Goal: Task Accomplishment & Management: Use online tool/utility

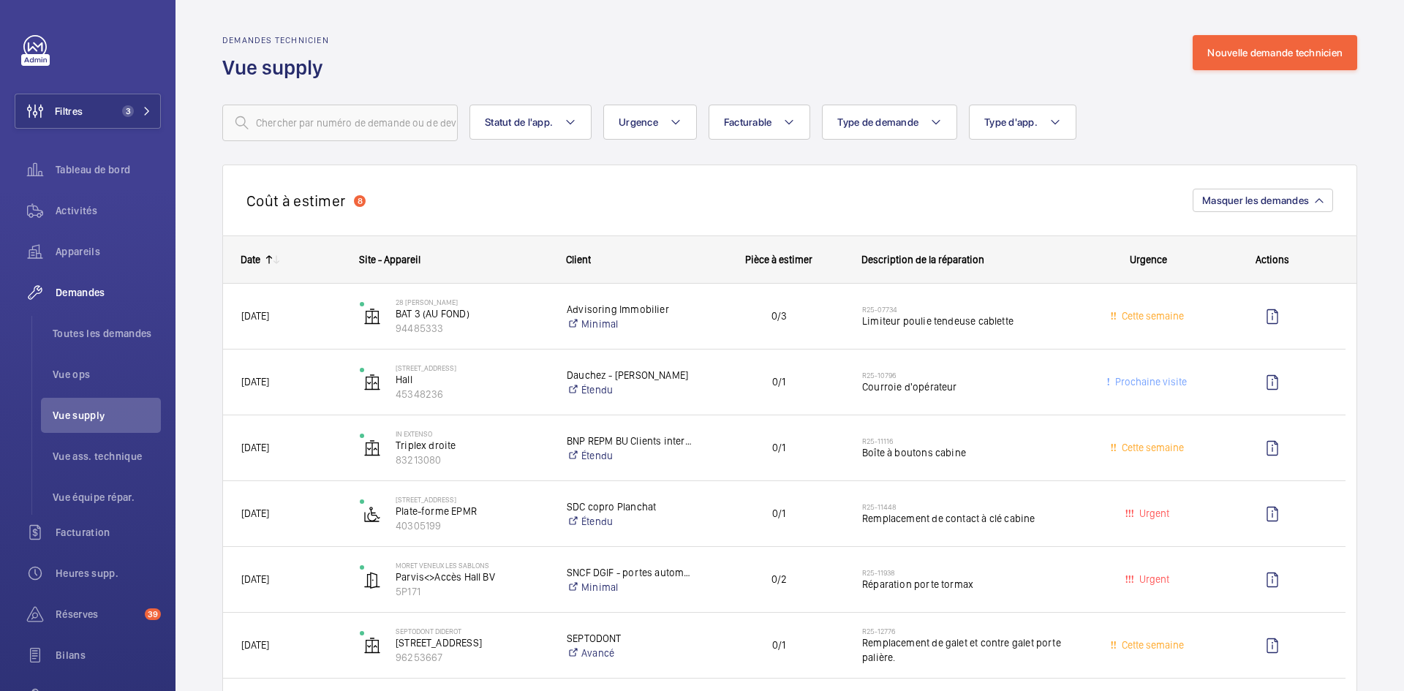
scroll to position [731, 0]
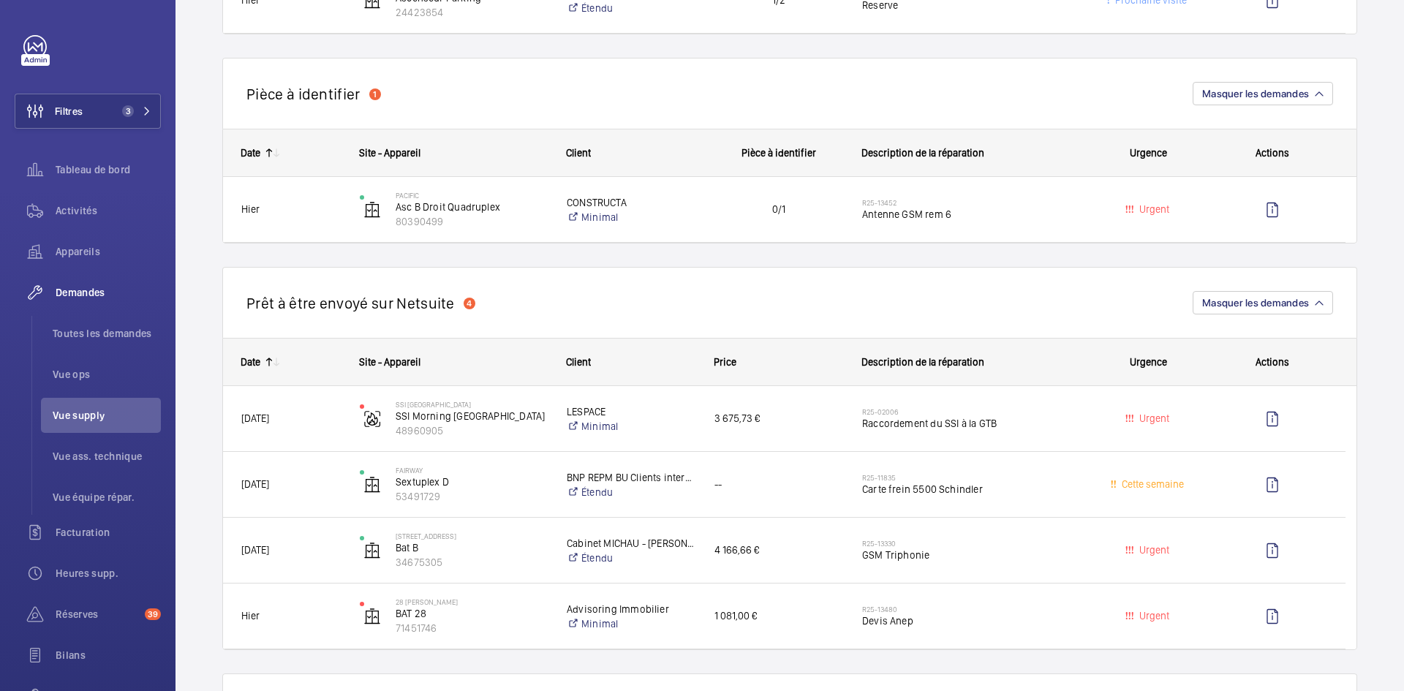
scroll to position [878, 0]
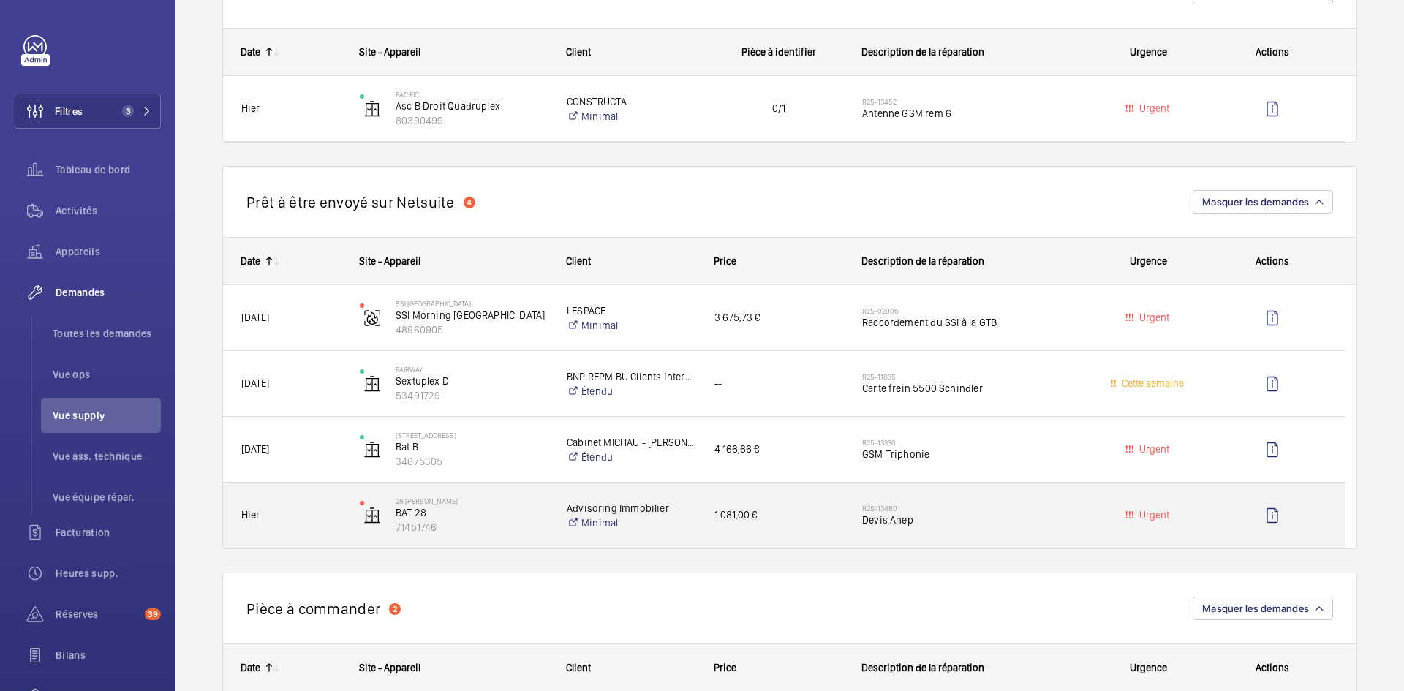
click at [292, 510] on span "Hier" at bounding box center [290, 515] width 99 height 17
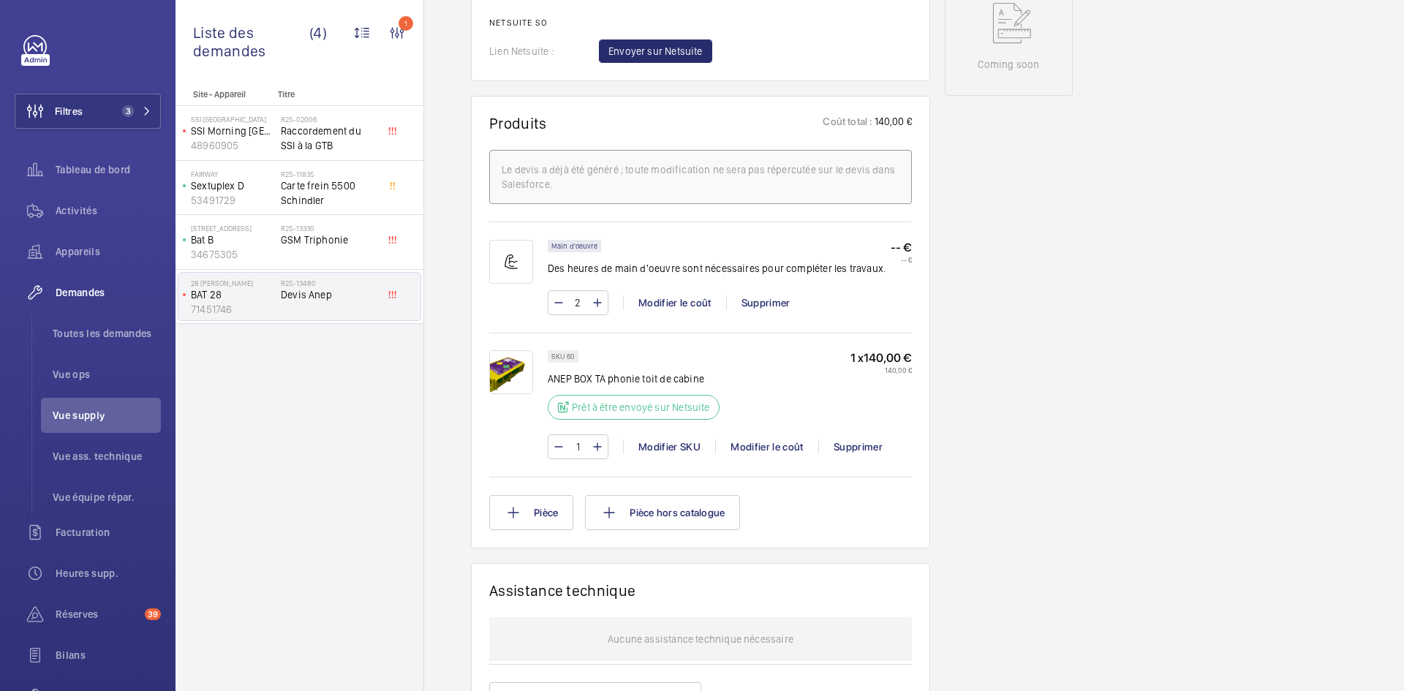
scroll to position [629, 0]
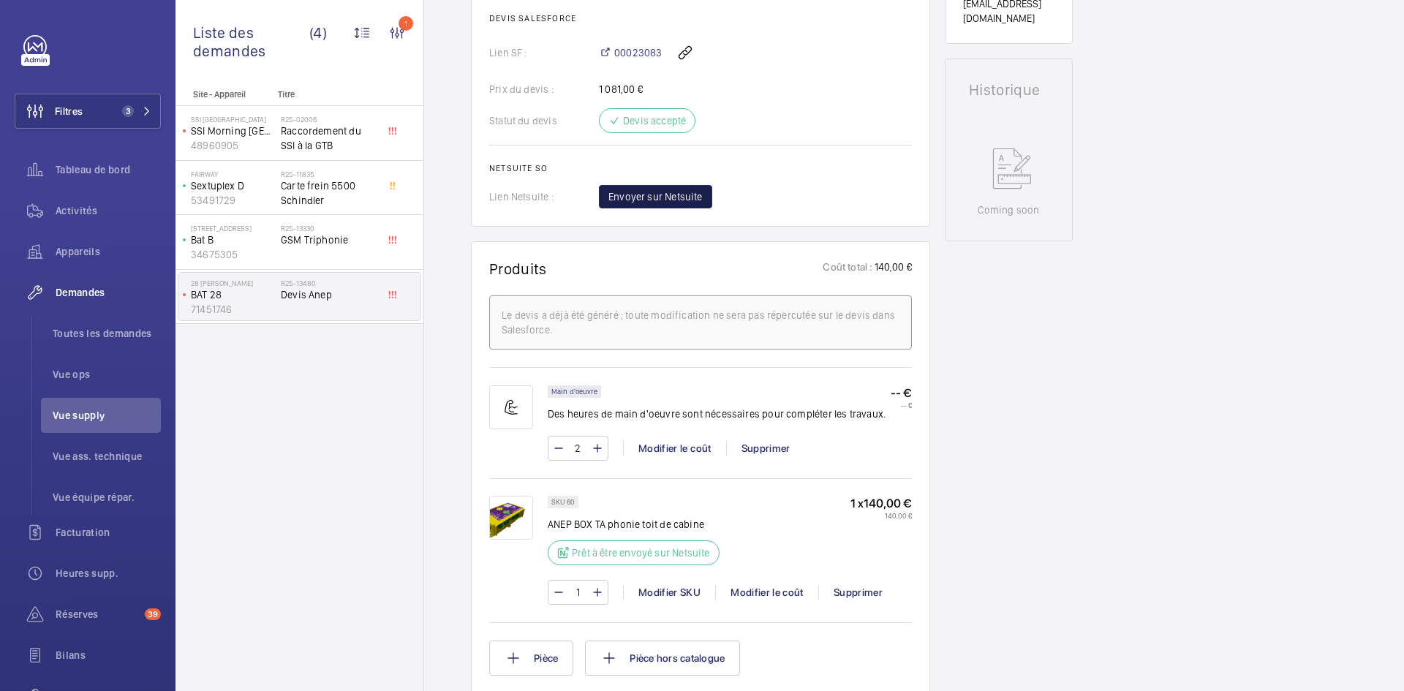
click at [682, 204] on span "Envoyer sur Netsuite" at bounding box center [655, 196] width 94 height 15
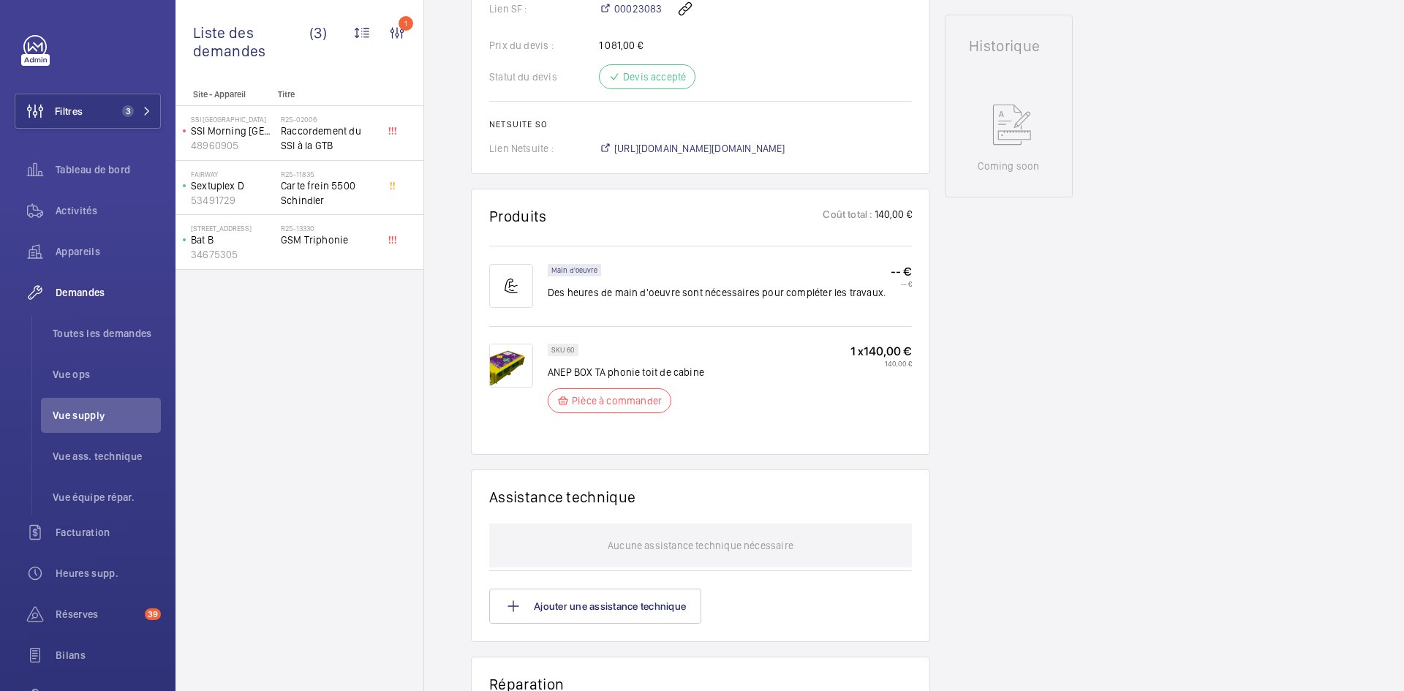
scroll to position [687, 0]
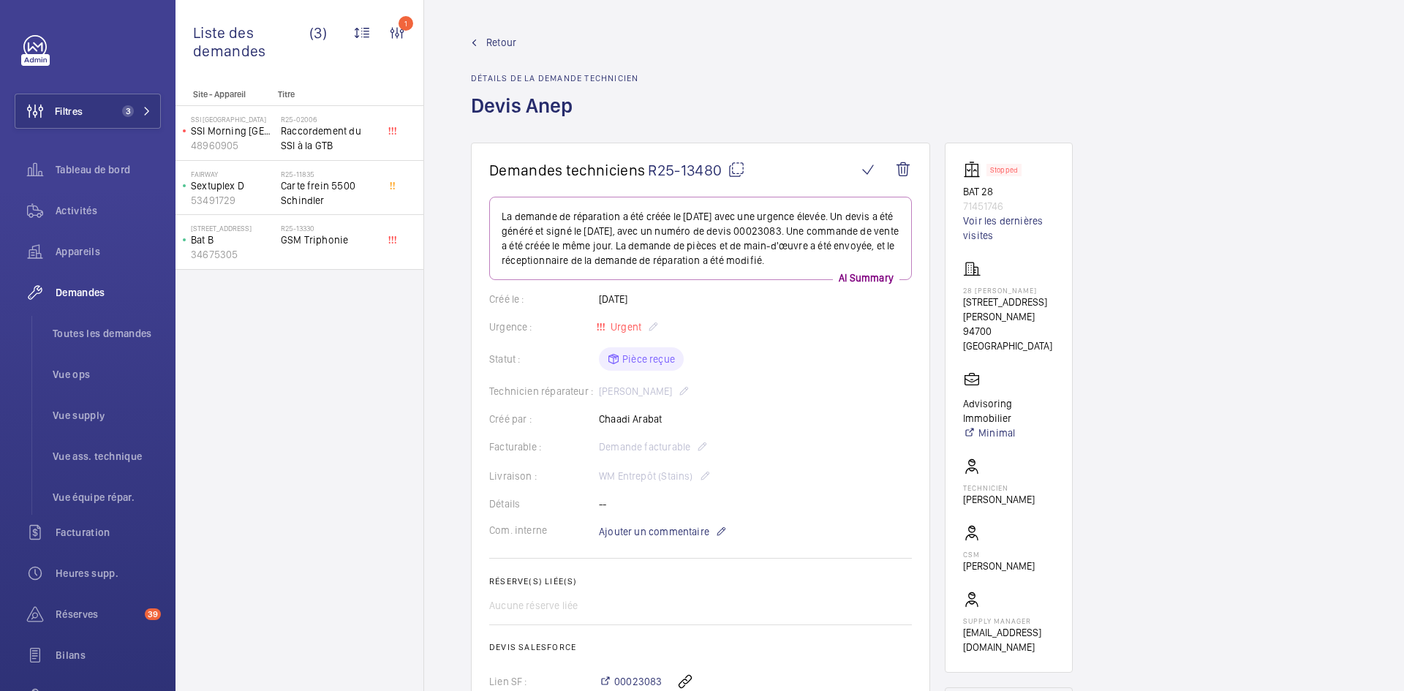
click at [497, 44] on span "Retour" at bounding box center [501, 42] width 30 height 15
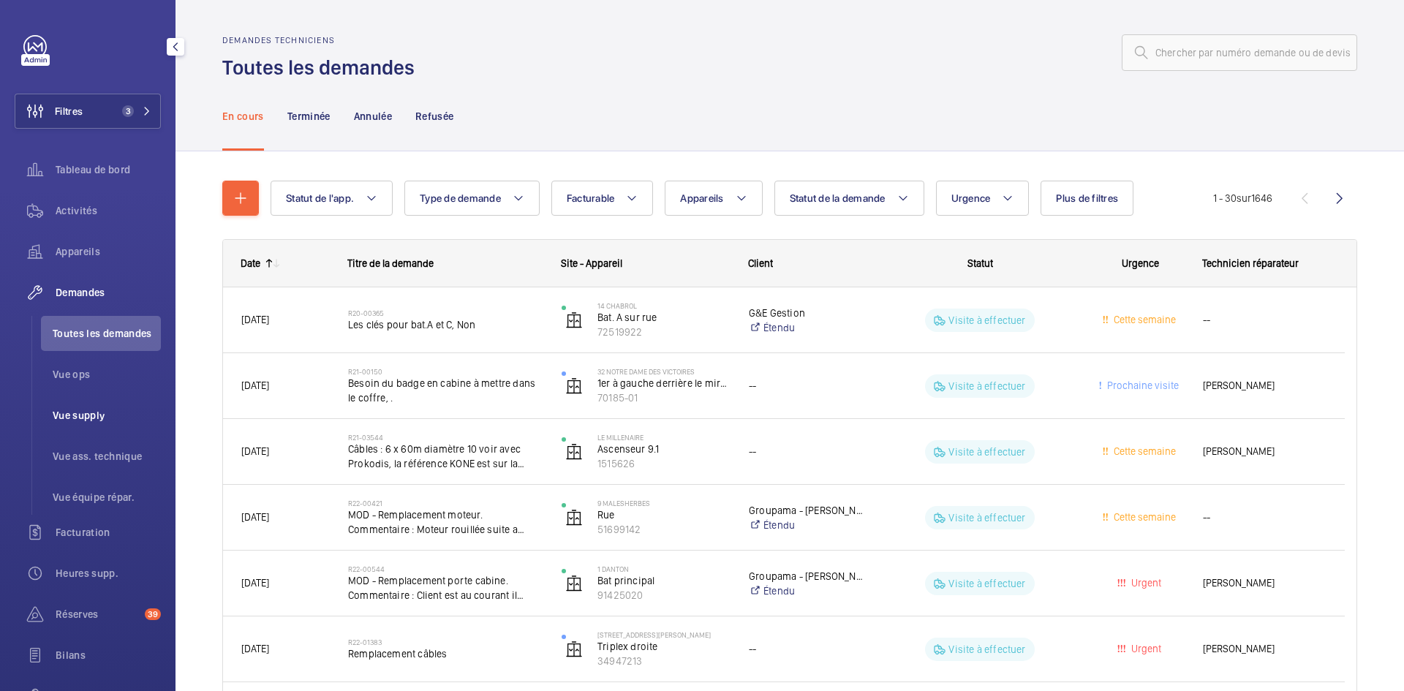
click at [100, 411] on span "Vue supply" at bounding box center [107, 415] width 108 height 15
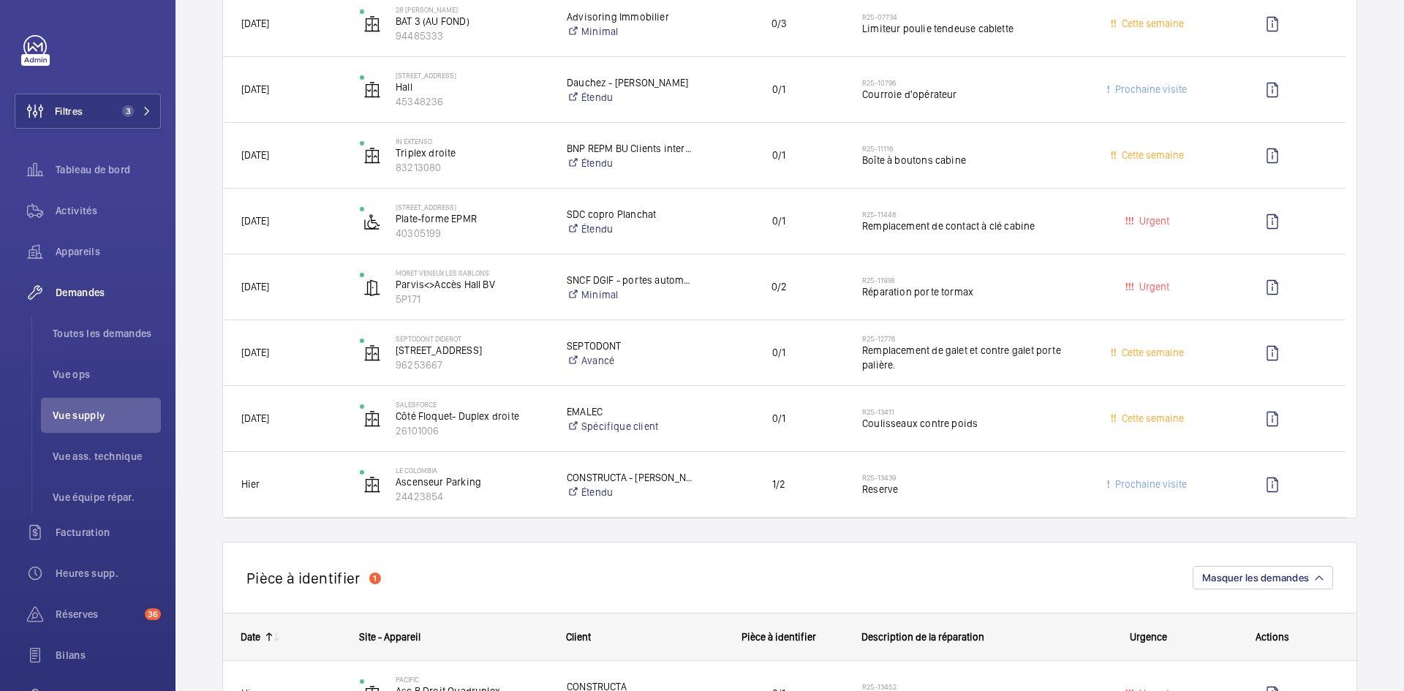
scroll to position [293, 0]
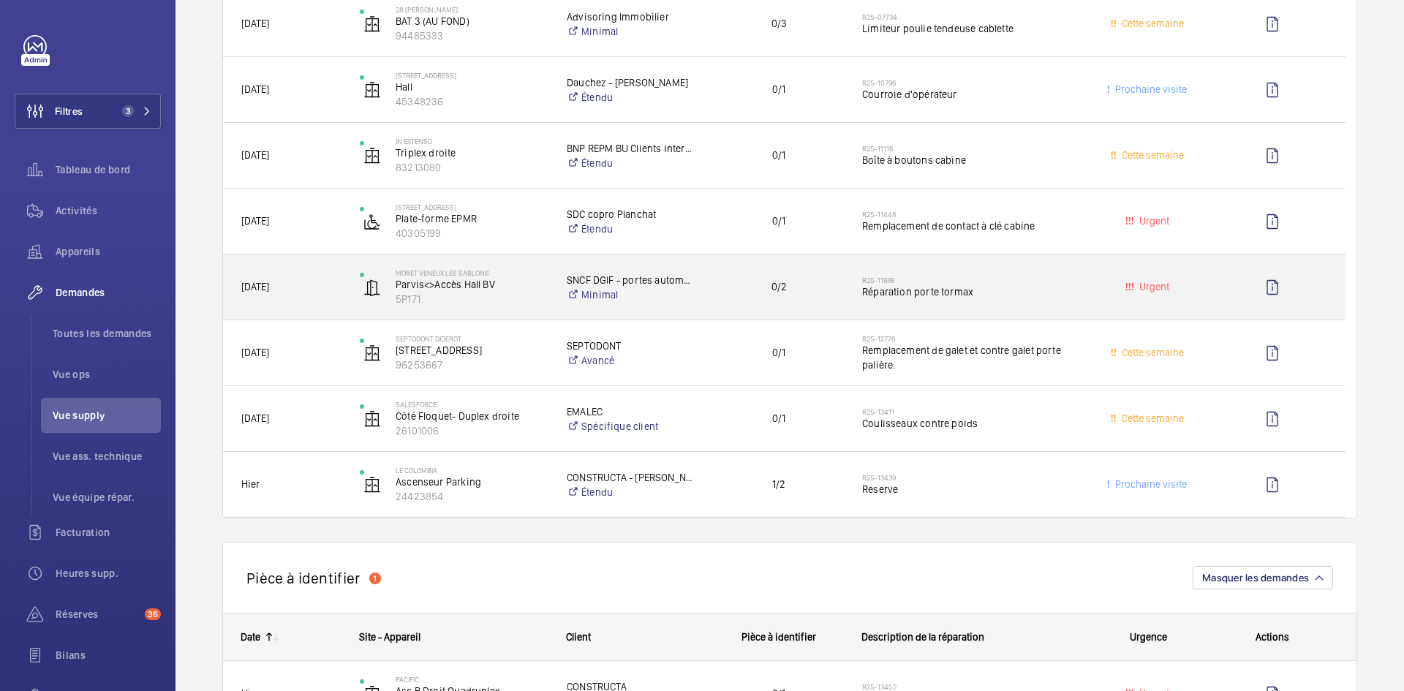
click at [351, 282] on div "MORET VENEUX LES SABLONS Parvis<>Accès Hall BV 5P171" at bounding box center [444, 287] width 205 height 60
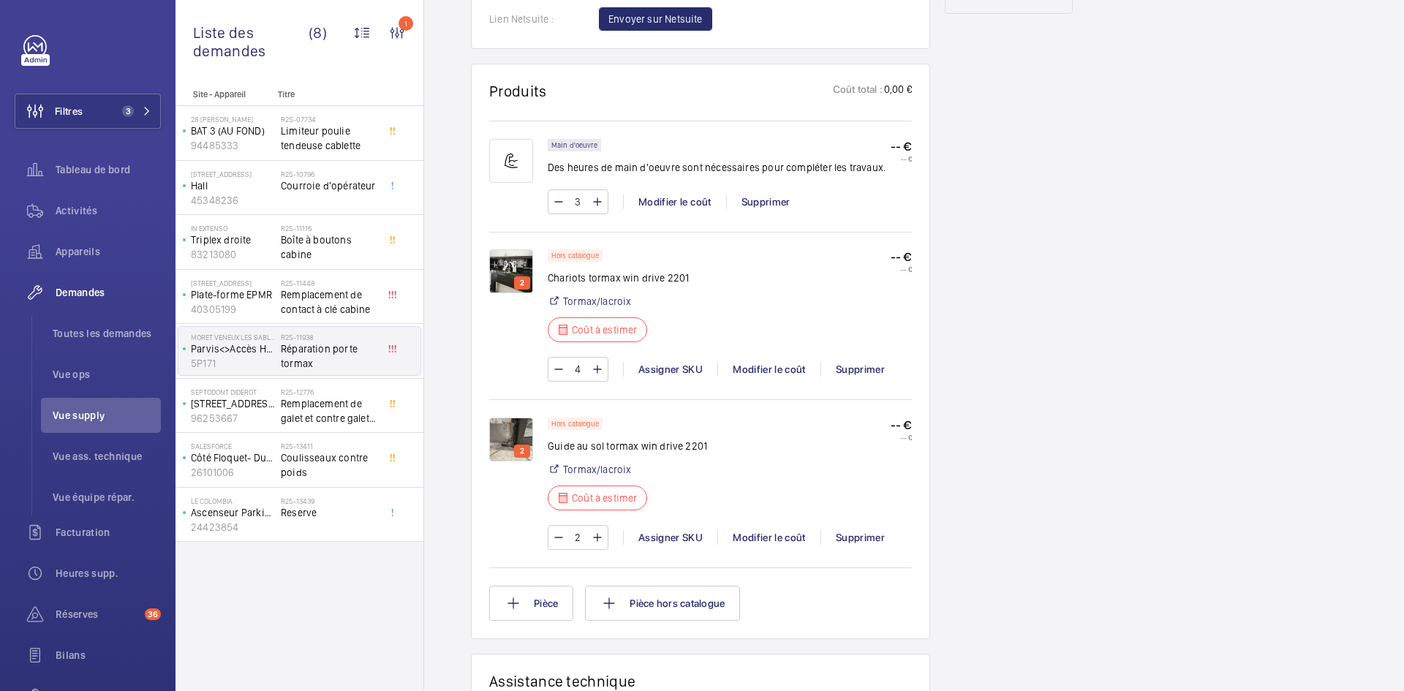
scroll to position [878, 0]
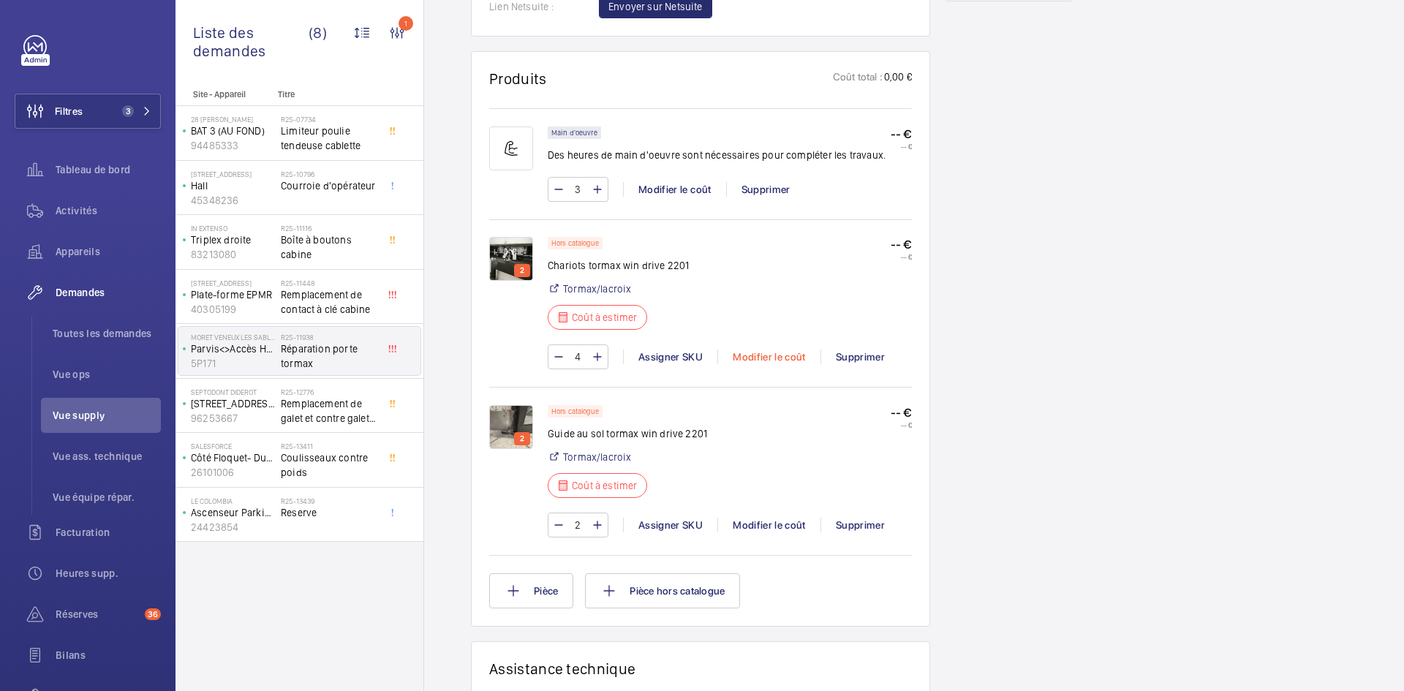
click at [777, 350] on div "Modifier le coût" at bounding box center [768, 357] width 103 height 15
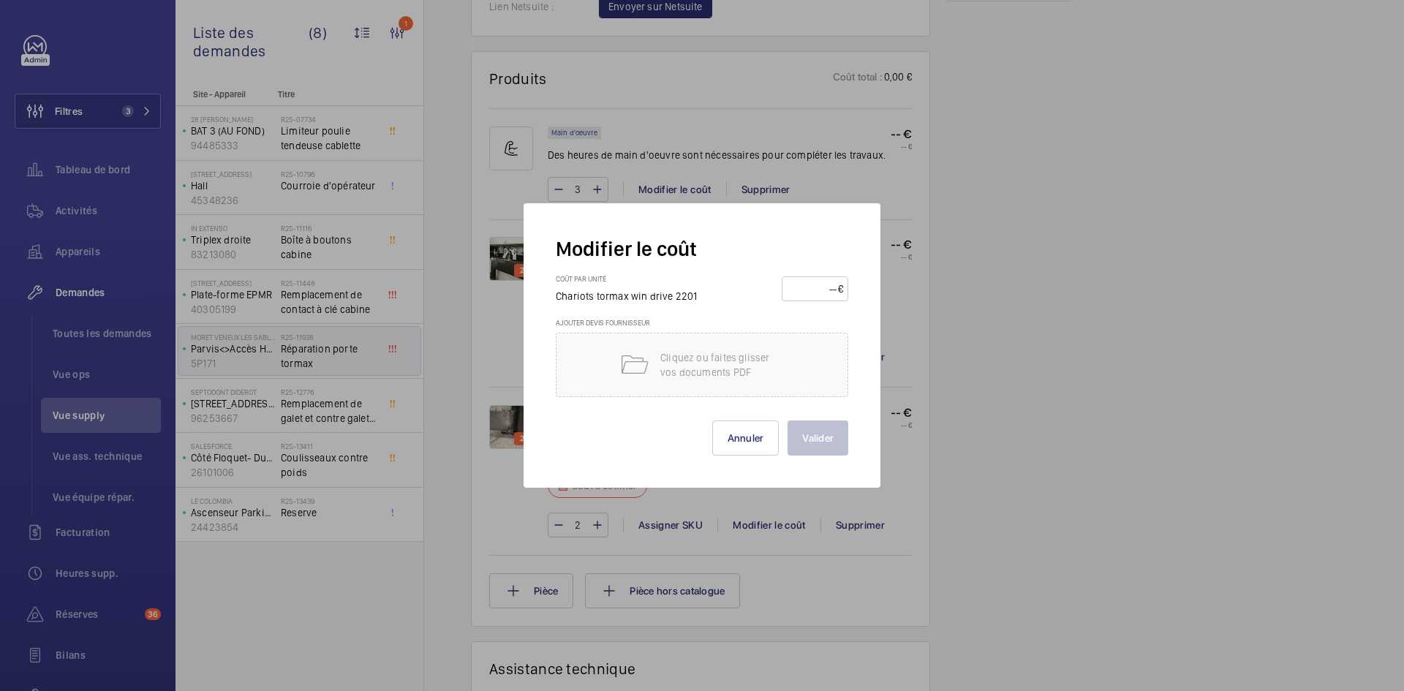
click at [813, 285] on input "number" at bounding box center [812, 288] width 51 height 23
type input "97"
click at [766, 444] on button "Annuler" at bounding box center [745, 438] width 67 height 35
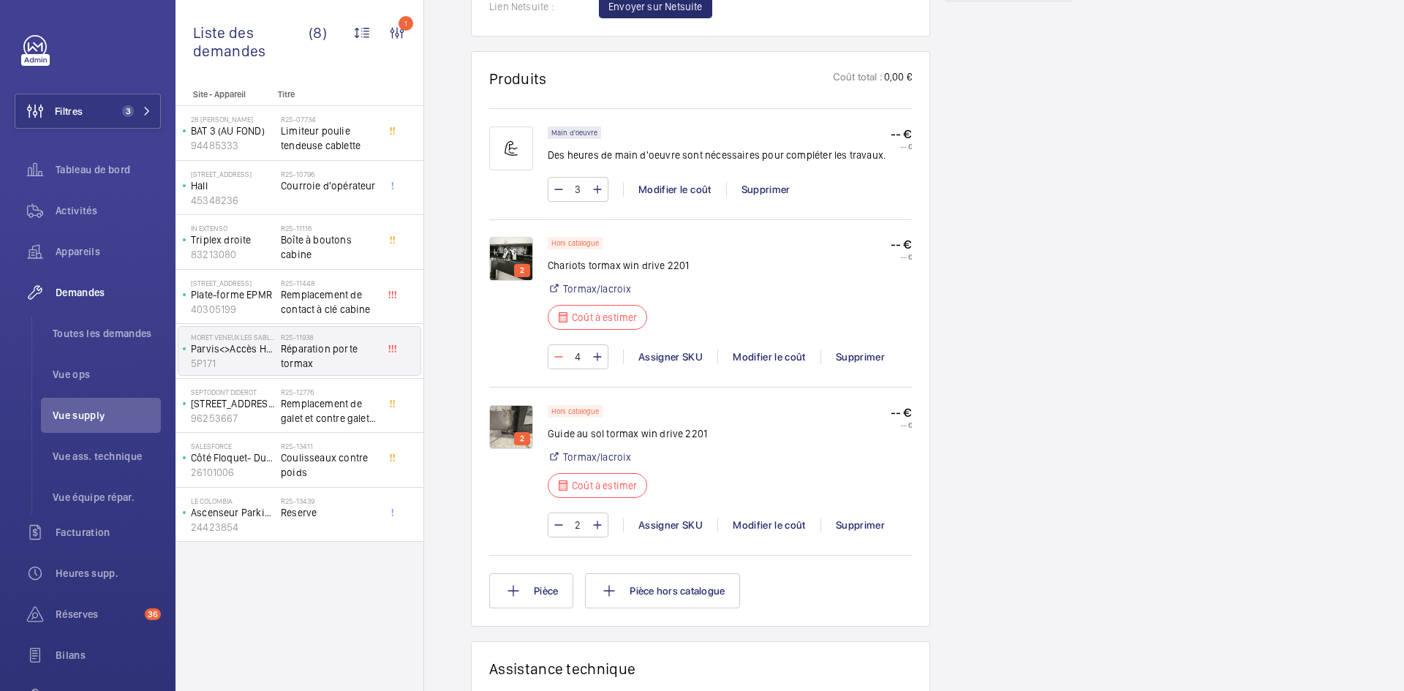
click at [559, 358] on mat-icon at bounding box center [559, 357] width 12 height 18
type input "3"
click at [559, 358] on wm-front-input-numeric-stepper "3" at bounding box center [578, 356] width 61 height 25
click at [559, 358] on mat-icon at bounding box center [559, 357] width 12 height 18
type input "2"
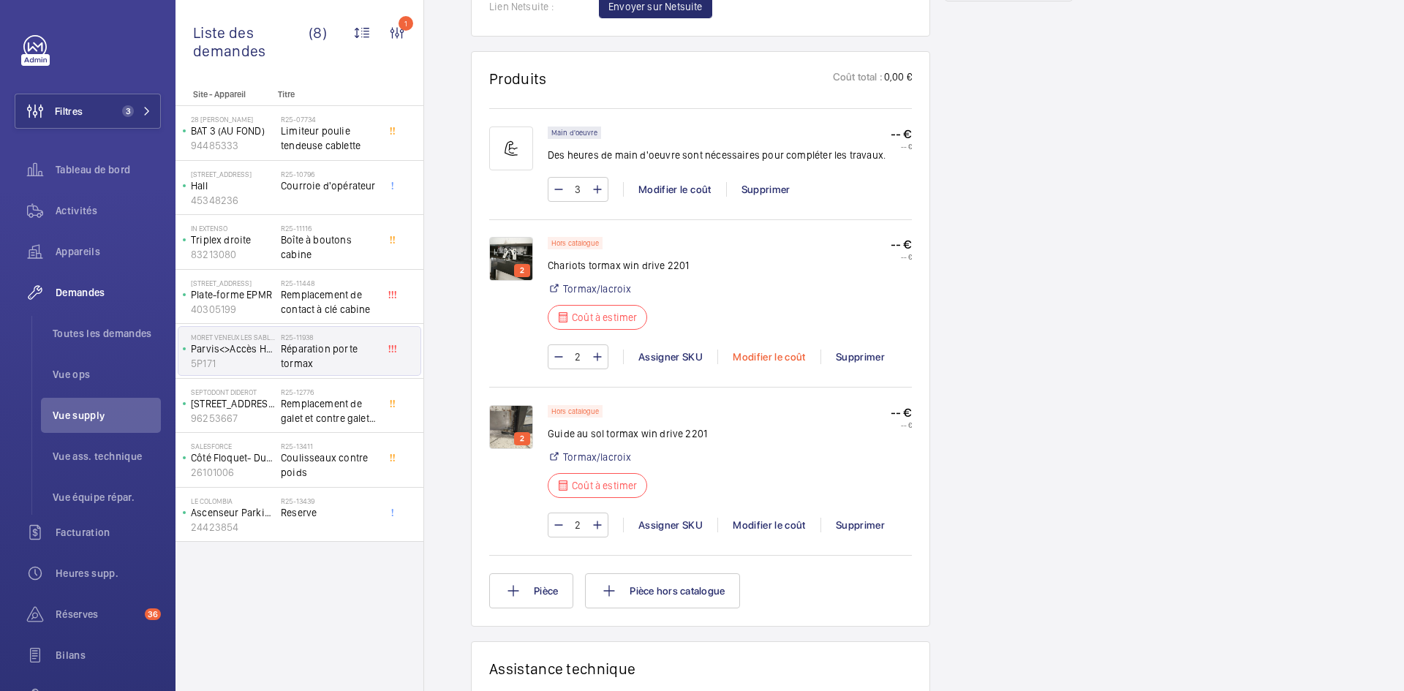
click at [780, 361] on div "Modifier le coût" at bounding box center [768, 357] width 103 height 15
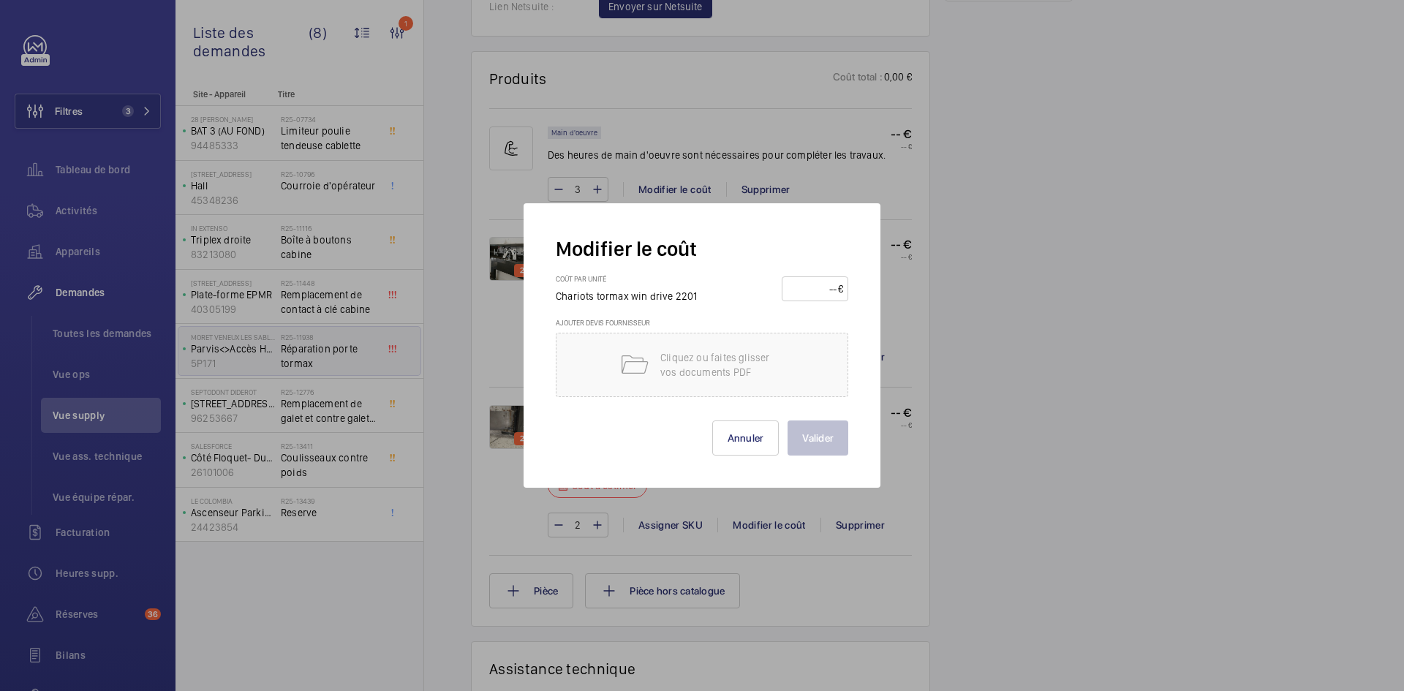
click at [814, 290] on input "number" at bounding box center [812, 288] width 51 height 23
type input "150"
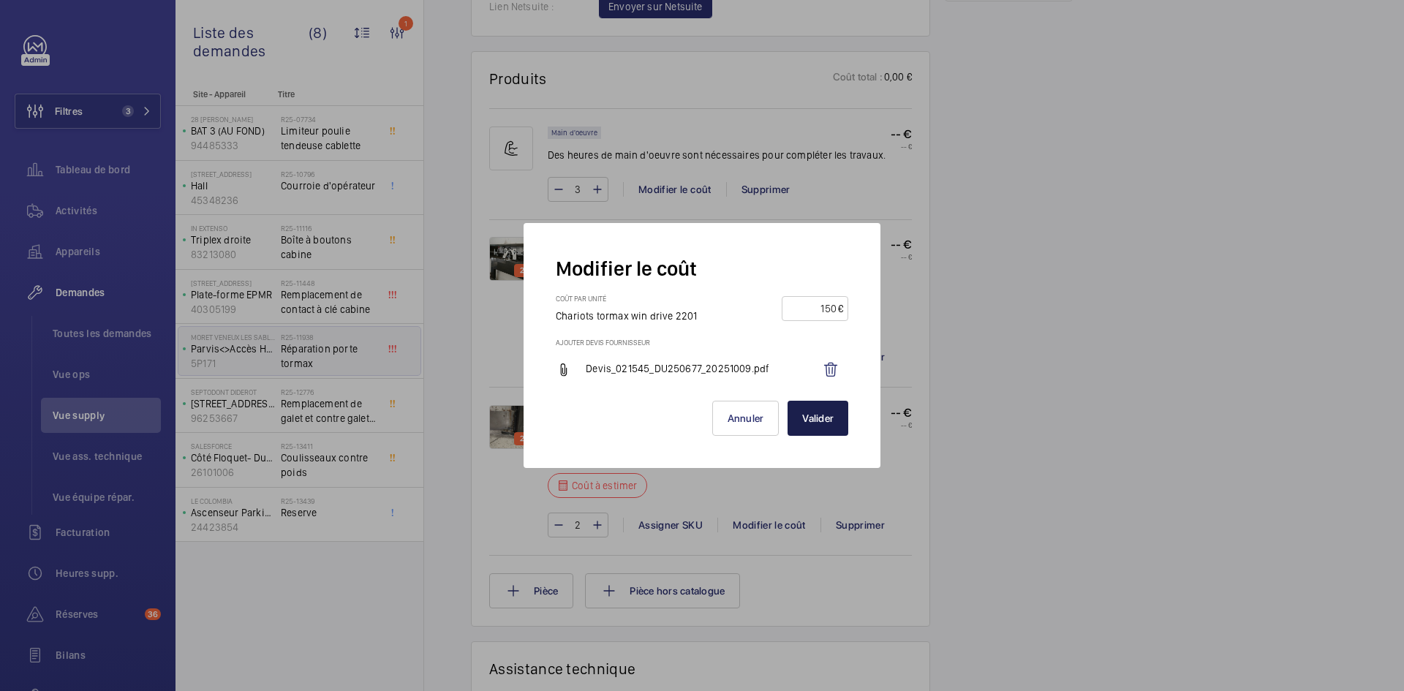
click at [824, 425] on button "Valider" at bounding box center [818, 418] width 61 height 35
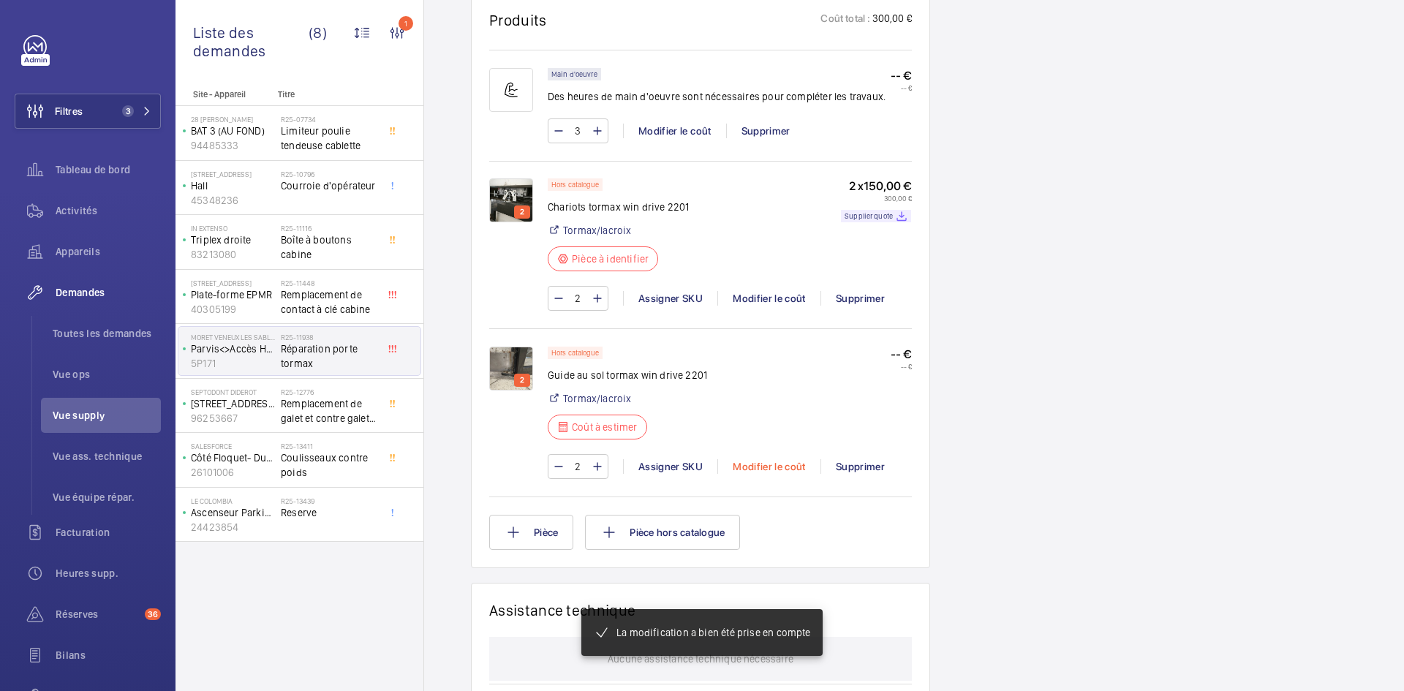
scroll to position [951, 0]
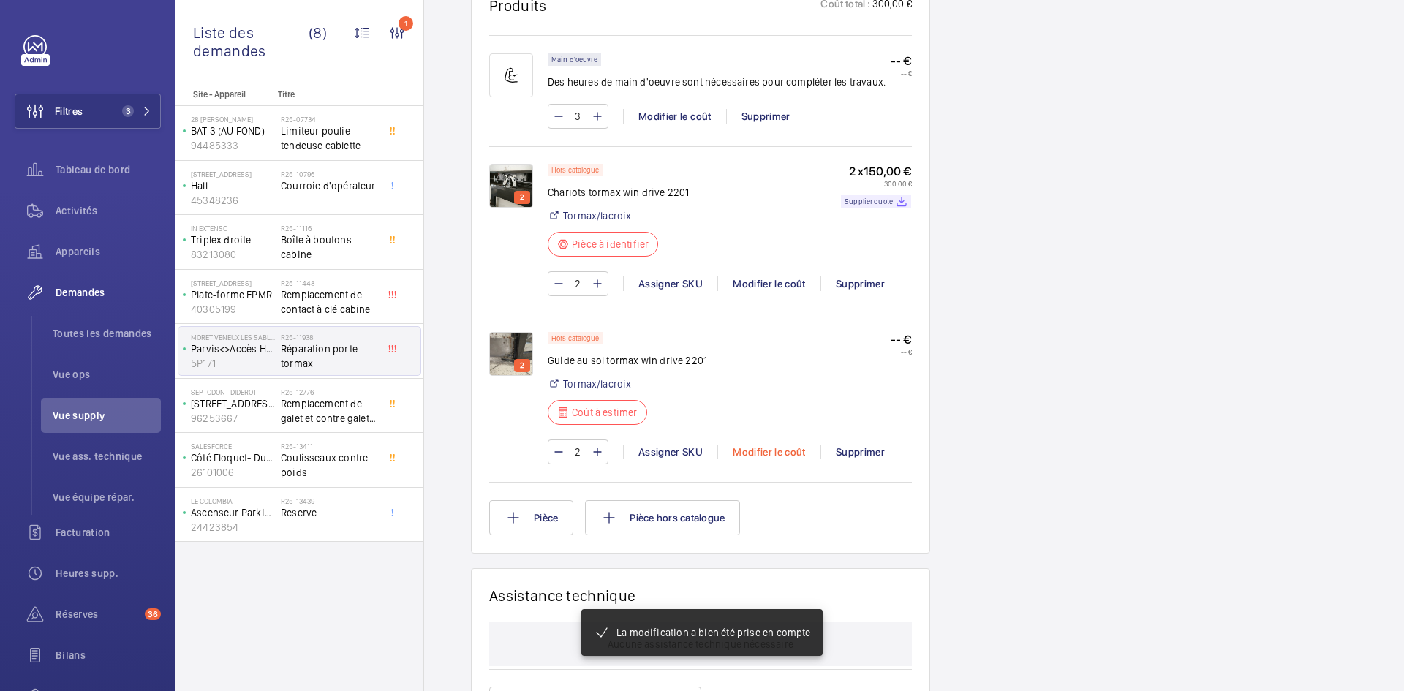
click at [781, 459] on div "Modifier le coût" at bounding box center [768, 452] width 103 height 15
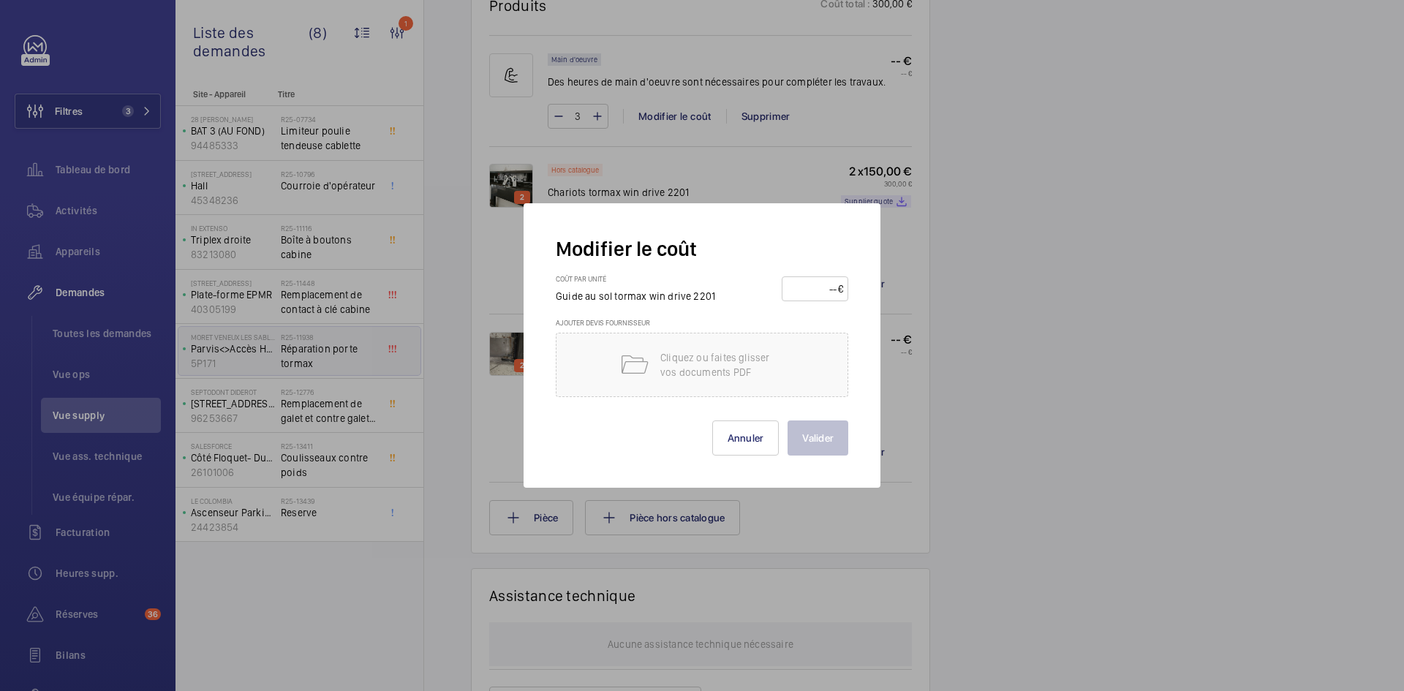
click at [792, 287] on input "number" at bounding box center [812, 288] width 51 height 23
type input "150"
click at [829, 437] on button "Valider" at bounding box center [818, 438] width 61 height 35
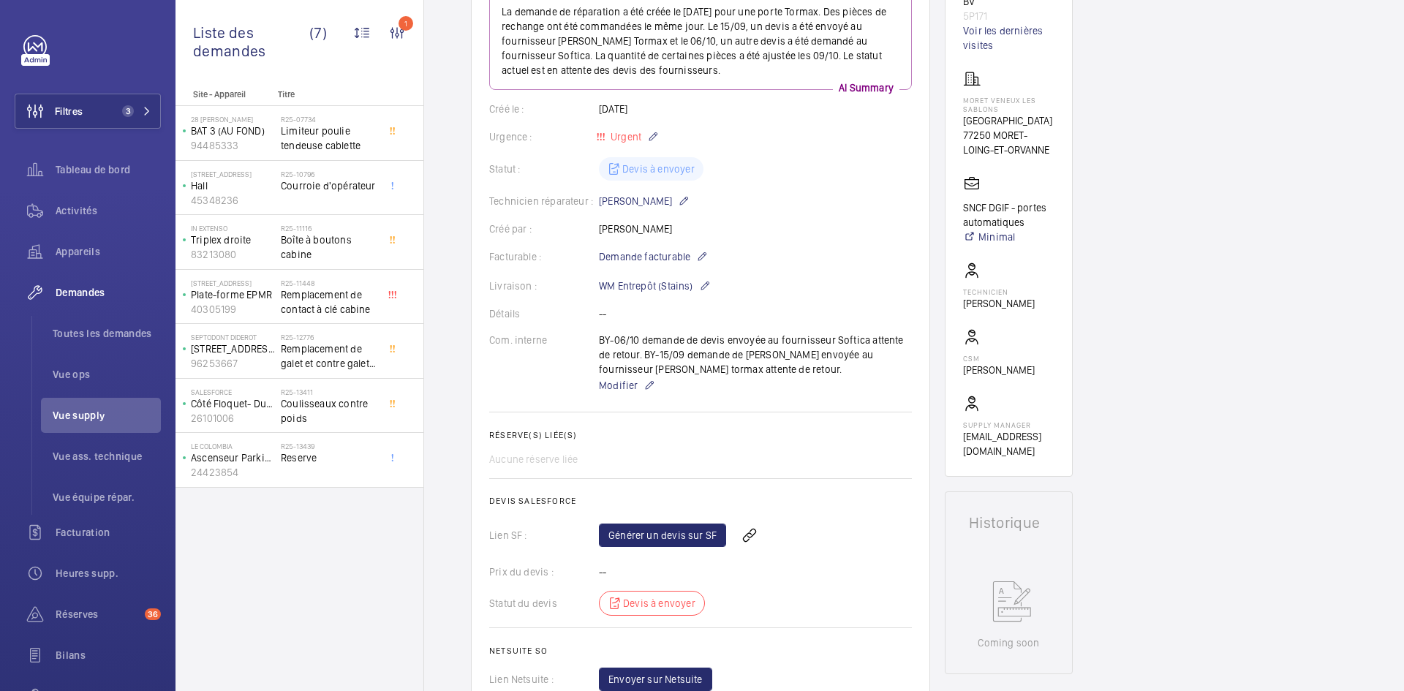
scroll to position [0, 0]
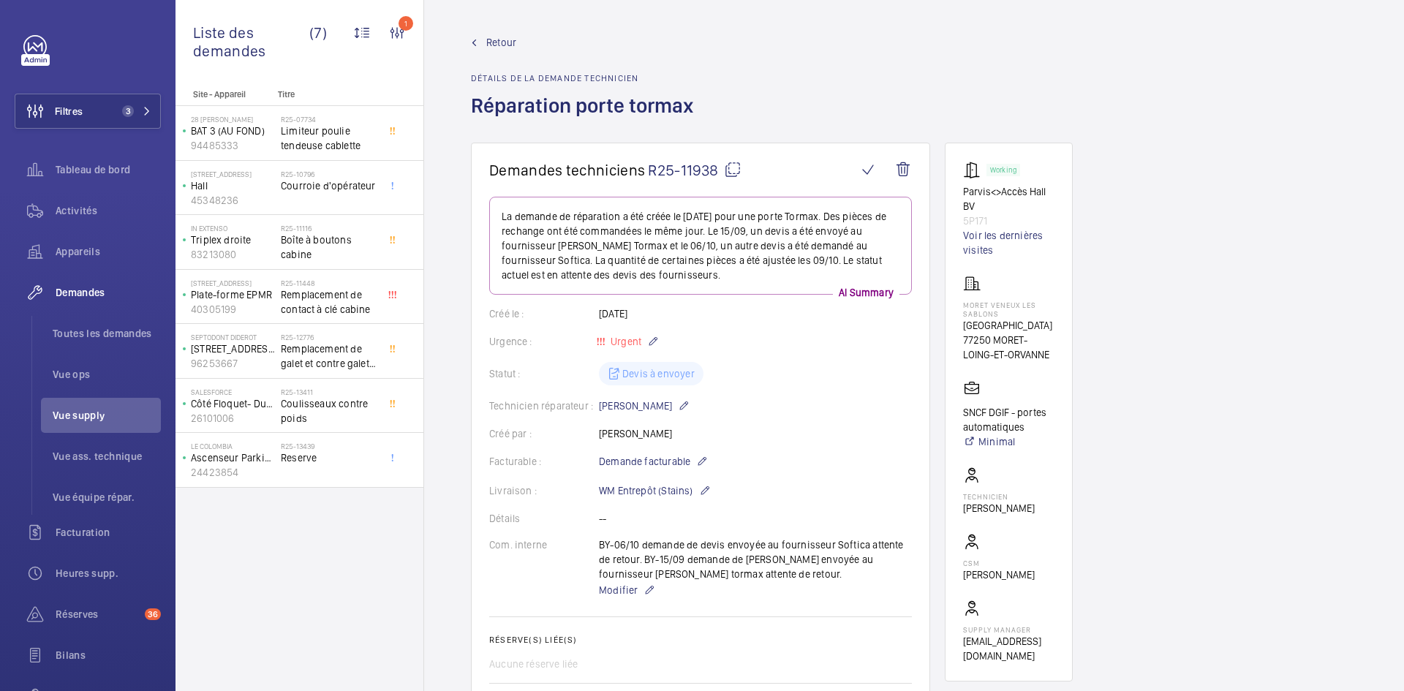
click at [497, 38] on span "Retour" at bounding box center [501, 42] width 30 height 15
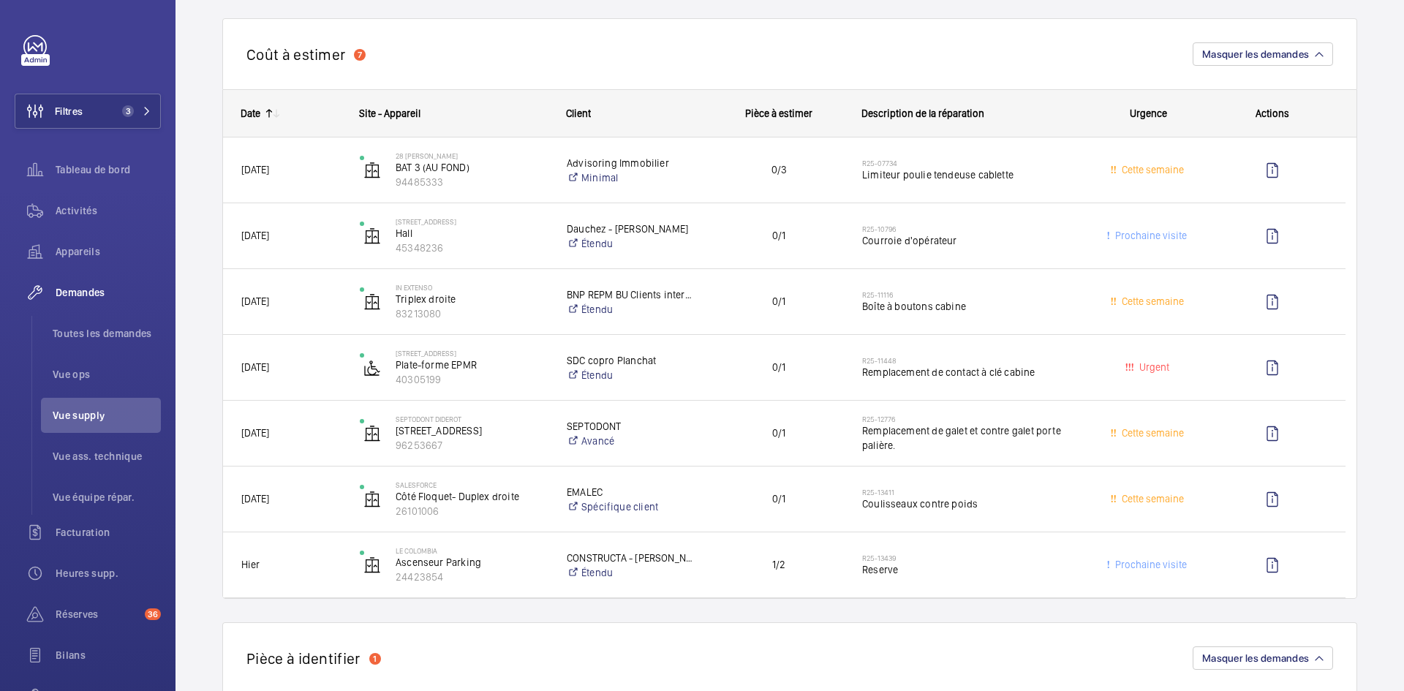
scroll to position [73, 0]
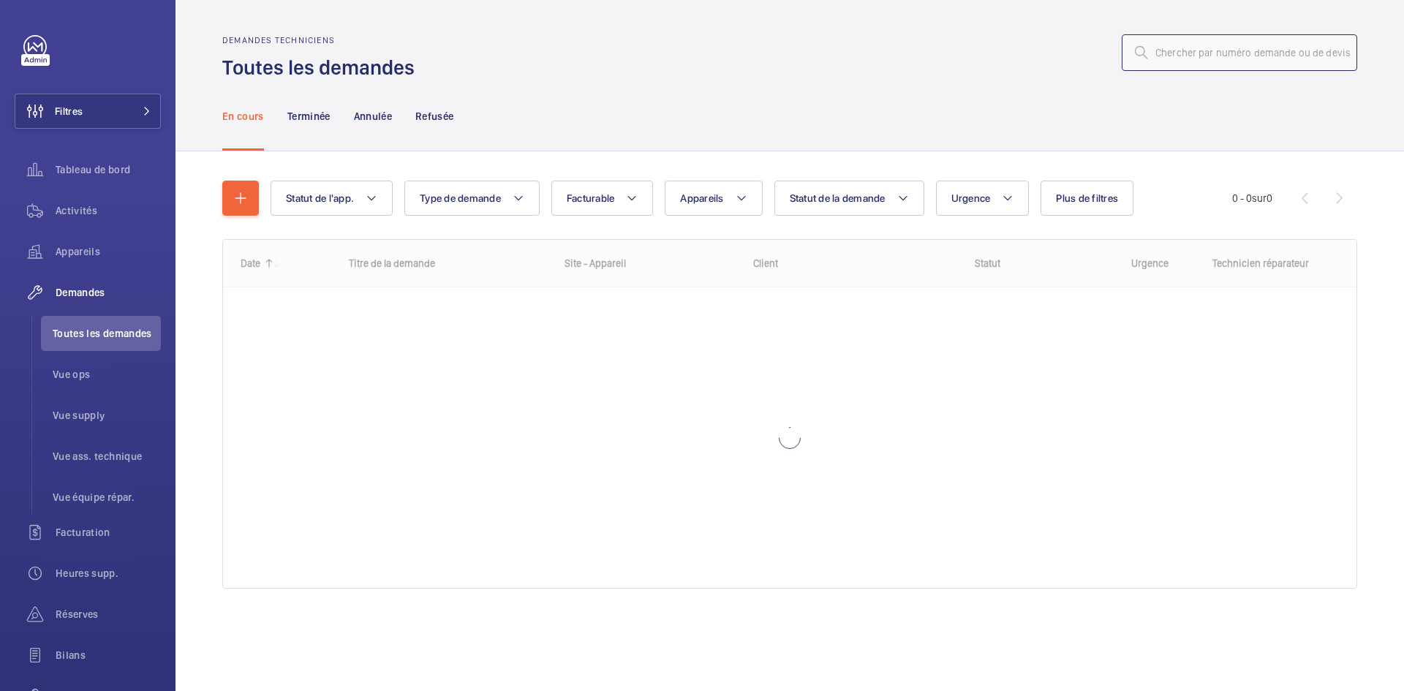
click at [1174, 56] on input "text" at bounding box center [1239, 52] width 235 height 37
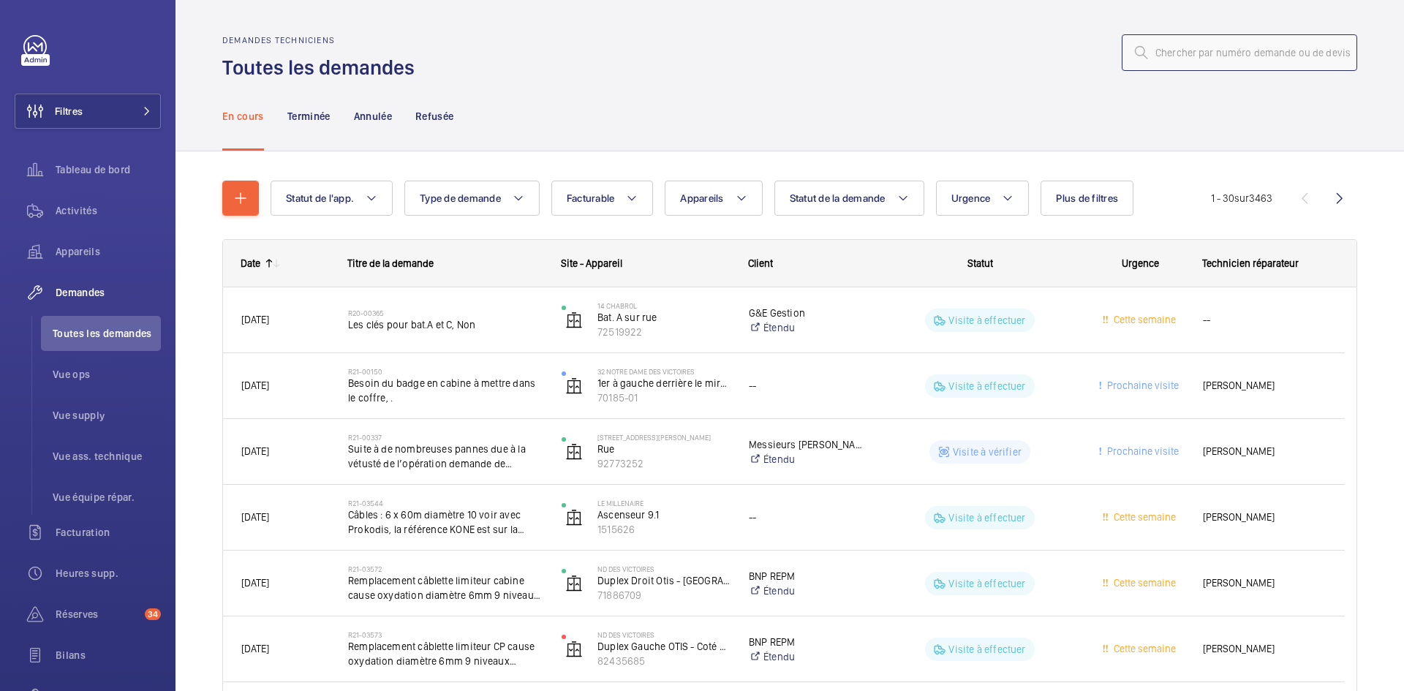
paste input "R25-13425"
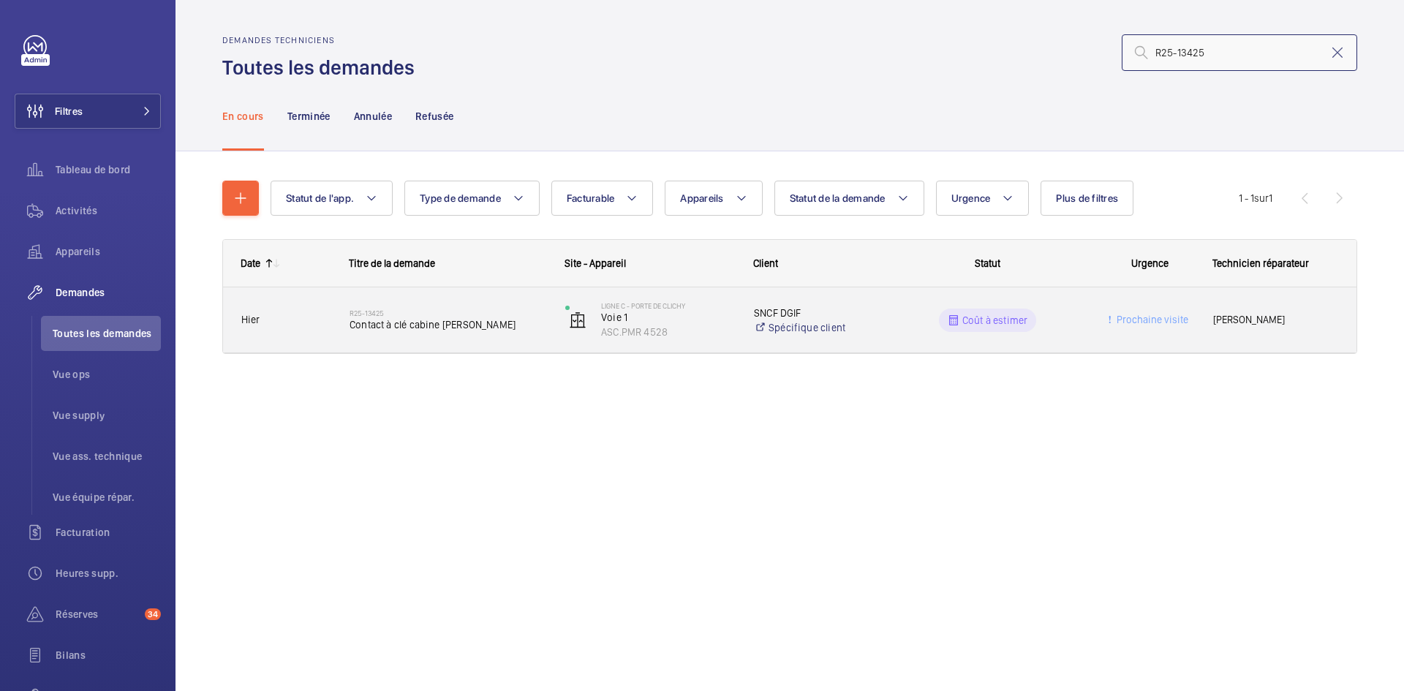
type input "R25-13425"
click at [320, 317] on span "Hier" at bounding box center [285, 320] width 89 height 17
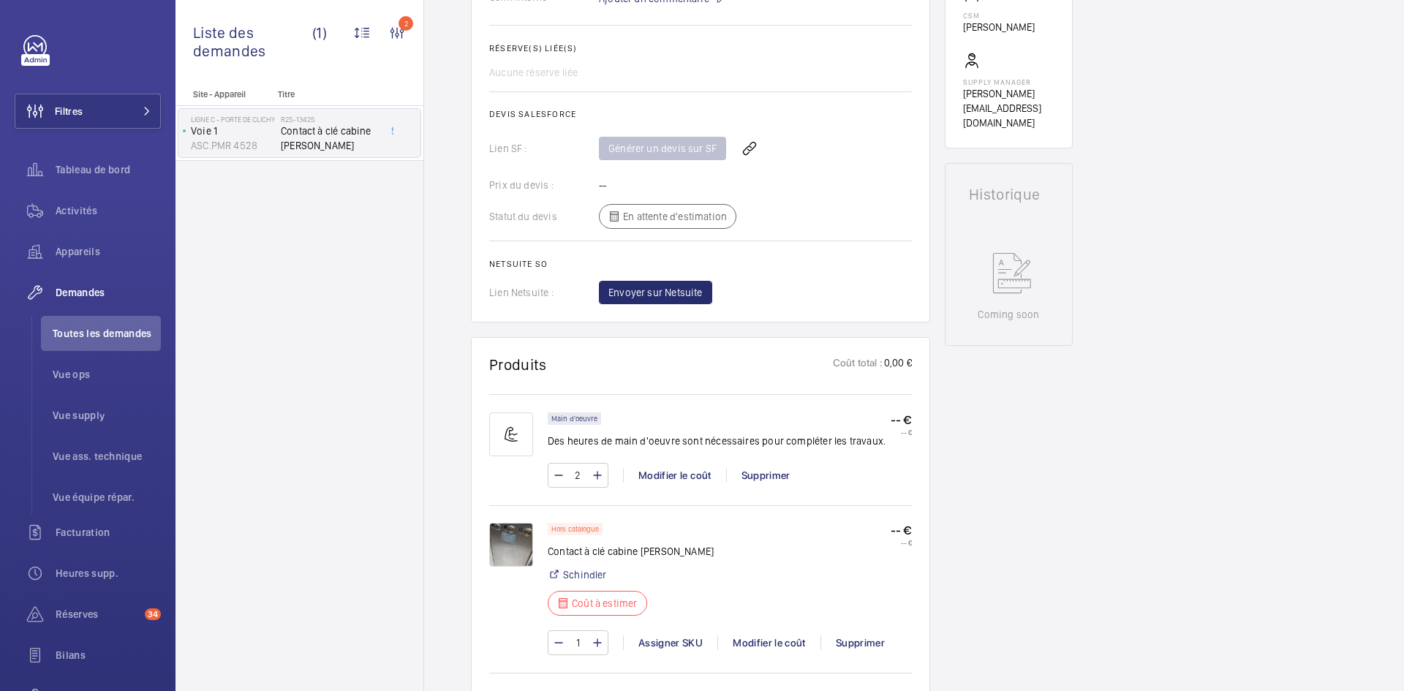
scroll to position [658, 0]
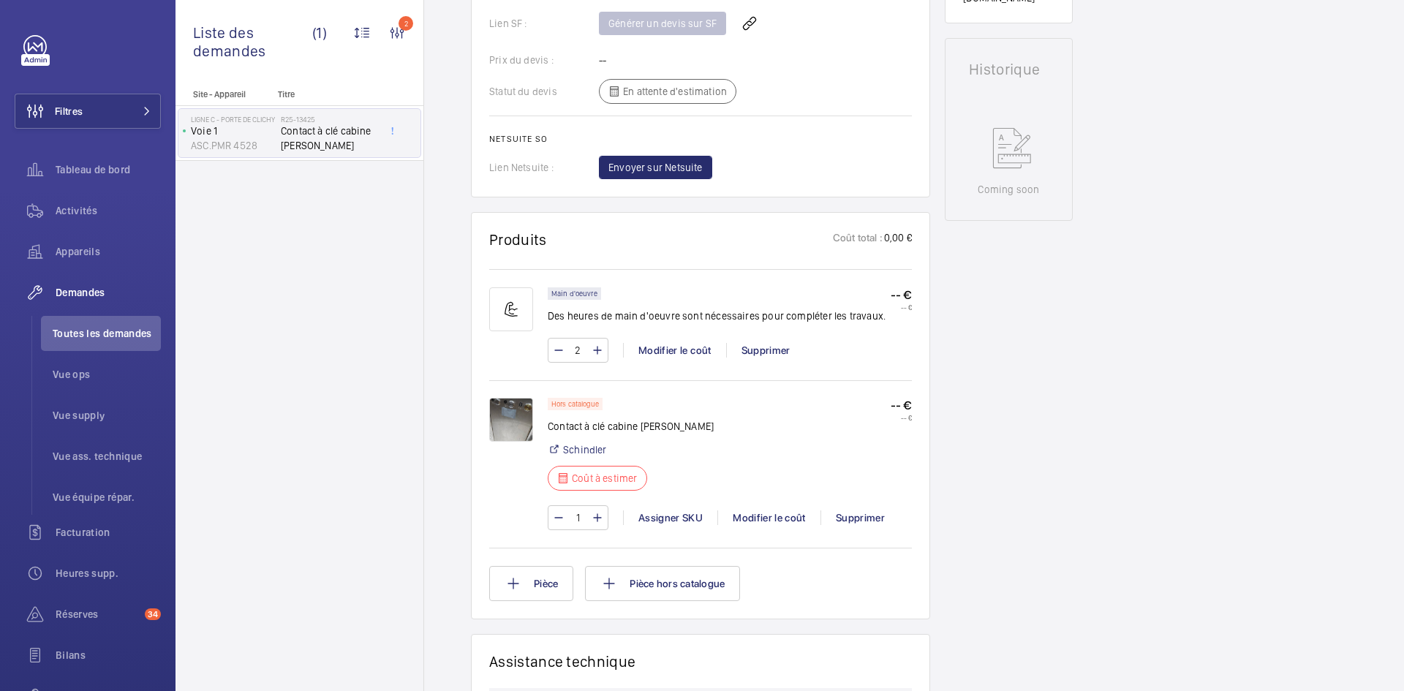
click at [511, 413] on img at bounding box center [511, 420] width 44 height 44
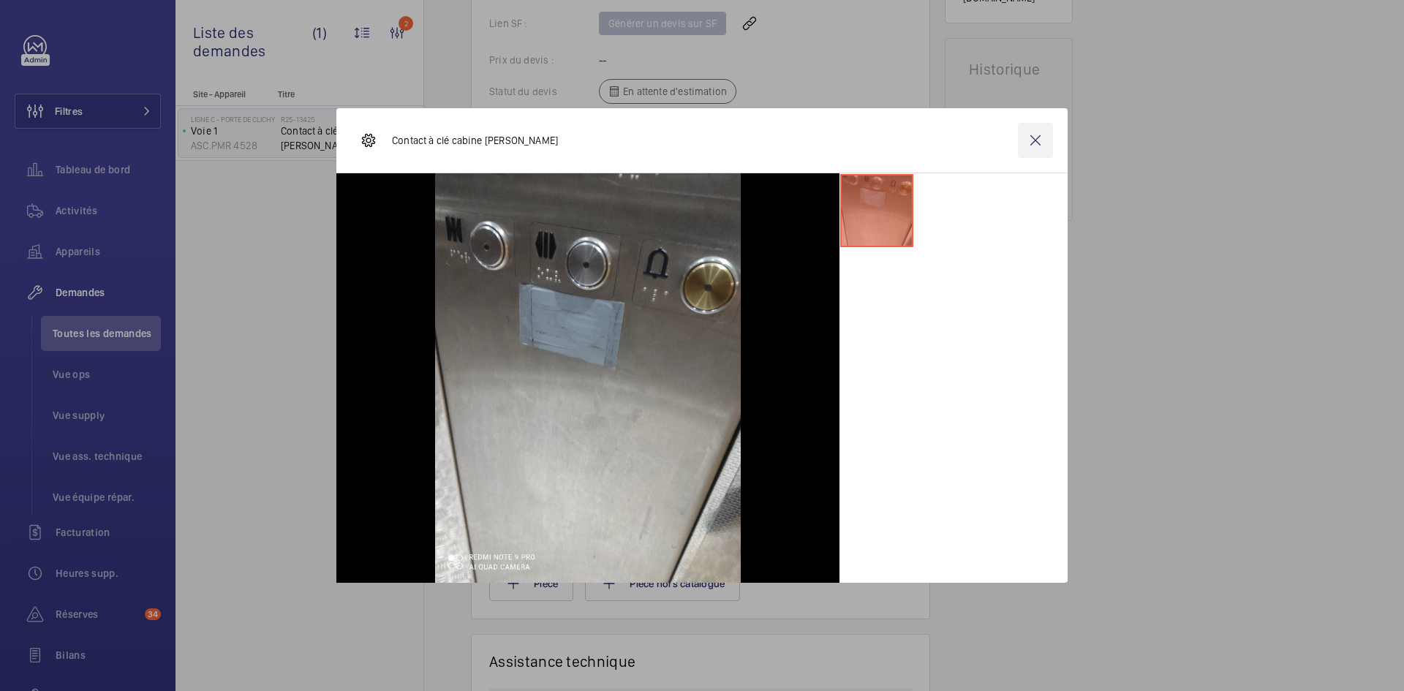
click at [1046, 142] on wm-front-icon-button at bounding box center [1035, 140] width 35 height 35
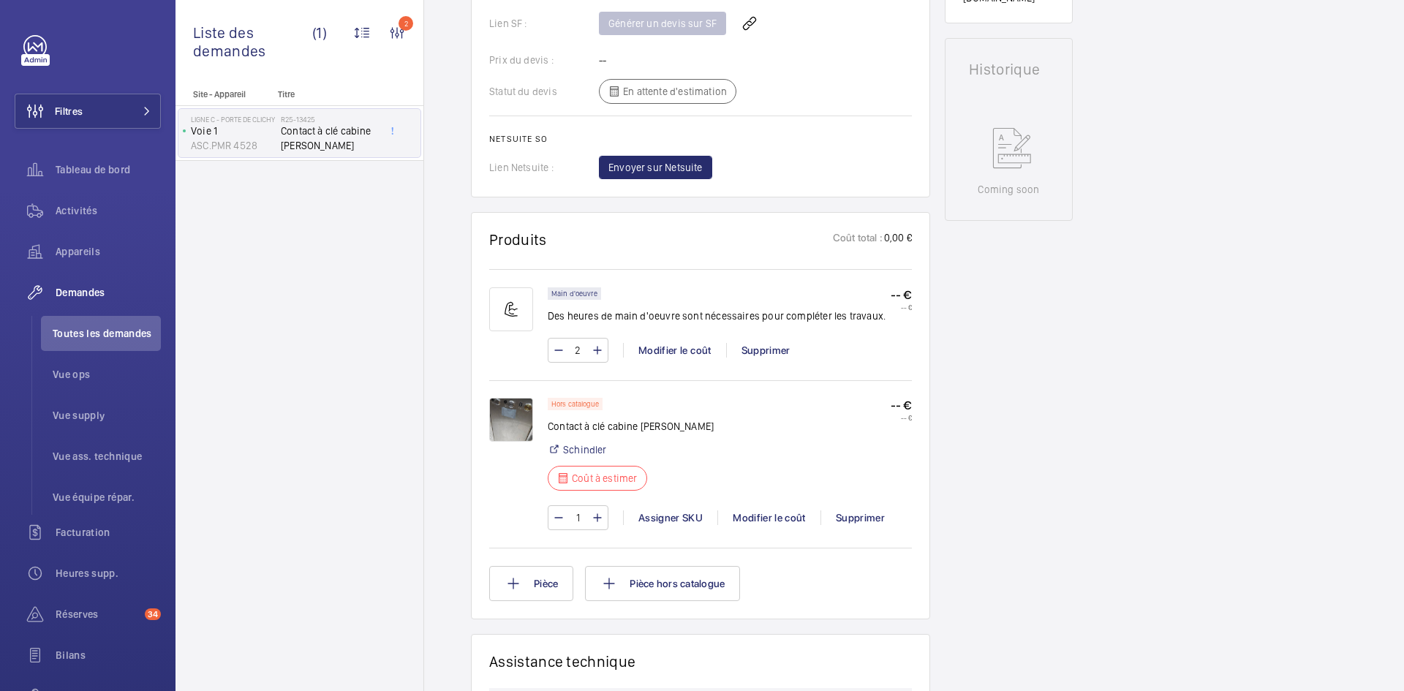
click at [517, 420] on img at bounding box center [511, 420] width 44 height 44
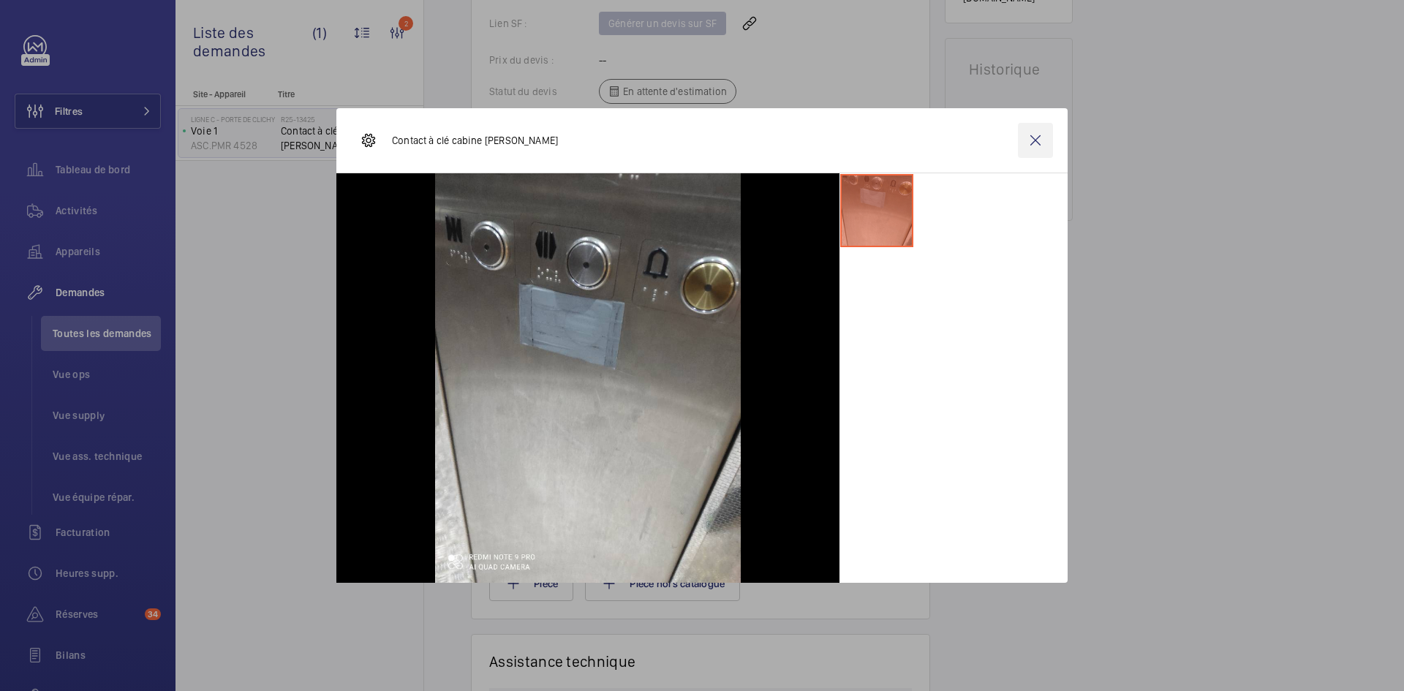
click at [1046, 143] on wm-front-icon-button at bounding box center [1035, 140] width 35 height 35
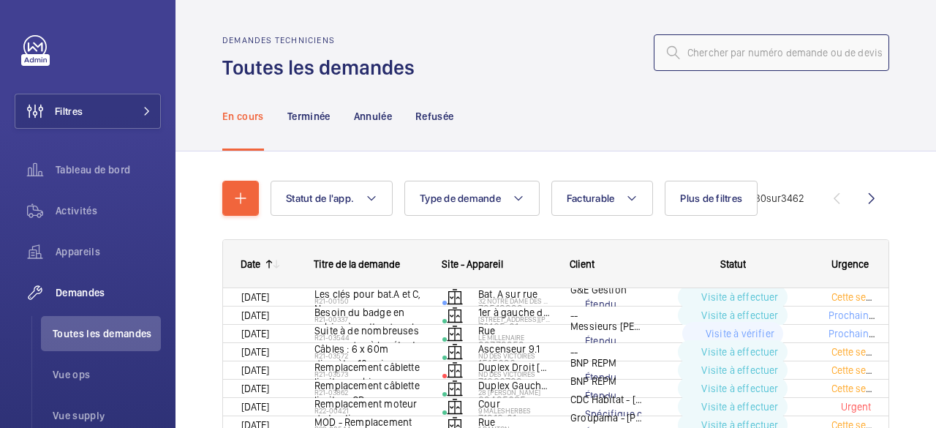
click at [747, 42] on input "text" at bounding box center [771, 52] width 235 height 37
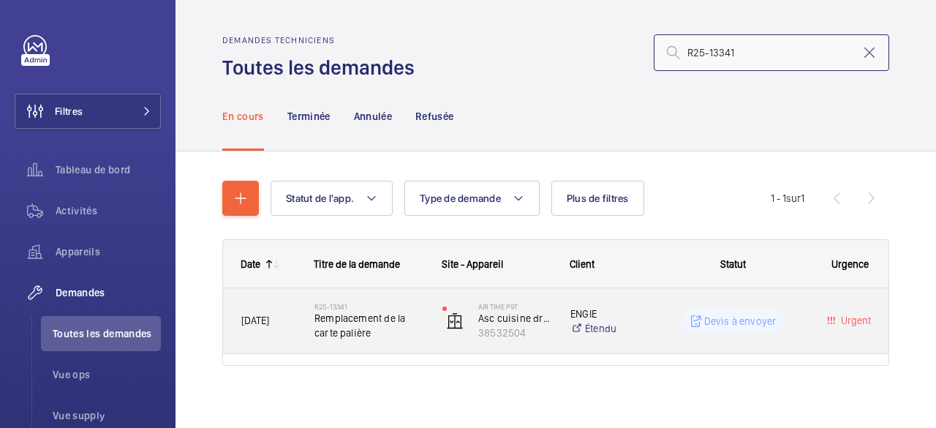
type input "R25-13341"
click at [284, 331] on div "[DATE]" at bounding box center [260, 321] width 72 height 46
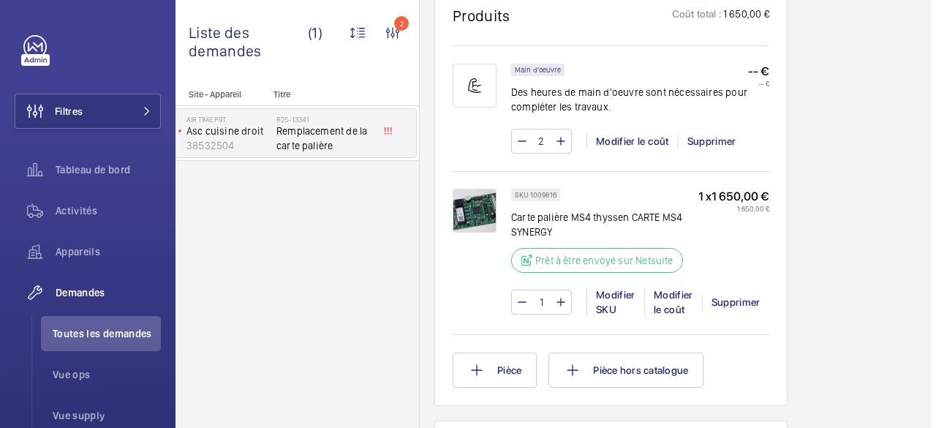
scroll to position [996, 0]
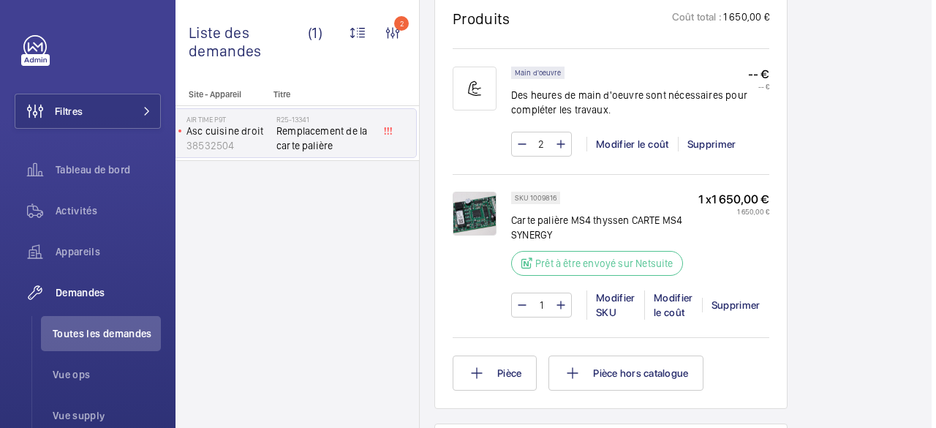
click at [460, 227] on img at bounding box center [475, 214] width 44 height 44
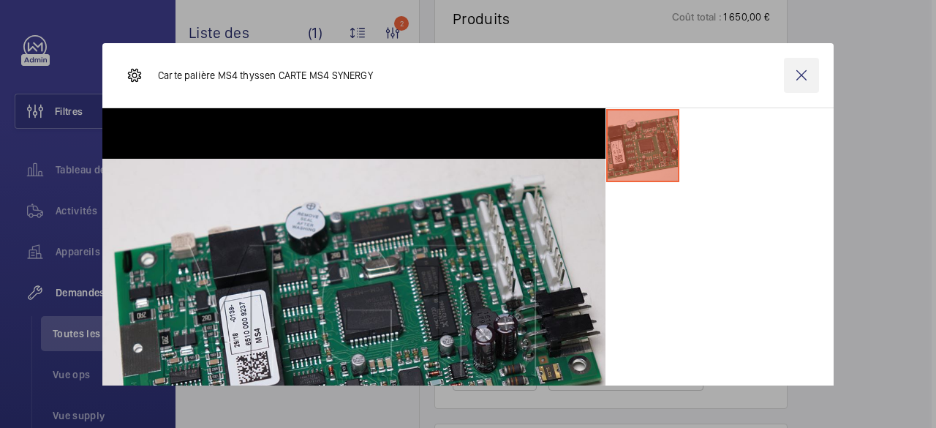
click at [790, 77] on wm-front-icon-button at bounding box center [801, 75] width 35 height 35
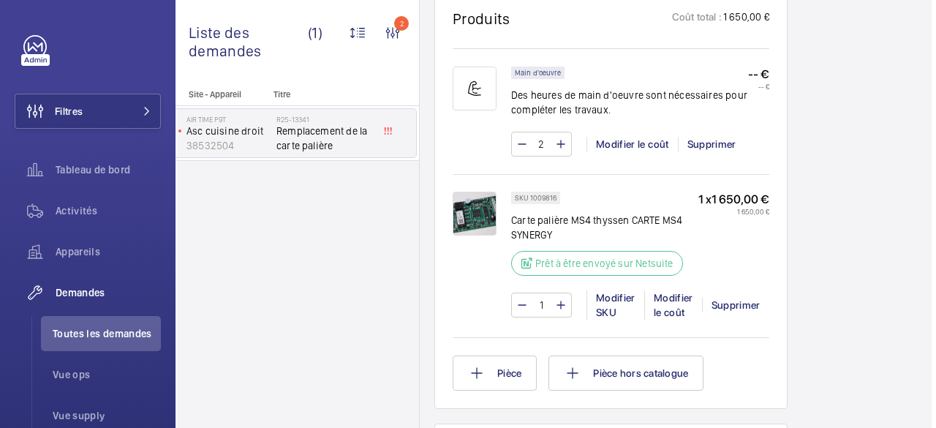
scroll to position [867, 0]
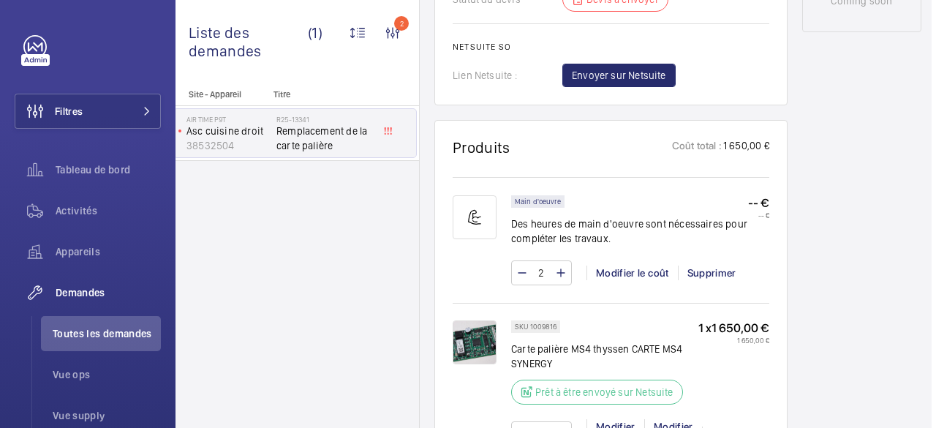
drag, startPoint x: 913, startPoint y: 134, endPoint x: 898, endPoint y: 53, distance: 82.5
click at [898, 53] on div "Demandes techniciens R25-13341 La demande de réparation a été créée le 6 octobr…" at bounding box center [678, 201] width 516 height 1852
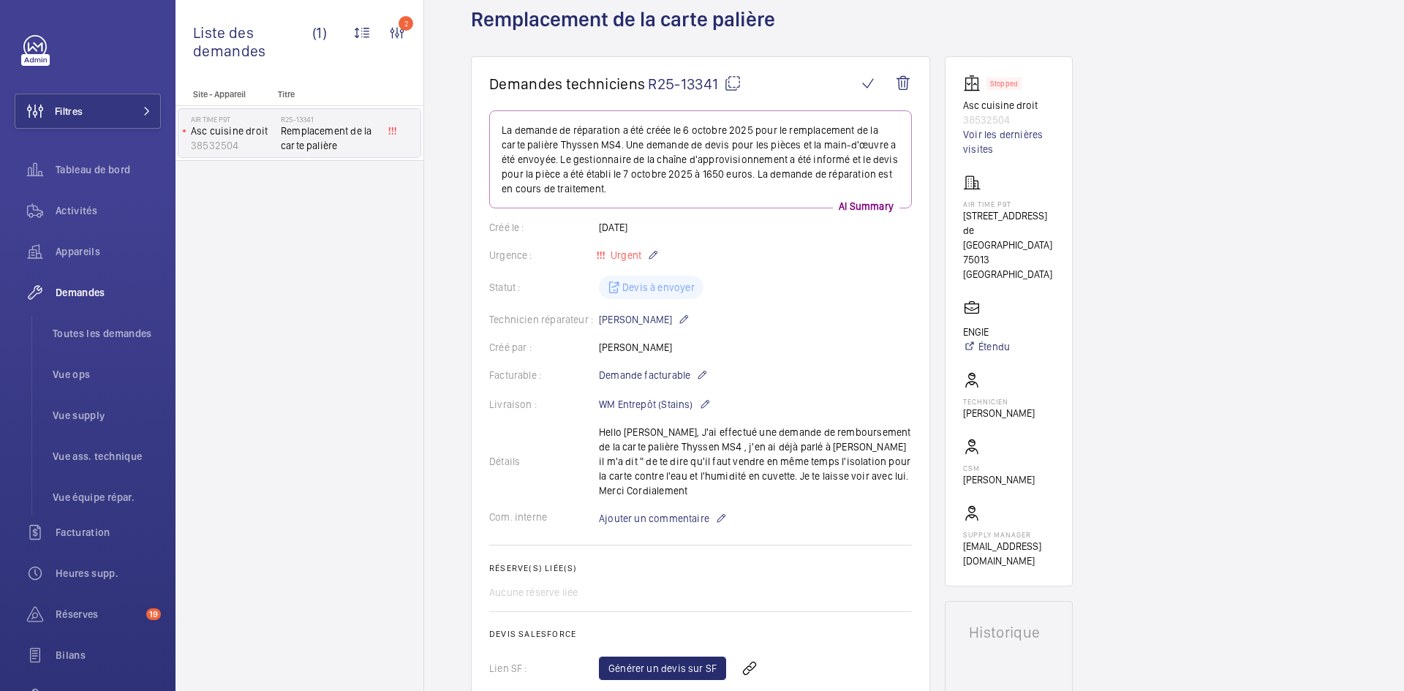
scroll to position [82, 0]
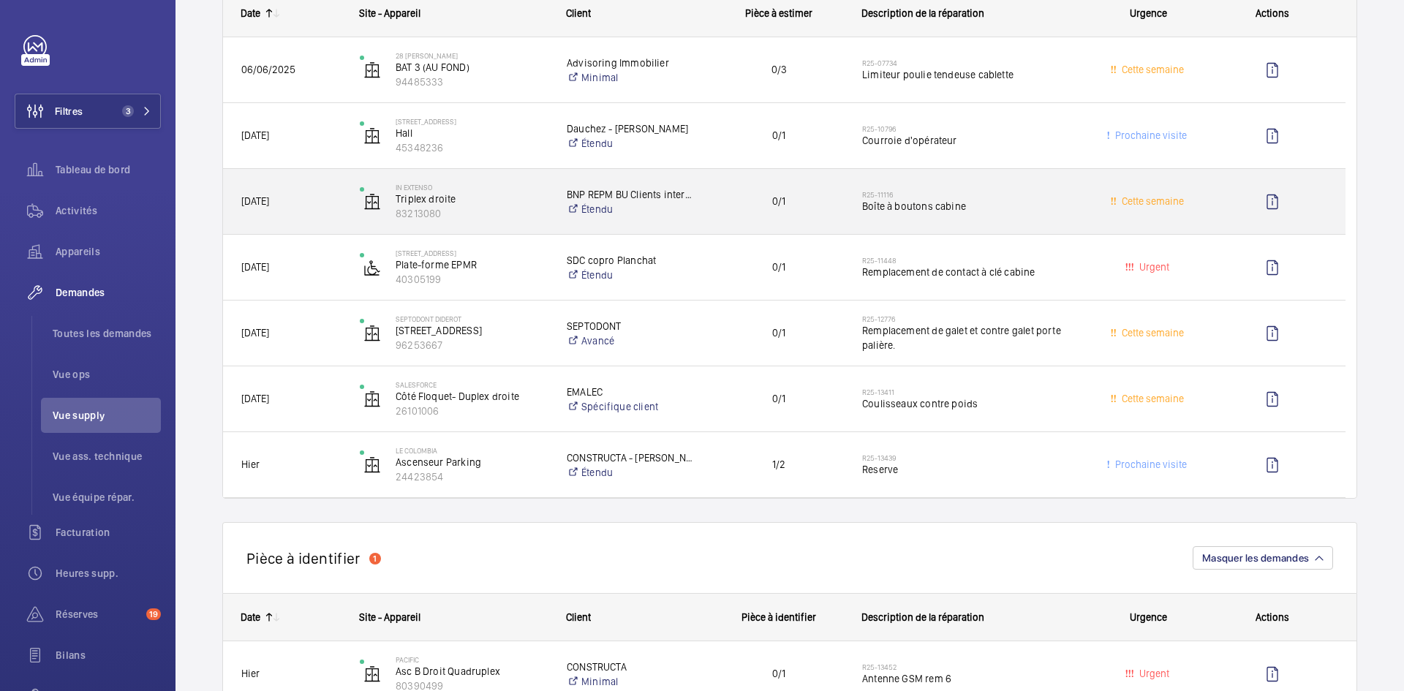
scroll to position [293, 0]
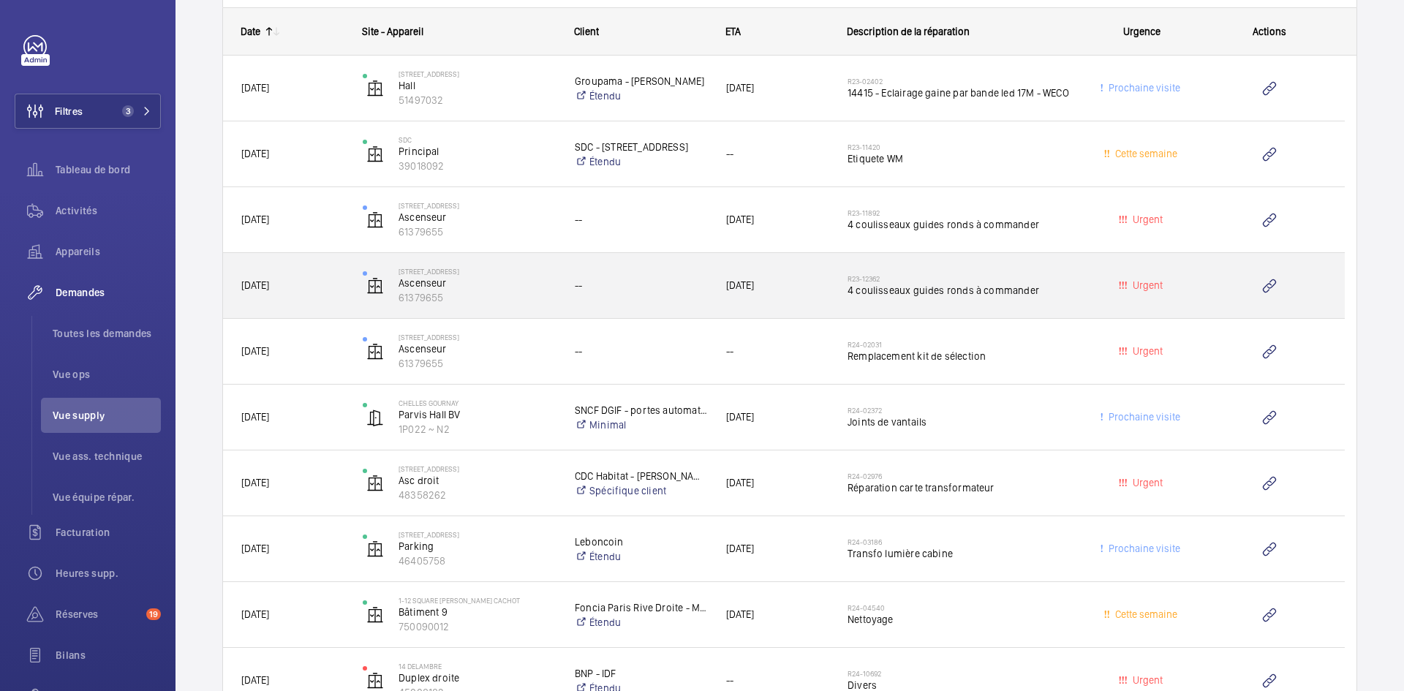
scroll to position [1682, 0]
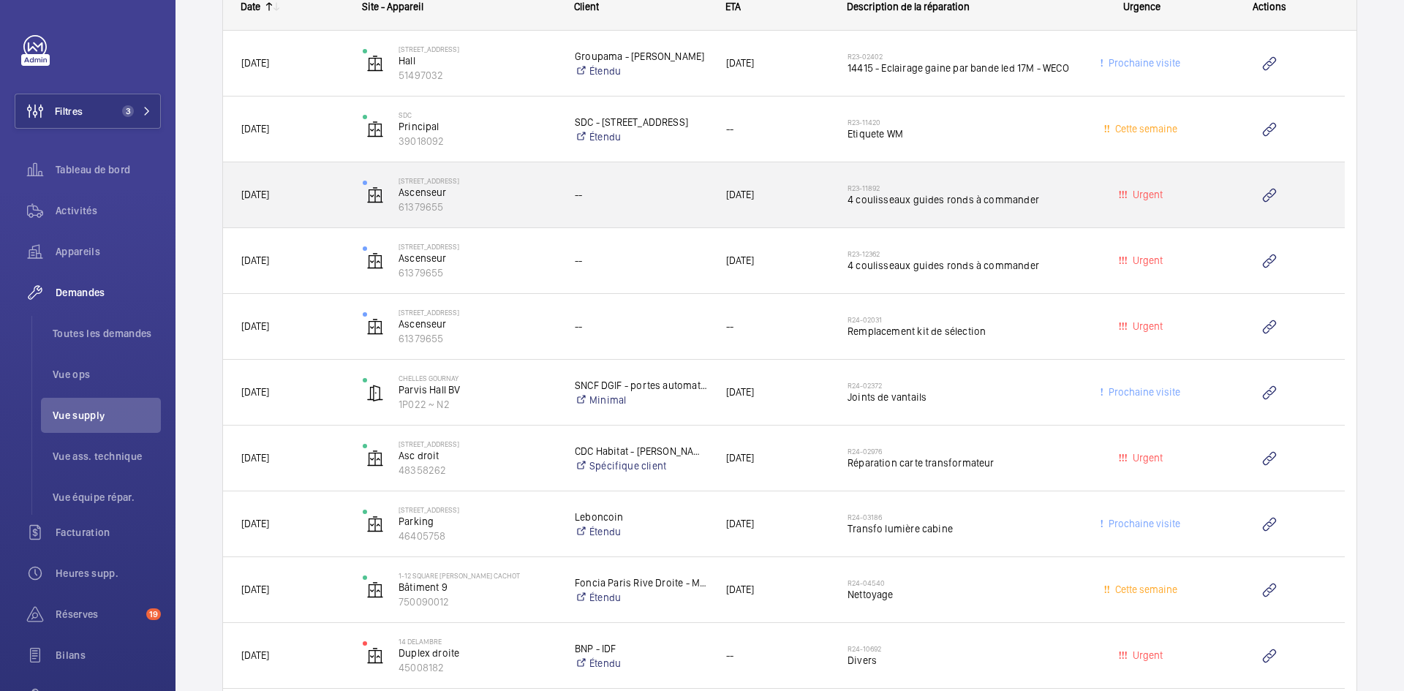
click at [269, 191] on span "[DATE]" at bounding box center [255, 195] width 28 height 12
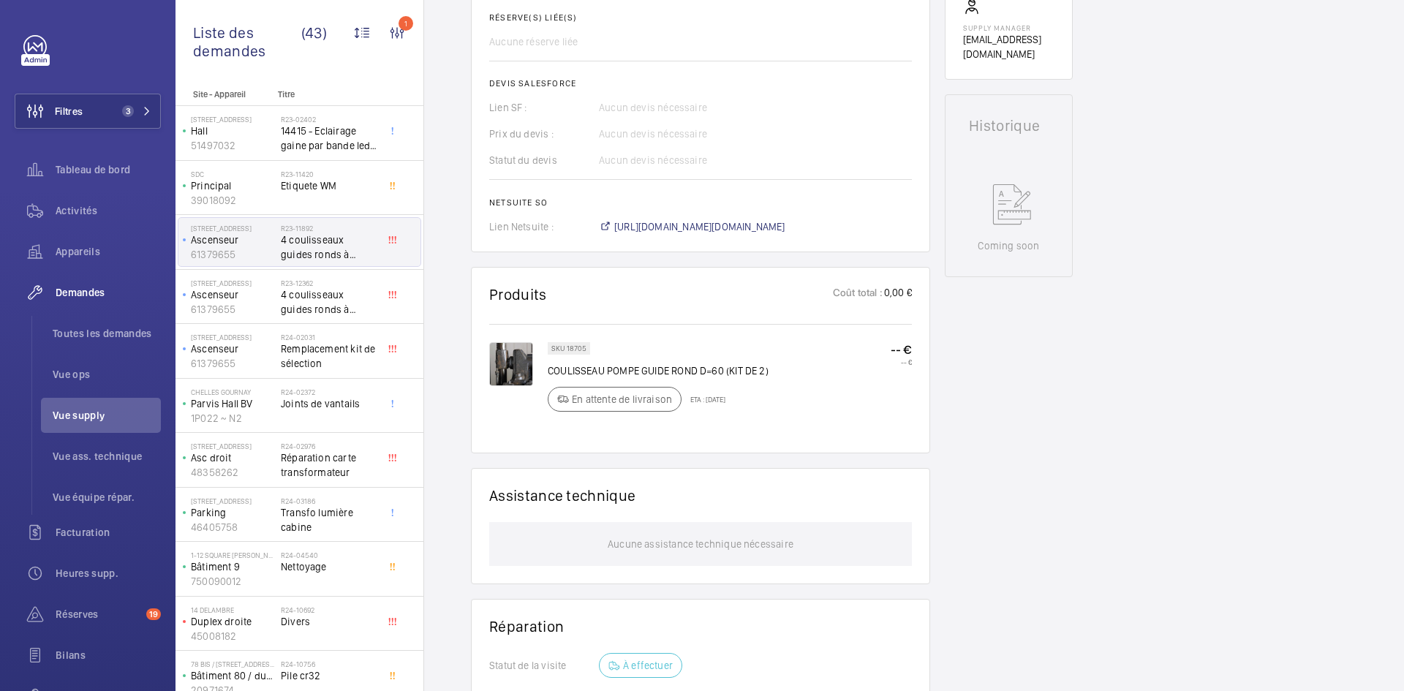
scroll to position [600, 0]
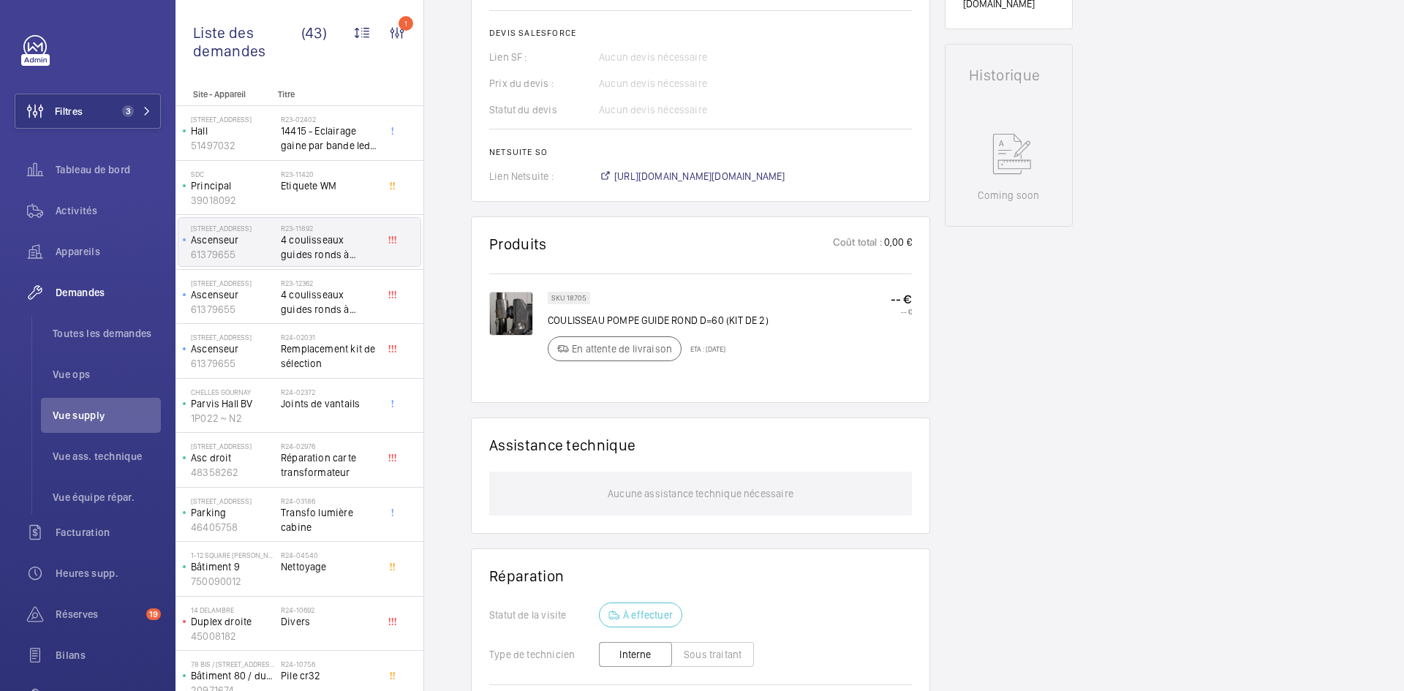
click at [504, 308] on img at bounding box center [511, 314] width 44 height 44
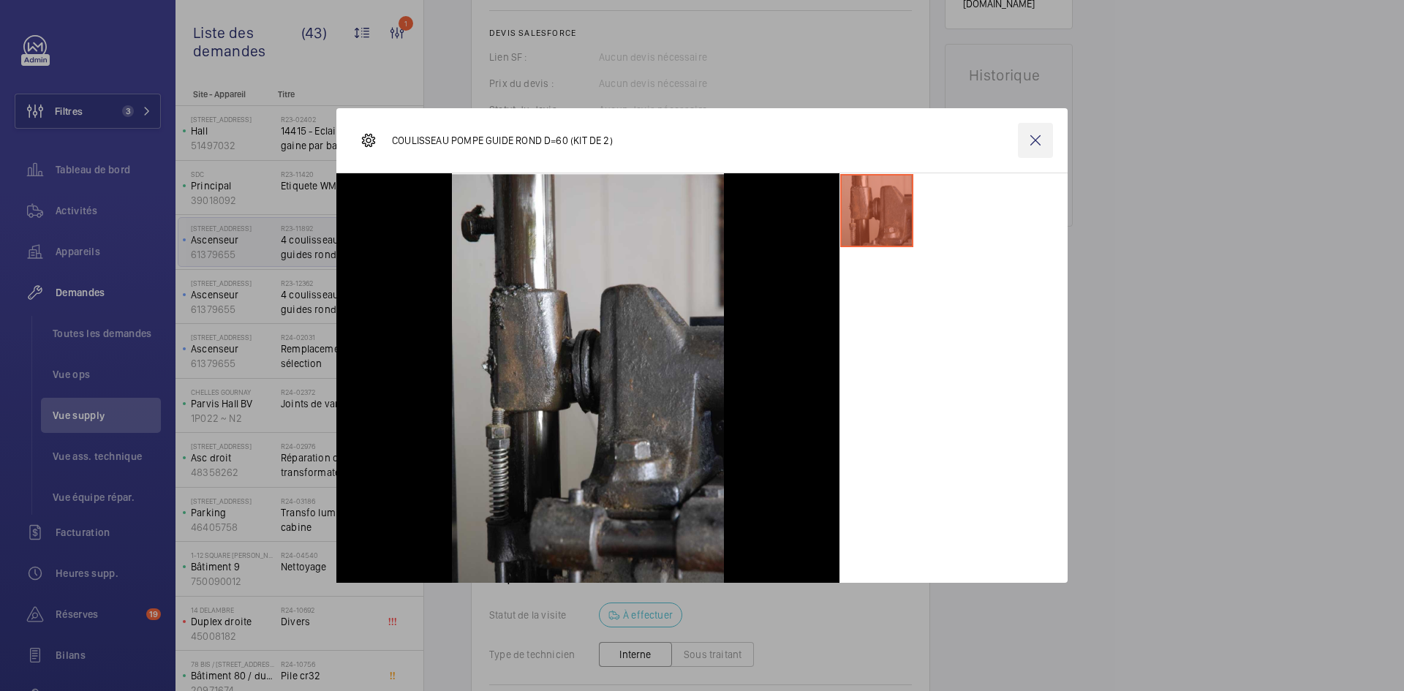
click at [1035, 140] on wm-front-icon-button at bounding box center [1035, 140] width 35 height 35
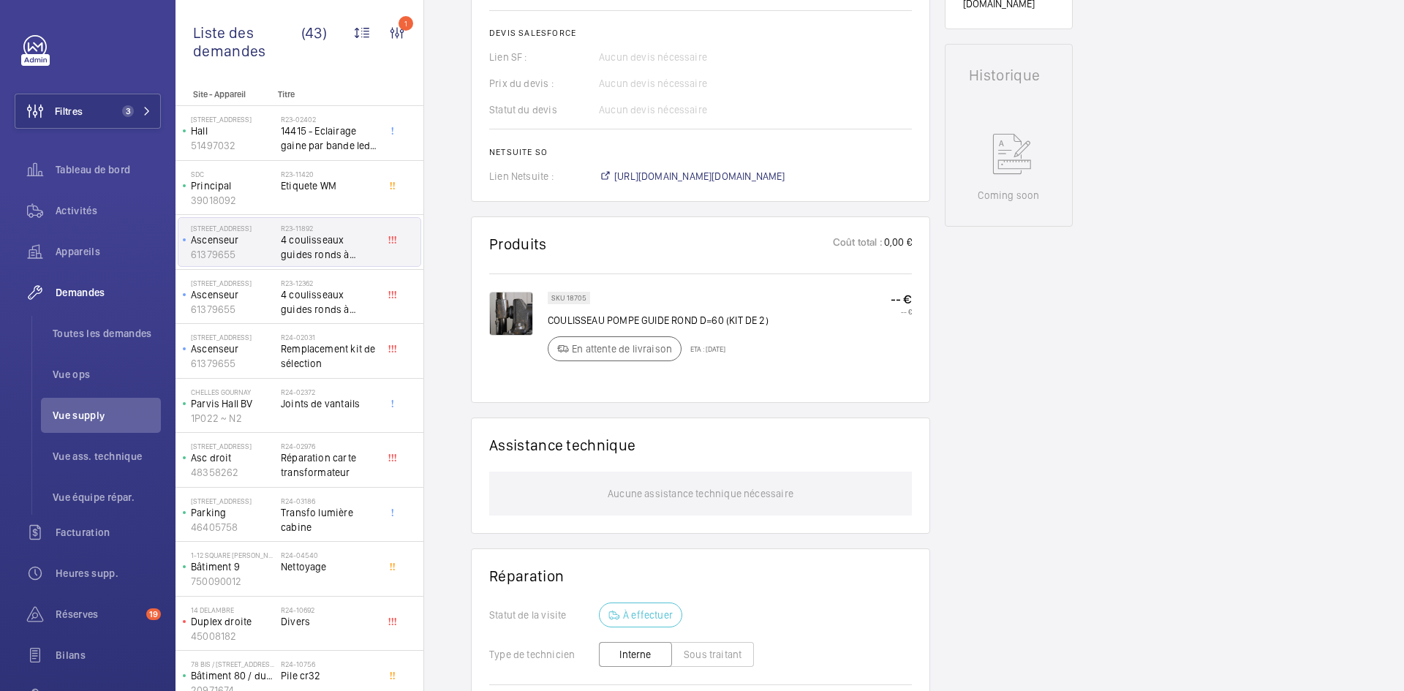
click at [511, 304] on img at bounding box center [511, 314] width 44 height 44
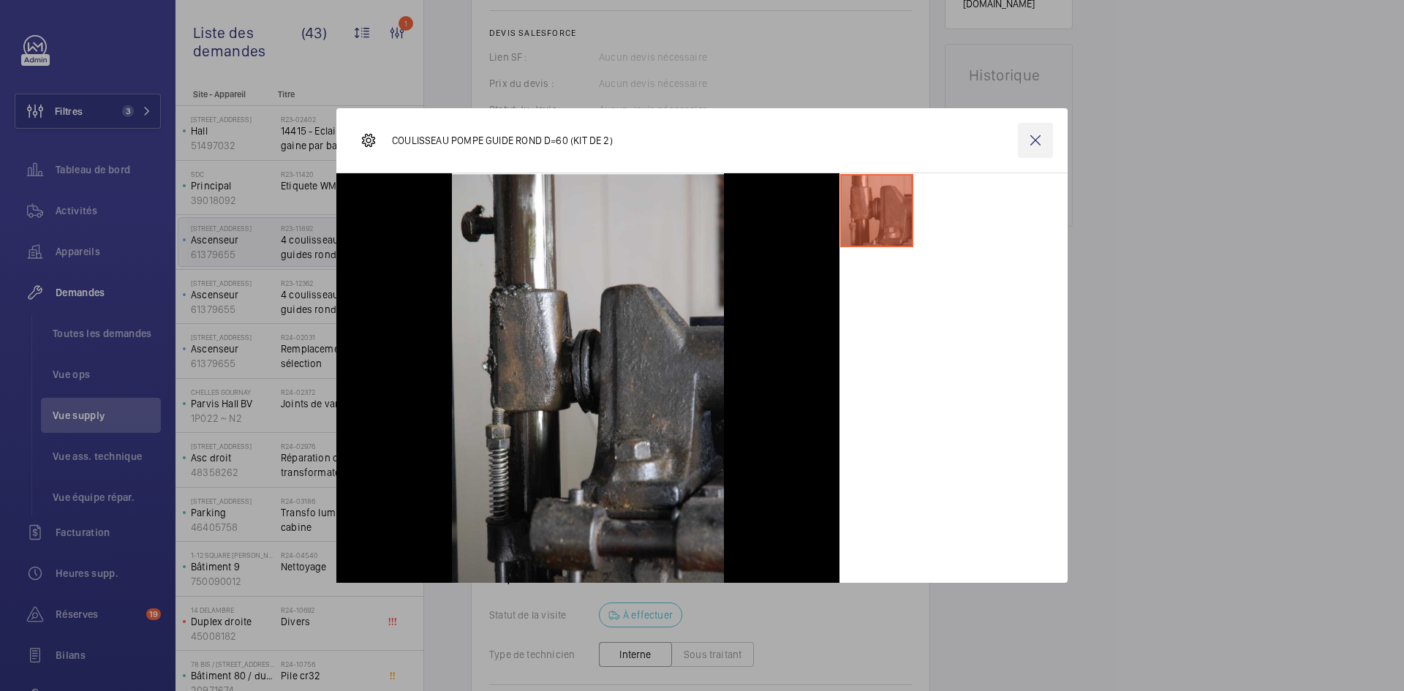
click at [1034, 137] on wm-front-icon-button at bounding box center [1035, 140] width 35 height 35
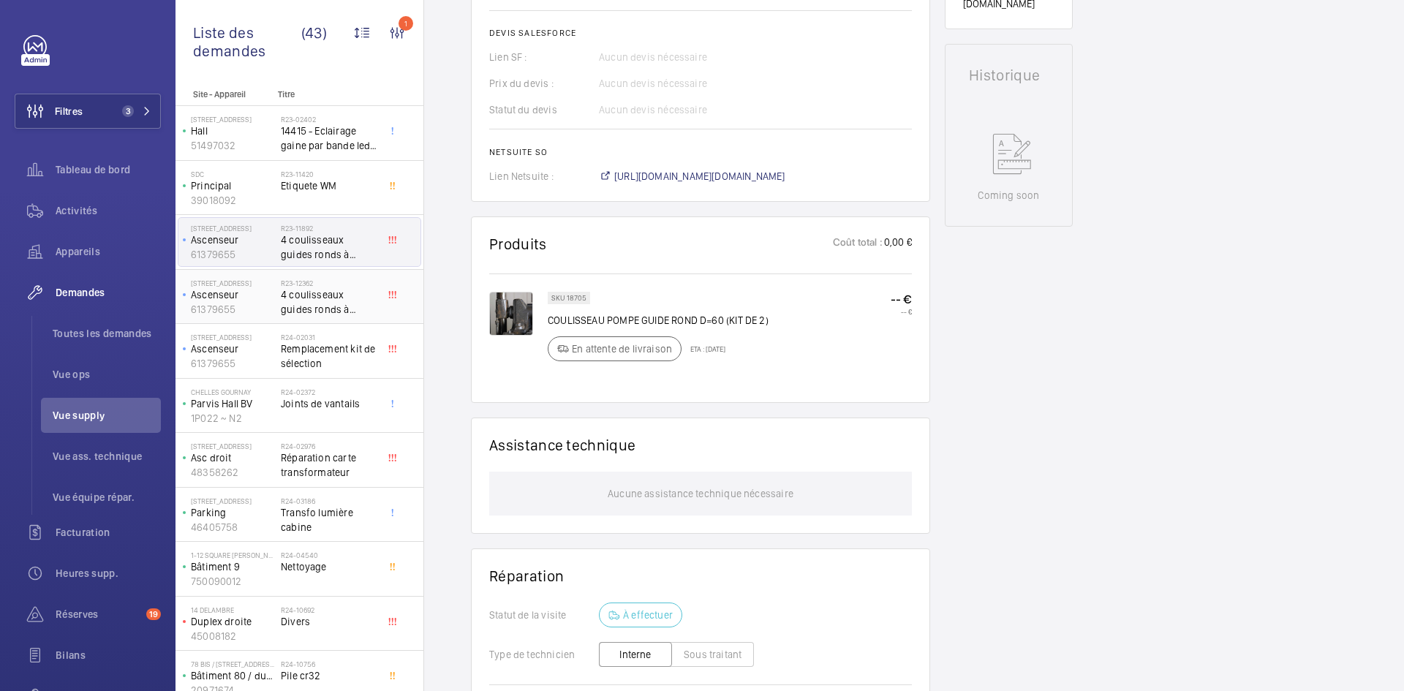
click at [299, 306] on span "4 coulisseaux guides ronds à commander" at bounding box center [329, 301] width 97 height 29
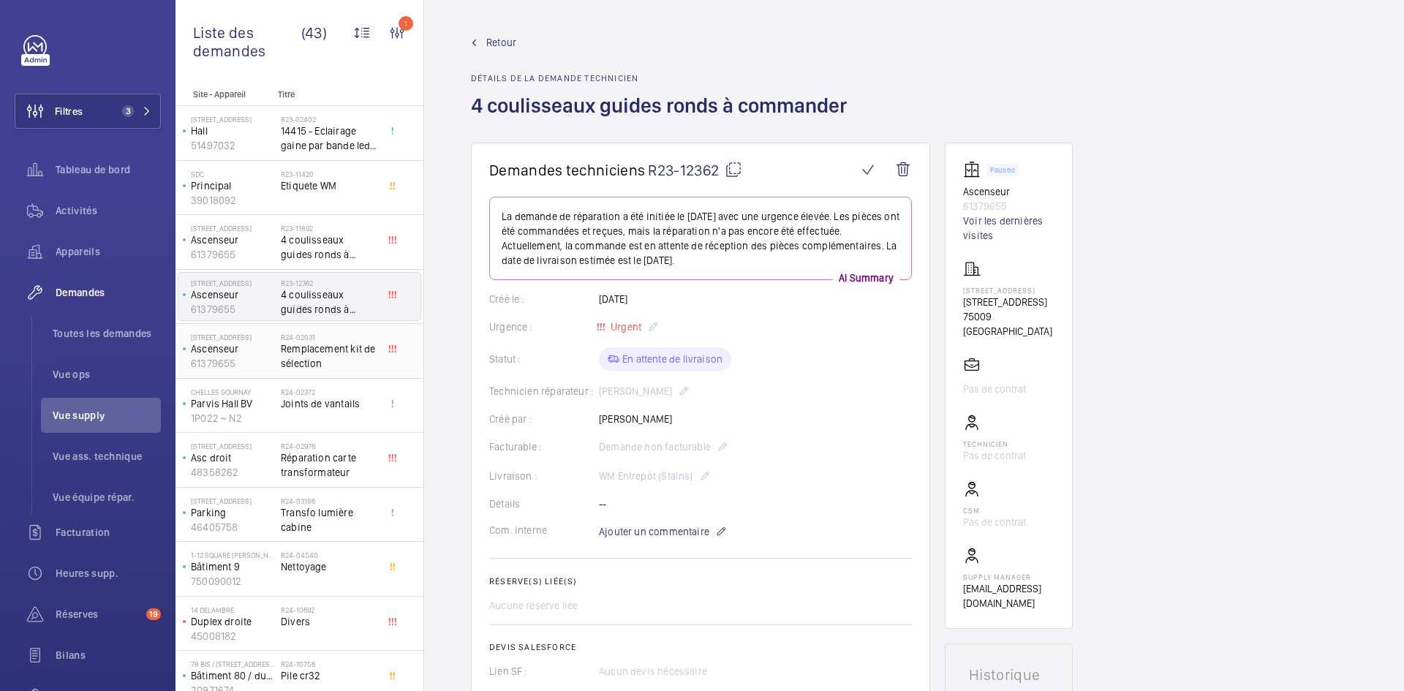
click at [257, 347] on p "Ascenseur" at bounding box center [233, 349] width 84 height 15
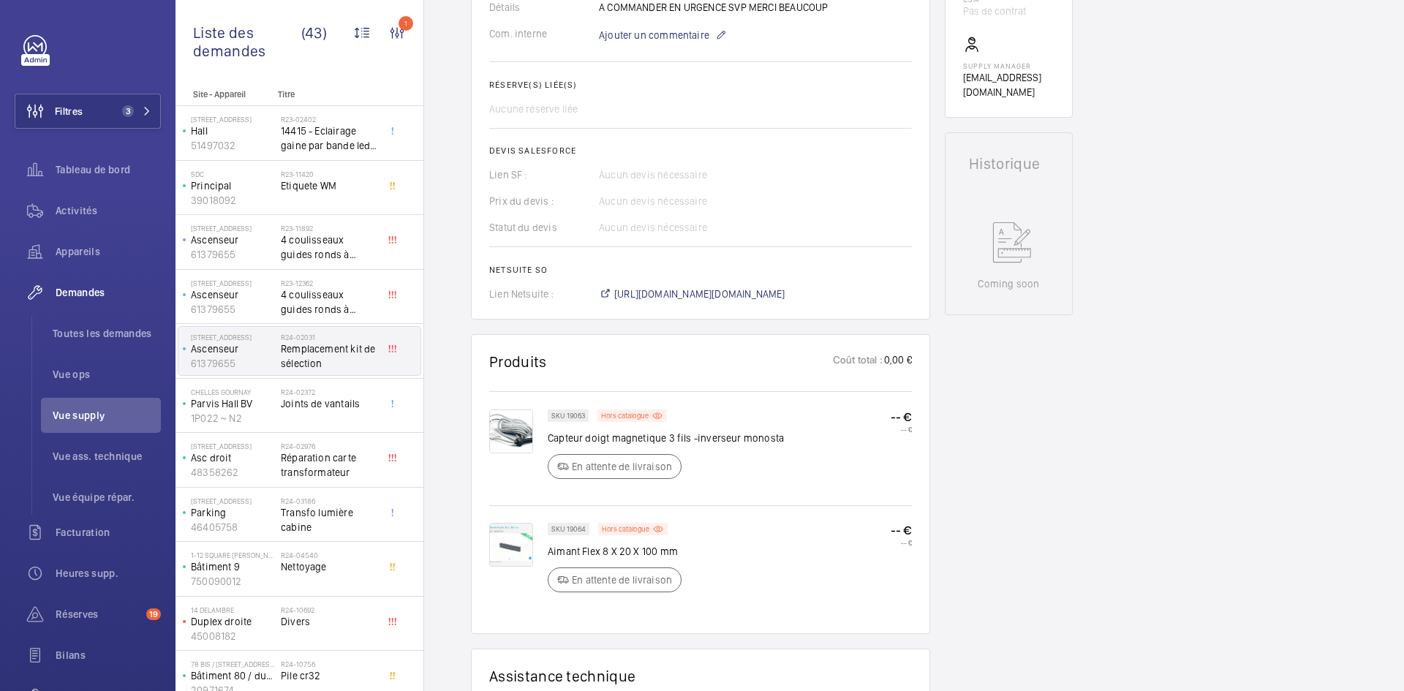
scroll to position [512, 0]
click at [510, 429] on img at bounding box center [511, 431] width 44 height 44
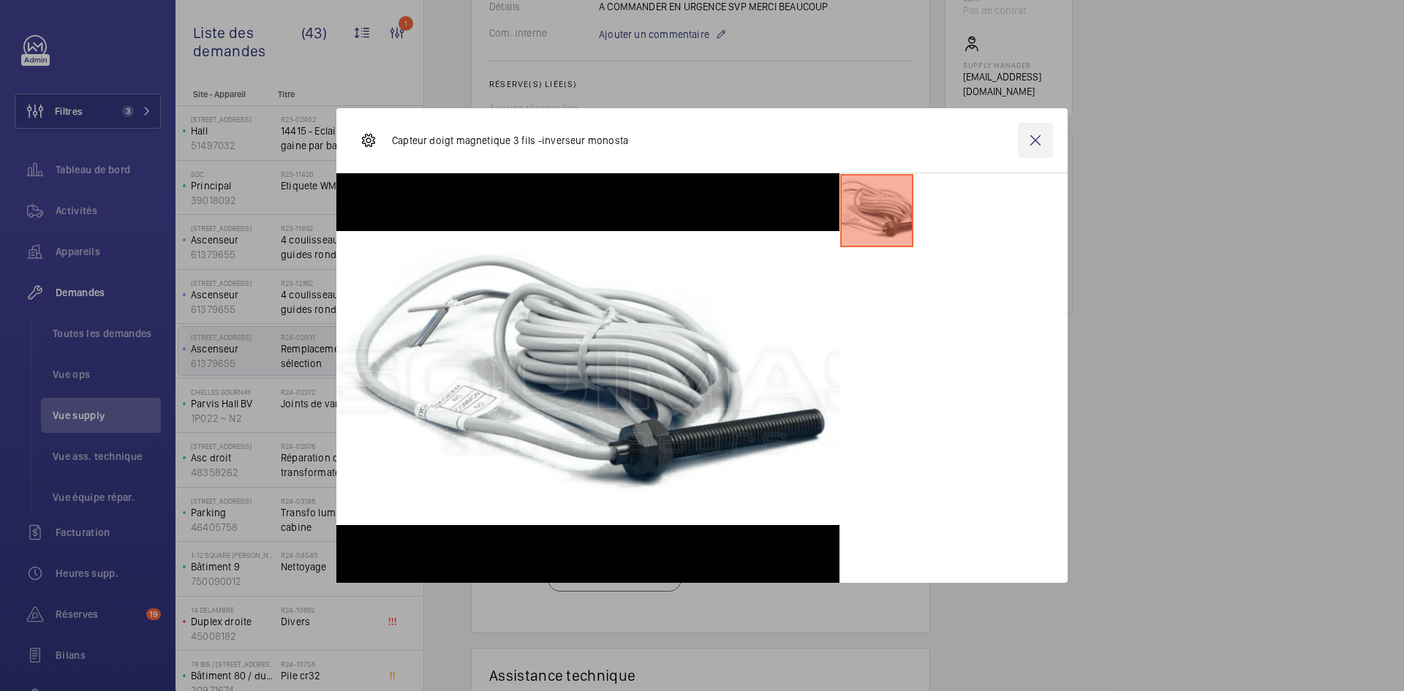
click at [1041, 131] on wm-front-icon-button at bounding box center [1035, 140] width 35 height 35
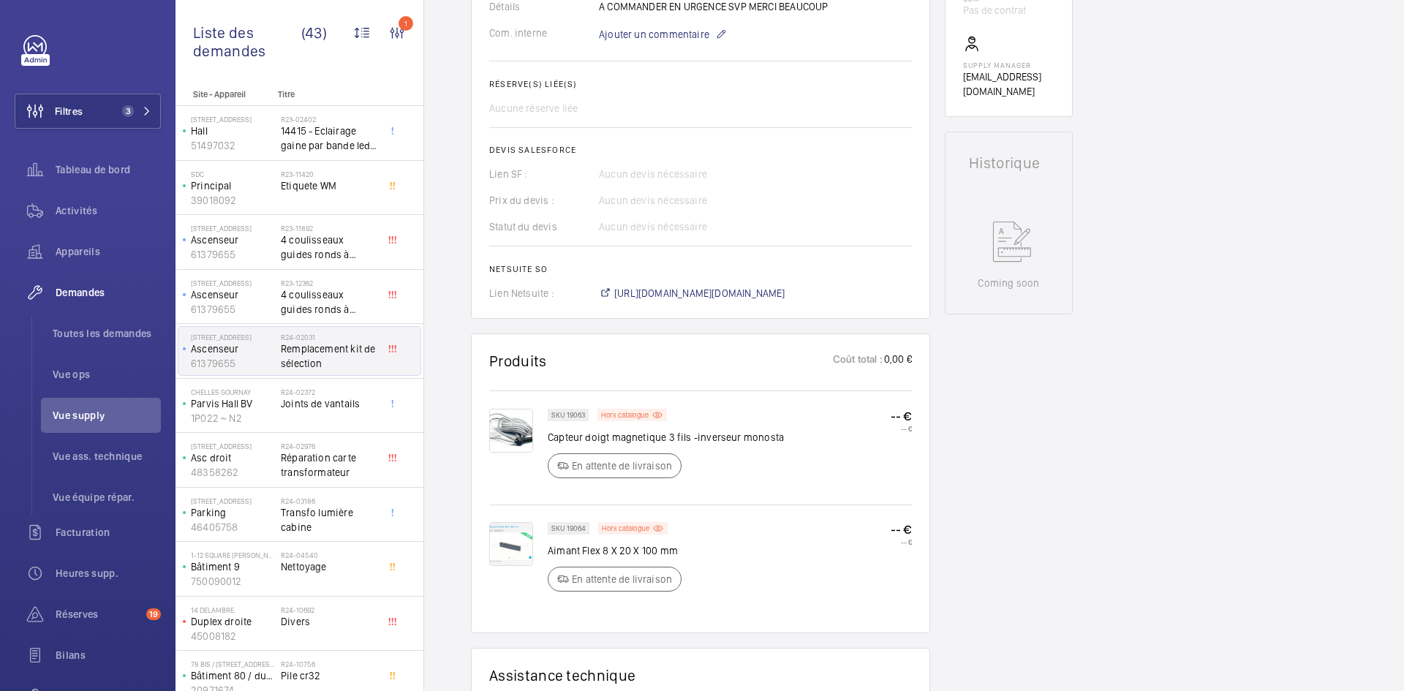
click at [517, 539] on img at bounding box center [511, 544] width 44 height 44
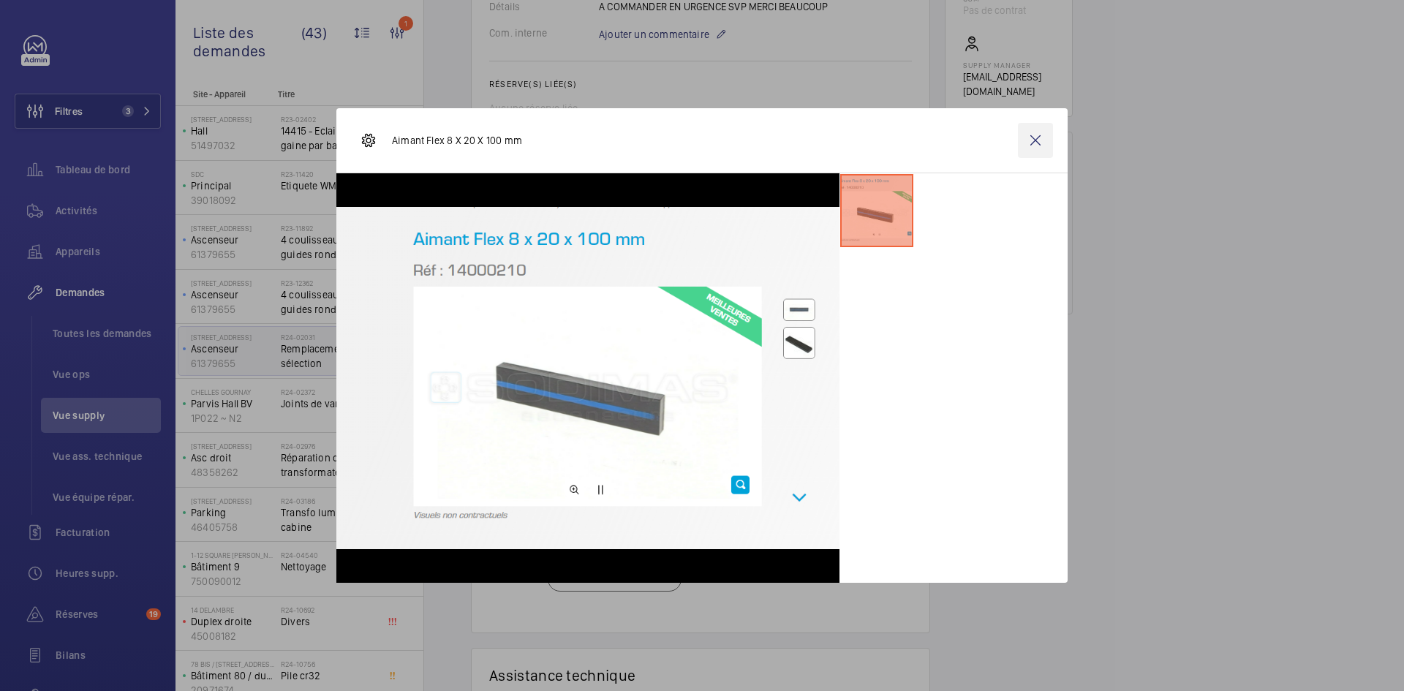
click at [1037, 134] on wm-front-icon-button at bounding box center [1035, 140] width 35 height 35
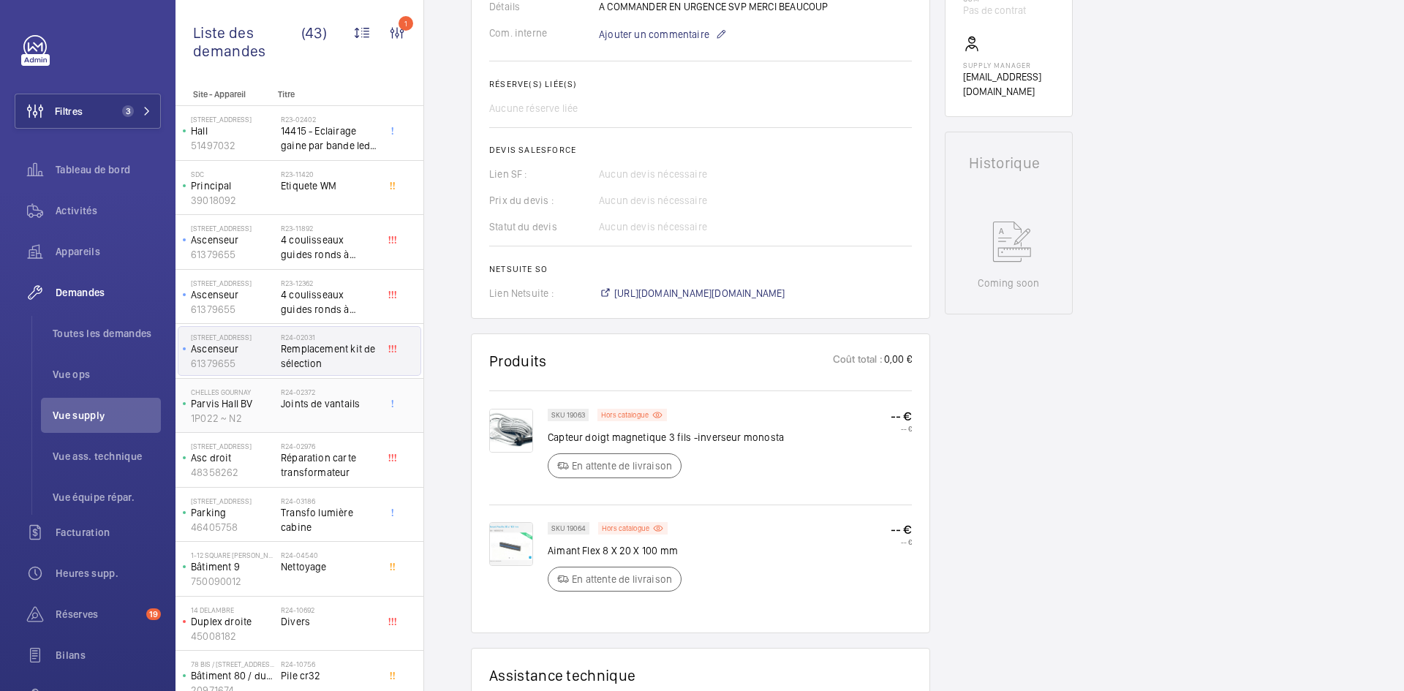
click at [295, 410] on span "Joints de vantails" at bounding box center [329, 403] width 97 height 15
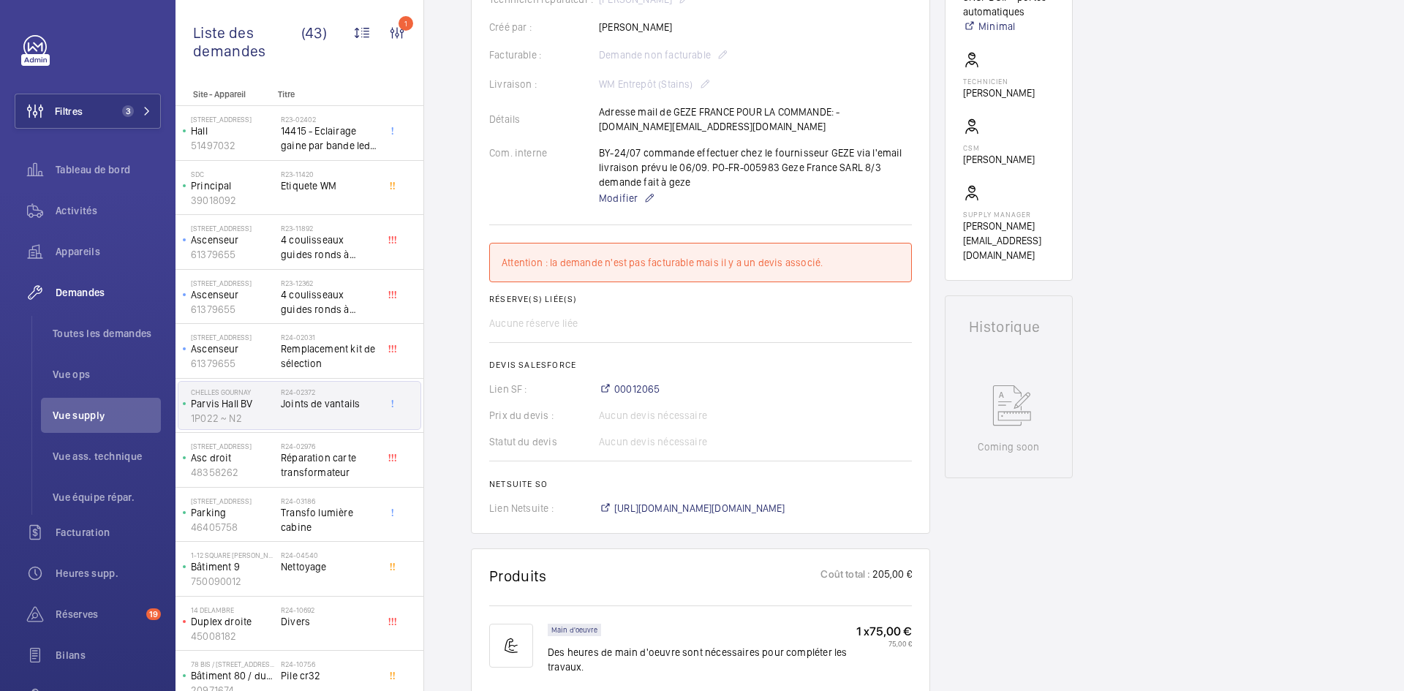
scroll to position [614, 0]
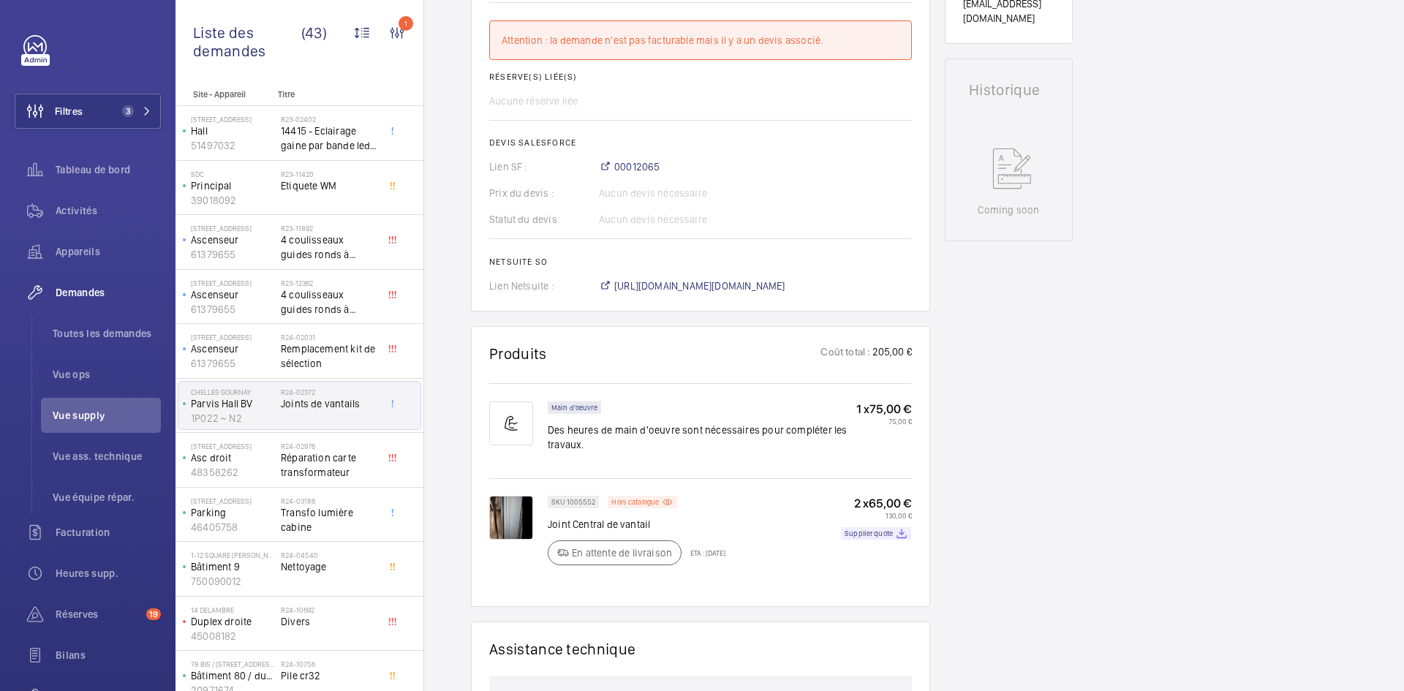
click at [510, 506] on img at bounding box center [511, 518] width 44 height 44
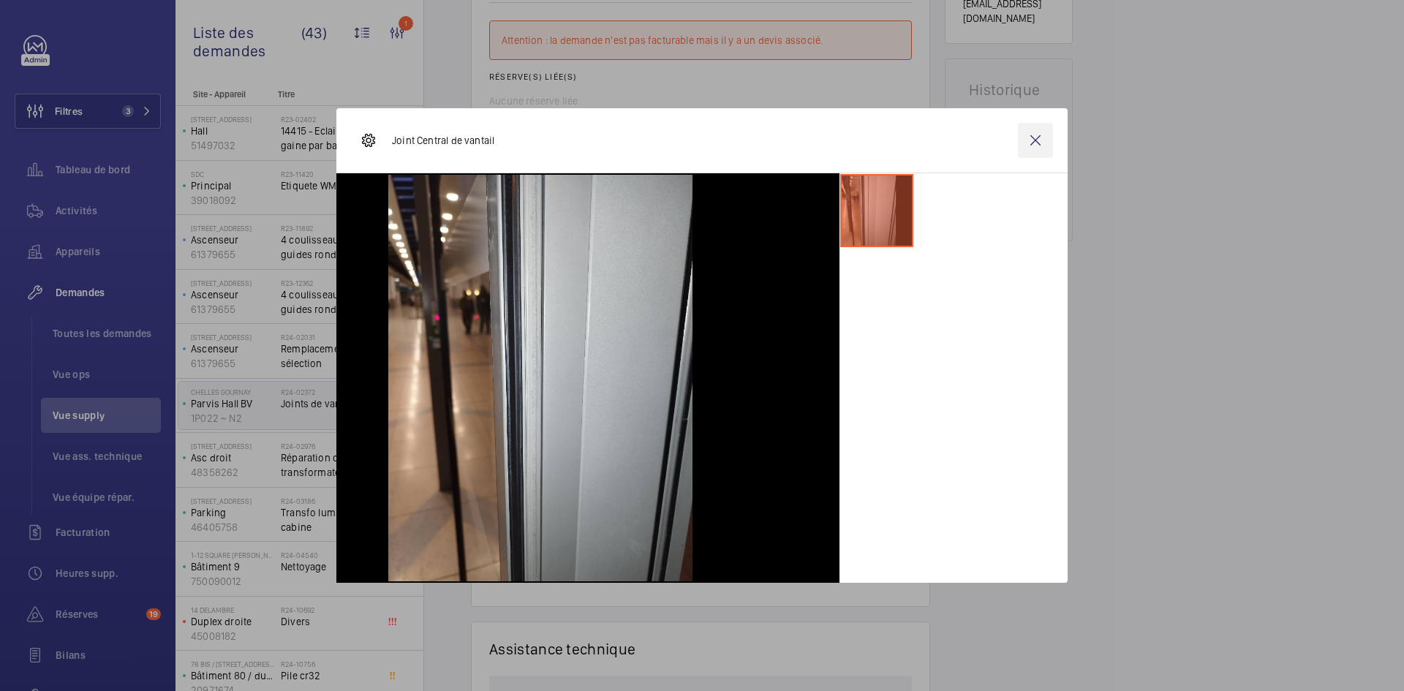
click at [1047, 141] on wm-front-icon-button at bounding box center [1035, 140] width 35 height 35
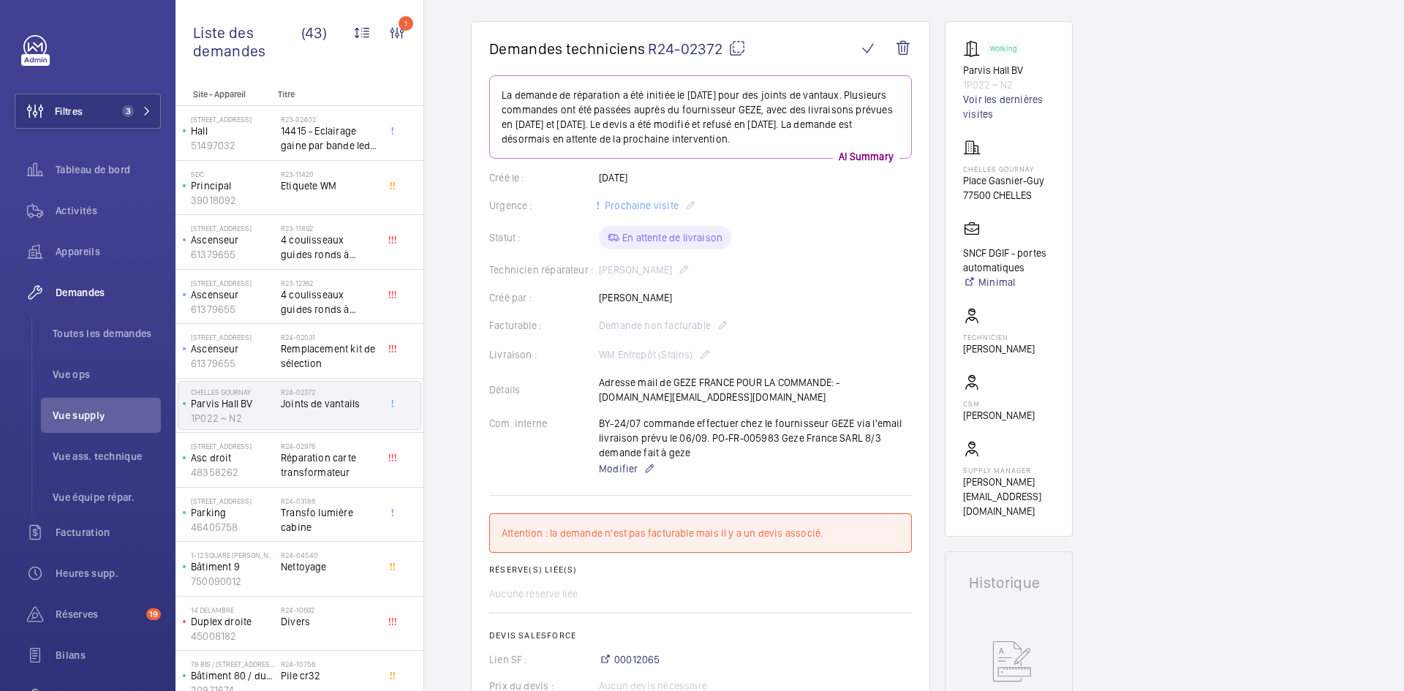
scroll to position [102, 0]
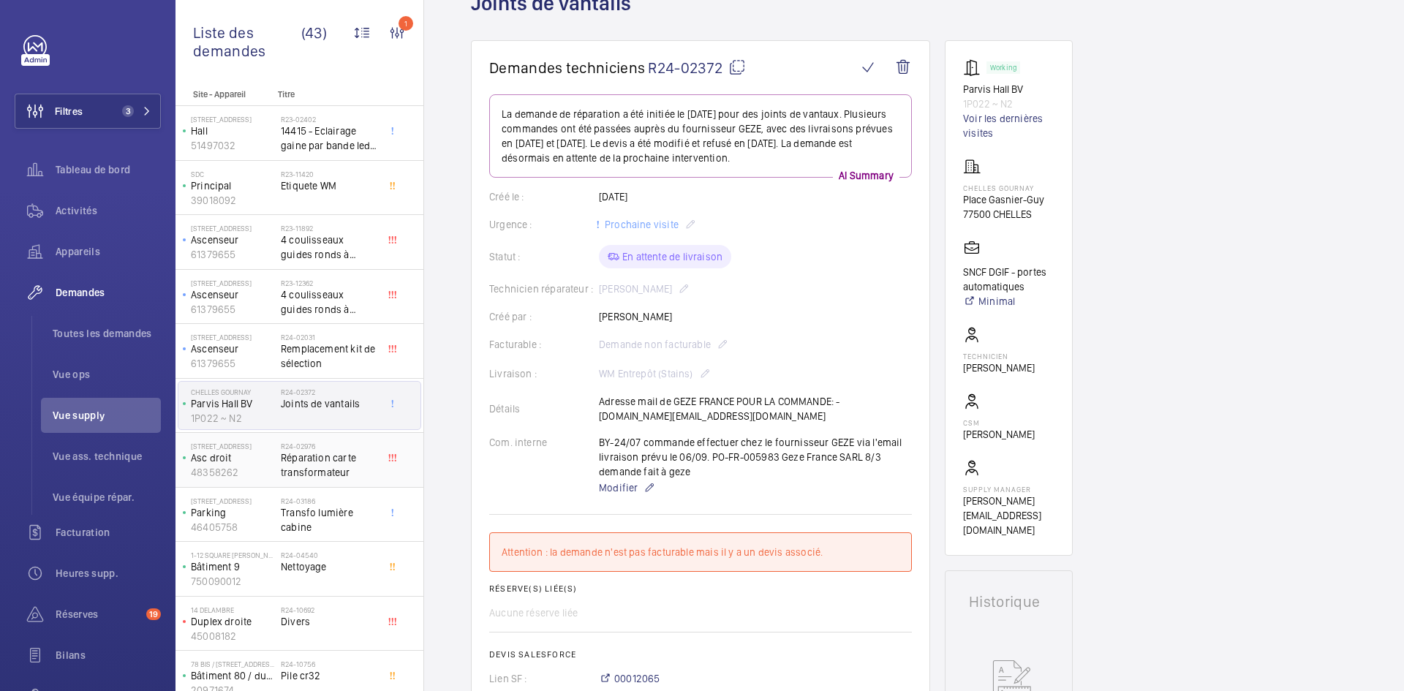
click at [276, 464] on div "138 bis avenue Gambetta Asc droit 48358262" at bounding box center [229, 460] width 102 height 48
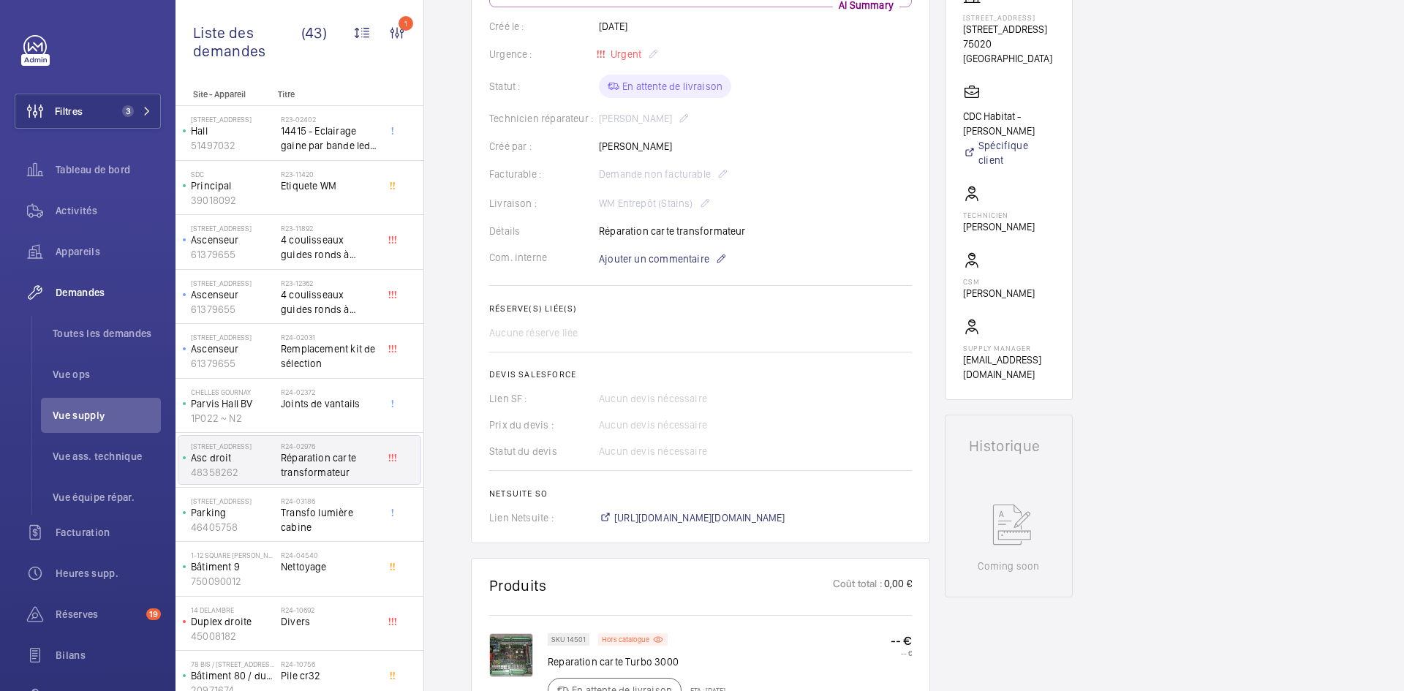
scroll to position [366, 0]
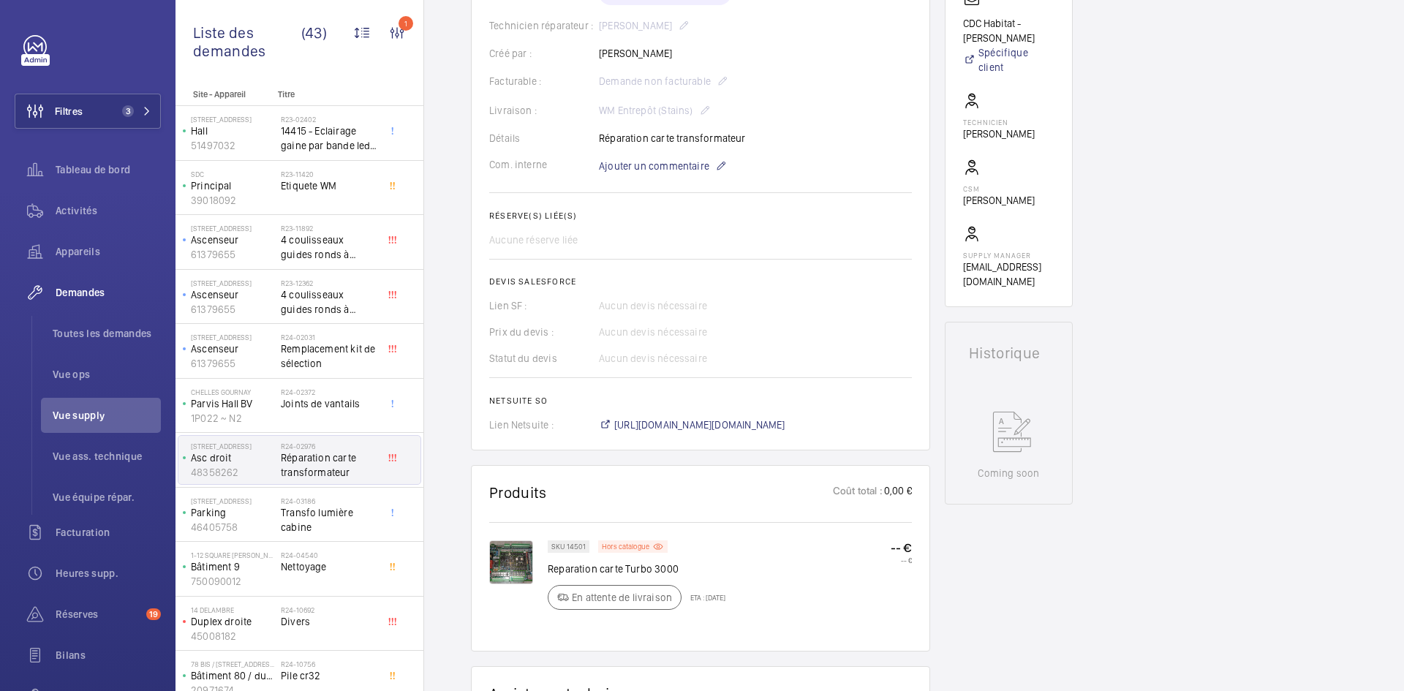
click at [507, 566] on img at bounding box center [511, 562] width 44 height 44
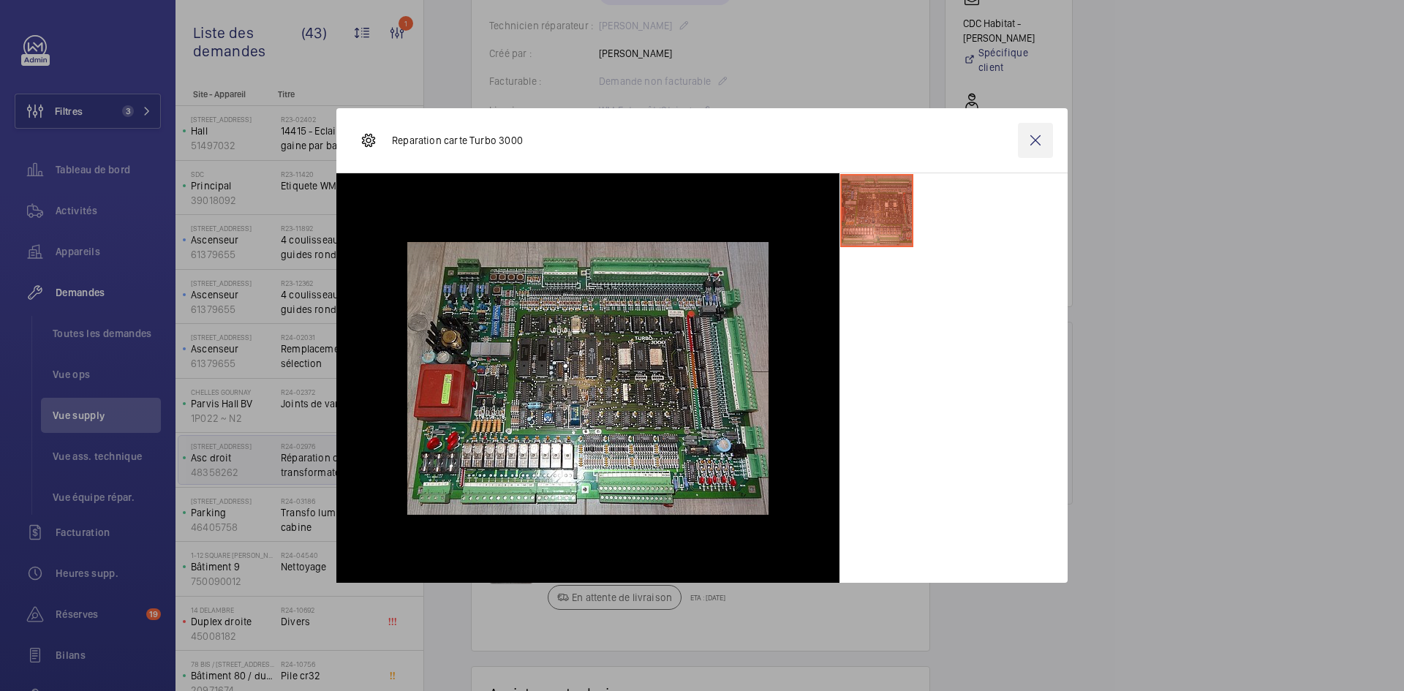
click at [1041, 146] on wm-front-icon-button at bounding box center [1035, 140] width 35 height 35
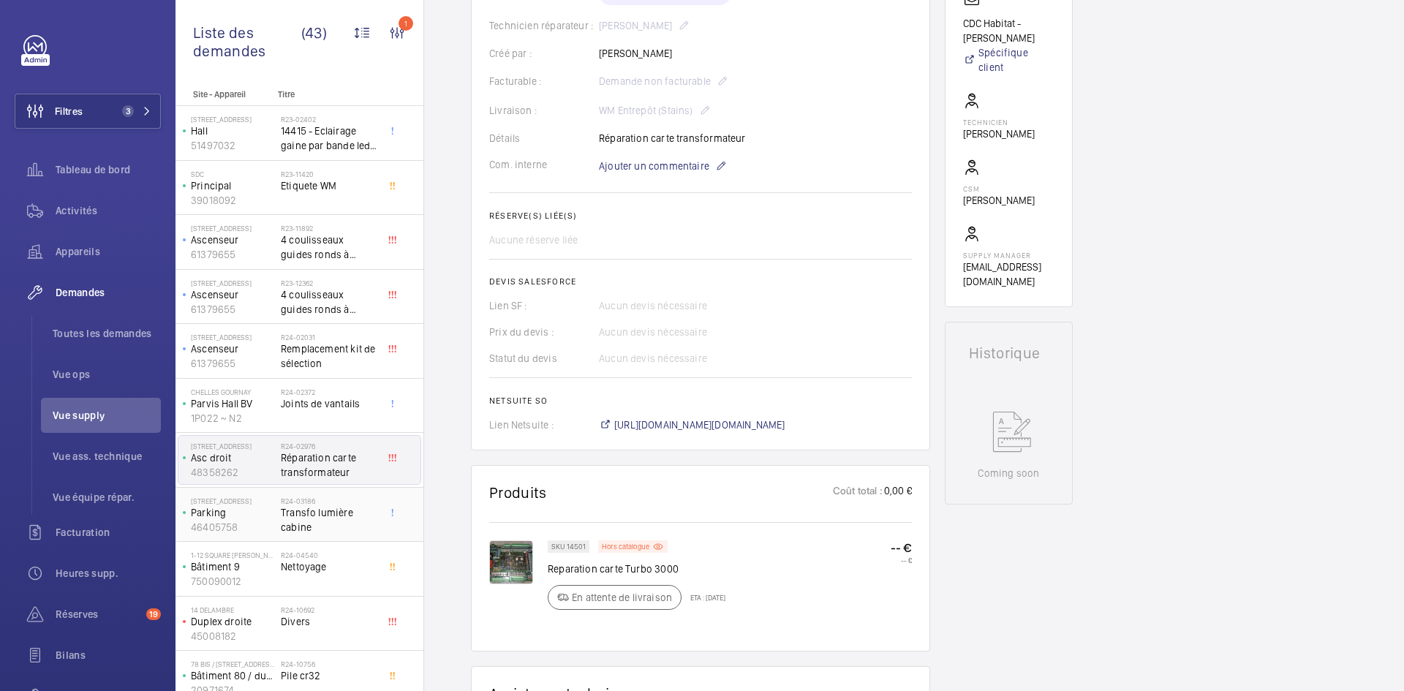
click at [275, 516] on div "85 Rue du Faubourg Saint-Martin Parking 46405758" at bounding box center [229, 515] width 102 height 48
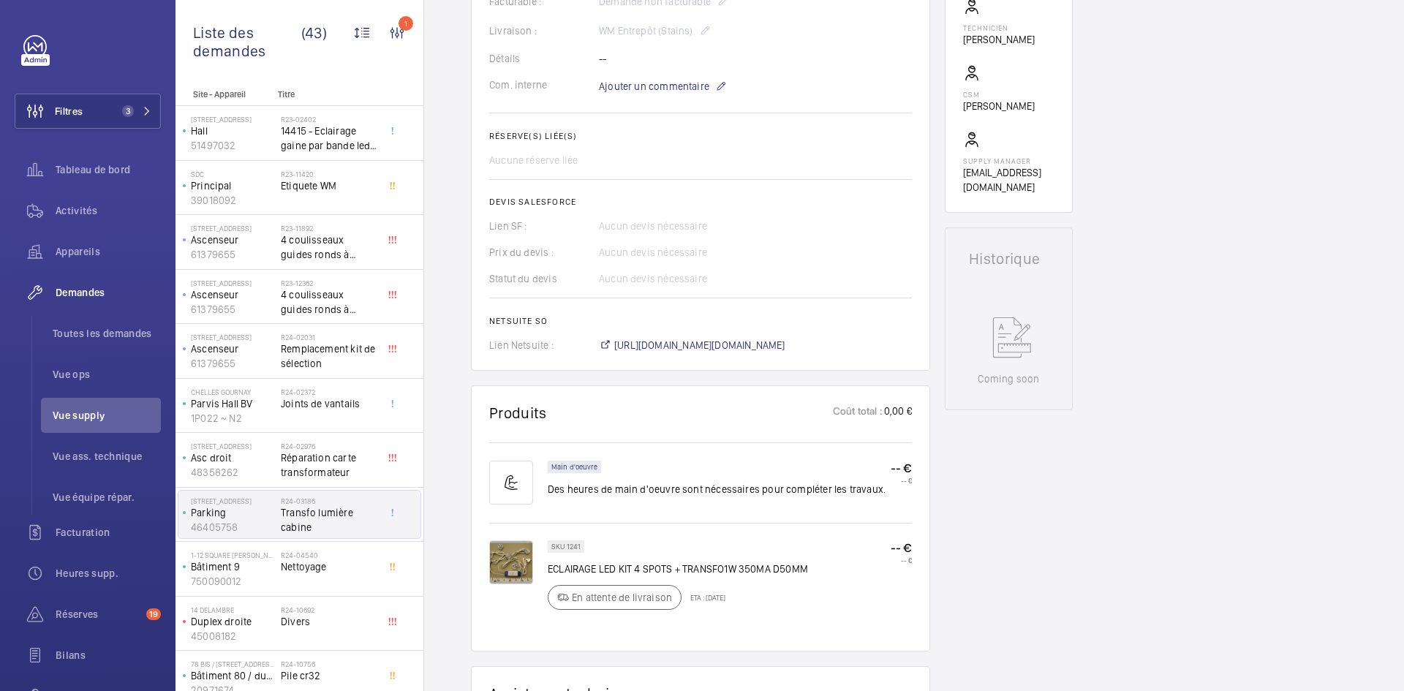
scroll to position [439, 0]
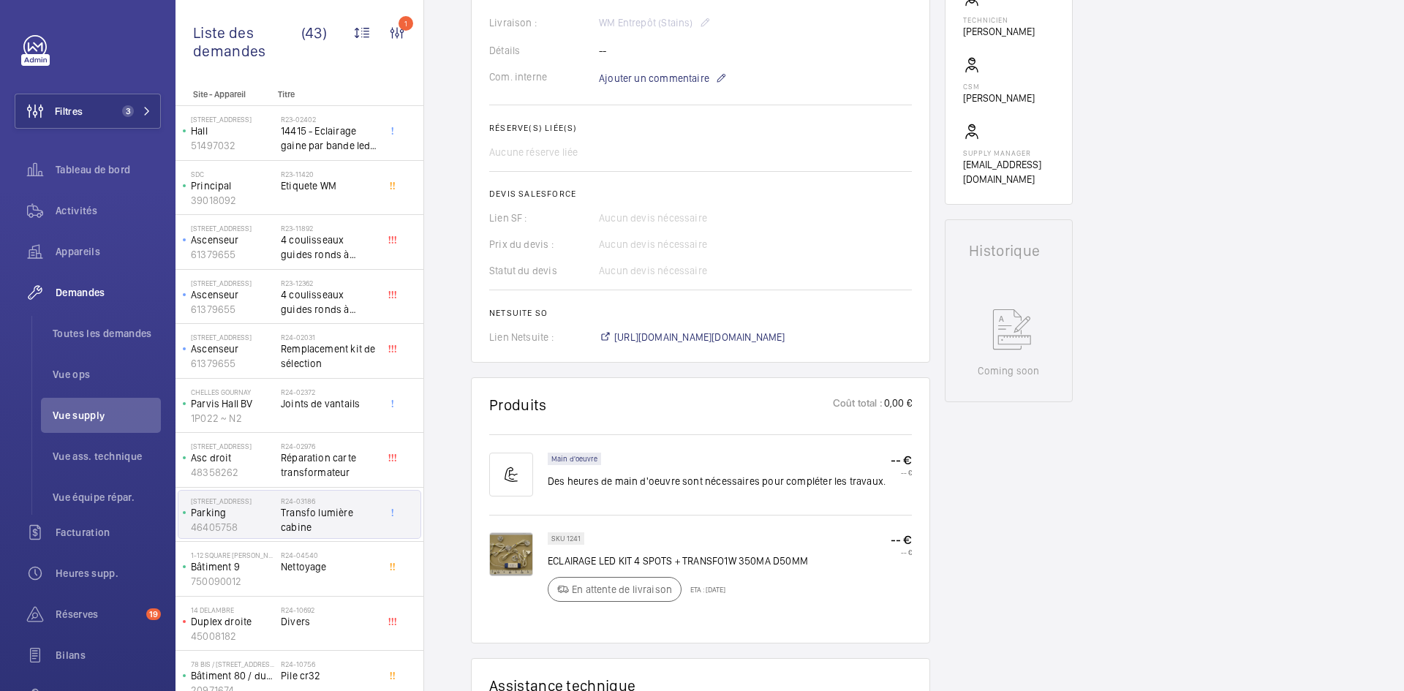
click at [503, 545] on img at bounding box center [511, 554] width 44 height 44
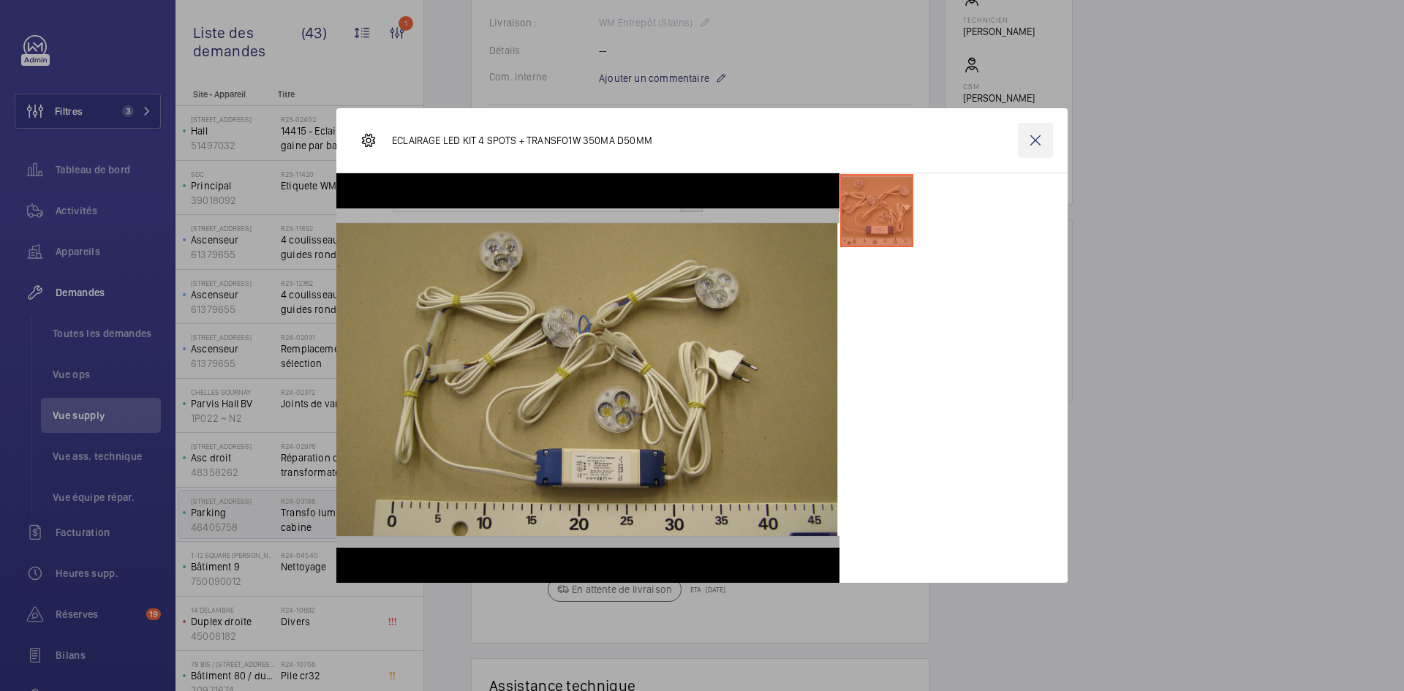
click at [1027, 154] on wm-front-icon-button at bounding box center [1035, 140] width 35 height 35
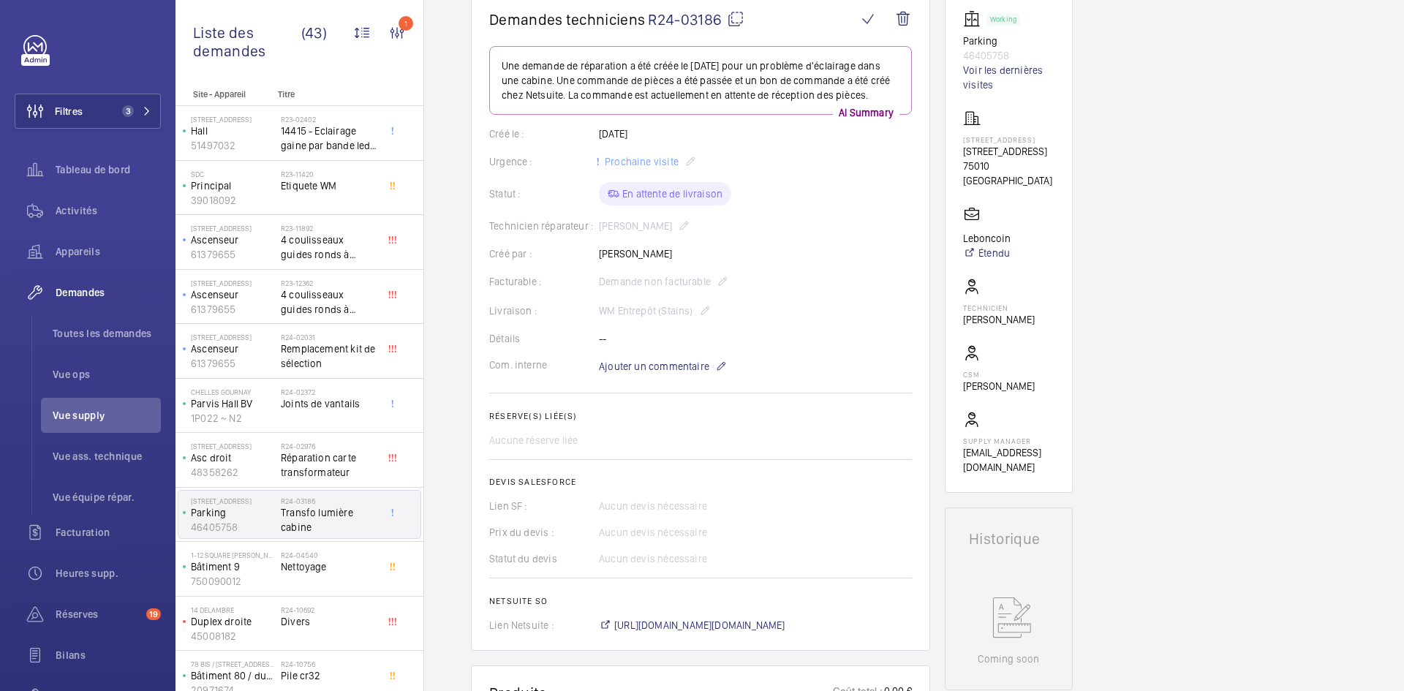
scroll to position [146, 0]
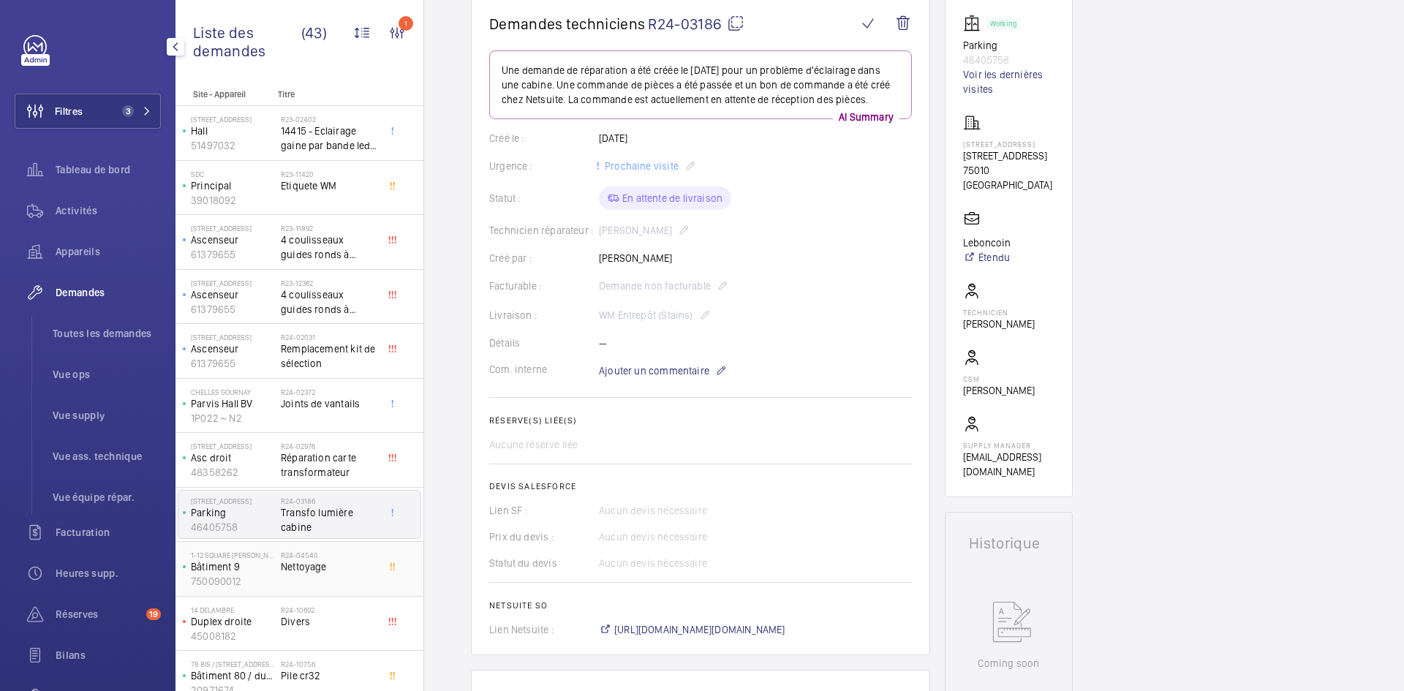
click at [254, 565] on p "Bâtiment 9" at bounding box center [233, 566] width 84 height 15
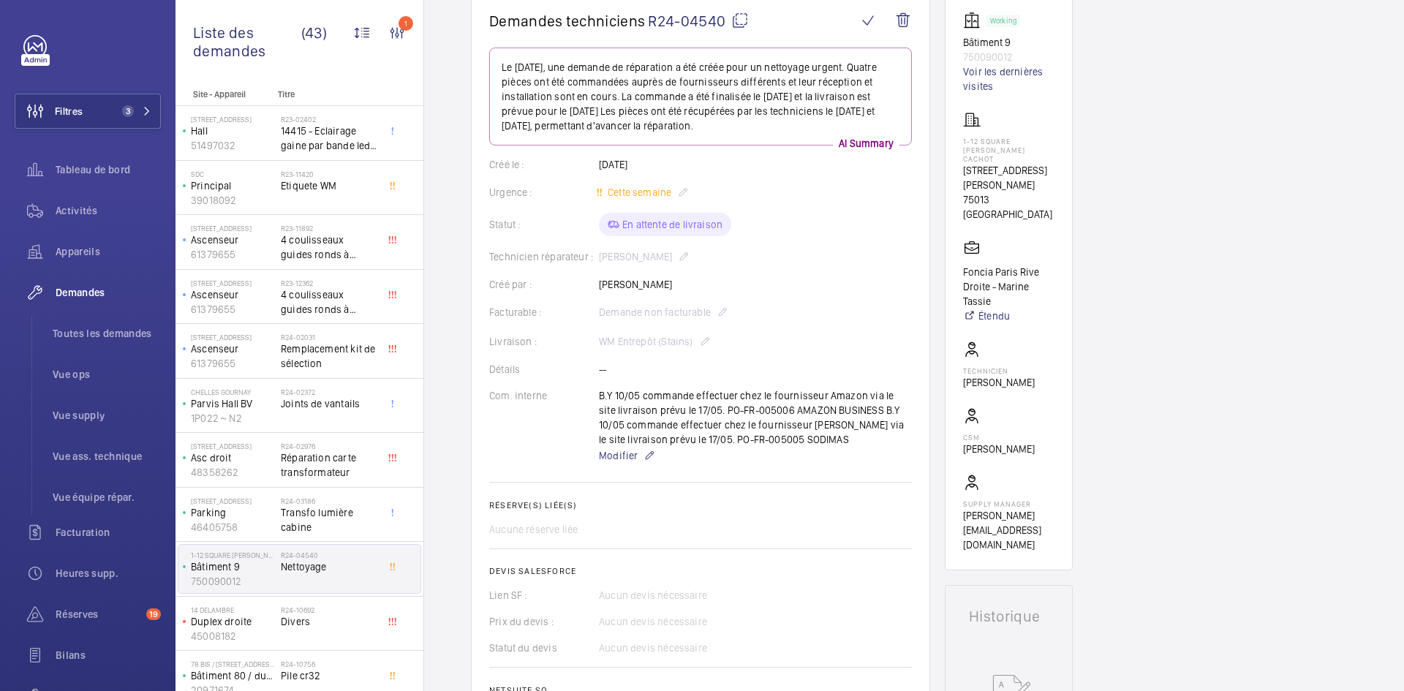
scroll to position [15, 0]
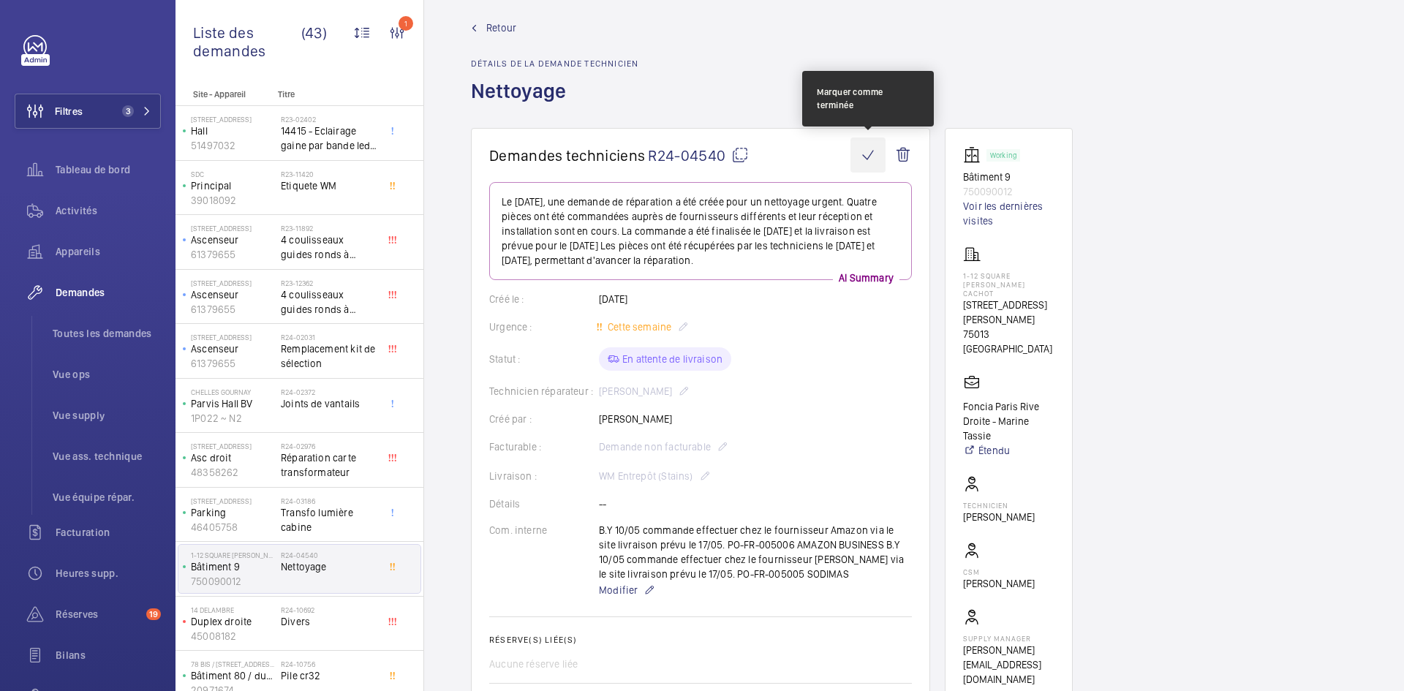
click at [868, 151] on wm-front-icon-button at bounding box center [868, 154] width 35 height 35
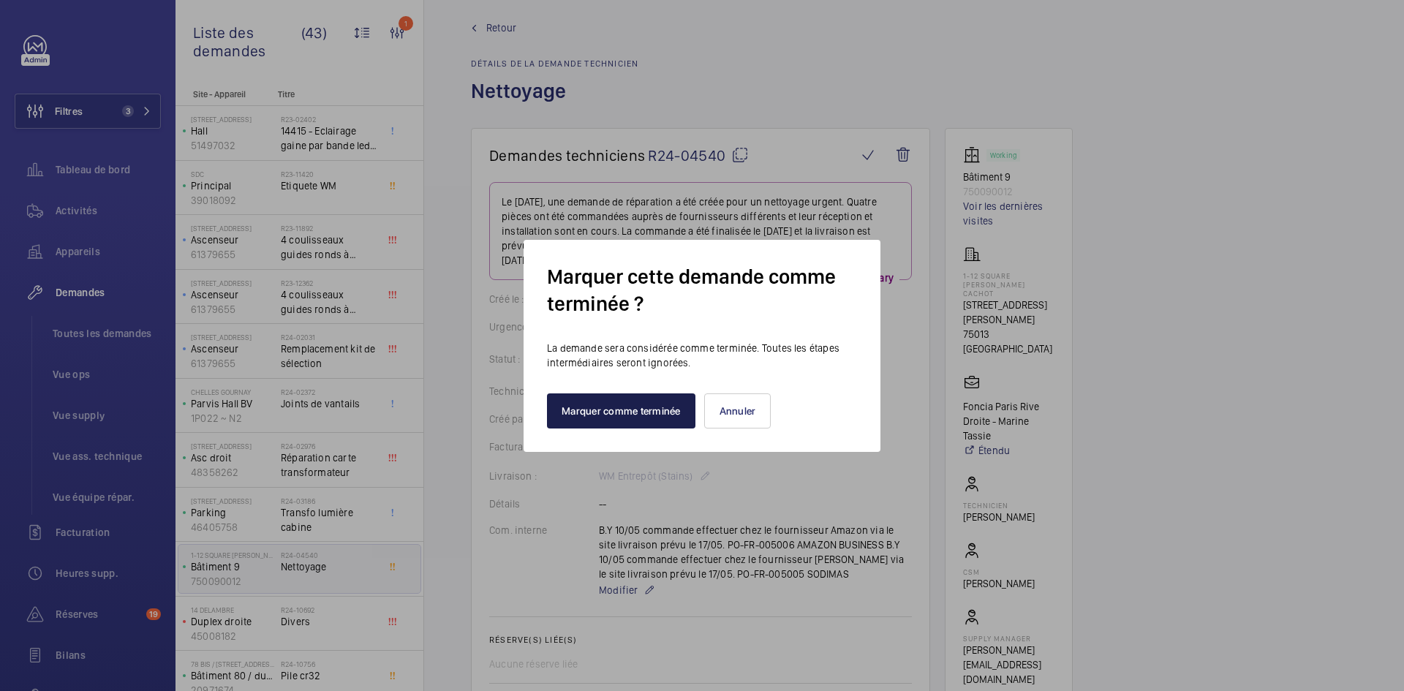
click at [612, 407] on button "Marquer comme terminée" at bounding box center [621, 410] width 148 height 35
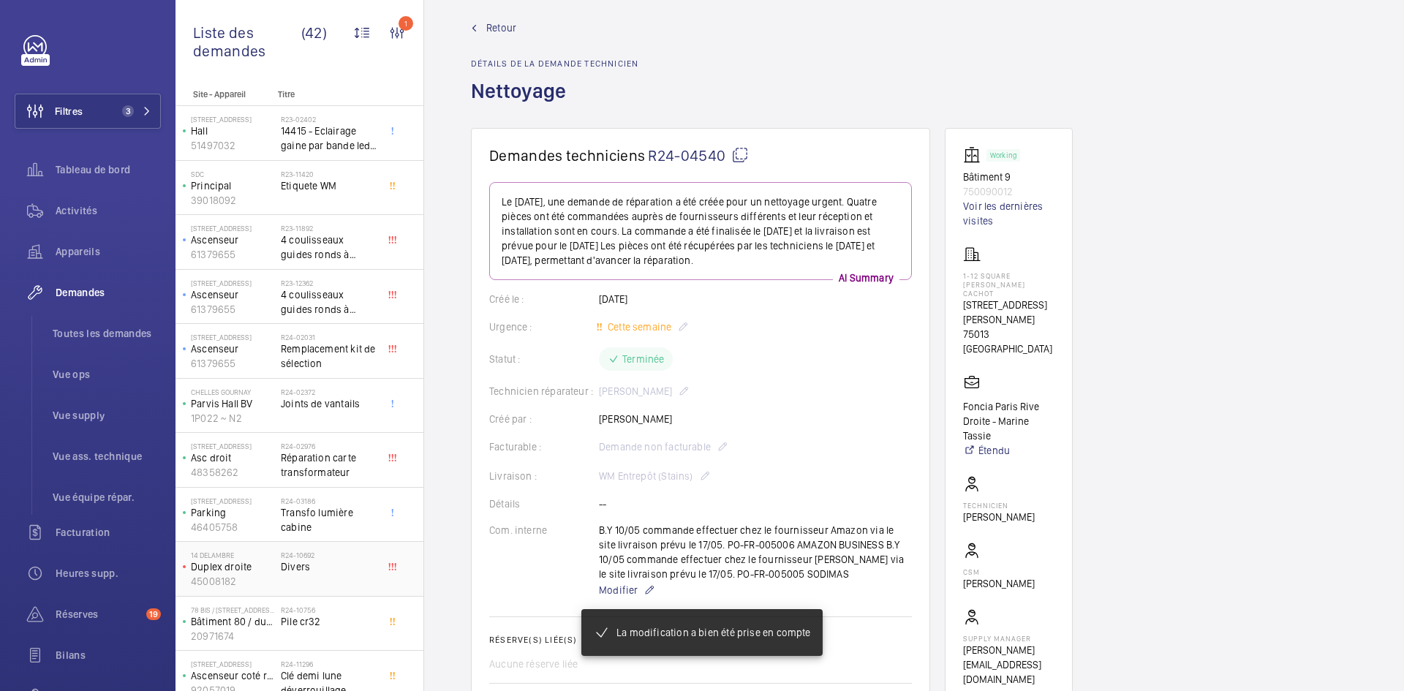
click at [316, 571] on span "Divers" at bounding box center [329, 566] width 97 height 15
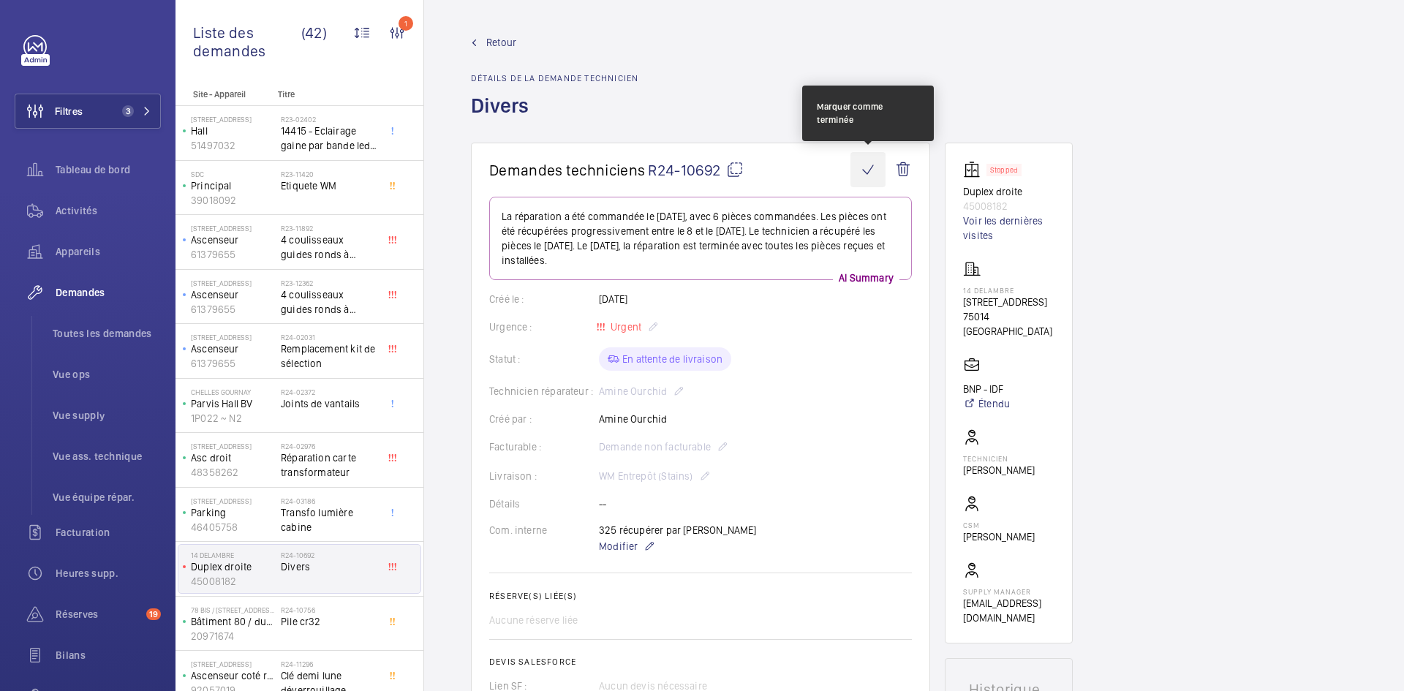
click at [865, 167] on wm-front-icon-button at bounding box center [868, 169] width 35 height 35
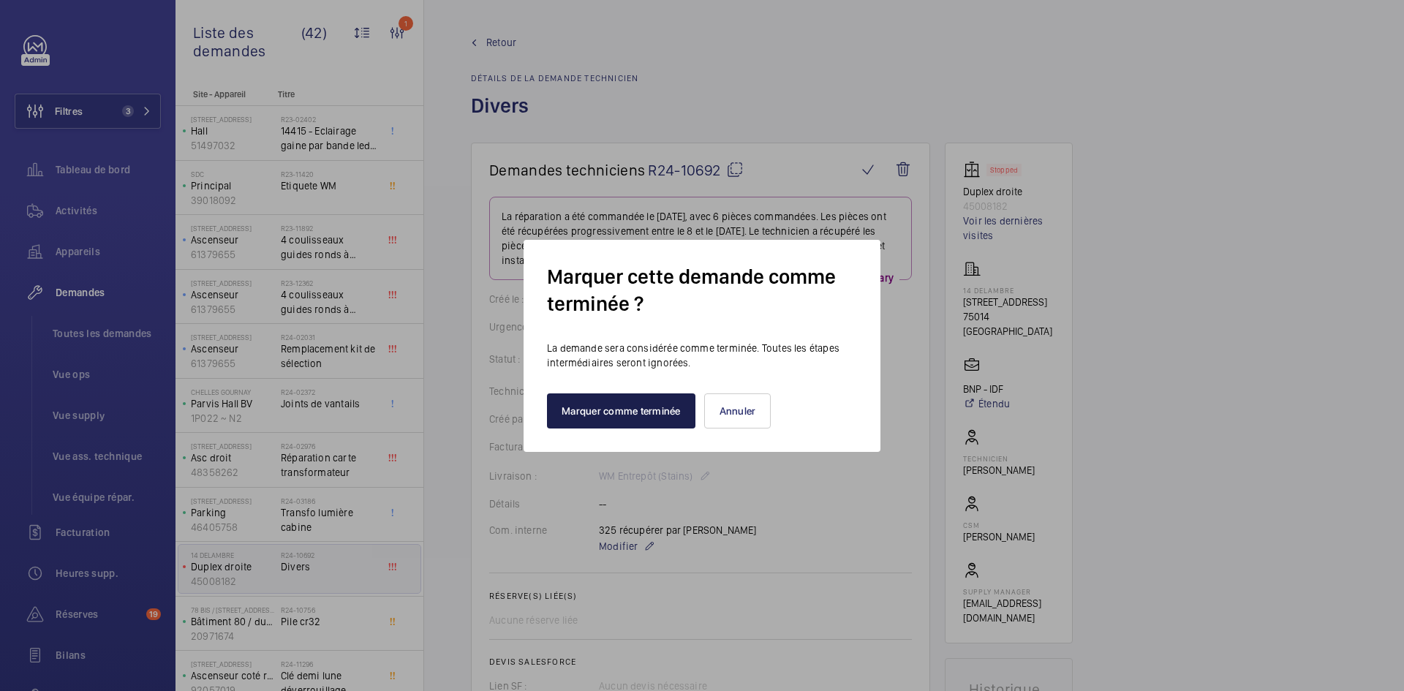
click at [599, 415] on button "Marquer comme terminée" at bounding box center [621, 410] width 148 height 35
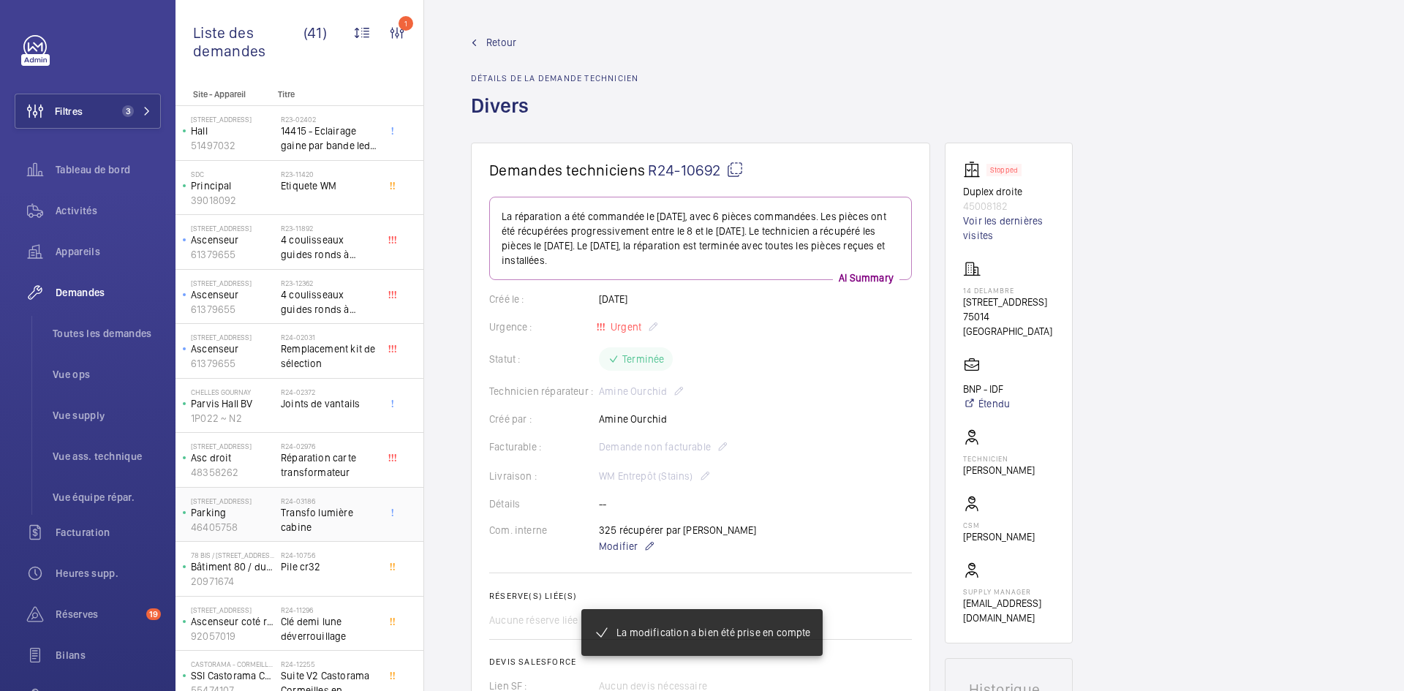
click at [261, 510] on p "Parking" at bounding box center [233, 512] width 84 height 15
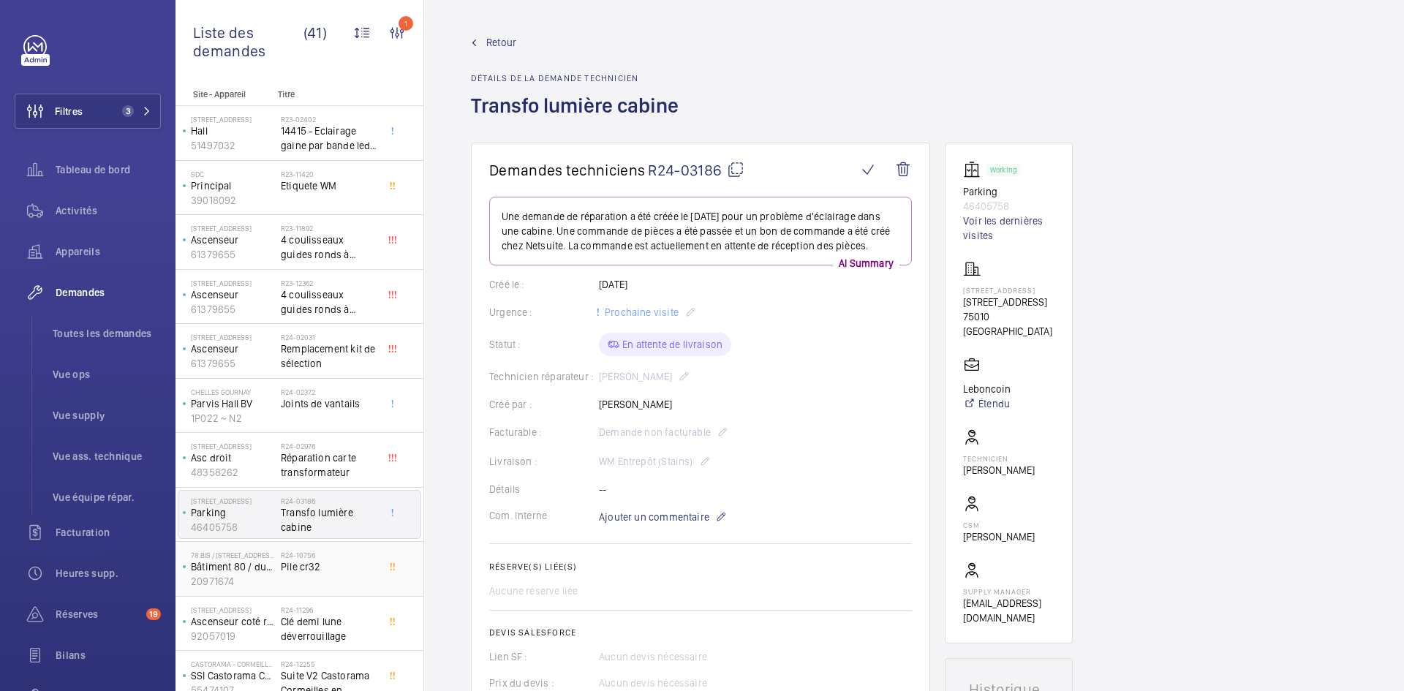
click at [282, 570] on span "Pile cr32" at bounding box center [329, 566] width 97 height 15
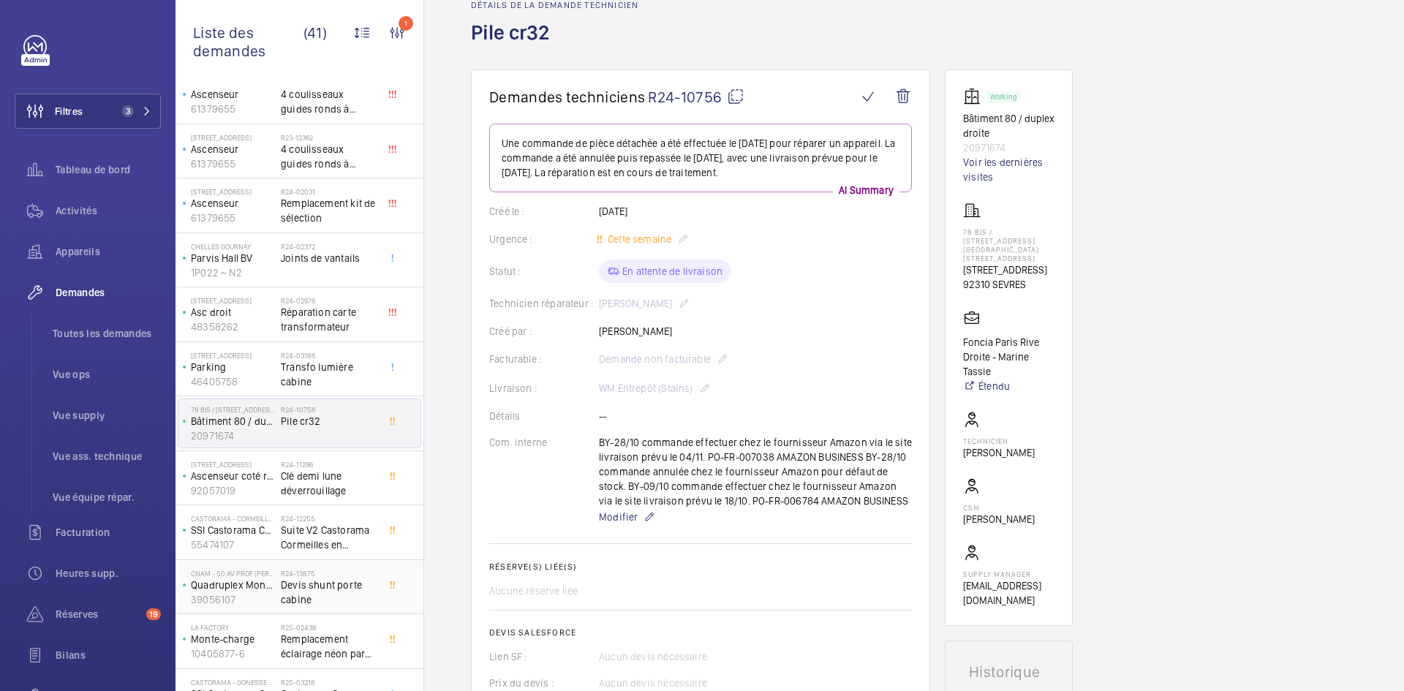
scroll to position [146, 0]
click at [273, 483] on p "92057019" at bounding box center [233, 490] width 84 height 15
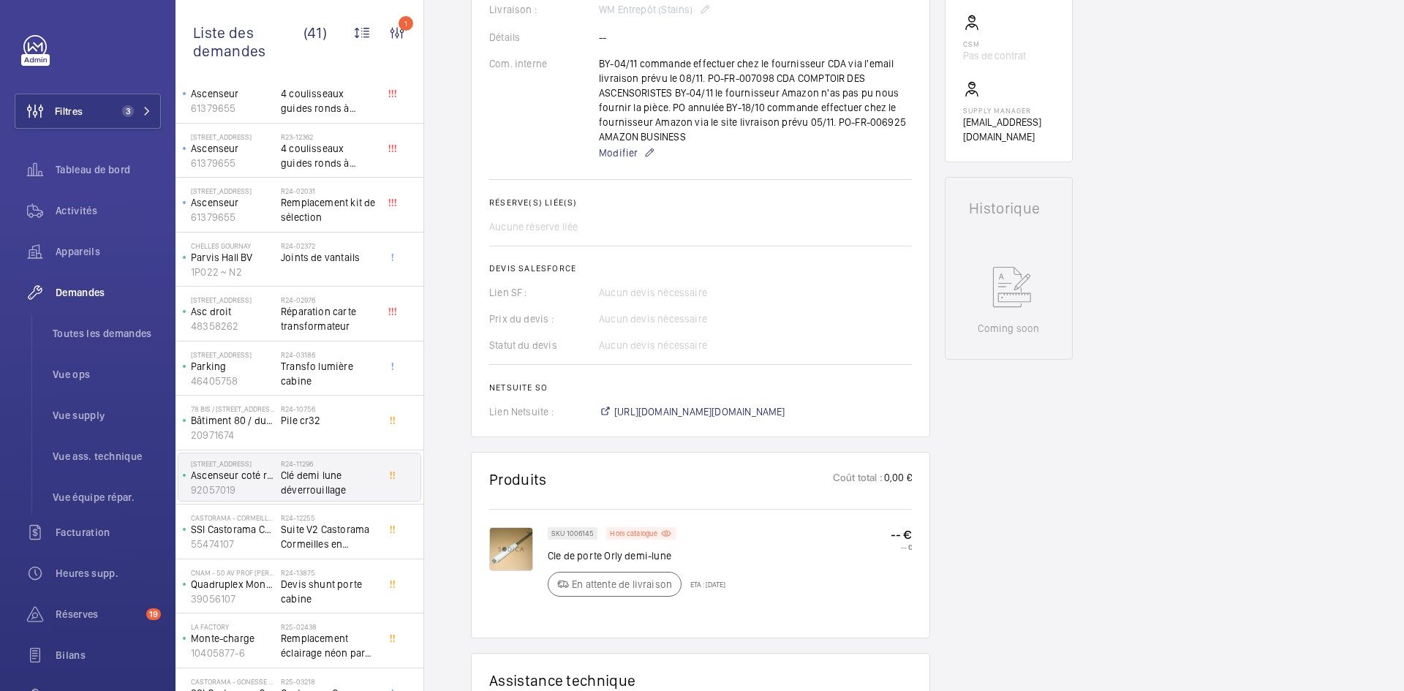
scroll to position [600, 0]
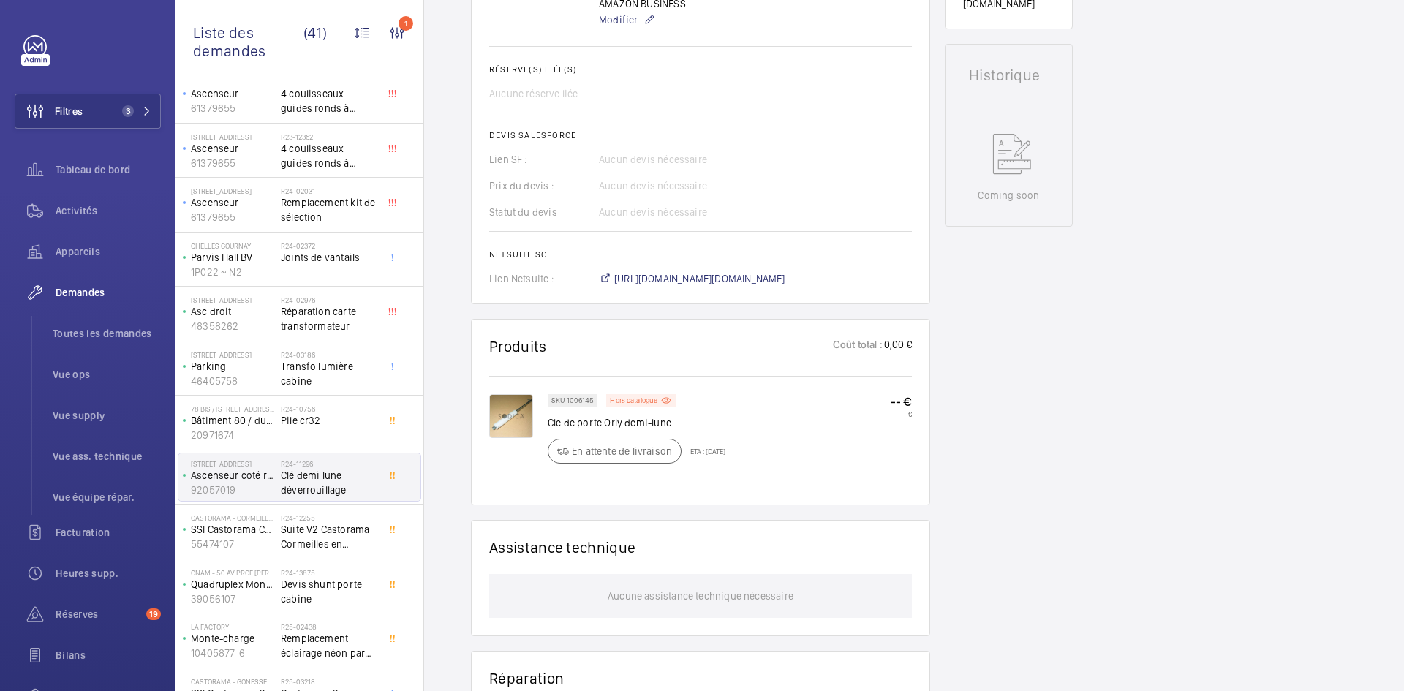
click at [523, 415] on img at bounding box center [511, 416] width 44 height 44
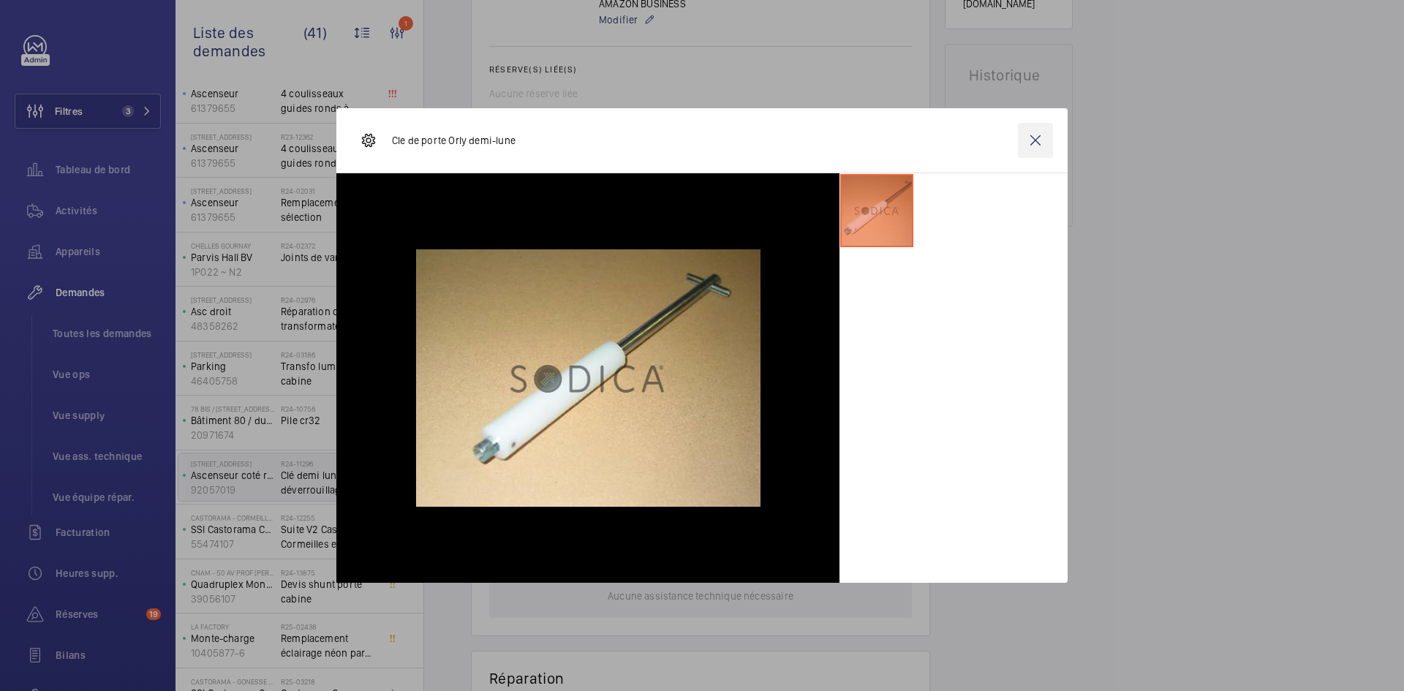
click at [1044, 141] on wm-front-icon-button at bounding box center [1035, 140] width 35 height 35
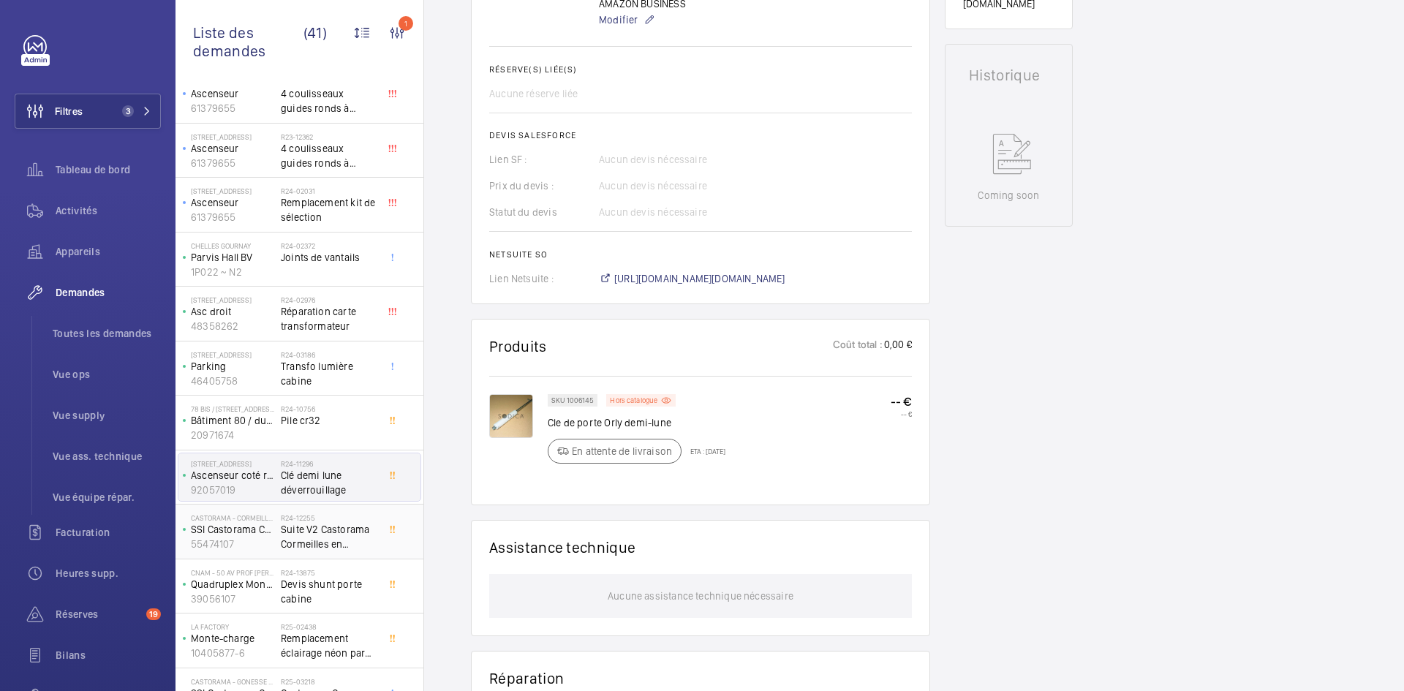
click at [279, 538] on div "Castorama - CORMEILLES - 1493 SSI Castorama Cormeilles 55474107" at bounding box center [229, 532] width 102 height 48
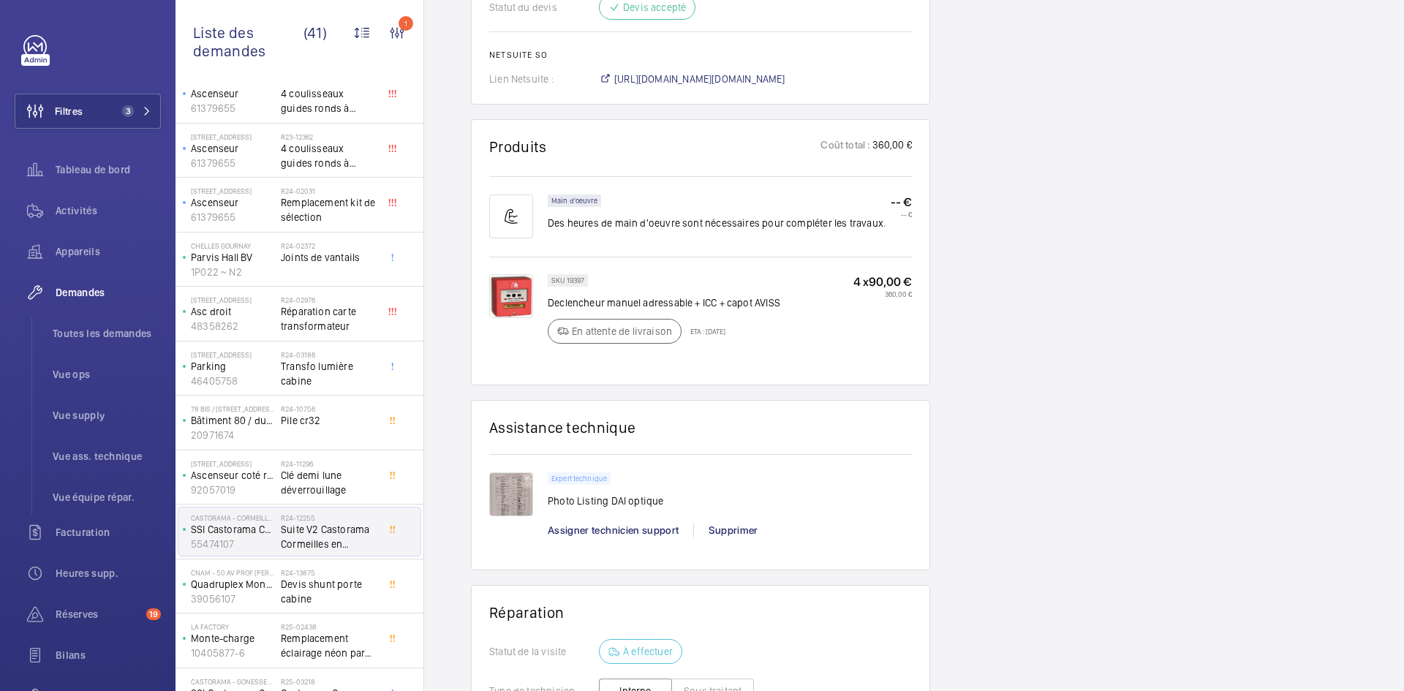
scroll to position [951, 0]
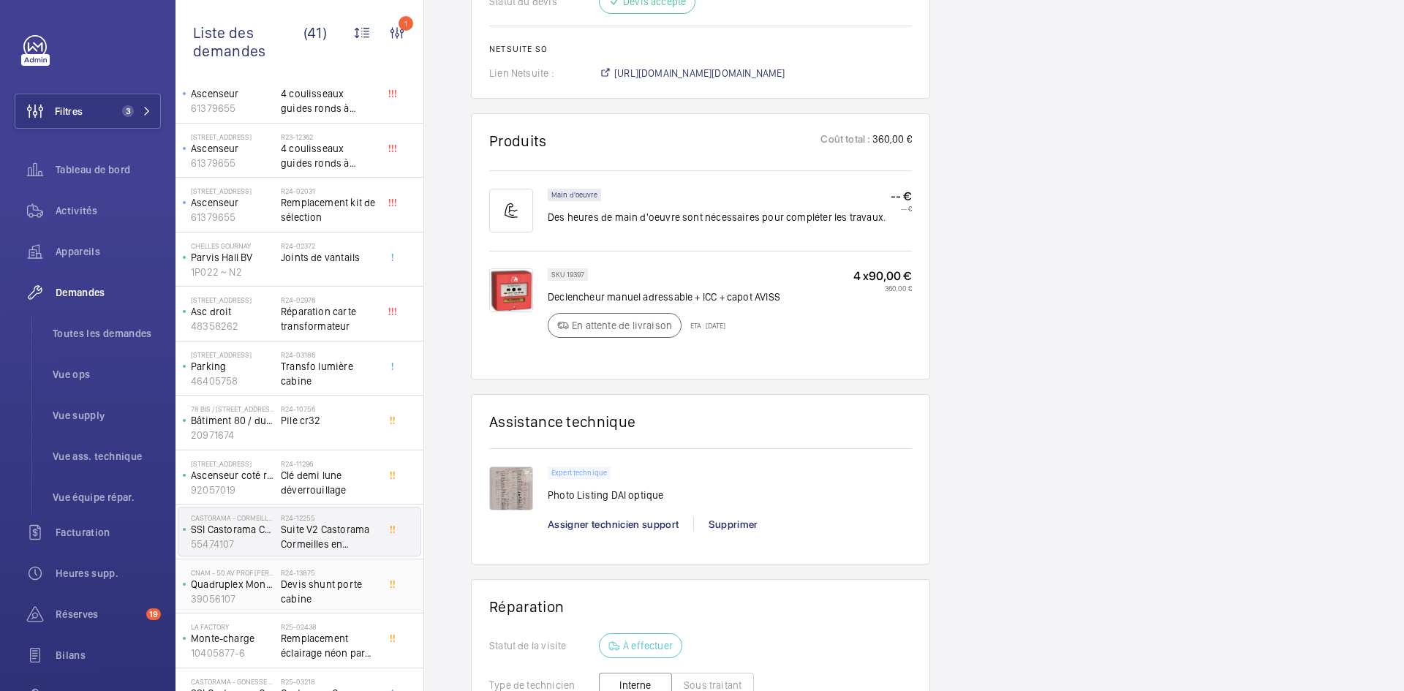
click at [274, 595] on p "39056107" at bounding box center [233, 599] width 84 height 15
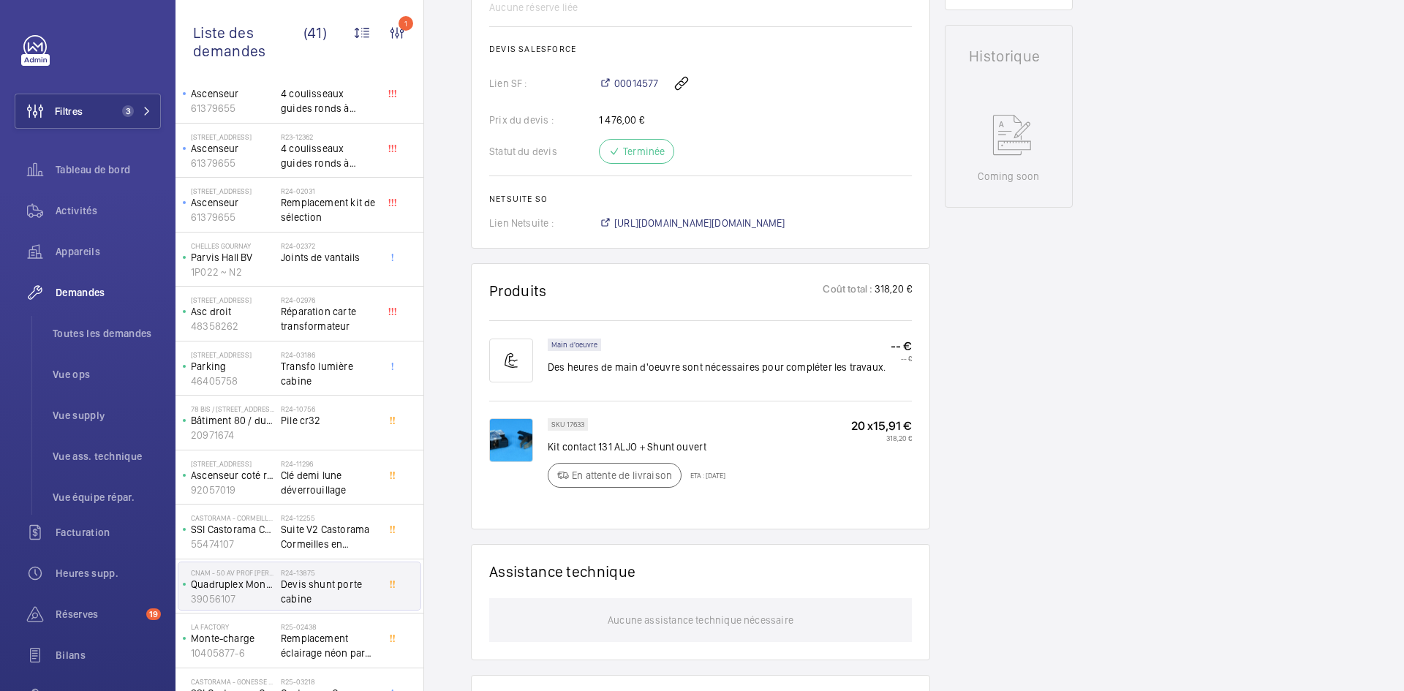
scroll to position [658, 0]
click at [509, 417] on img at bounding box center [511, 439] width 44 height 44
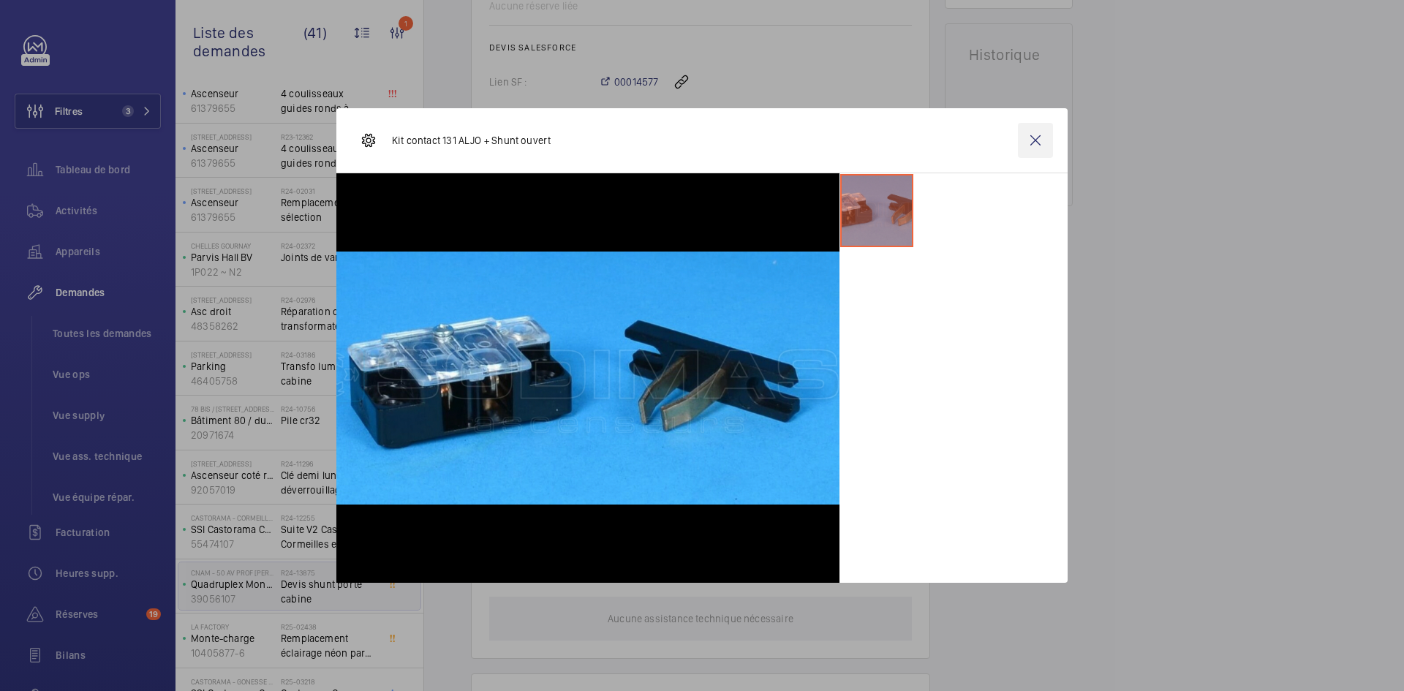
click at [1039, 137] on wm-front-icon-button at bounding box center [1035, 140] width 35 height 35
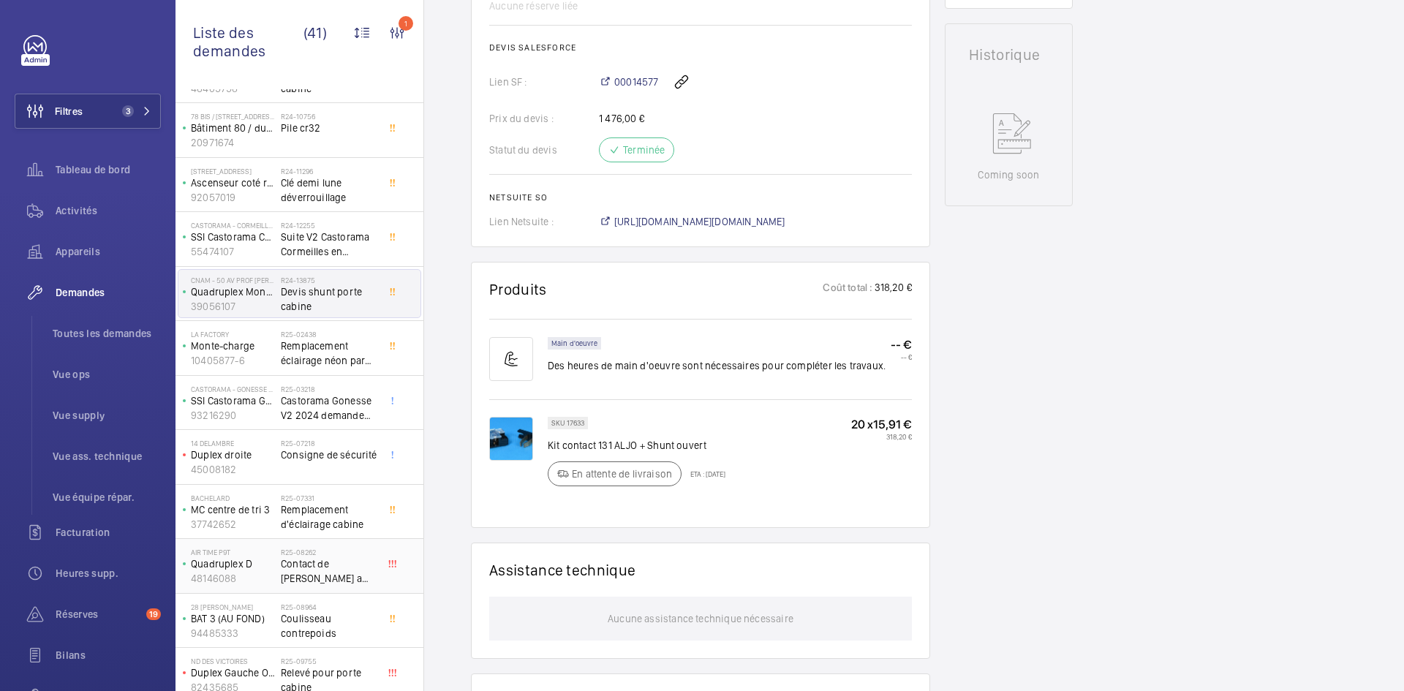
scroll to position [505, 0]
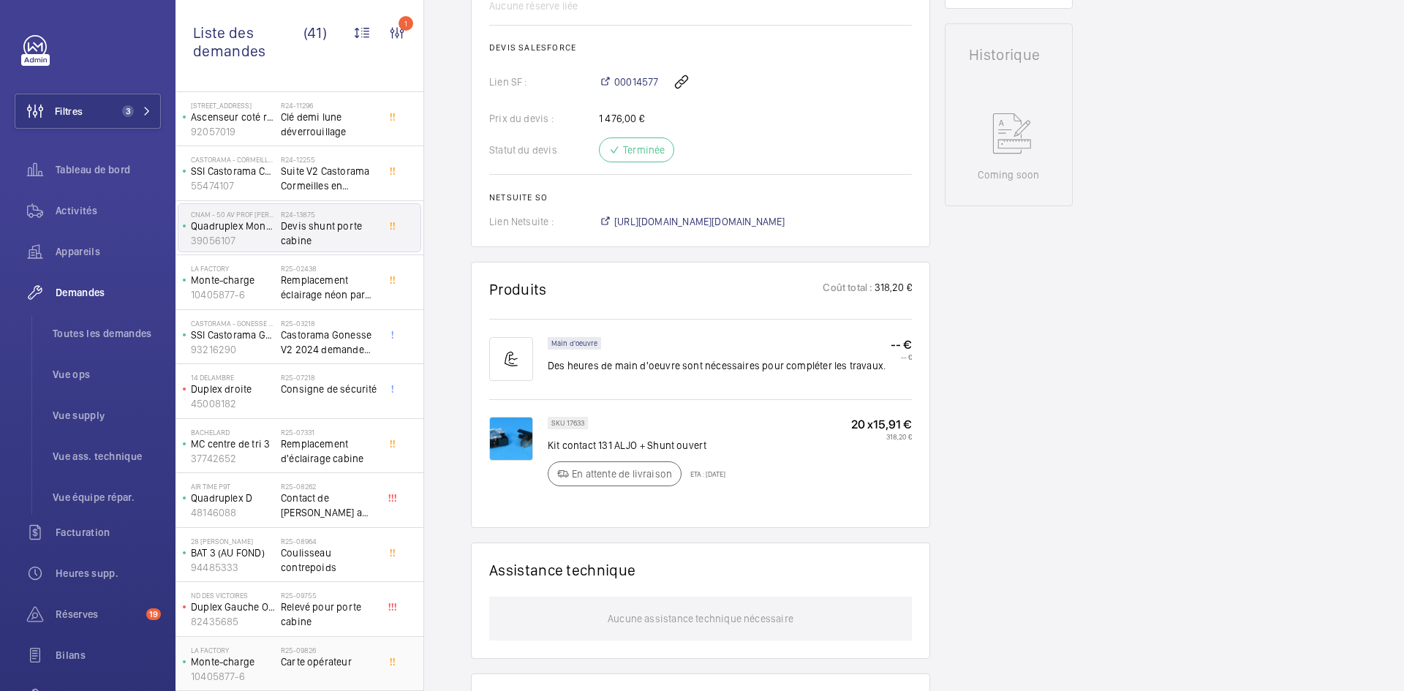
click at [251, 663] on p "Monte-charge" at bounding box center [233, 662] width 84 height 15
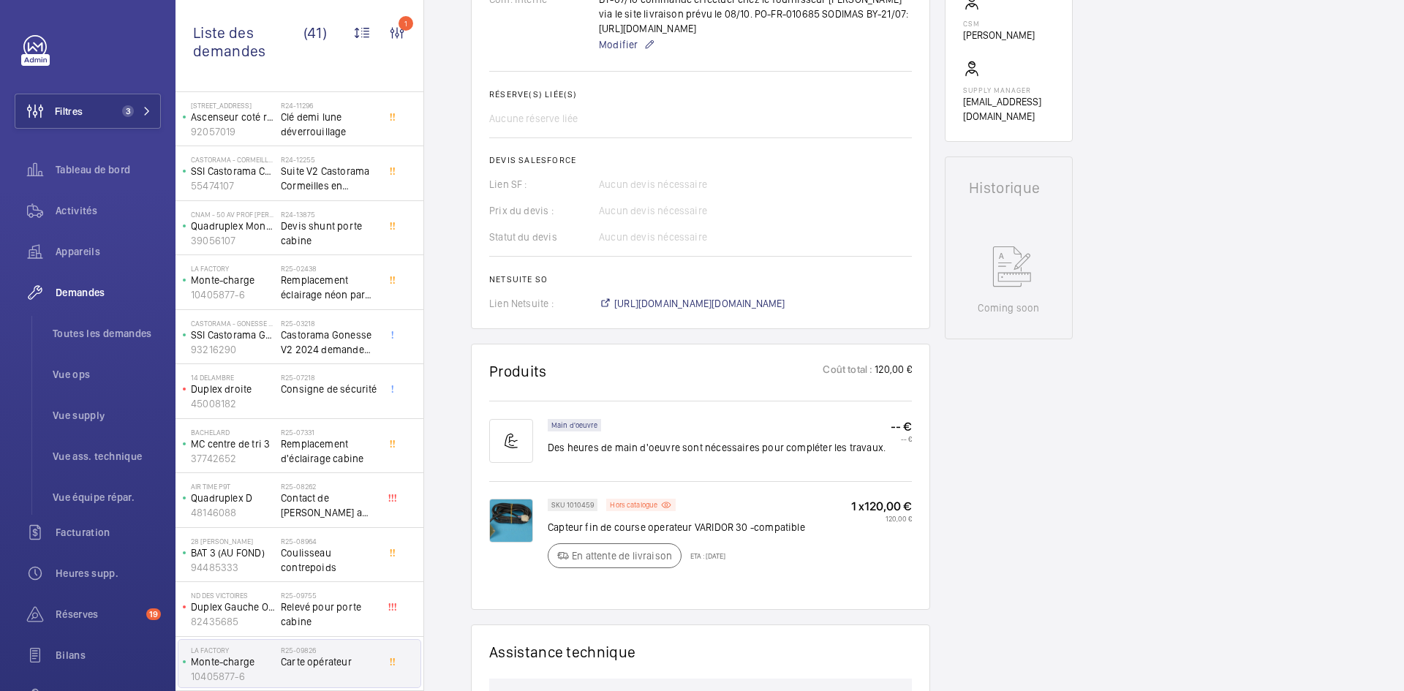
scroll to position [512, 0]
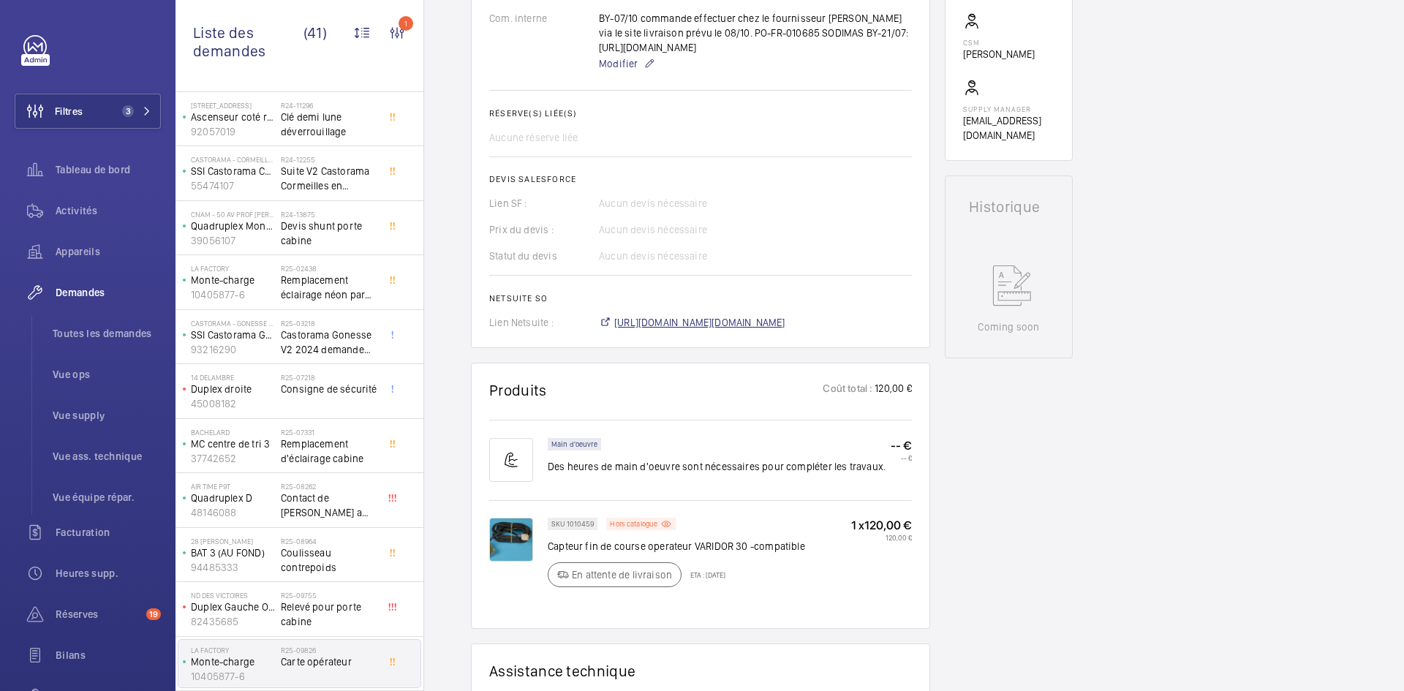
click at [785, 330] on span "https://6461500.app.netsuite.com/app/accounting/transactions/salesord.nl?id=307…" at bounding box center [699, 322] width 171 height 15
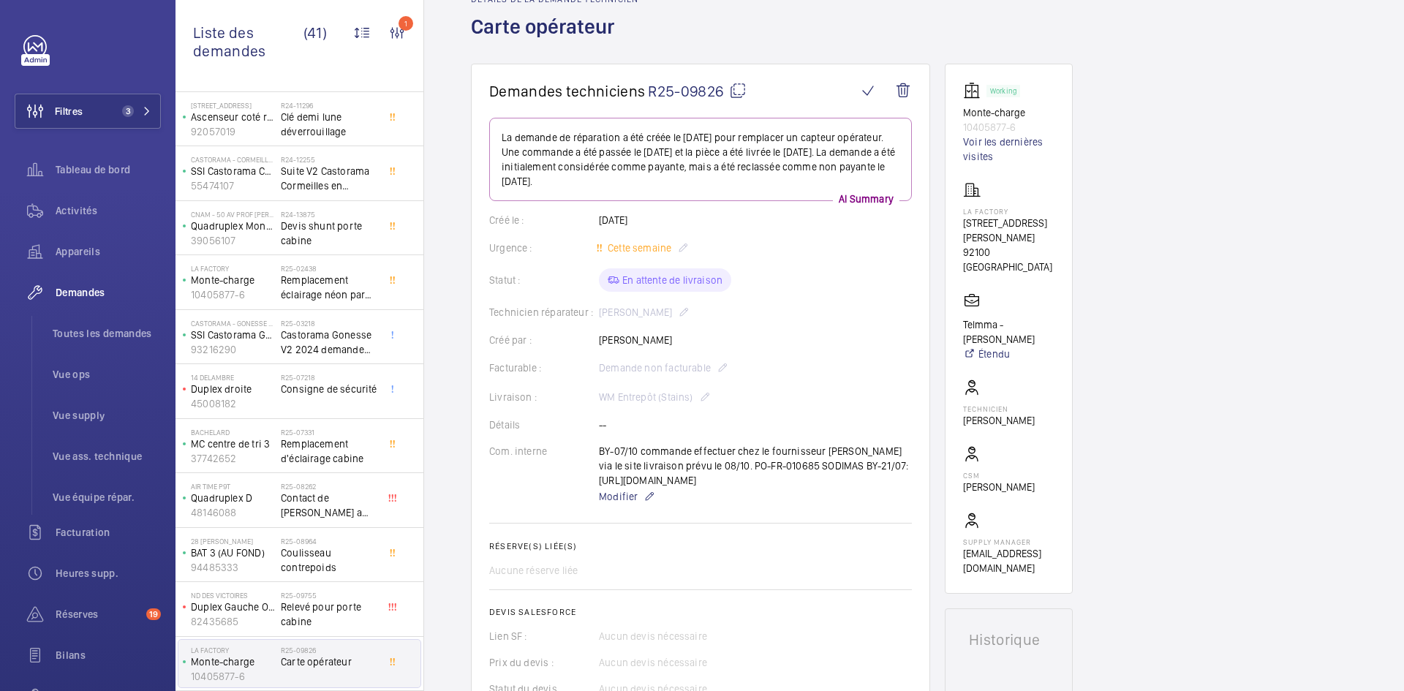
scroll to position [73, 0]
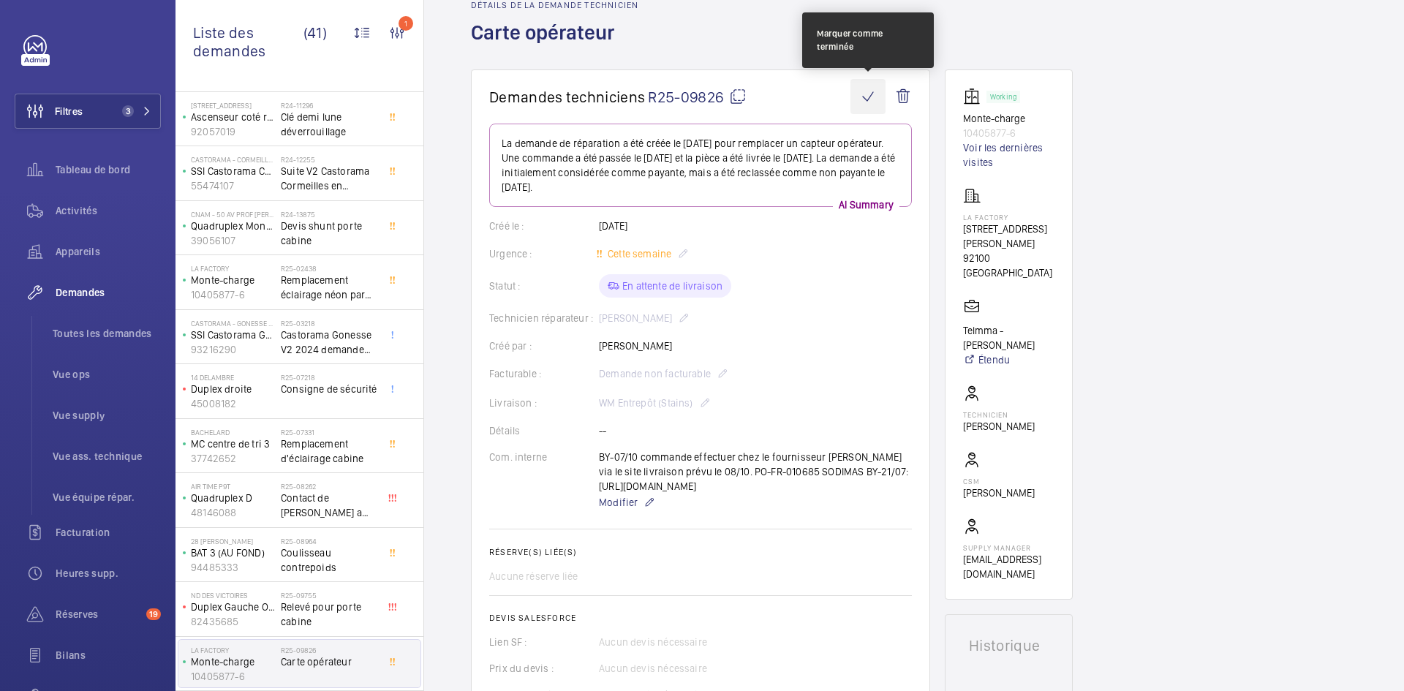
click at [871, 91] on wm-front-icon-button at bounding box center [868, 96] width 35 height 35
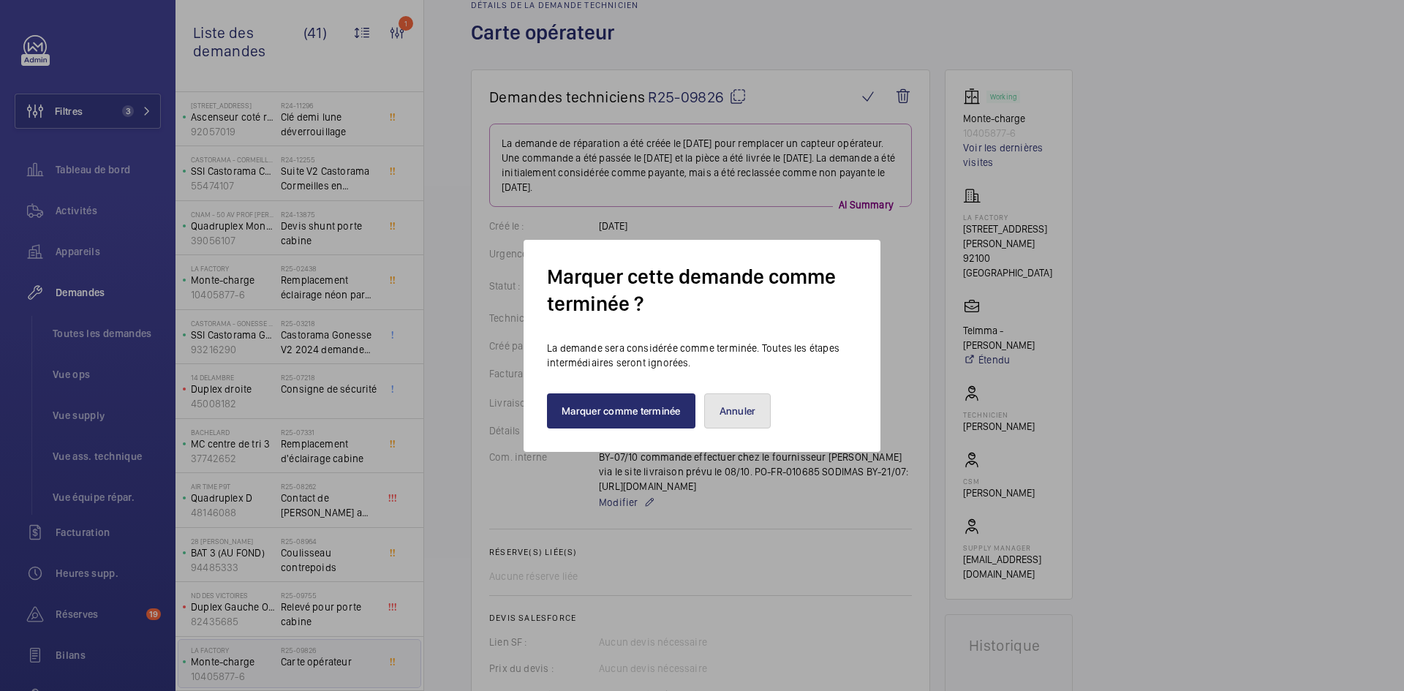
click at [731, 413] on button "Annuler" at bounding box center [737, 410] width 67 height 35
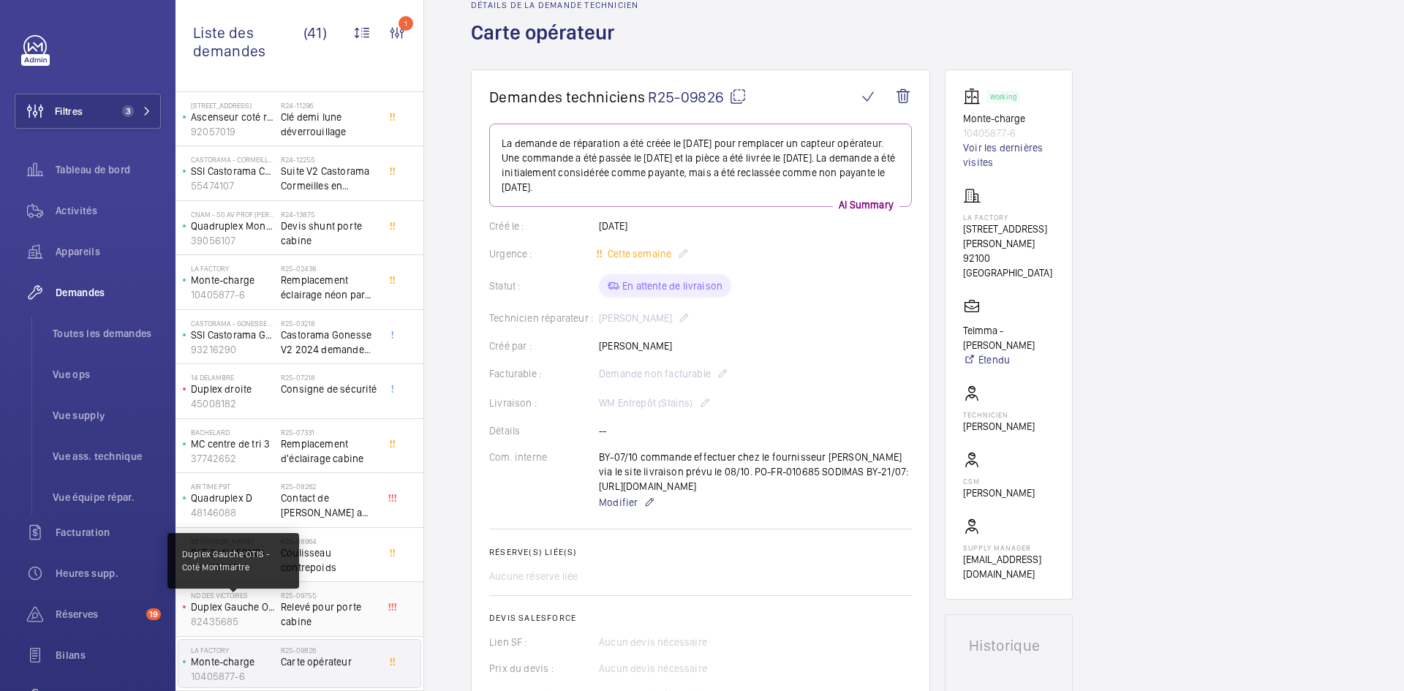
click at [245, 602] on p "Duplex Gauche OTIS - Coté Montmartre" at bounding box center [233, 607] width 84 height 15
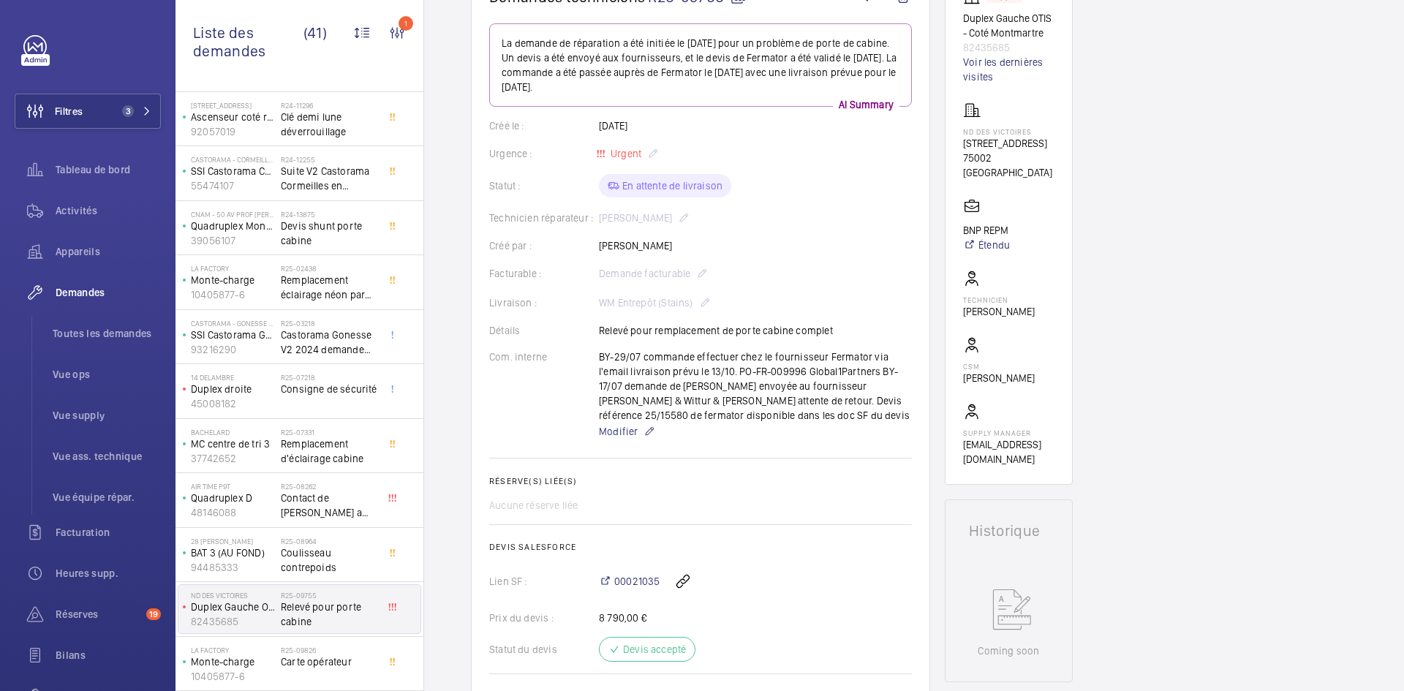
scroll to position [146, 0]
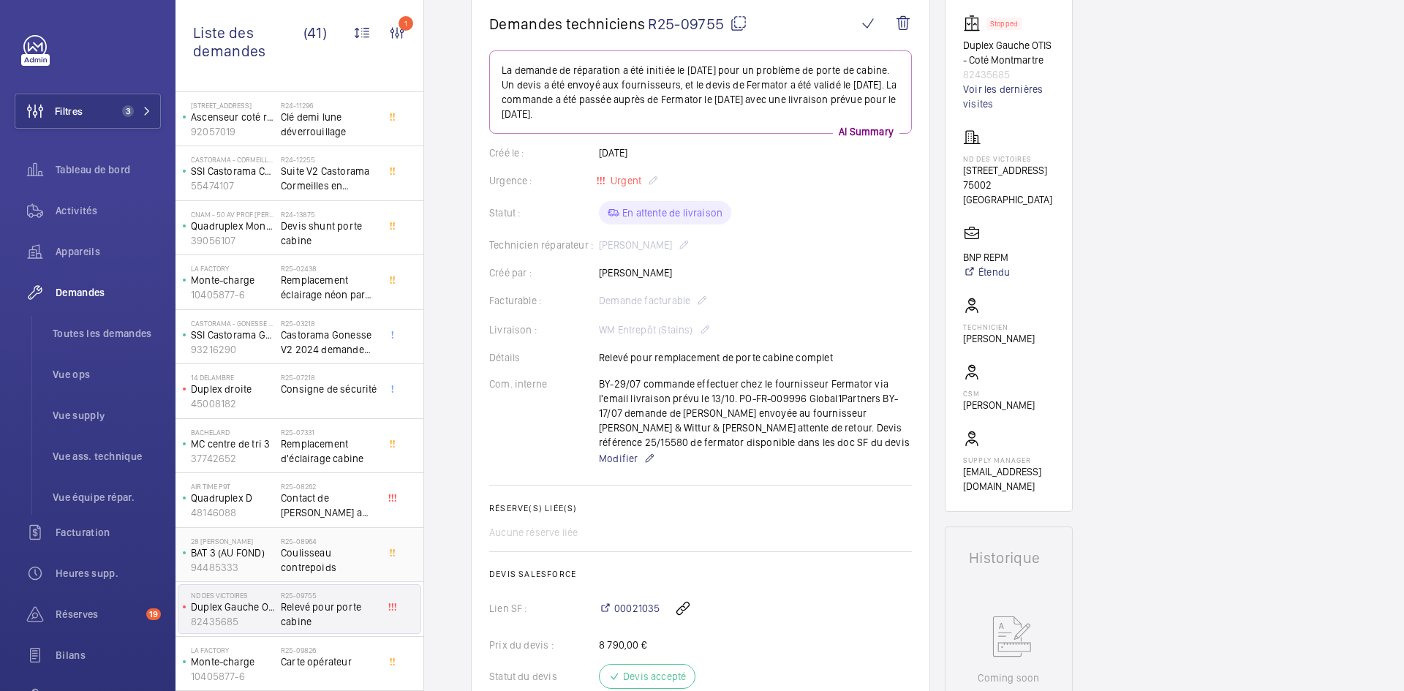
click at [249, 561] on p "94485333" at bounding box center [233, 567] width 84 height 15
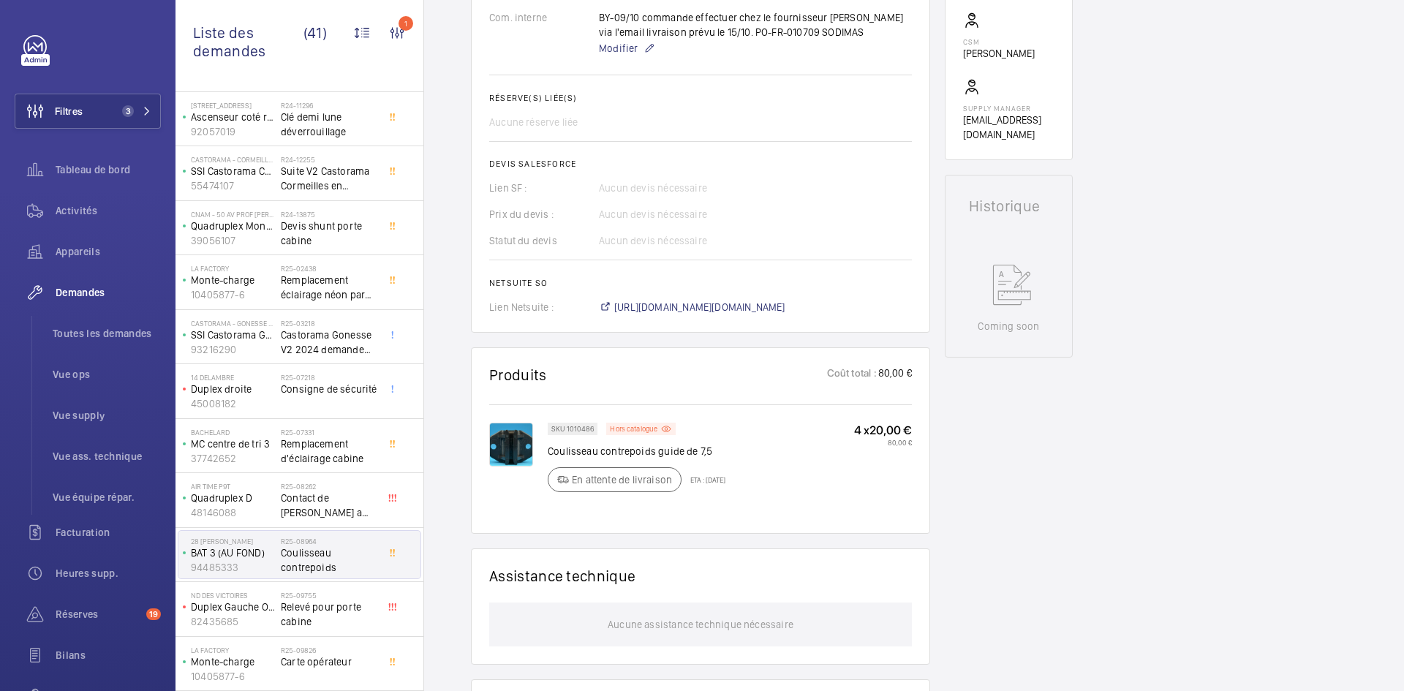
scroll to position [527, 0]
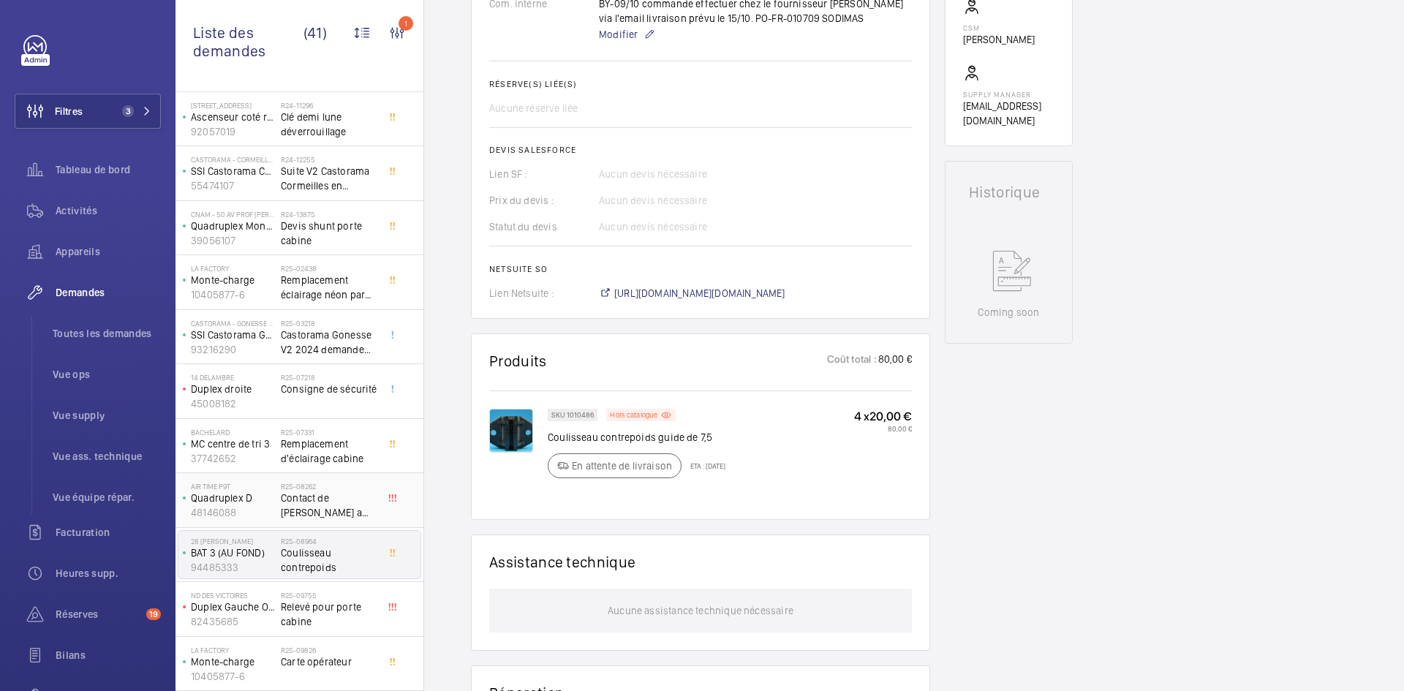
click at [263, 510] on p "48146088" at bounding box center [233, 512] width 84 height 15
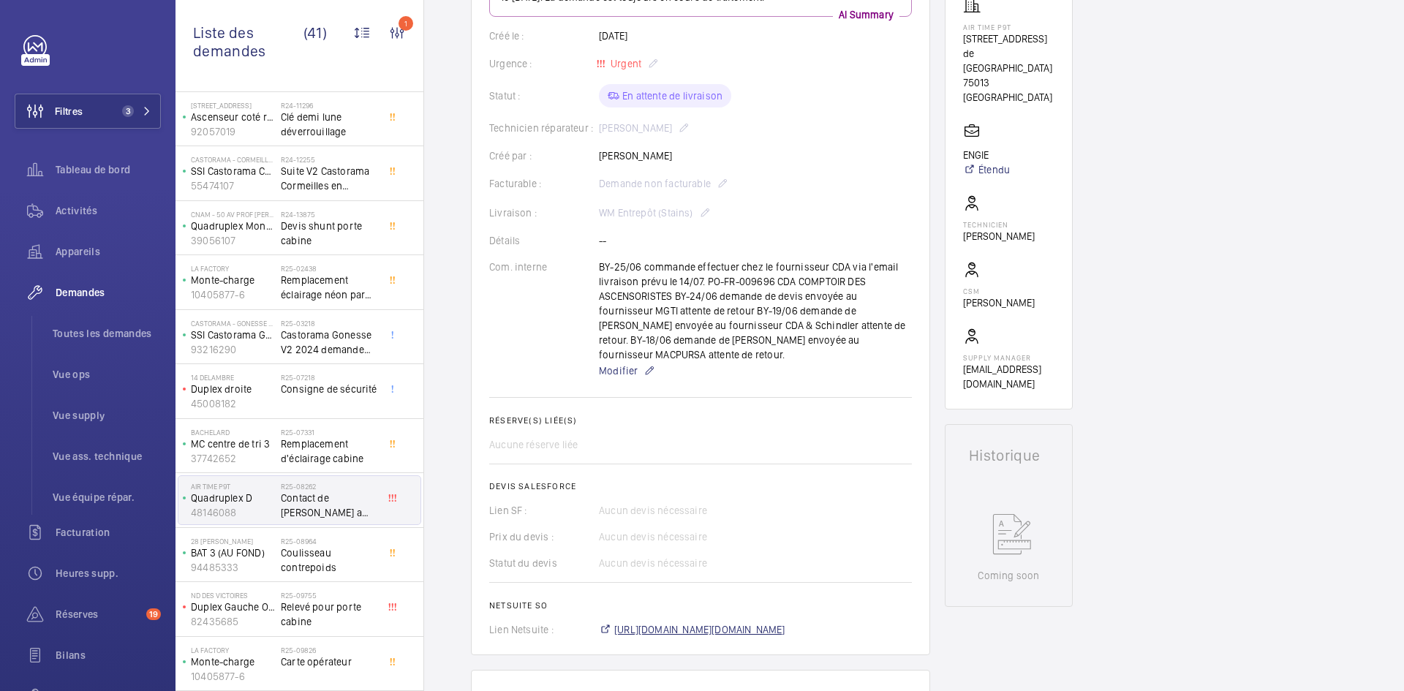
scroll to position [395, 0]
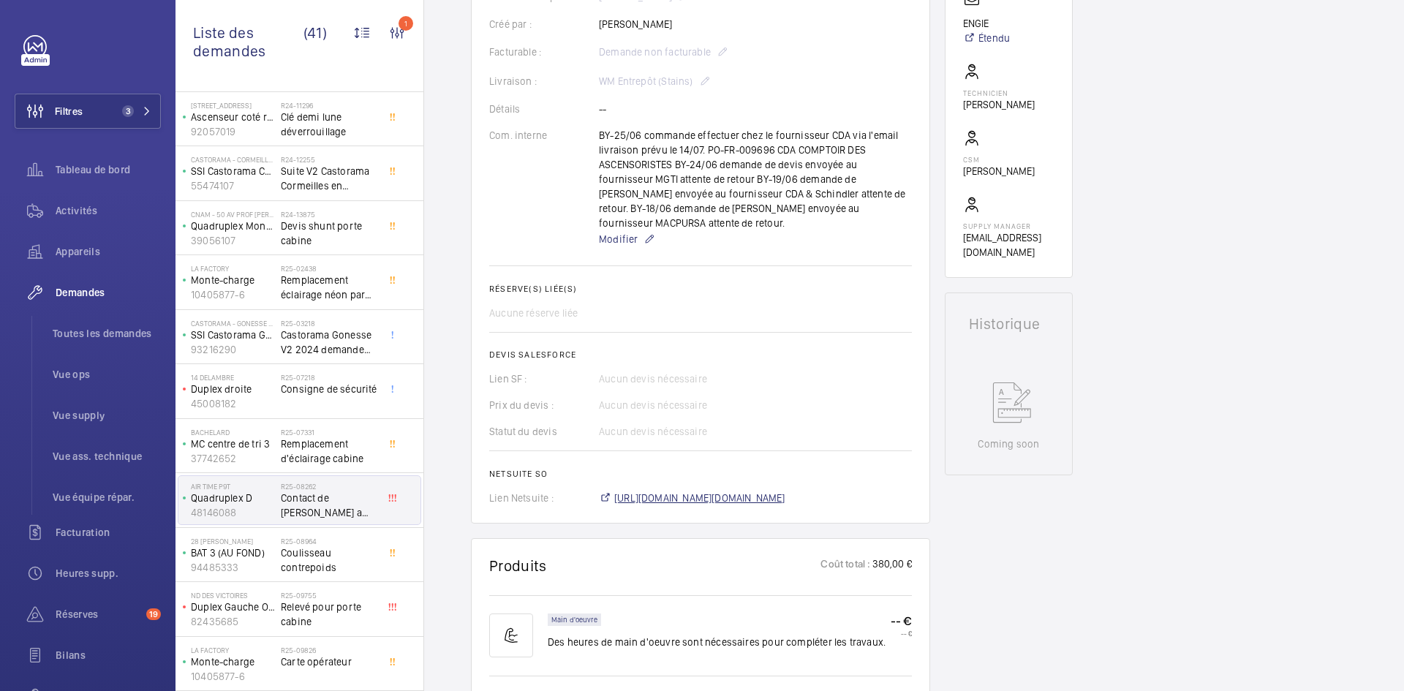
click at [782, 491] on span "https://6461500.app.netsuite.com/app/accounting/transactions/salesord.nl?id=274…" at bounding box center [699, 498] width 171 height 15
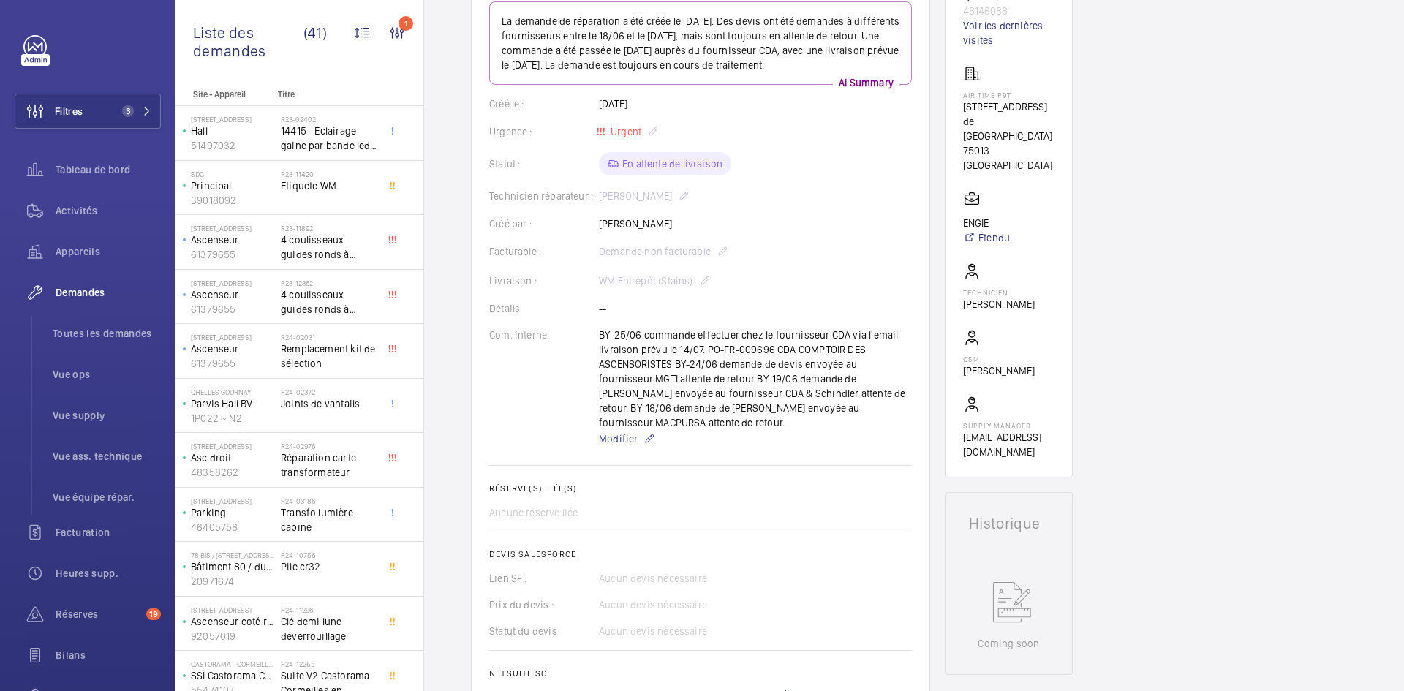
scroll to position [0, 0]
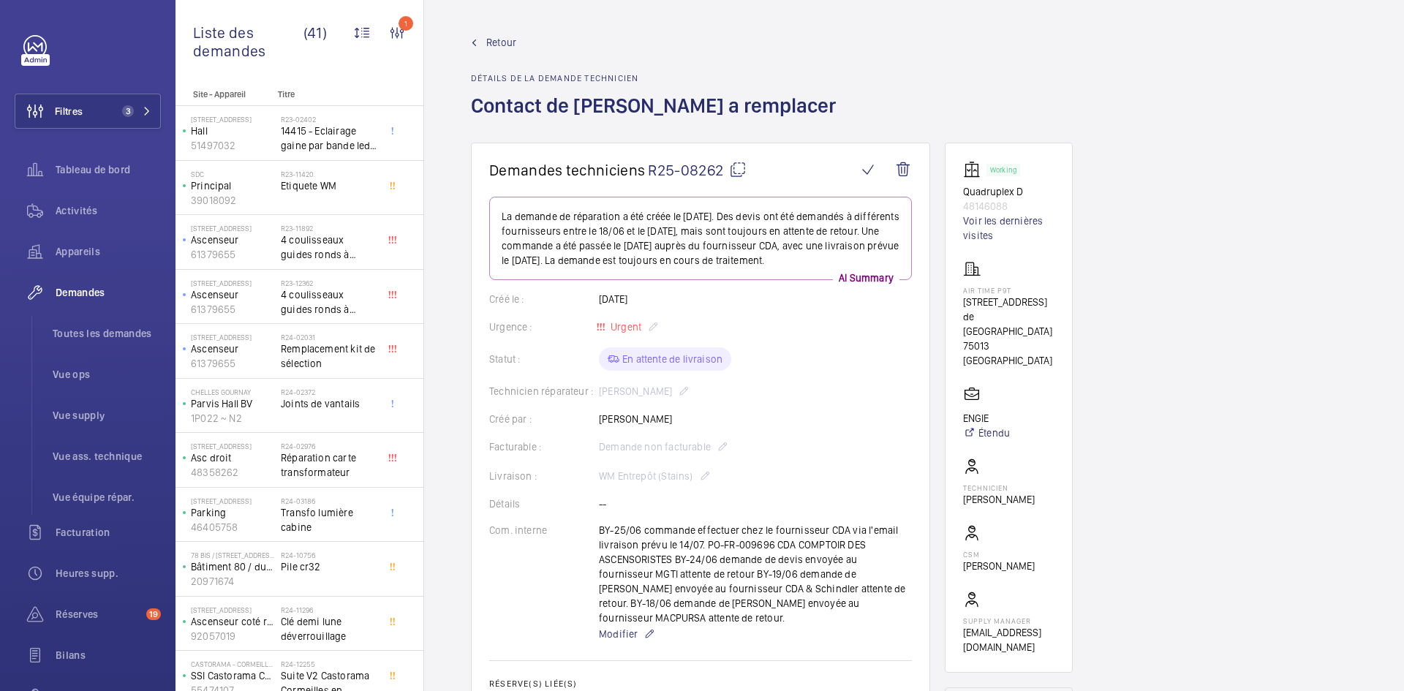
click at [503, 41] on span "Retour" at bounding box center [501, 42] width 30 height 15
click at [501, 39] on span "Retour" at bounding box center [501, 42] width 30 height 15
click at [500, 39] on span "Retour" at bounding box center [501, 42] width 30 height 15
click at [485, 39] on link "Retour" at bounding box center [658, 42] width 374 height 15
click at [500, 42] on span "Retour" at bounding box center [501, 42] width 30 height 15
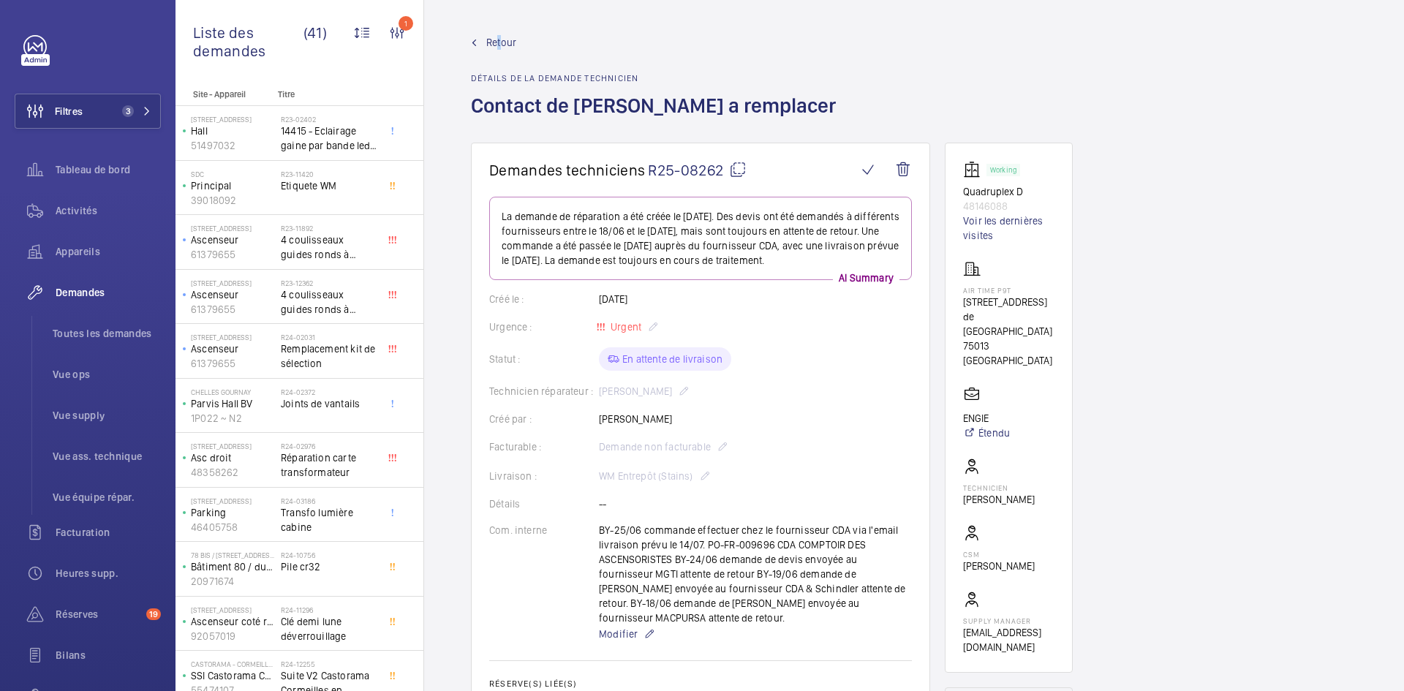
click at [498, 40] on span "Retour" at bounding box center [501, 42] width 30 height 15
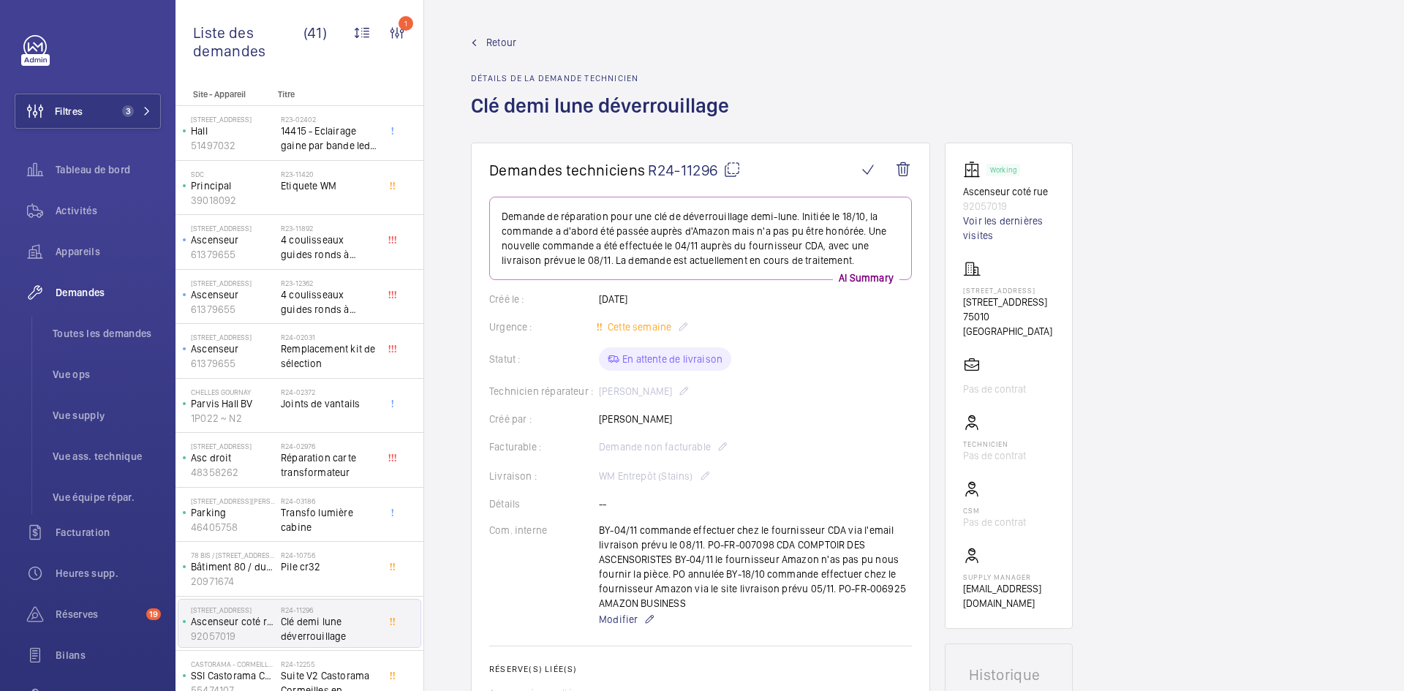
click at [509, 42] on span "Retour" at bounding box center [501, 42] width 30 height 15
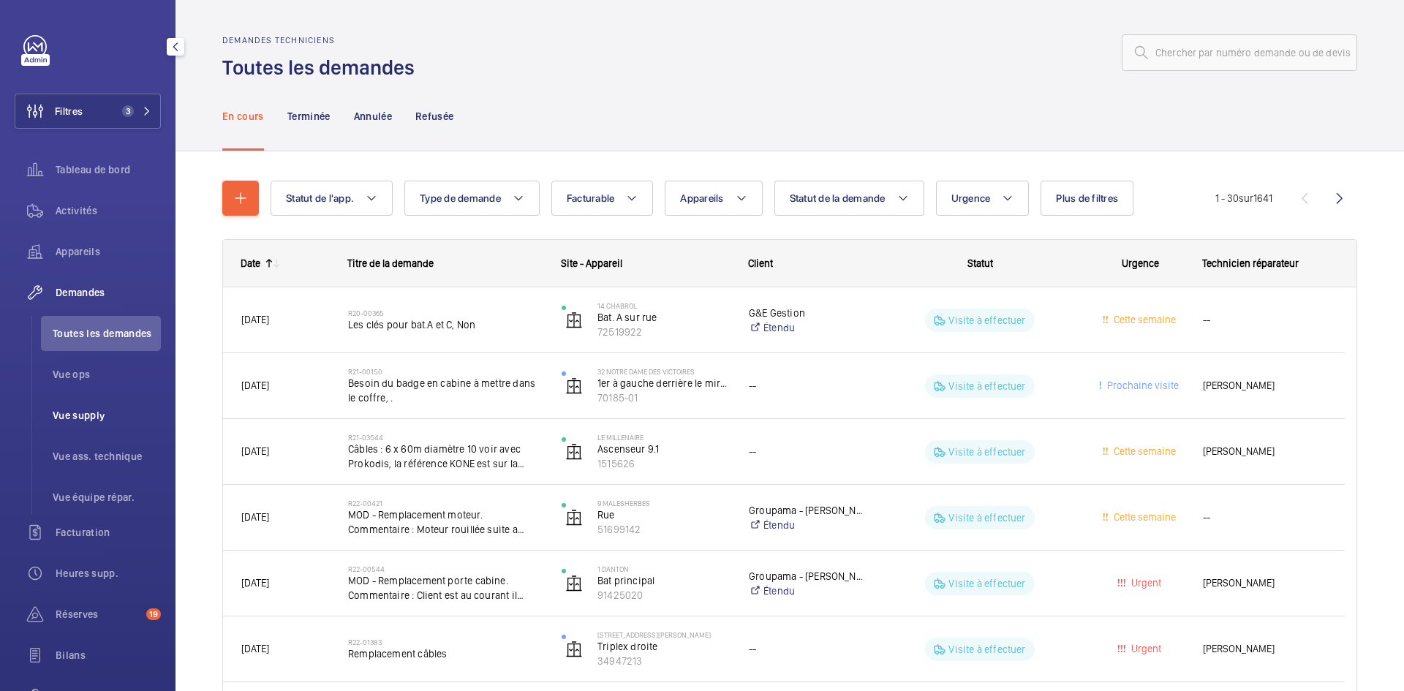
click at [93, 411] on span "Vue supply" at bounding box center [107, 415] width 108 height 15
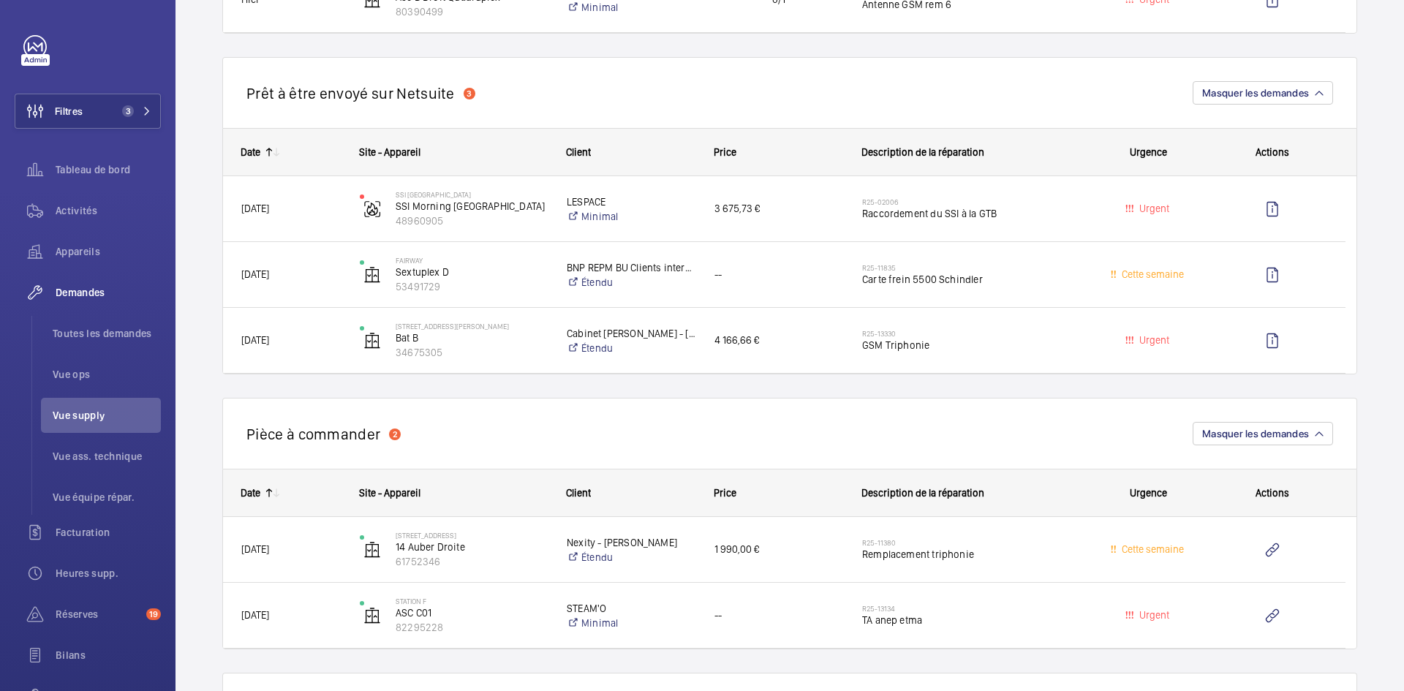
scroll to position [951, 0]
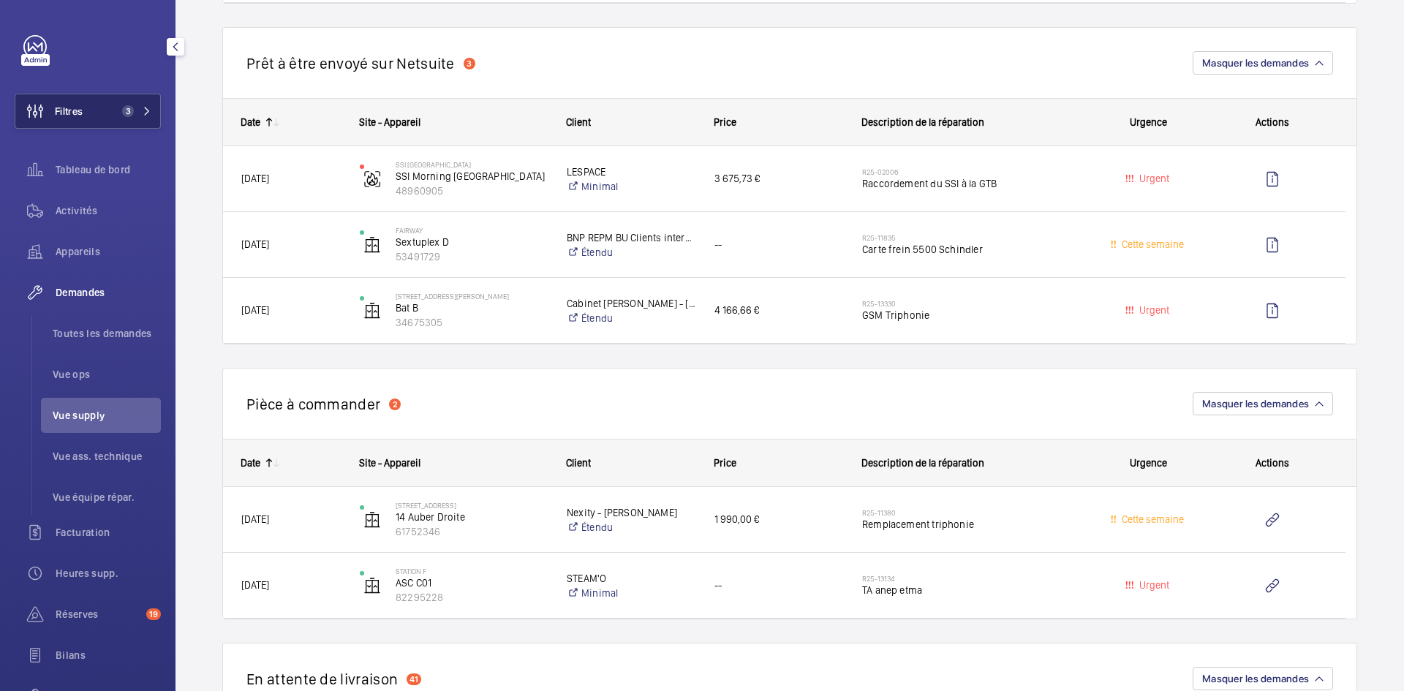
click at [135, 110] on span "3" at bounding box center [133, 111] width 35 height 12
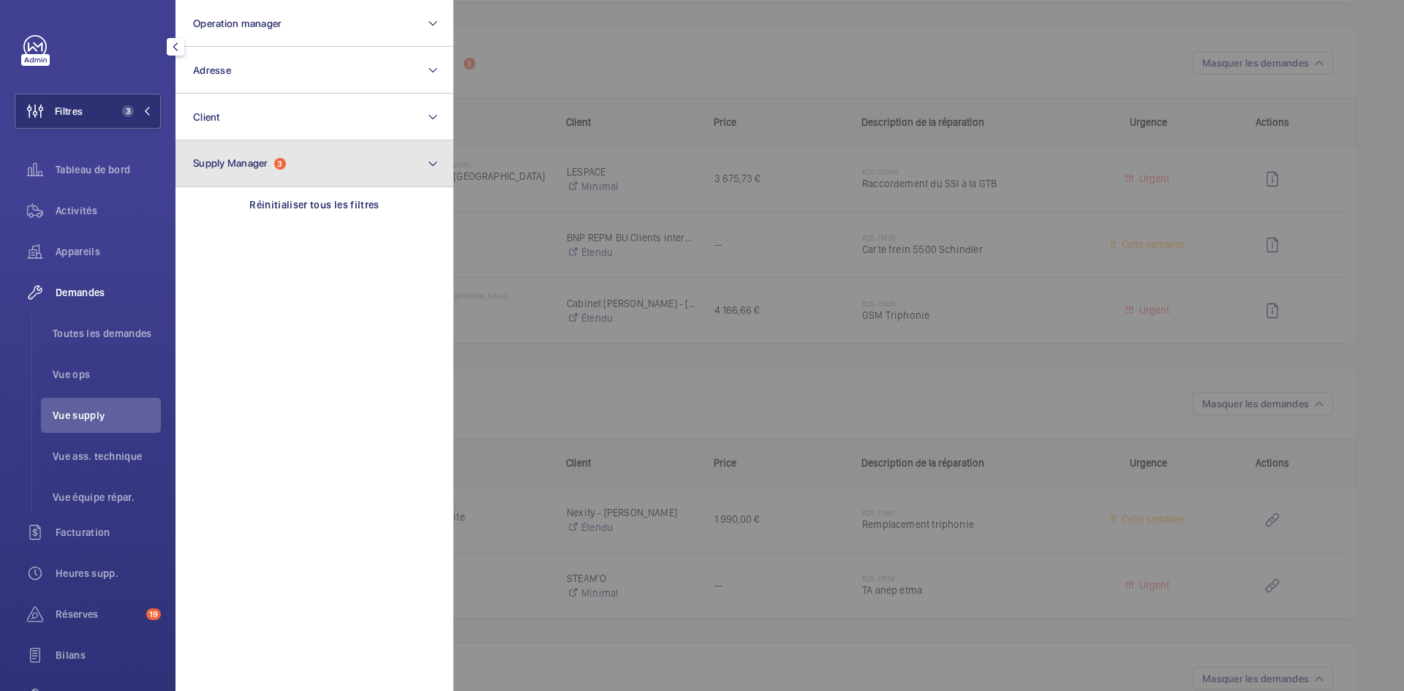
click at [303, 156] on button "Supply Manager 3" at bounding box center [315, 163] width 278 height 47
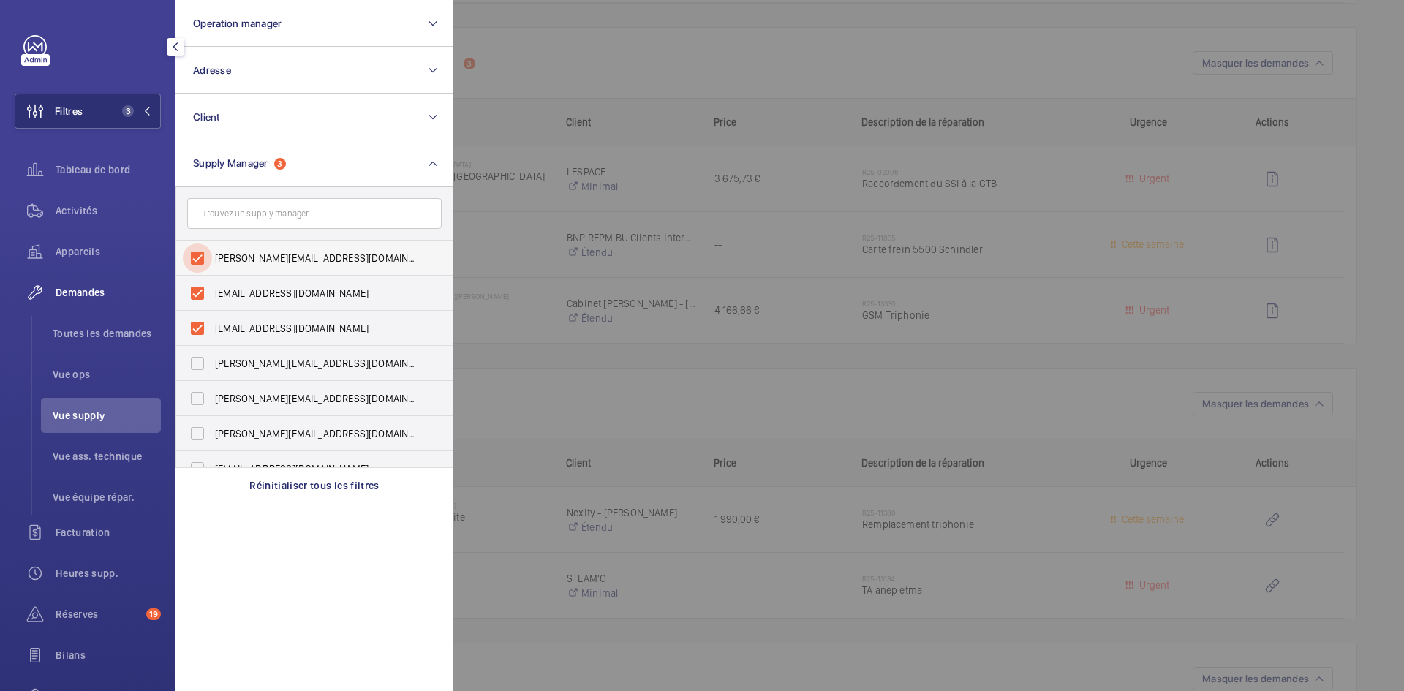
click at [201, 252] on input "[PERSON_NAME][EMAIL_ADDRESS][DOMAIN_NAME]" at bounding box center [197, 258] width 29 height 29
checkbox input "false"
click at [194, 255] on input "[EMAIL_ADDRESS][DOMAIN_NAME]" at bounding box center [197, 258] width 29 height 29
checkbox input "false"
click at [576, 45] on div at bounding box center [1155, 345] width 1404 height 691
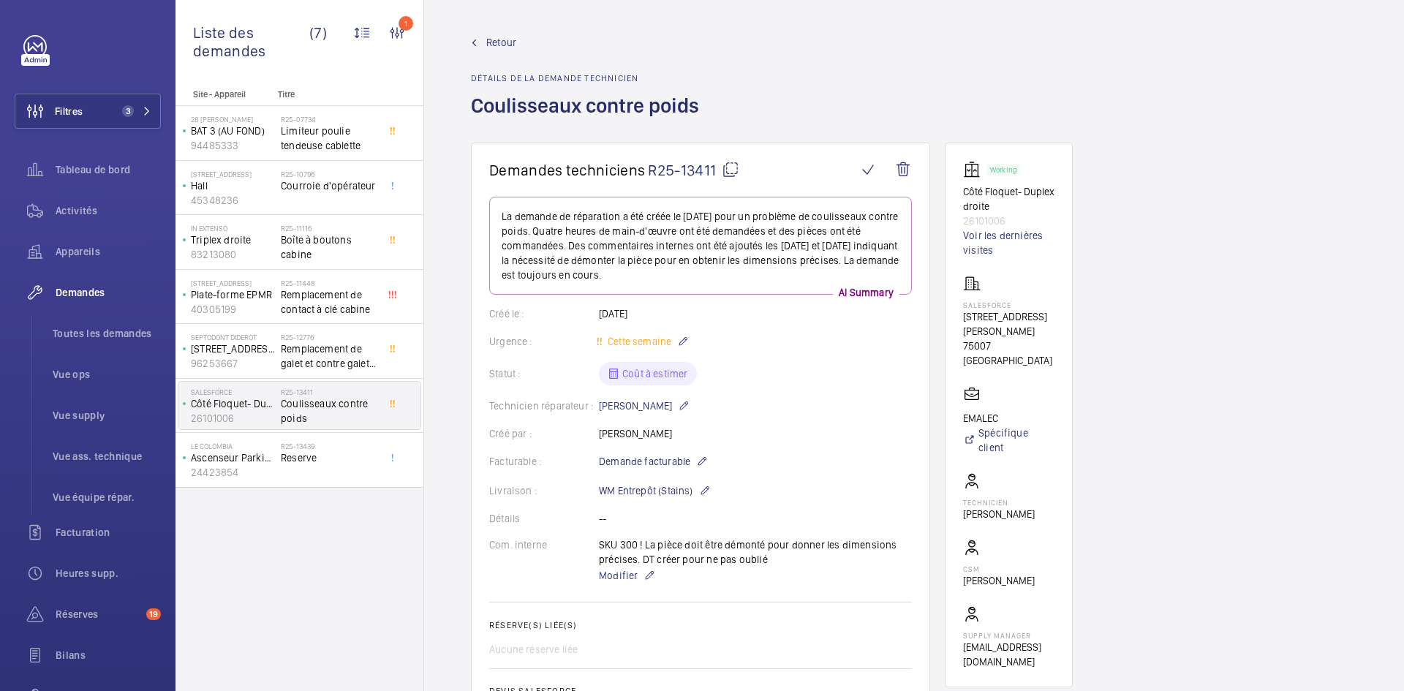
click at [734, 167] on mat-icon at bounding box center [731, 170] width 18 height 18
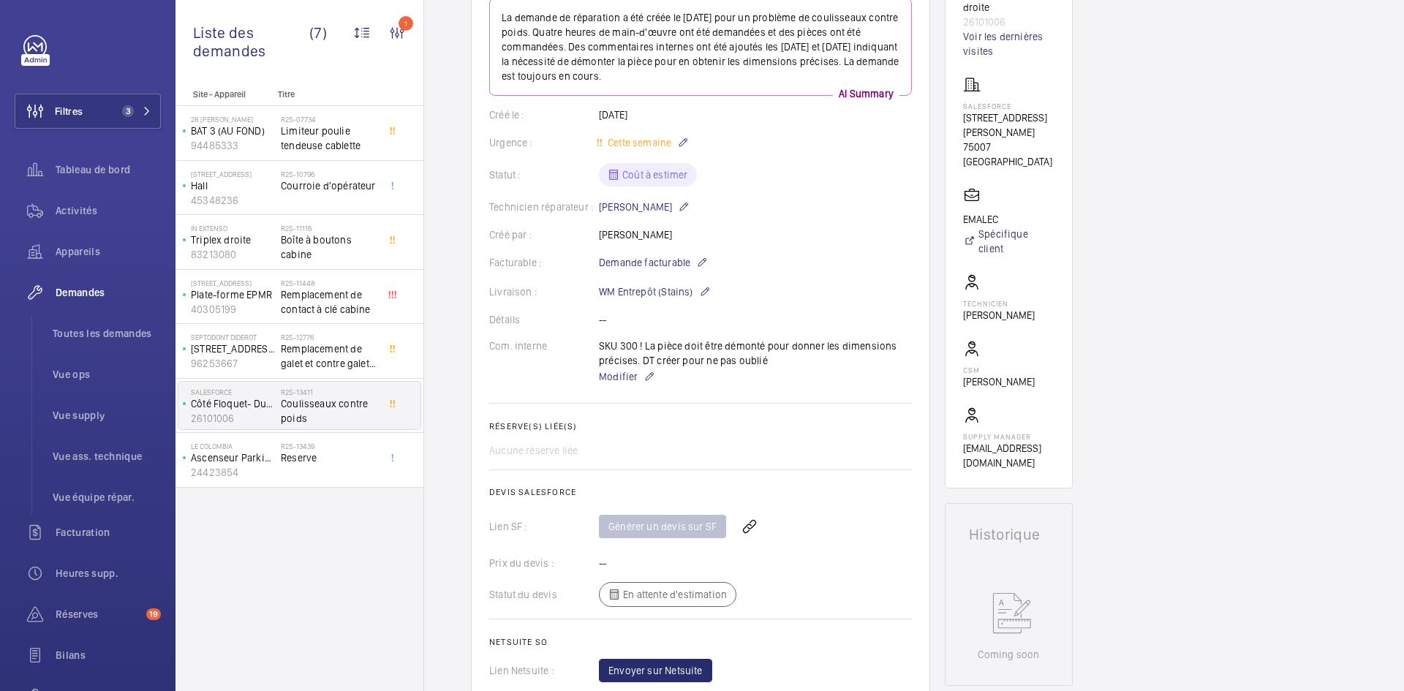
scroll to position [219, 0]
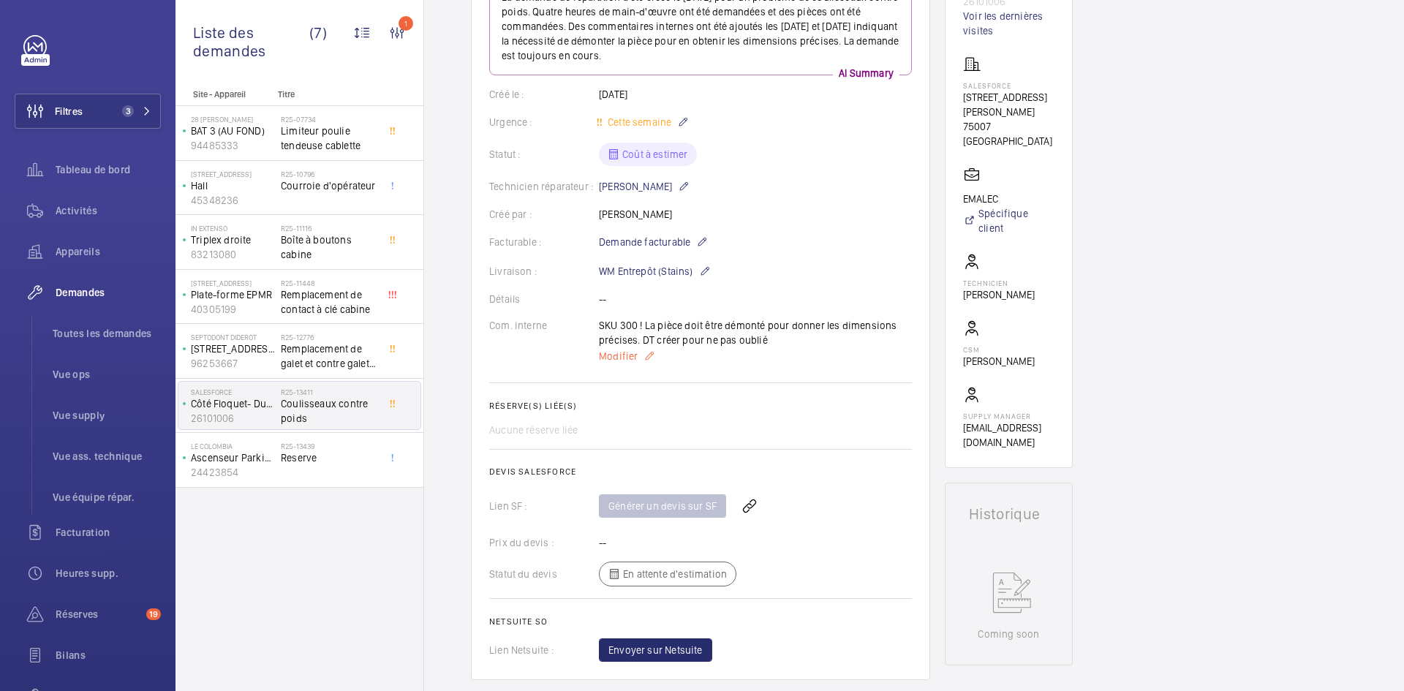
click at [617, 354] on span "Modifier" at bounding box center [618, 356] width 39 height 15
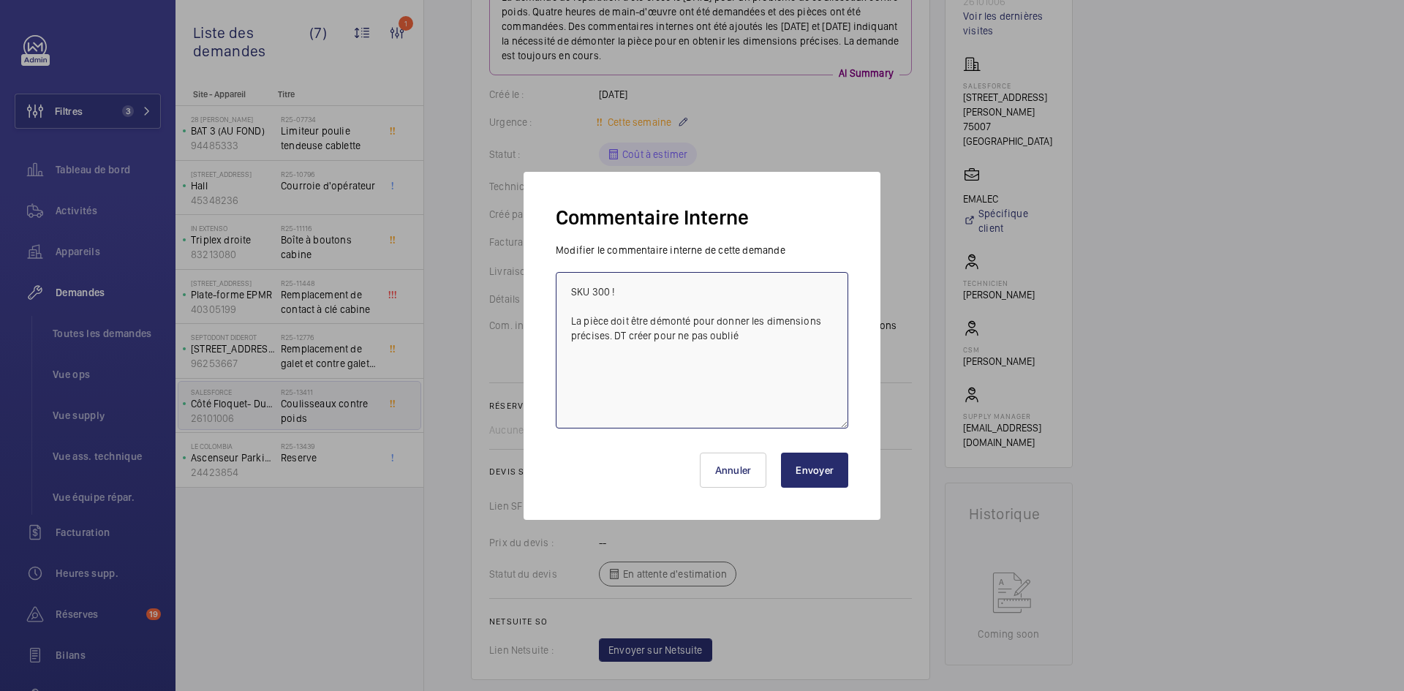
click at [572, 289] on textarea "SKU 300 ! La pièce doit être démonté pour donner les dimensions précises. DT cr…" at bounding box center [702, 350] width 293 height 156
drag, startPoint x: 578, startPoint y: 293, endPoint x: 552, endPoint y: 293, distance: 25.6
click at [552, 293] on form "Modifier le commentaire interne de cette demande SKU 300 ! La pièce doit être d…" at bounding box center [702, 336] width 304 height 186
click at [570, 291] on textarea "SKU 300 ! La pièce doit être démonté pour donner les dimensions précises. DT cr…" at bounding box center [702, 350] width 293 height 156
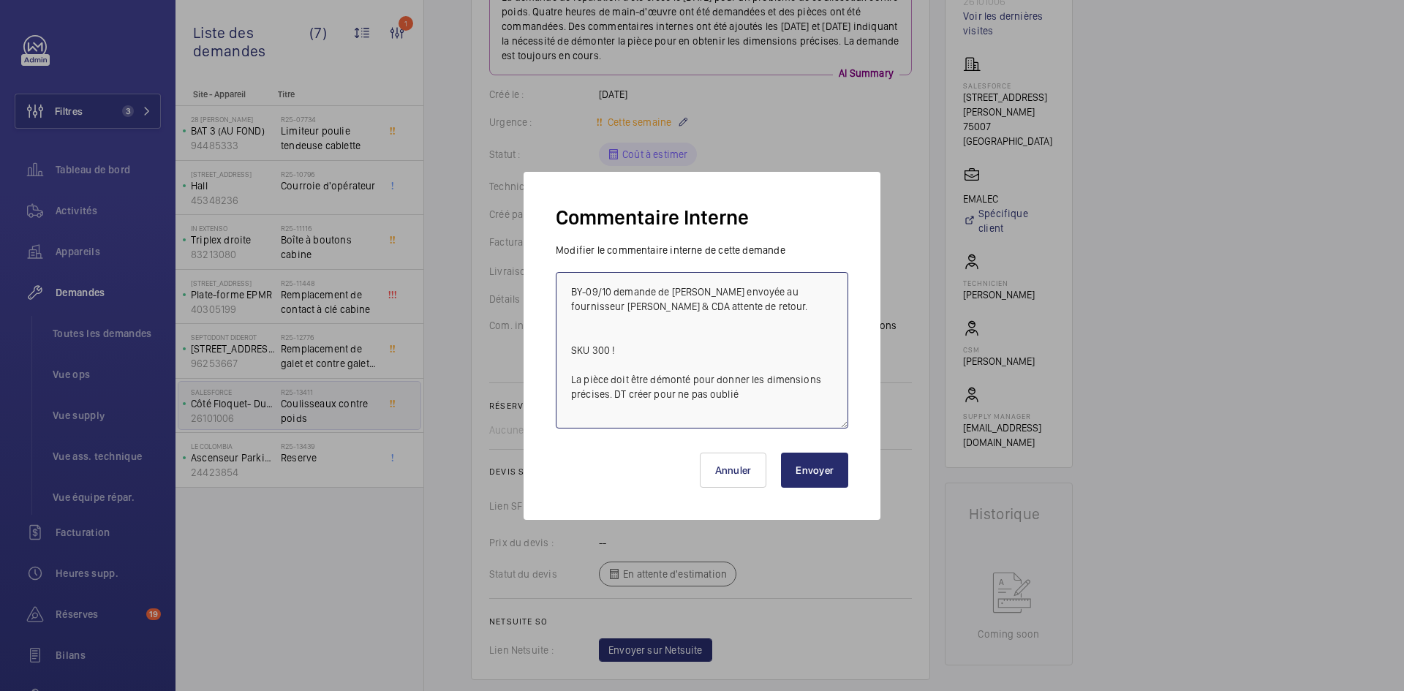
type textarea "BY-09/10 demande de devis envoyée au fournisseur Sodimas & CDA attente de retou…"
click at [810, 460] on button "Envoyer" at bounding box center [814, 470] width 67 height 35
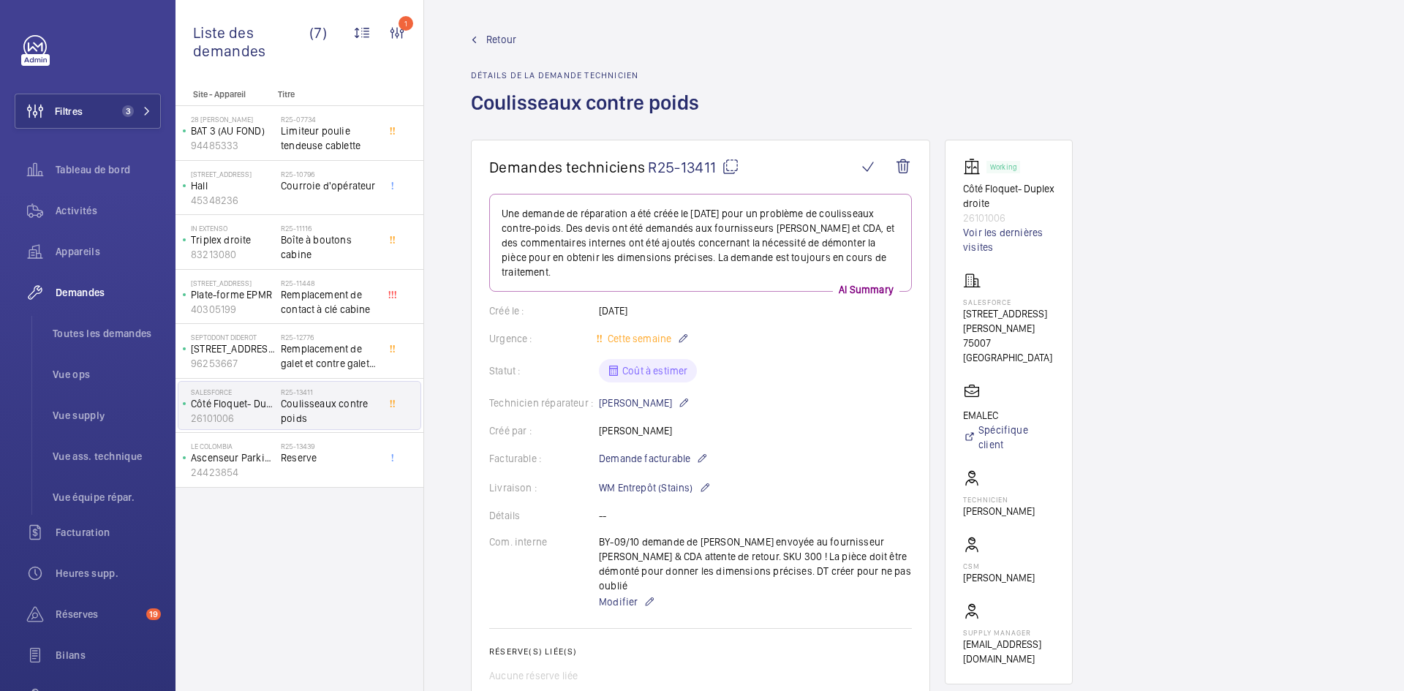
scroll to position [0, 0]
click at [503, 45] on span "Retour" at bounding box center [501, 42] width 30 height 15
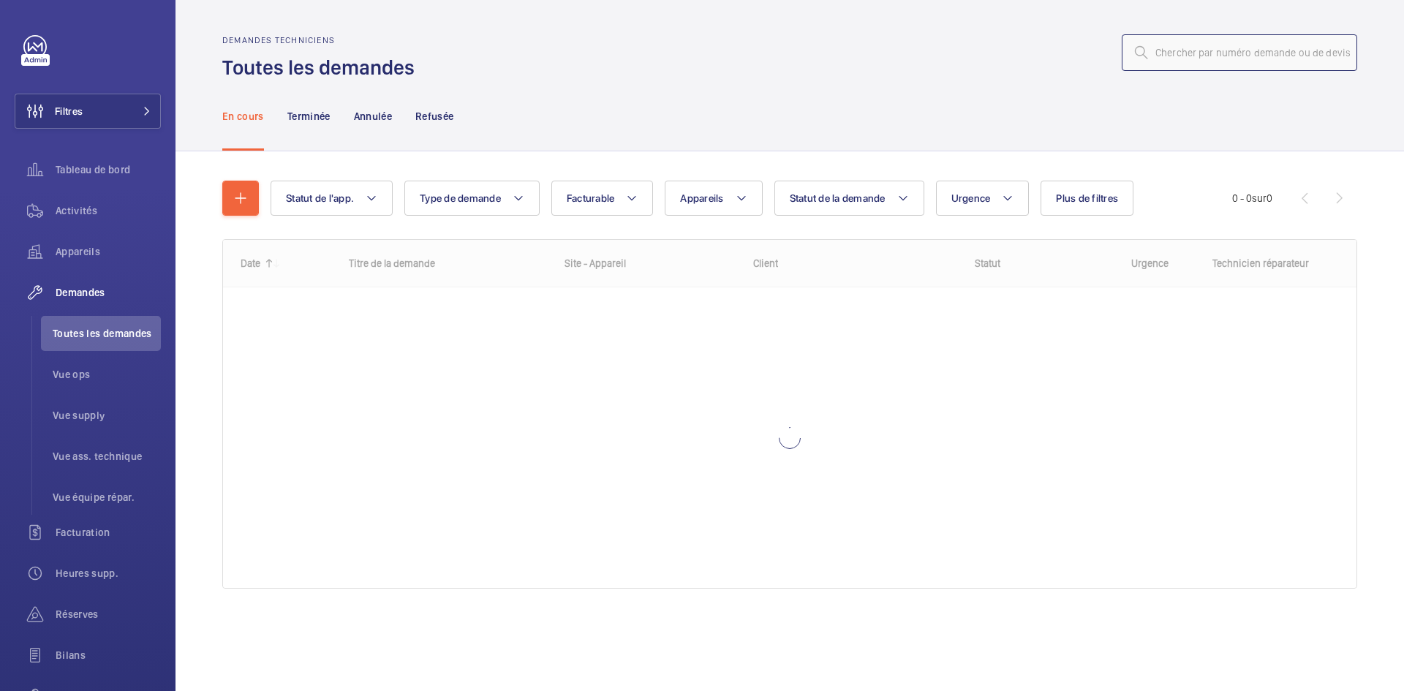
click at [1183, 51] on input "text" at bounding box center [1239, 52] width 235 height 37
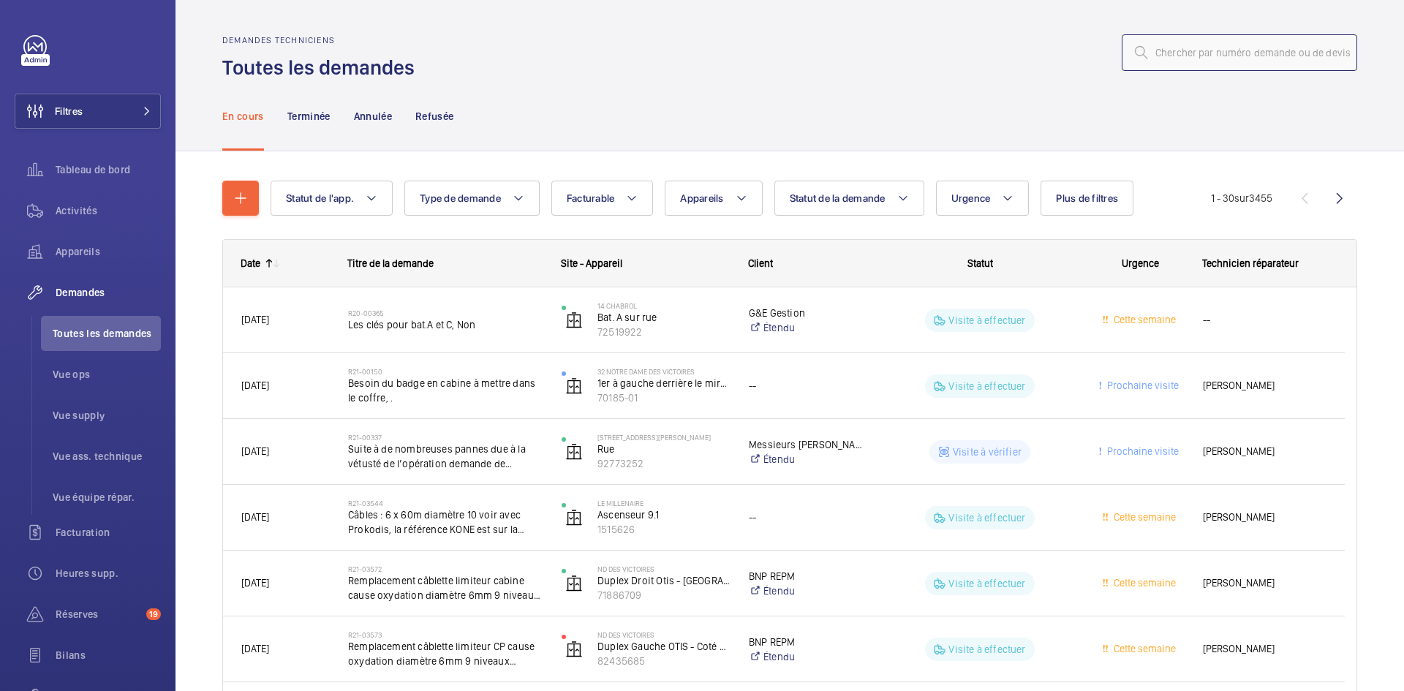
paste input "R25-13276"
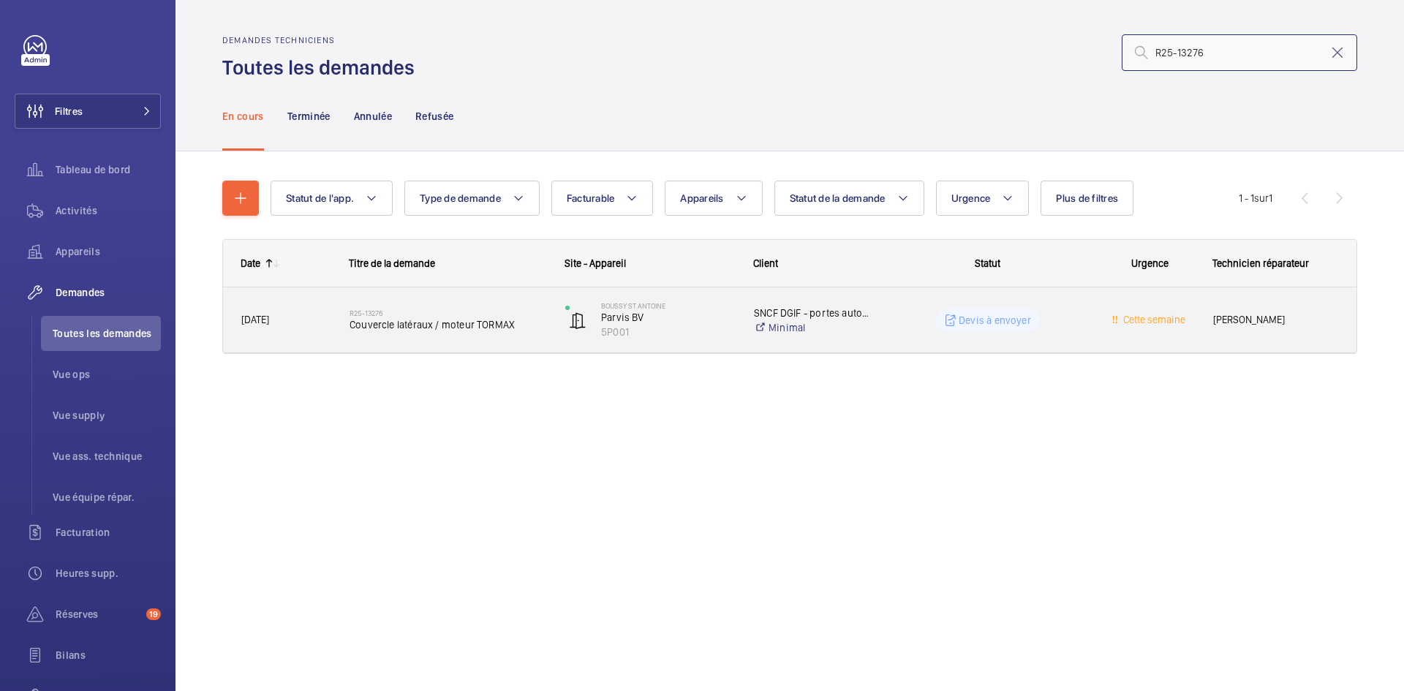
type input "R25-13276"
click at [269, 317] on span "[DATE]" at bounding box center [255, 320] width 28 height 12
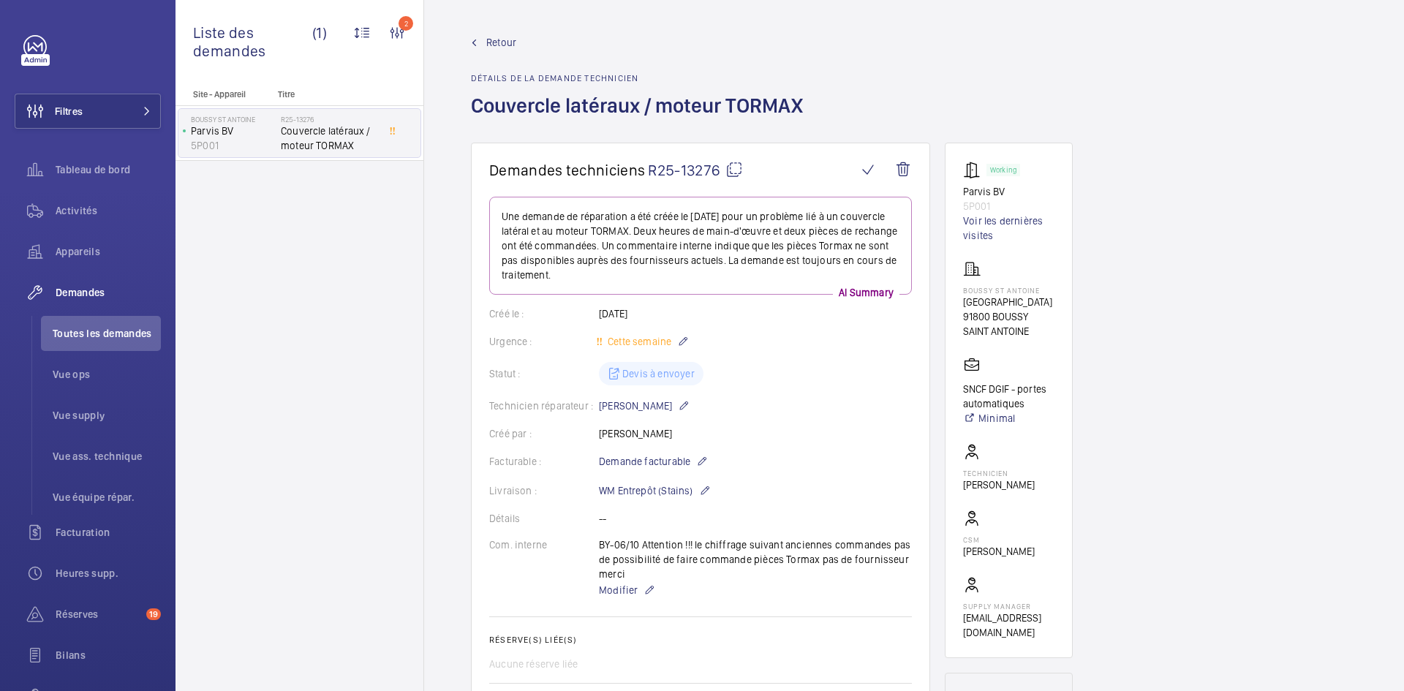
click at [739, 170] on mat-icon at bounding box center [734, 170] width 18 height 18
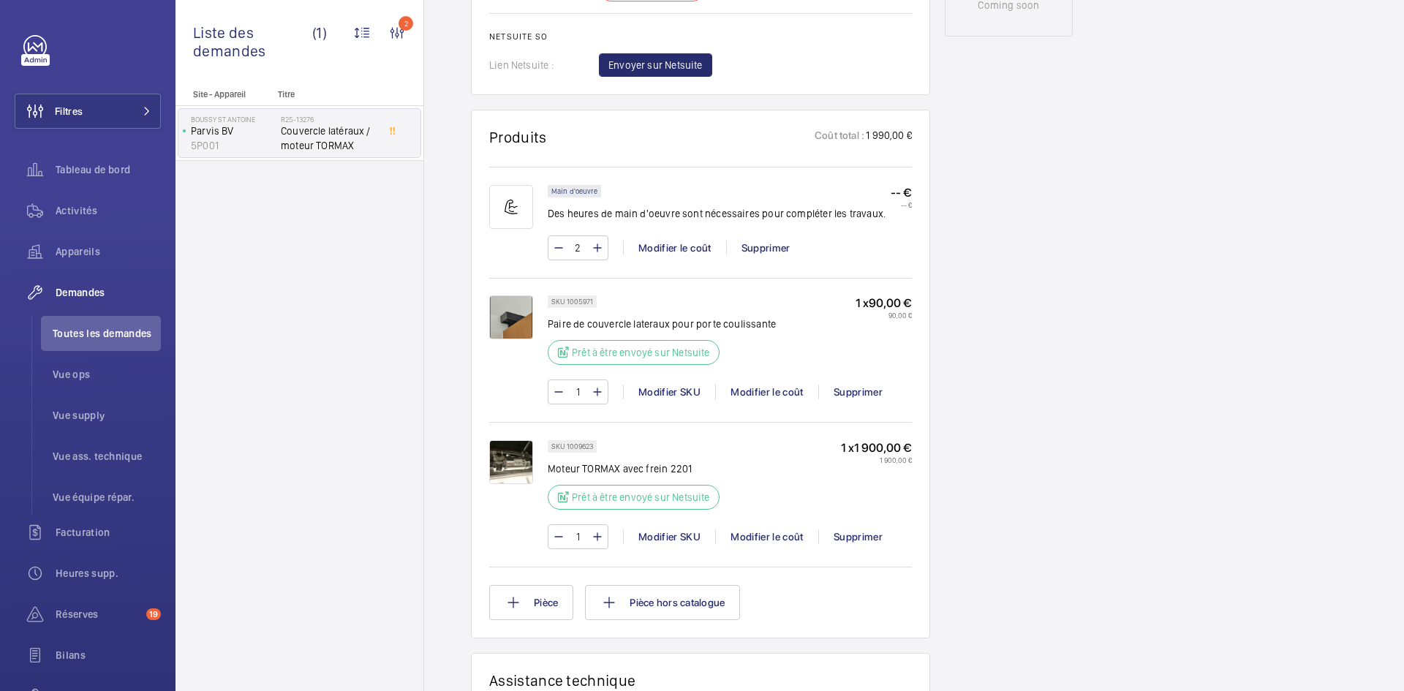
scroll to position [951, 0]
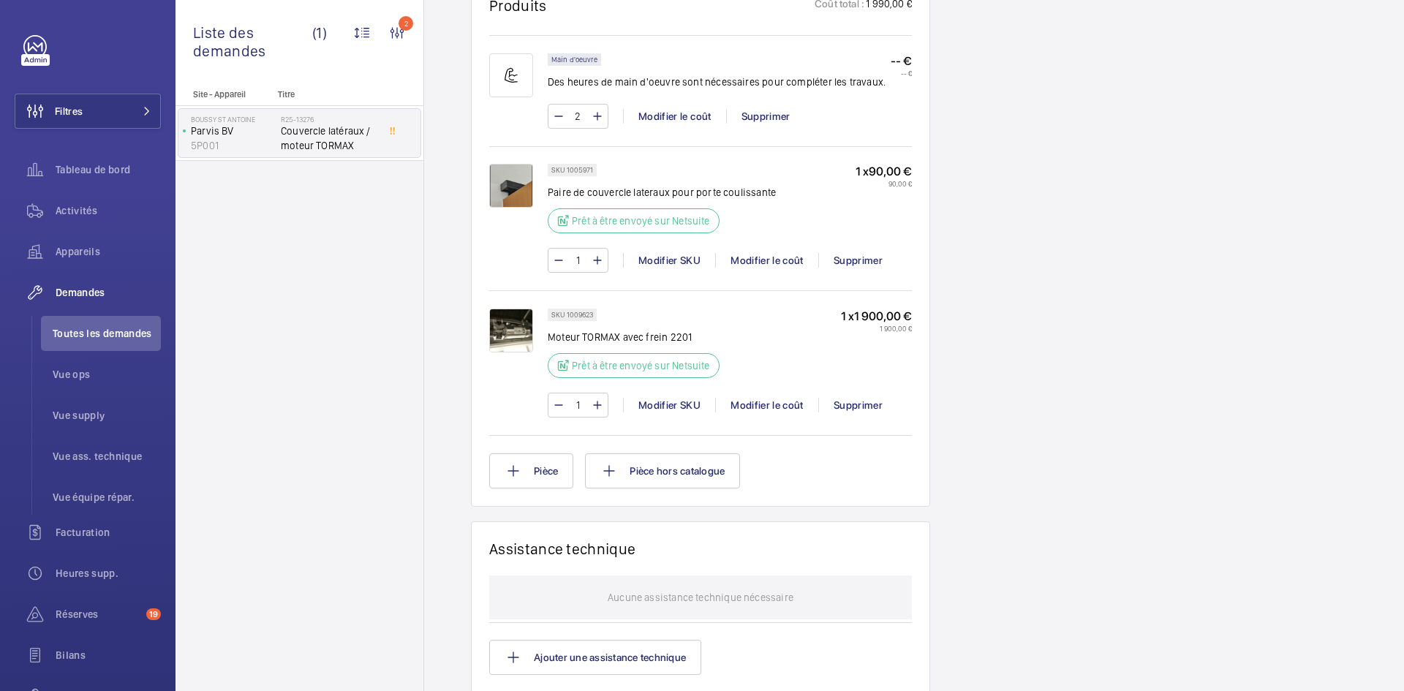
click at [518, 186] on img at bounding box center [511, 186] width 44 height 44
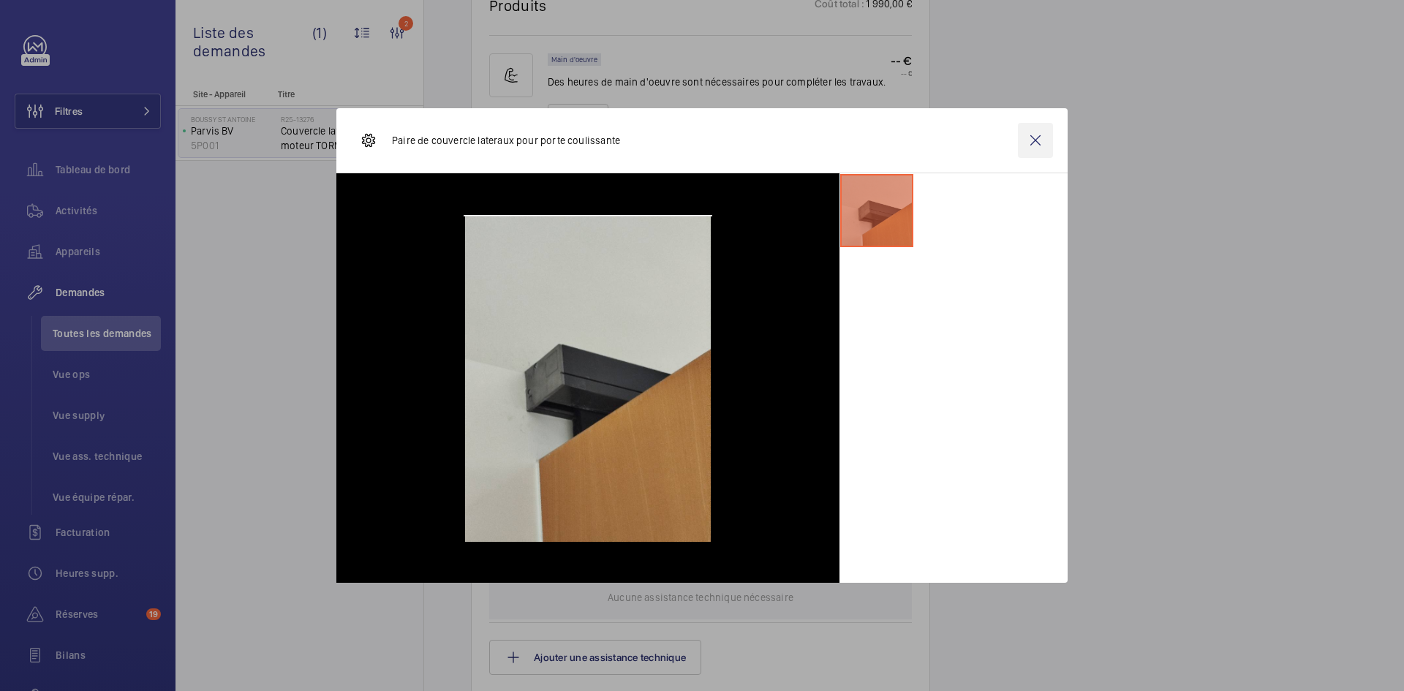
click at [1044, 137] on wm-front-icon-button at bounding box center [1035, 140] width 35 height 35
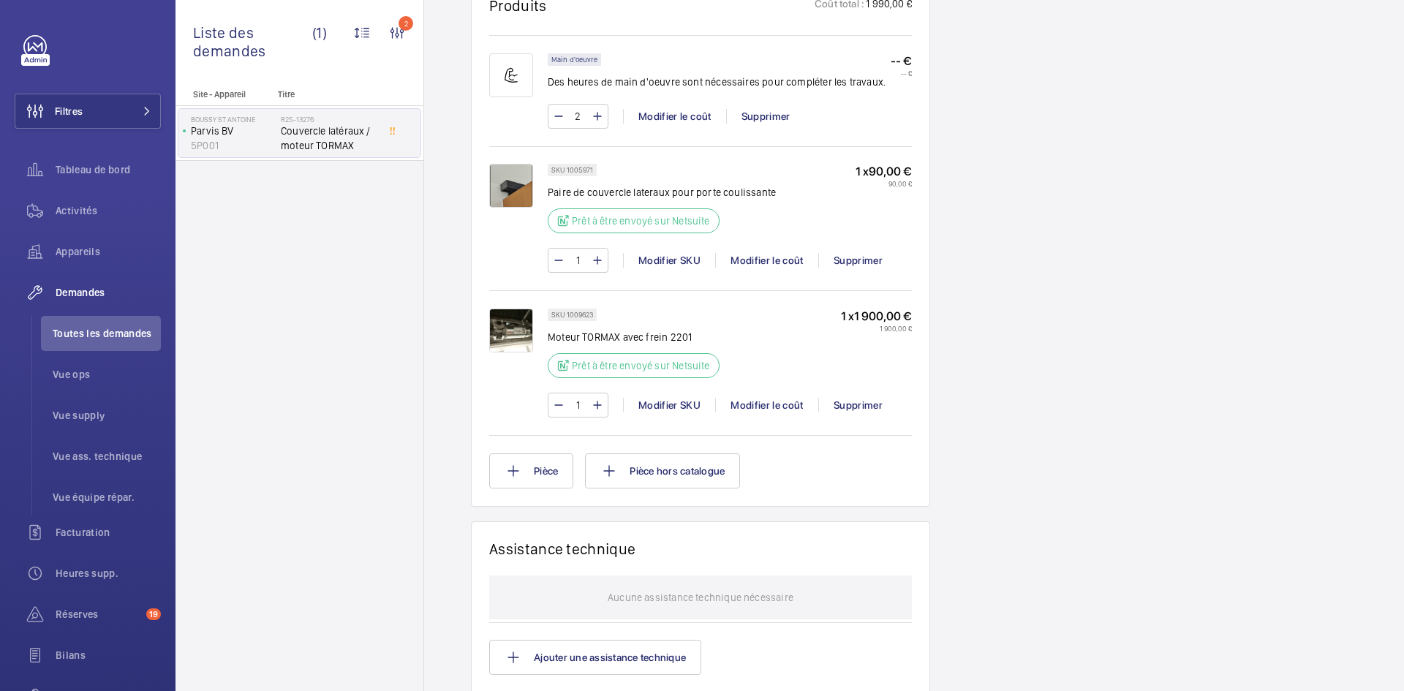
click at [504, 186] on img at bounding box center [511, 186] width 44 height 44
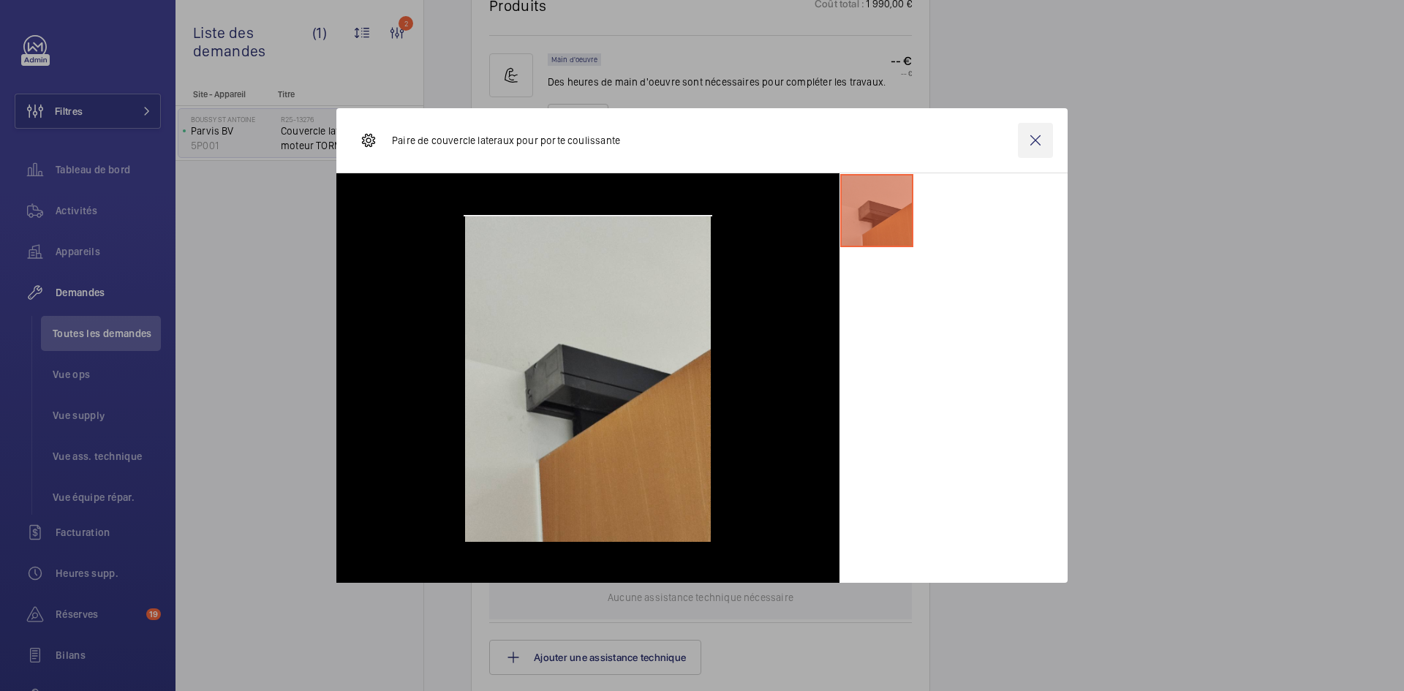
click at [1043, 143] on wm-front-icon-button at bounding box center [1035, 140] width 35 height 35
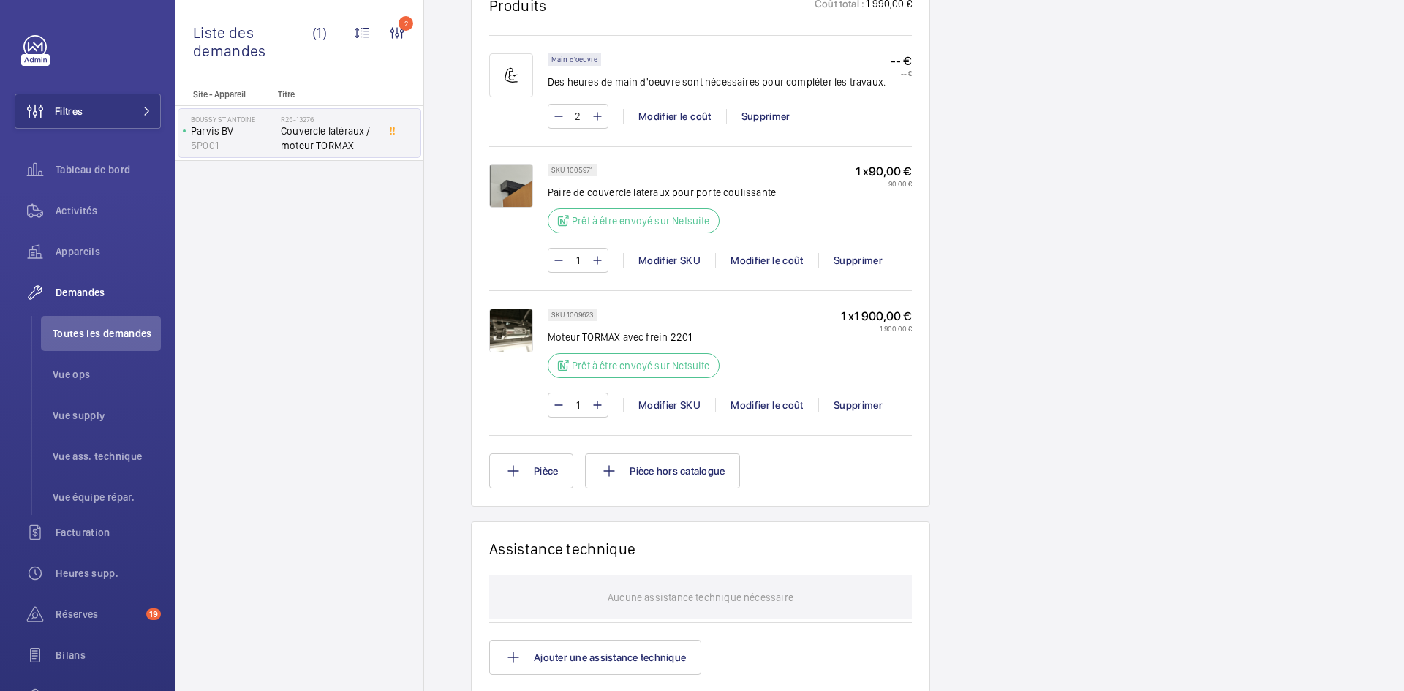
click at [522, 328] on img at bounding box center [511, 331] width 44 height 44
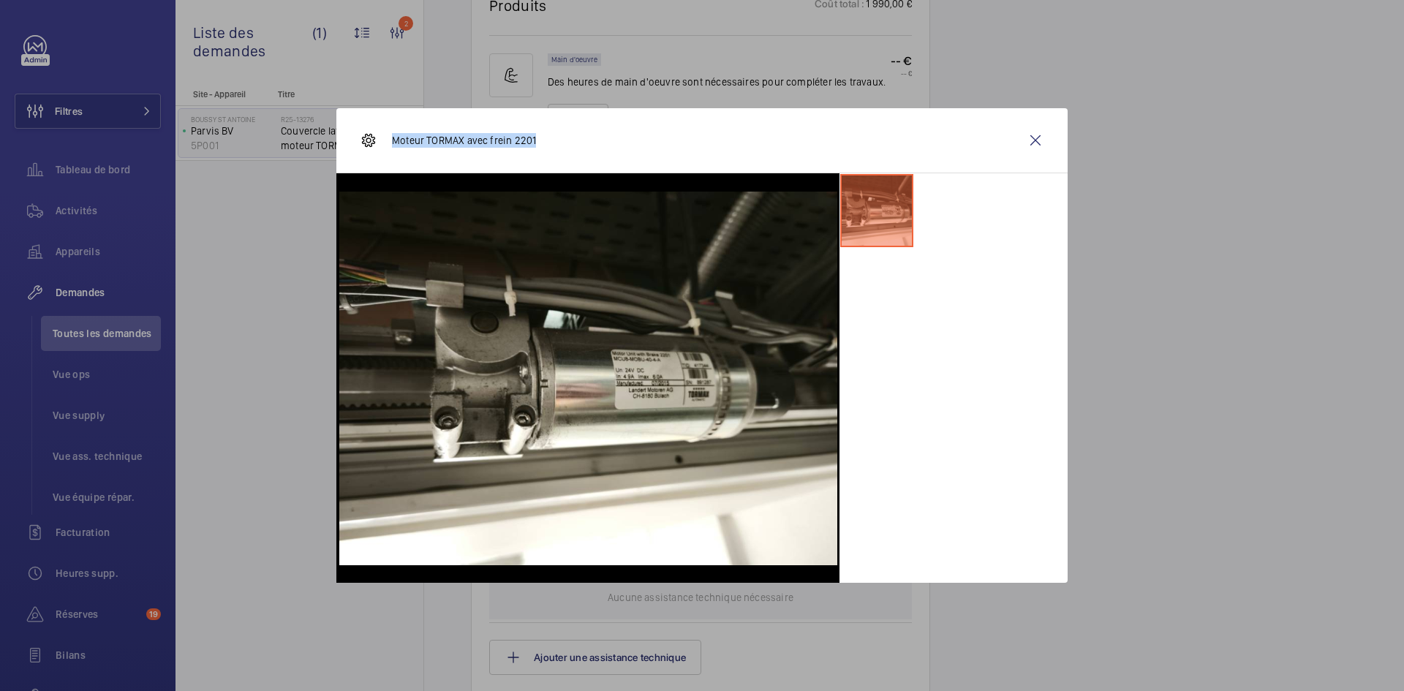
drag, startPoint x: 542, startPoint y: 140, endPoint x: 428, endPoint y: 138, distance: 114.1
click at [394, 146] on div "Moteur TORMAX avec frein 2201" at bounding box center [701, 140] width 731 height 65
copy p "Moteur TORMAX avec frein 2201"
click at [1037, 139] on wm-front-icon-button at bounding box center [1035, 140] width 35 height 35
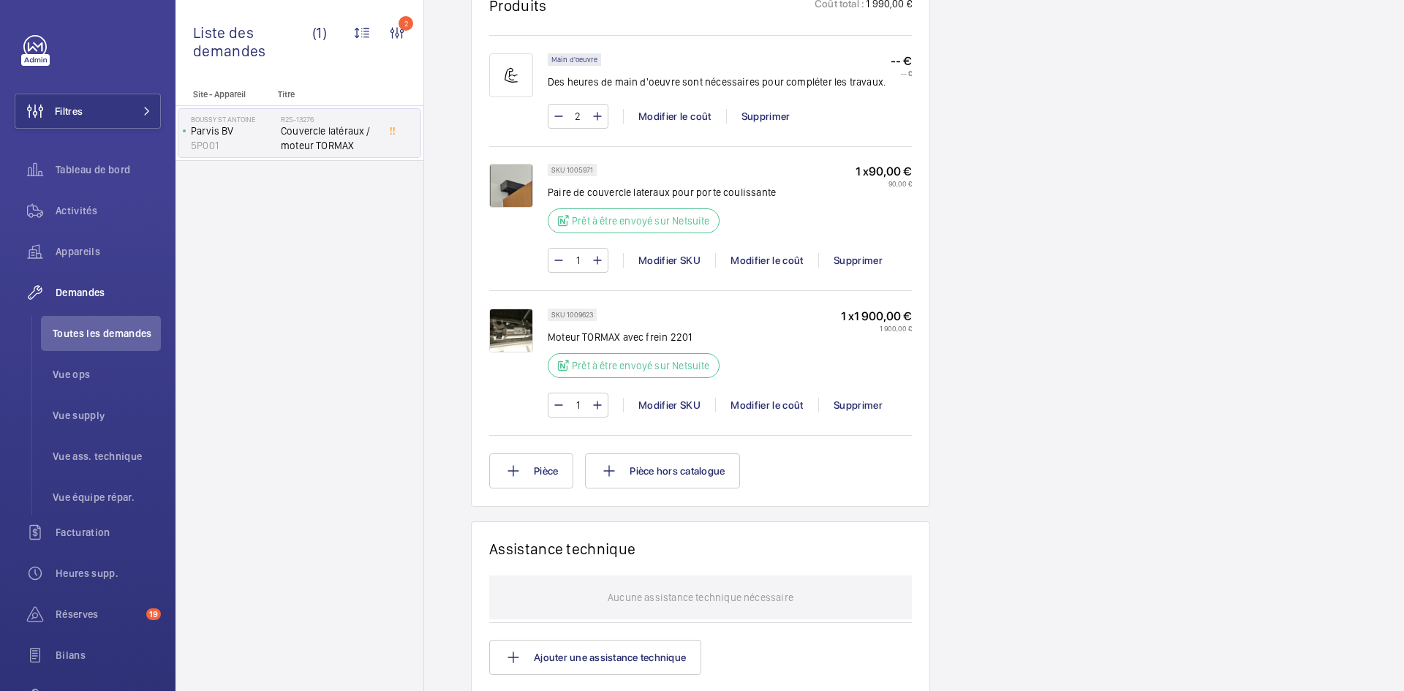
click at [513, 180] on img at bounding box center [511, 186] width 44 height 44
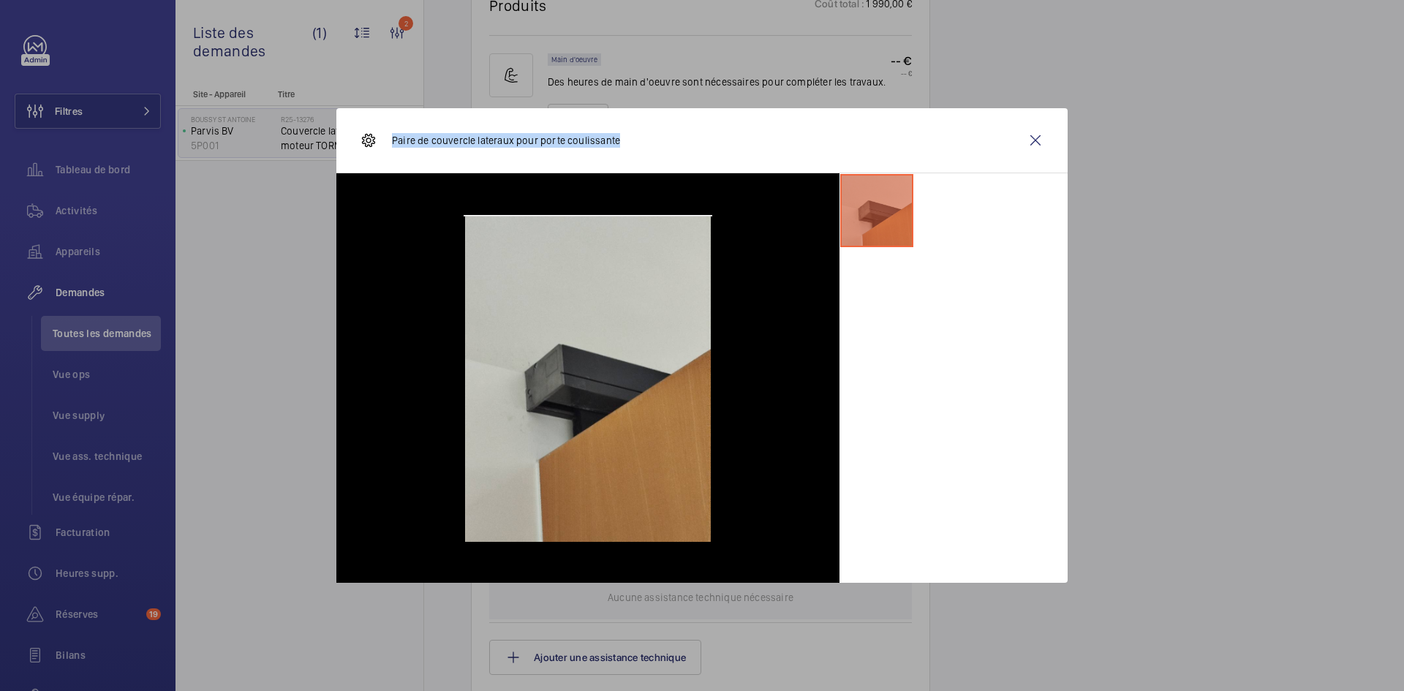
drag, startPoint x: 617, startPoint y: 136, endPoint x: 393, endPoint y: 143, distance: 224.6
click at [393, 143] on div "Paire de couvercle lateraux pour porte coulissante" at bounding box center [701, 140] width 731 height 65
copy p "Paire de couvercle lateraux pour porte coulissante"
click at [1030, 132] on wm-front-icon-button at bounding box center [1035, 140] width 35 height 35
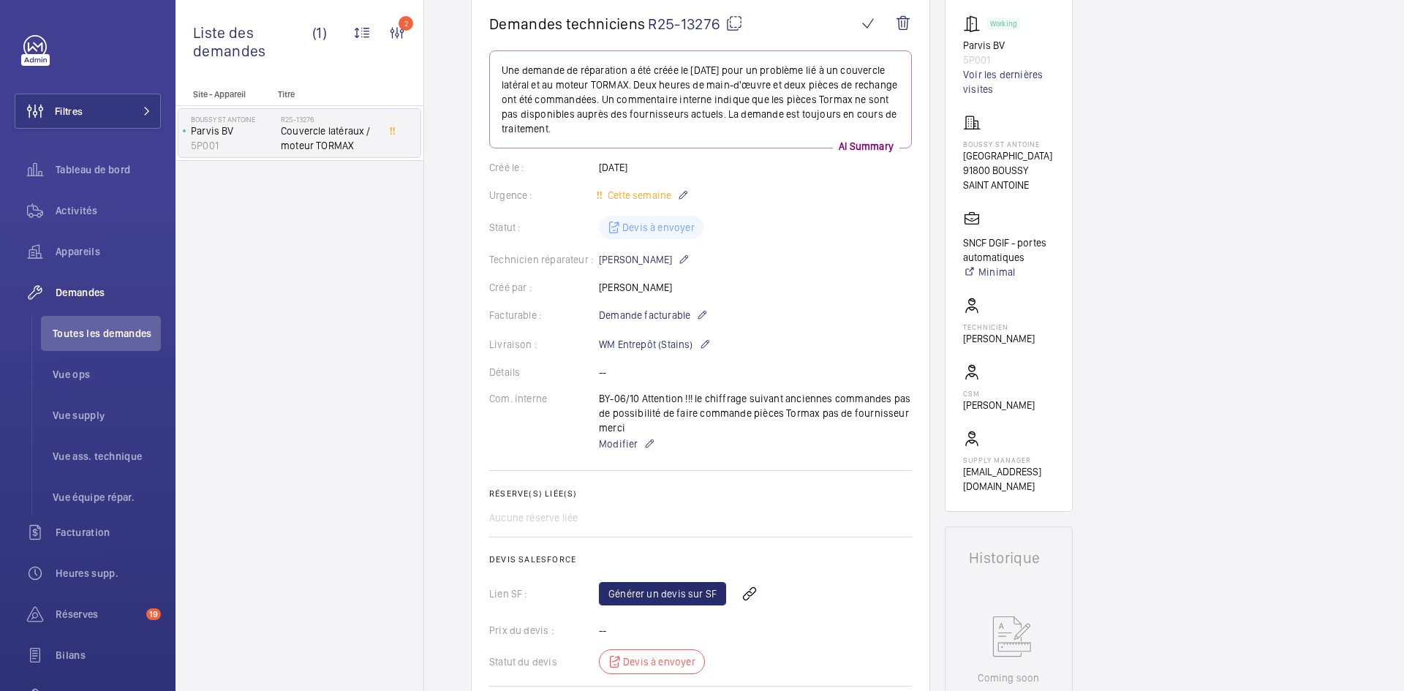
scroll to position [0, 0]
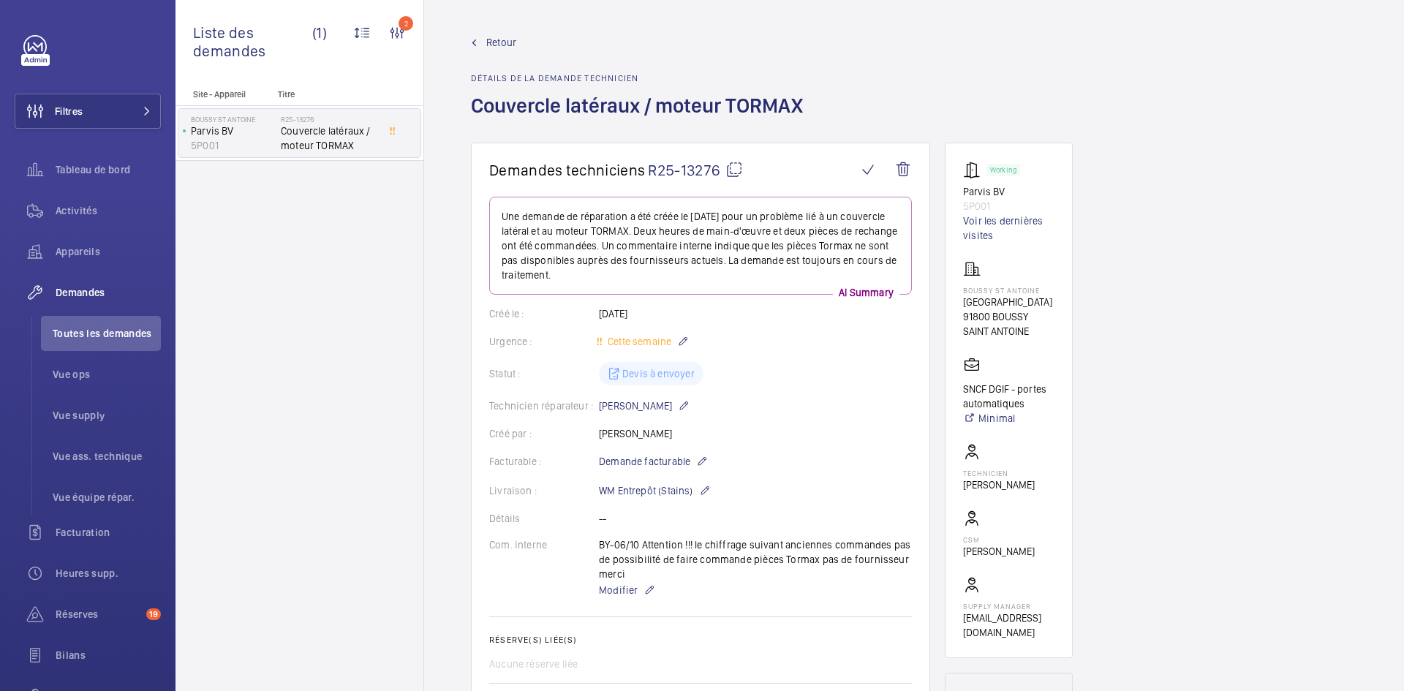
click at [733, 167] on mat-icon at bounding box center [734, 170] width 18 height 18
click at [739, 164] on mat-icon at bounding box center [734, 170] width 18 height 18
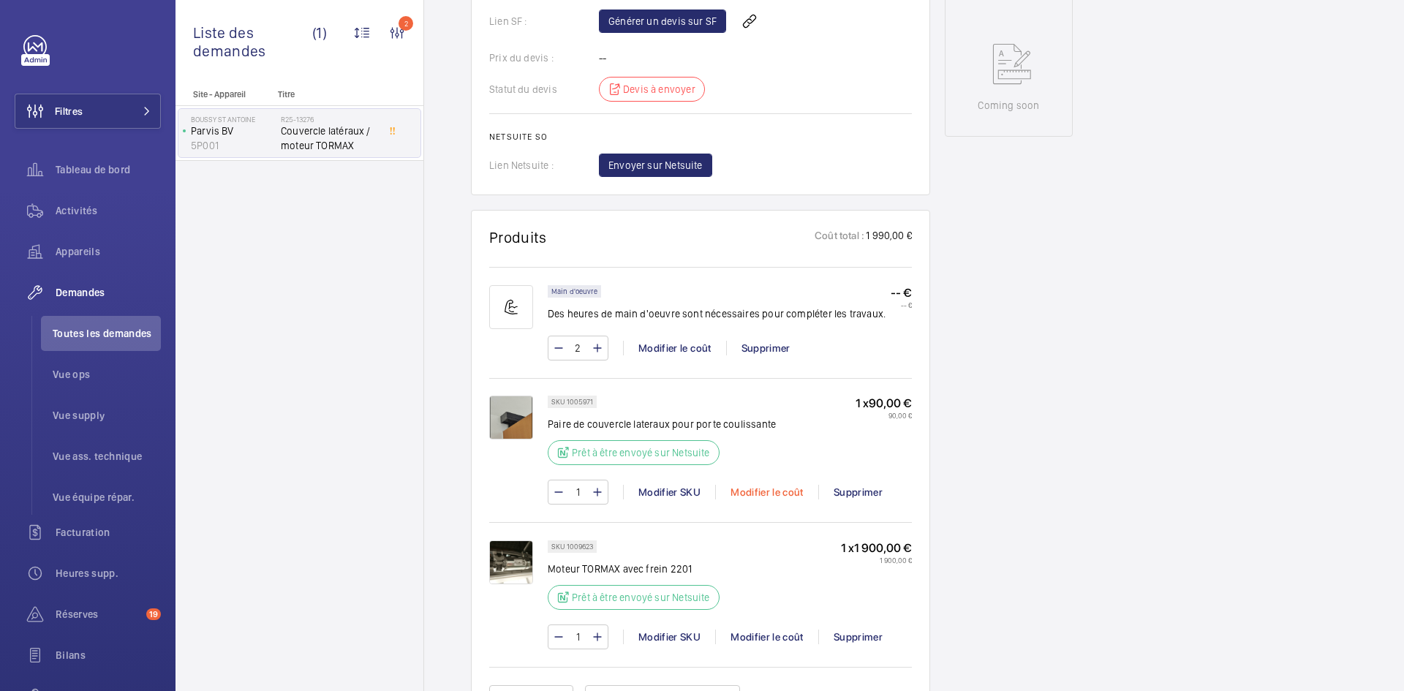
scroll to position [731, 0]
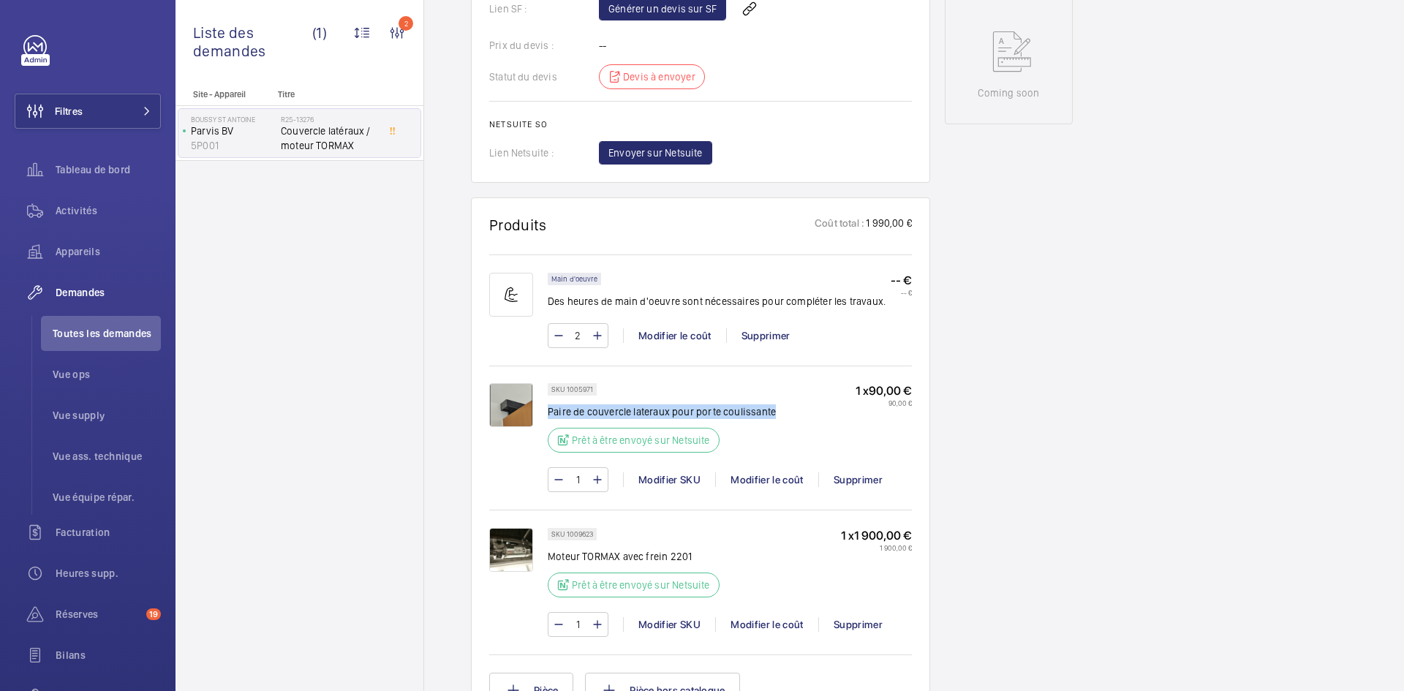
drag, startPoint x: 773, startPoint y: 413, endPoint x: 548, endPoint y: 414, distance: 224.5
click at [548, 414] on div "SKU 1005971 Paire de couvercle lateraux pour porte coulissante Prêt à être envo…" at bounding box center [730, 422] width 364 height 78
copy p "Paire de couvercle lateraux pour porte coulissante"
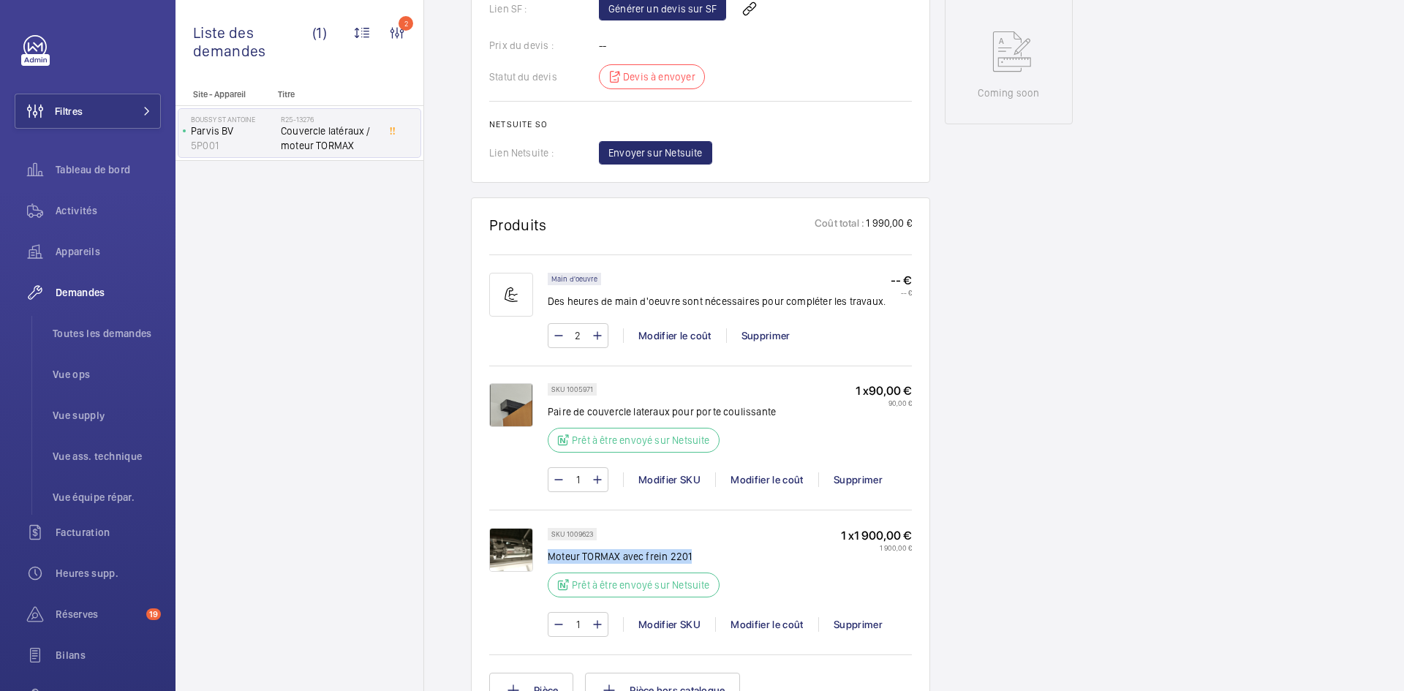
drag, startPoint x: 690, startPoint y: 554, endPoint x: 551, endPoint y: 562, distance: 139.1
click at [551, 562] on p "Moteur TORMAX avec frein 2201" at bounding box center [634, 556] width 172 height 15
copy p "Moteur TORMAX avec frein 2201"
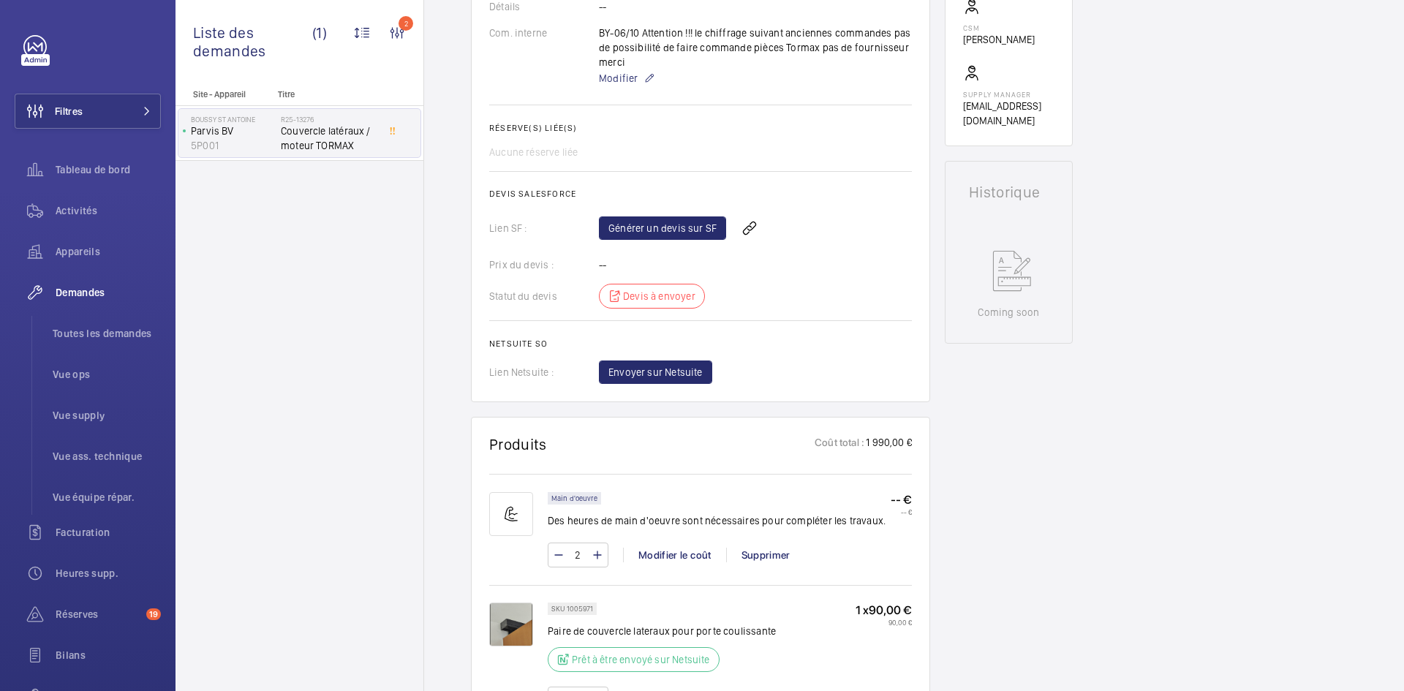
scroll to position [293, 0]
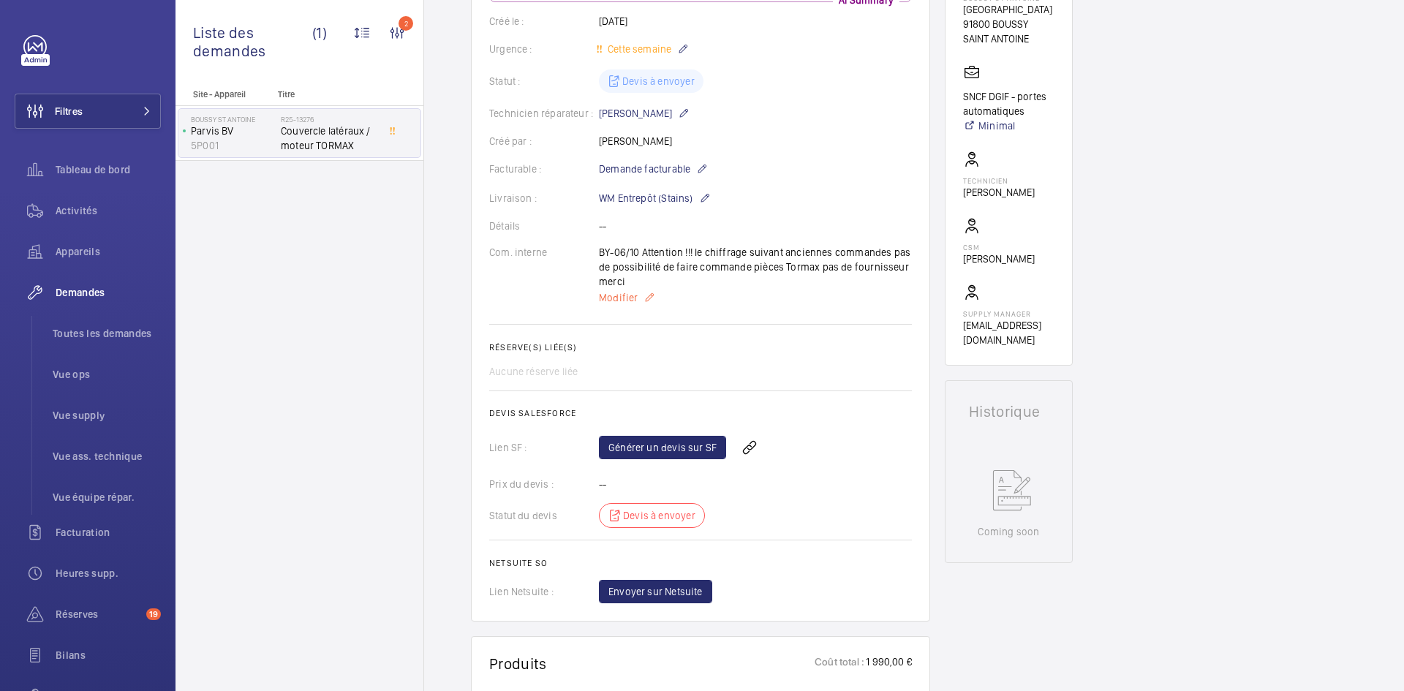
click at [623, 295] on span "Modifier" at bounding box center [618, 297] width 39 height 15
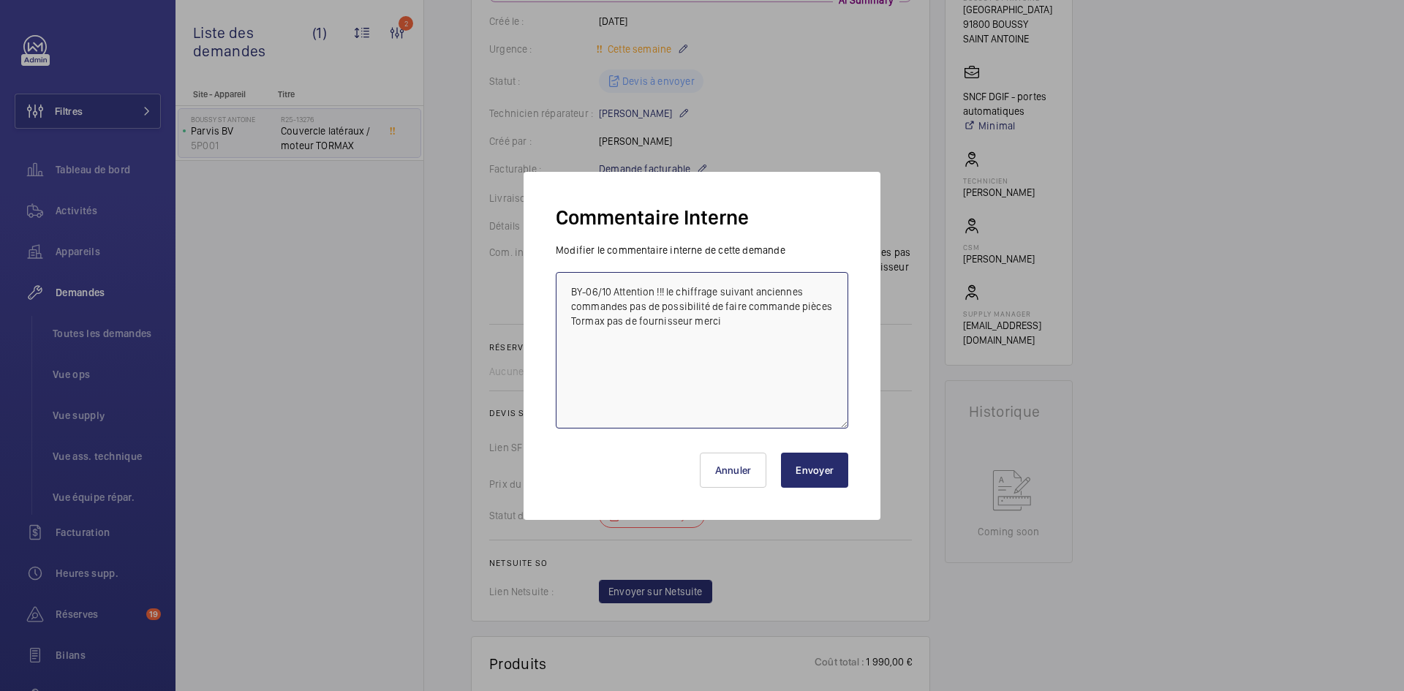
click at [558, 286] on textarea "BY-06/10 Attention !!! le chiffrage suivant anciennes commandes pas de possibil…" at bounding box center [702, 350] width 293 height 156
click at [557, 280] on textarea "BY-06/10 Attention !!! le chiffrage suivant anciennes commandes pas de possibil…" at bounding box center [702, 350] width 293 height 156
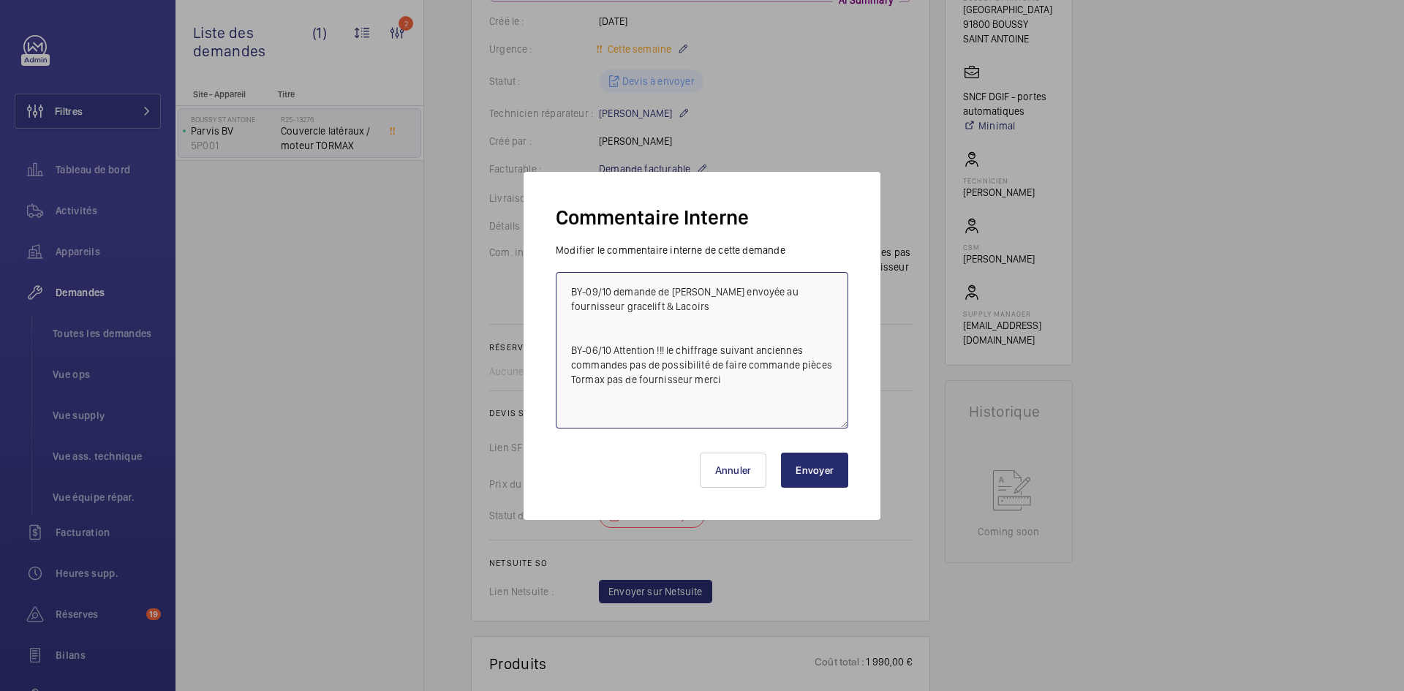
drag, startPoint x: 629, startPoint y: 306, endPoint x: 657, endPoint y: 306, distance: 27.8
click at [657, 306] on textarea "BY-09/10 demande de devis envoyée au fournisseur gracelift & Lacoirs BY-06/10 A…" at bounding box center [702, 350] width 293 height 156
click at [591, 303] on textarea "BY-09/10 demande de devis envoyée au fournisseur gracelift & Lacroix attente de…" at bounding box center [702, 350] width 293 height 156
click at [587, 303] on textarea "BY-09/10 demande de devis envoyée au fournisseur gracelift & Lacroix attente de…" at bounding box center [702, 350] width 293 height 156
click at [608, 303] on textarea "BY-09/10 demande de devis envoyée au fournisseur grafcelift & Lacroix attente d…" at bounding box center [702, 350] width 293 height 156
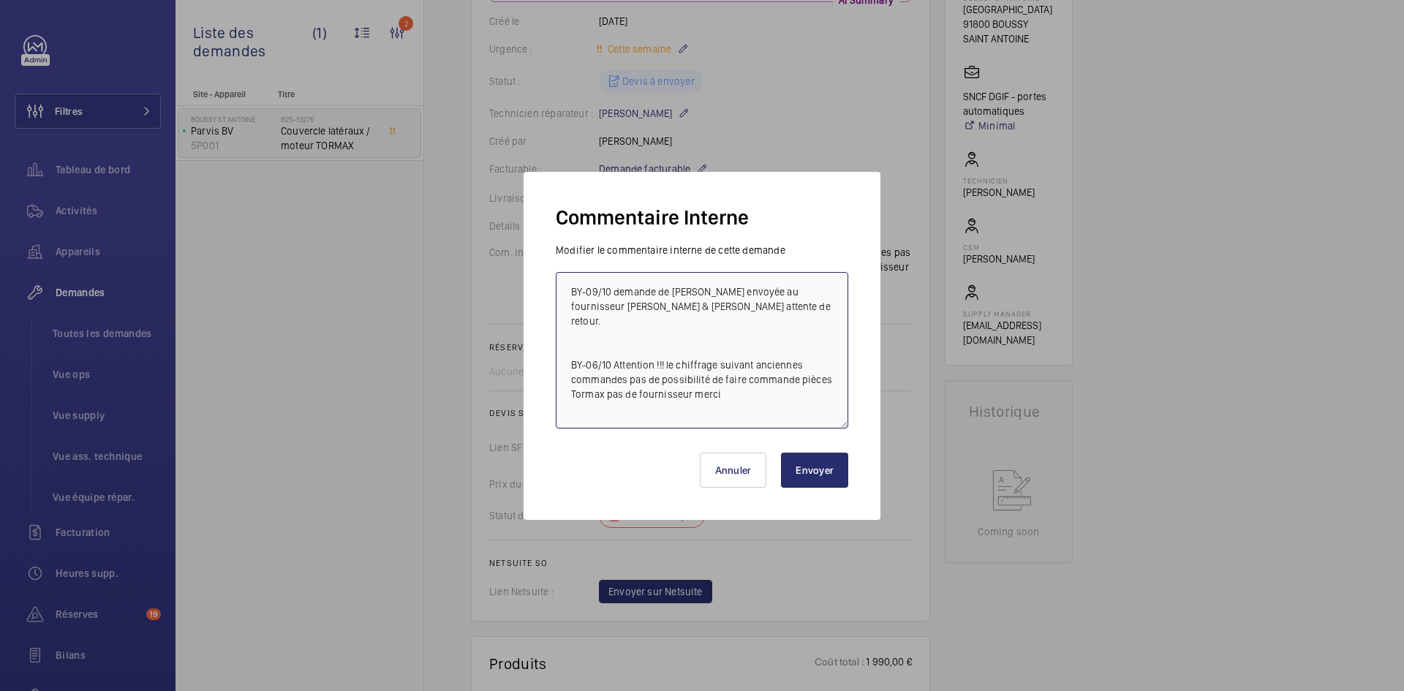
click at [801, 312] on textarea "BY-09/10 demande de devis envoyée au fournisseur grafcet & Lacroix attente de r…" at bounding box center [702, 350] width 293 height 156
type textarea "BY-09/10 demande de devis envoyée au fournisseur grafcet & Lacroix attente de r…"
click at [815, 472] on button "Envoyer" at bounding box center [814, 470] width 67 height 35
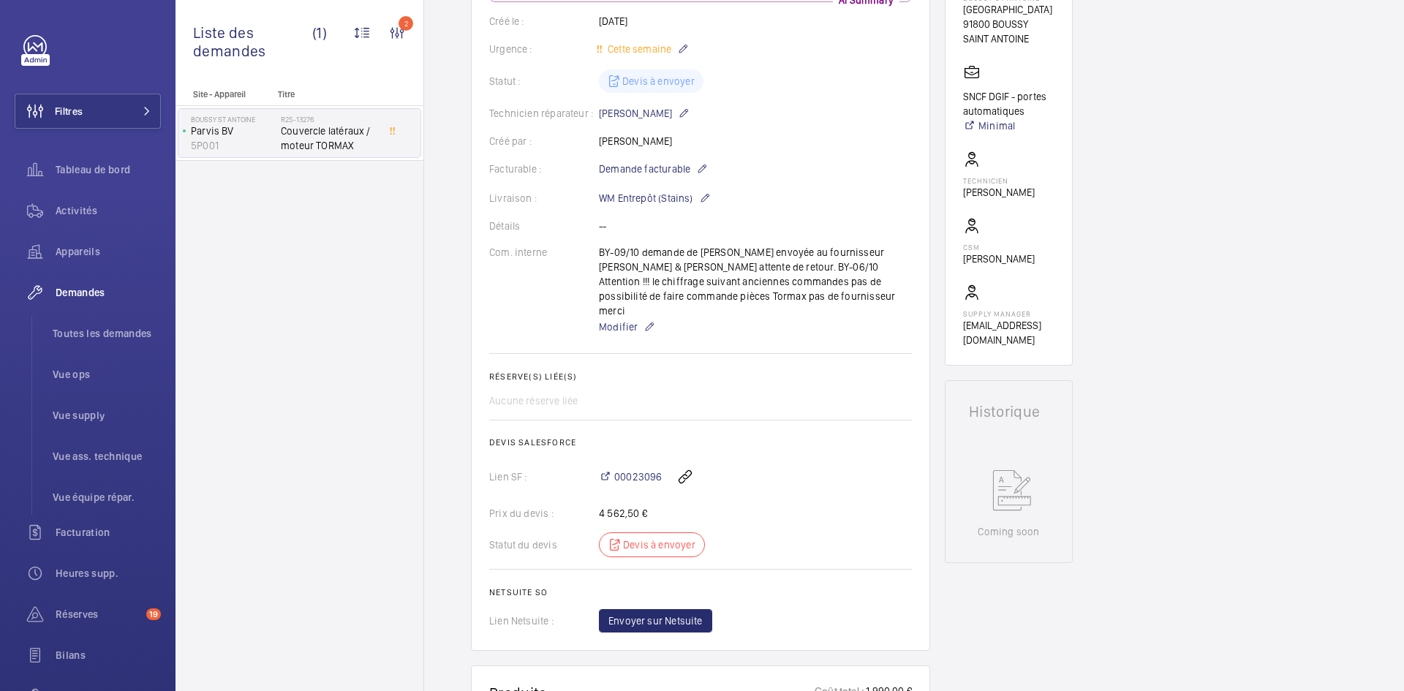
scroll to position [351, 0]
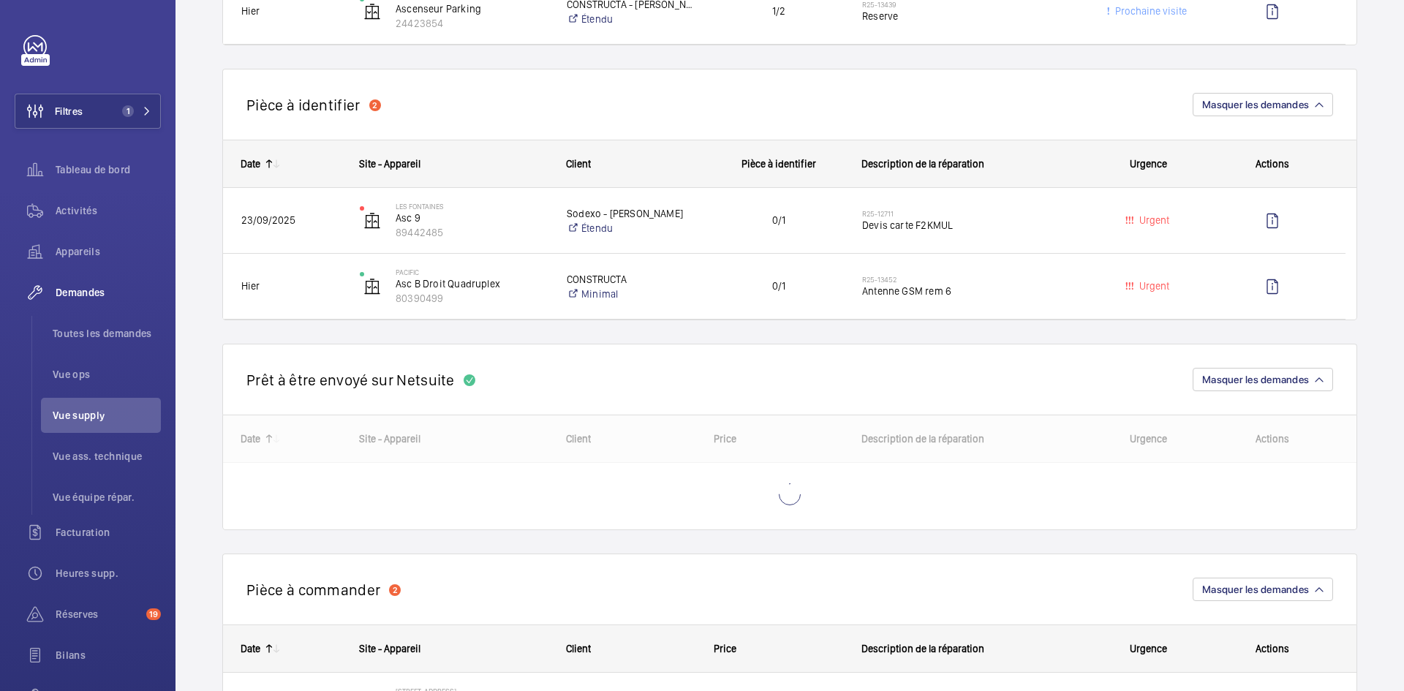
scroll to position [731, 0]
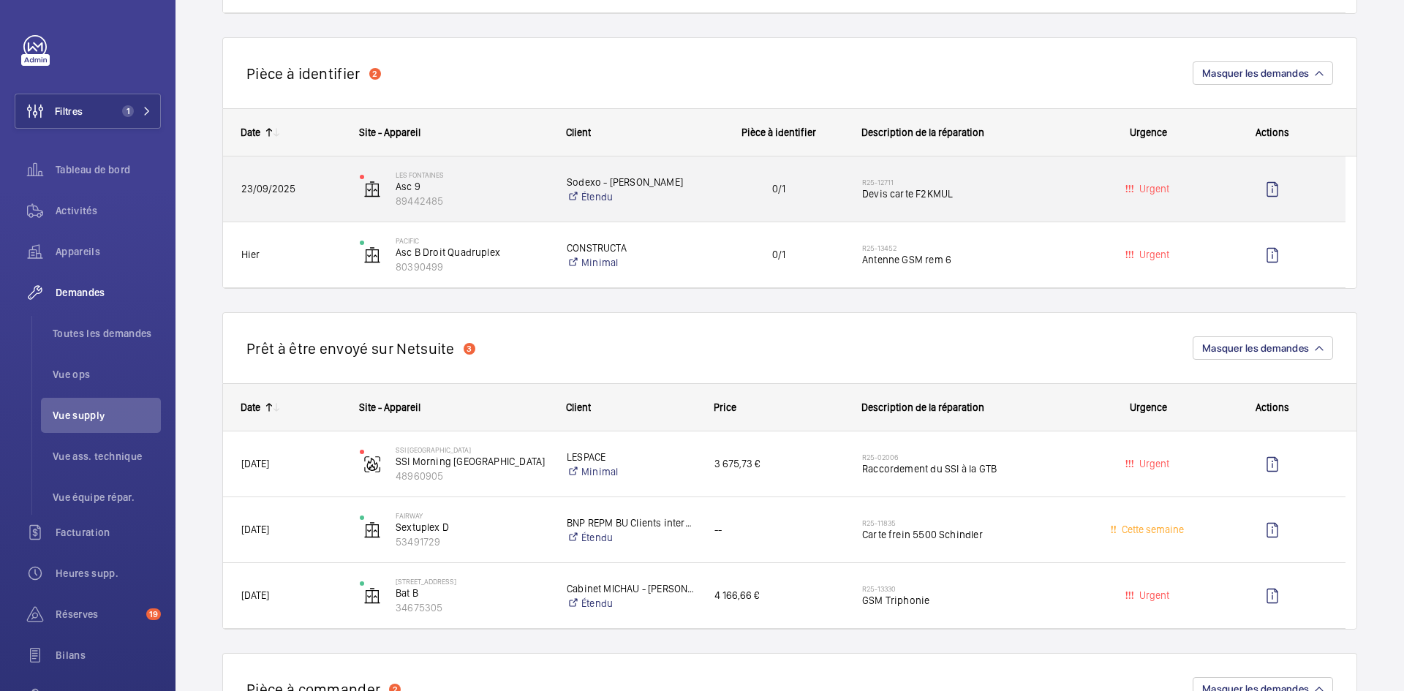
click at [298, 181] on span "23/09/2025" at bounding box center [290, 189] width 99 height 17
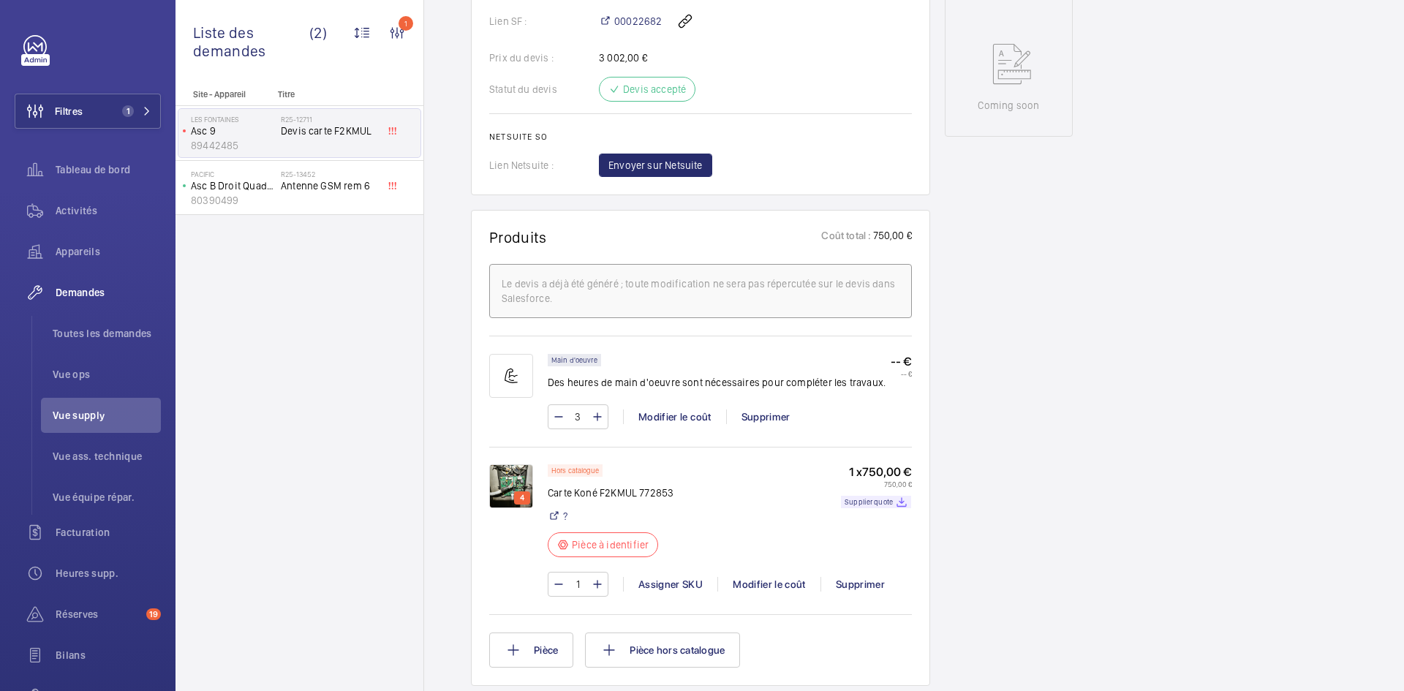
scroll to position [731, 0]
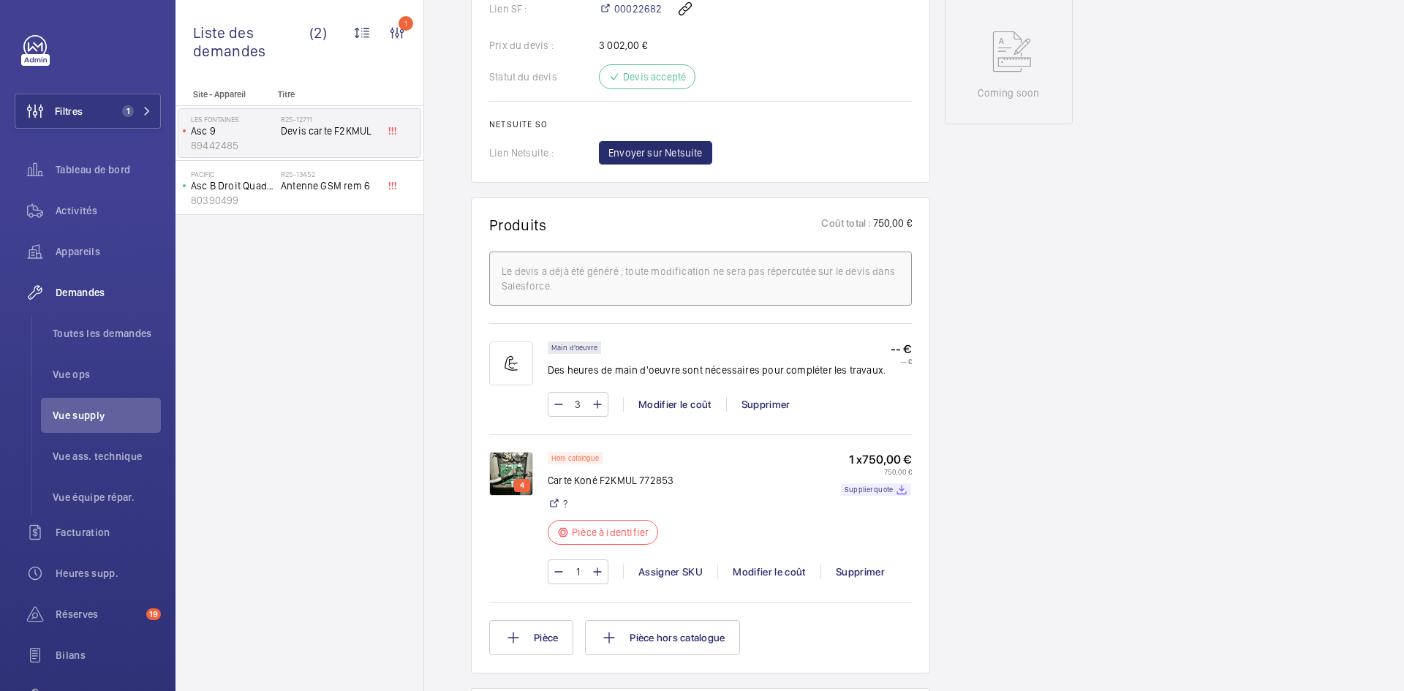
click at [515, 474] on img at bounding box center [511, 474] width 44 height 44
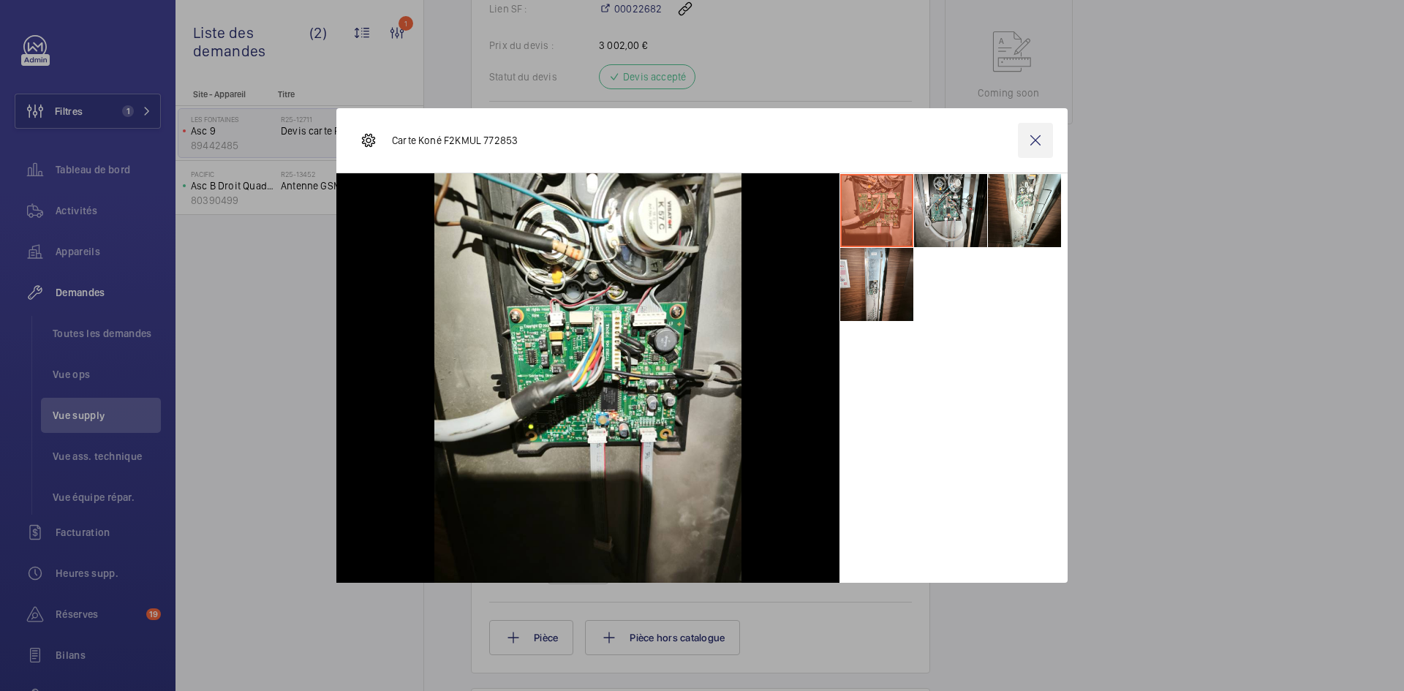
click at [1036, 141] on wm-front-icon-button at bounding box center [1035, 140] width 35 height 35
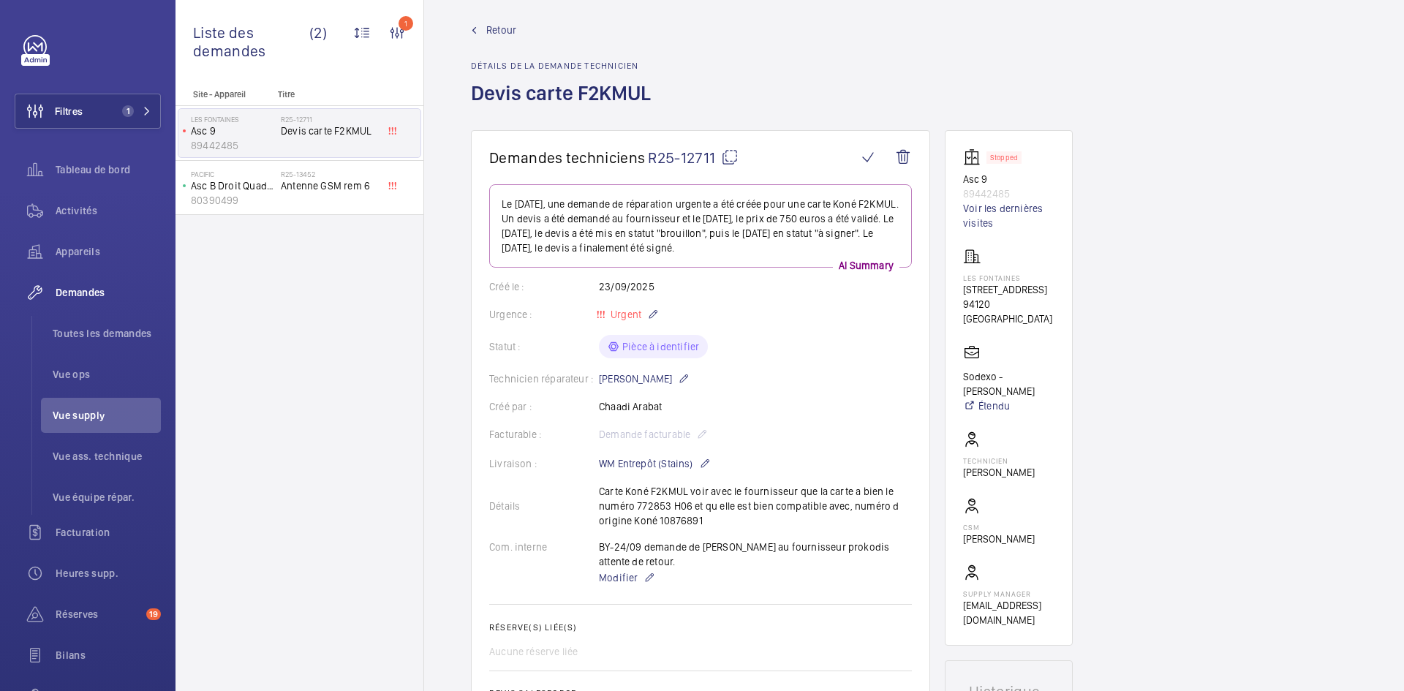
scroll to position [0, 0]
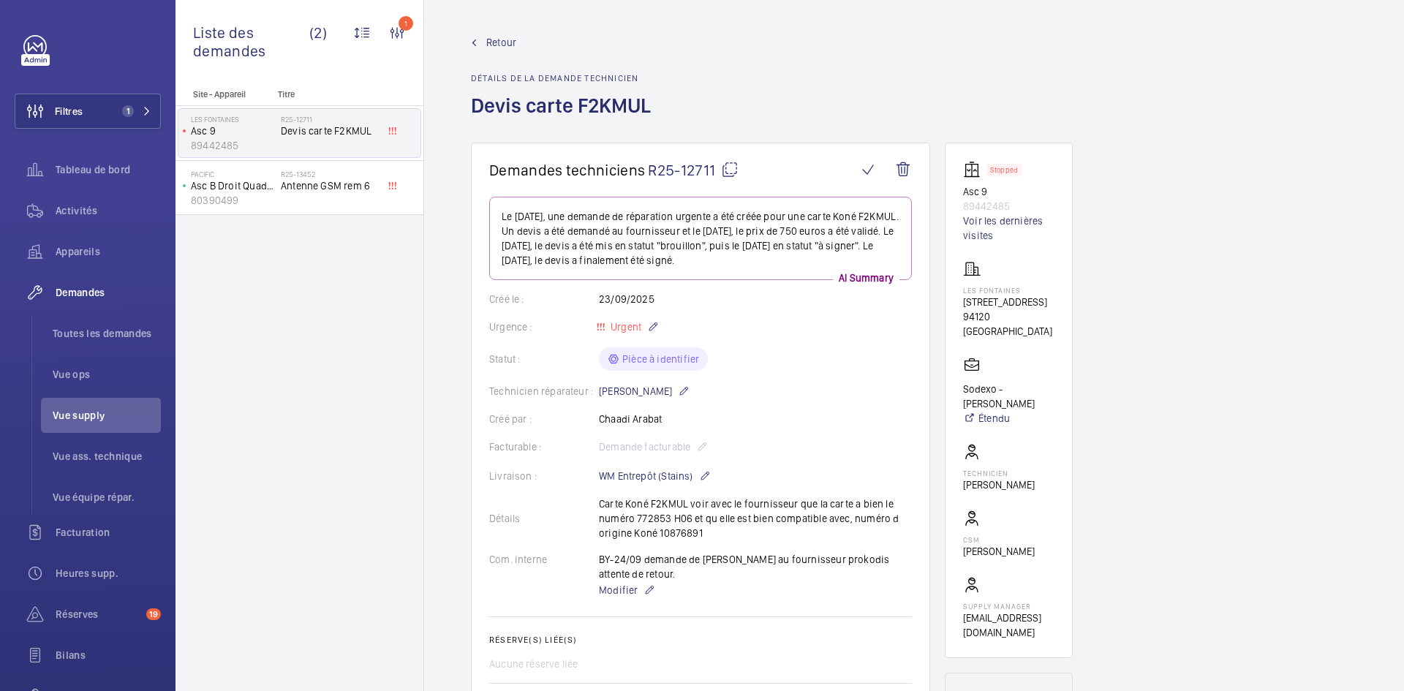
click at [730, 167] on mat-icon at bounding box center [730, 170] width 18 height 18
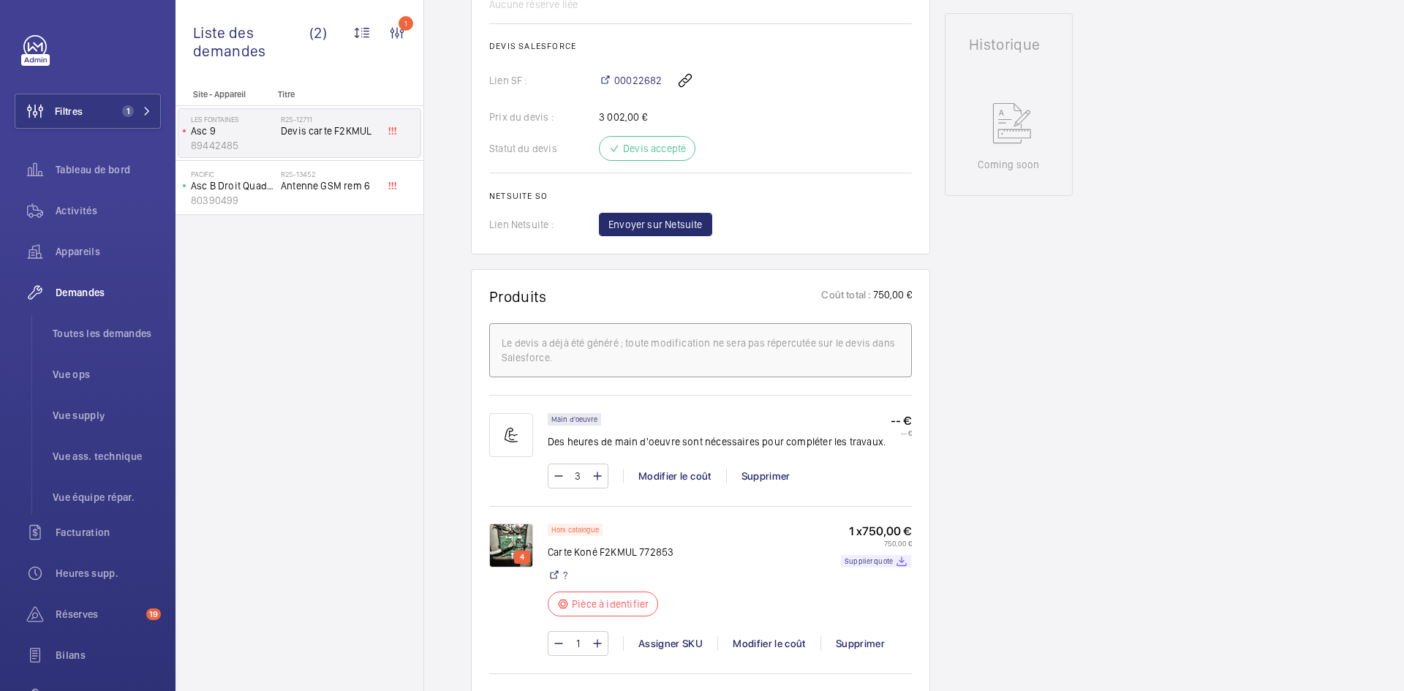
scroll to position [731, 0]
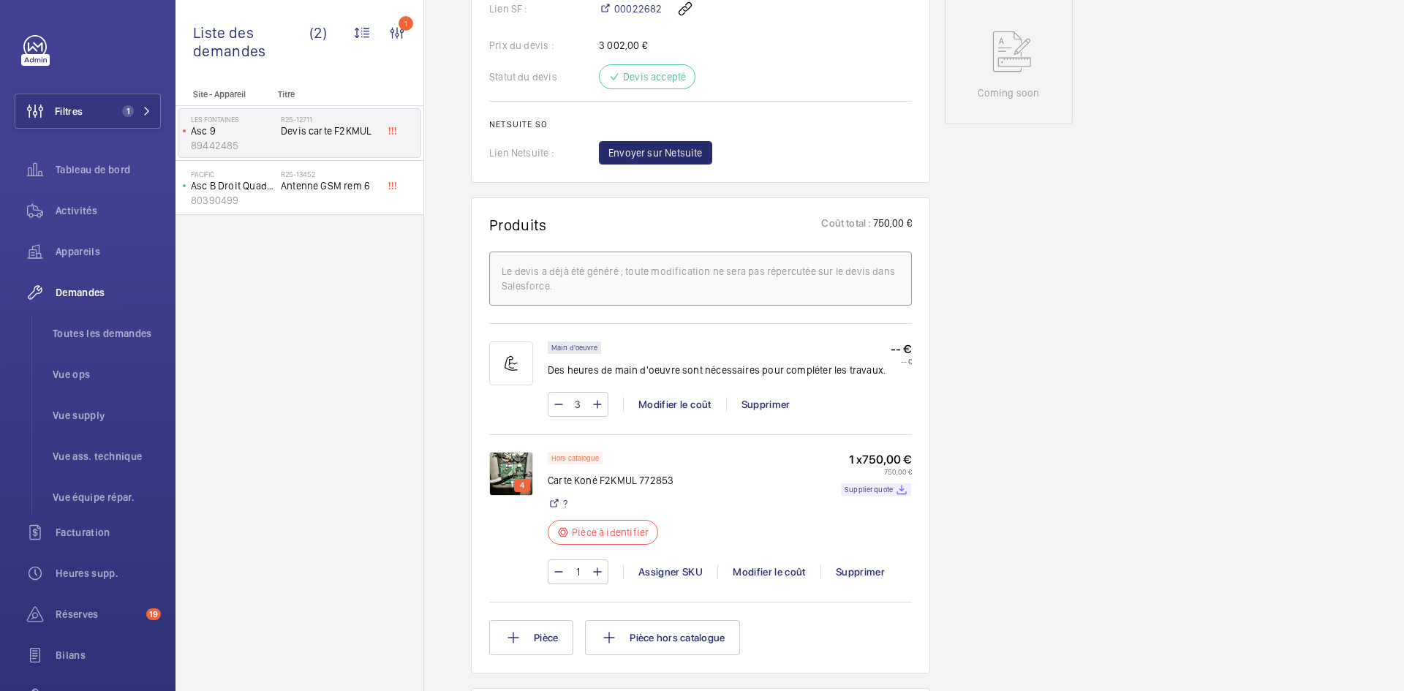
click at [499, 470] on img at bounding box center [511, 474] width 44 height 44
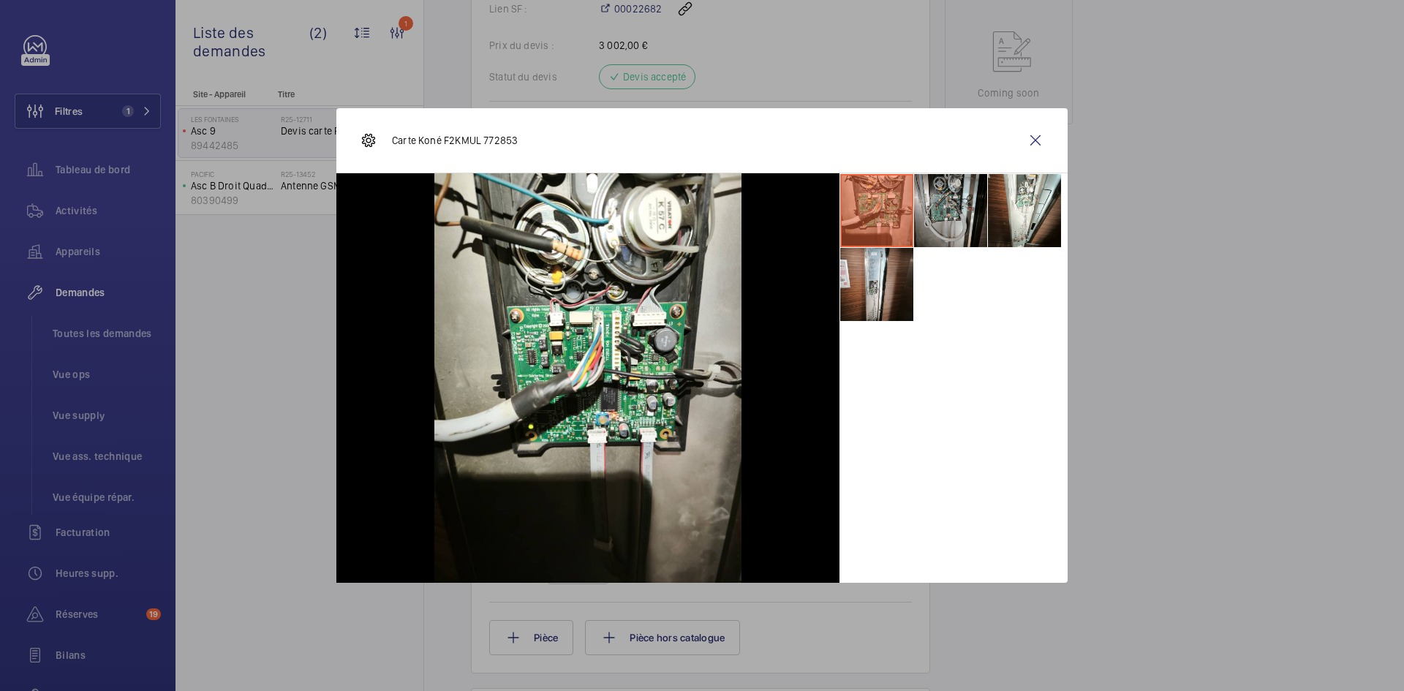
click at [950, 192] on li at bounding box center [950, 210] width 73 height 73
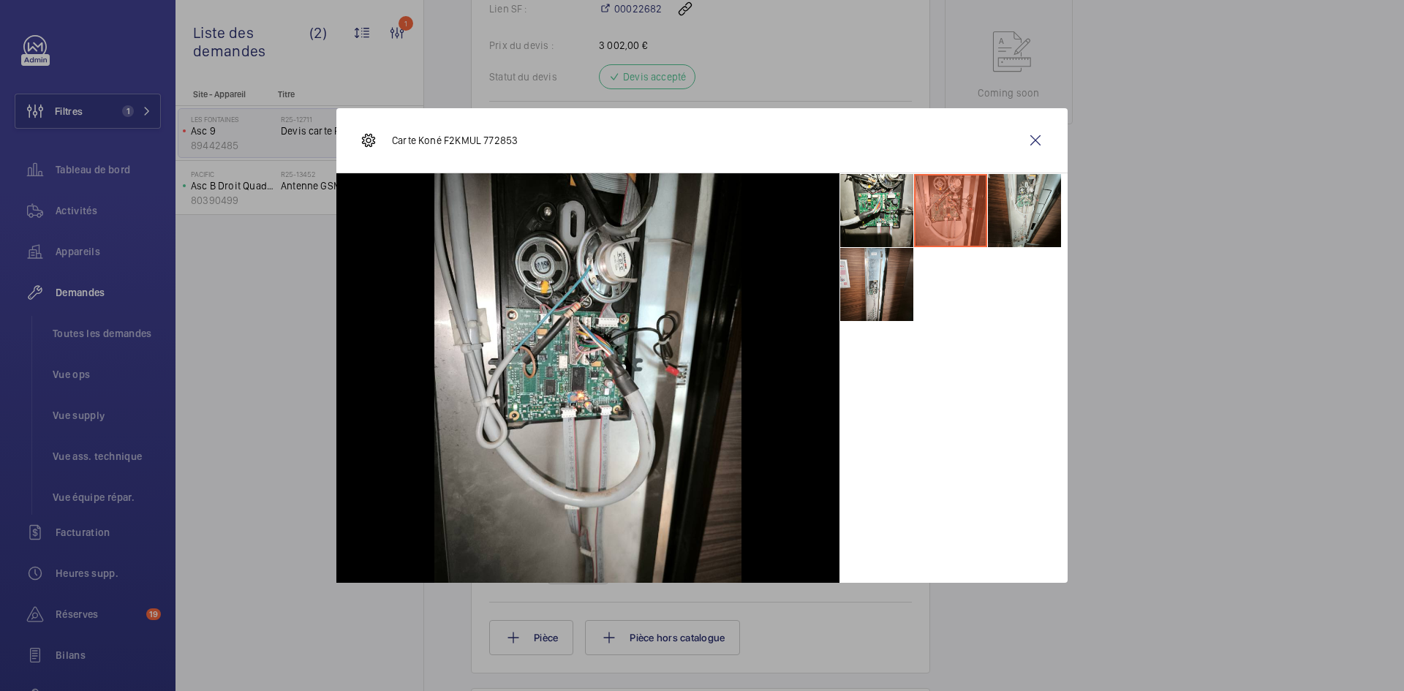
click at [1003, 199] on li at bounding box center [1024, 210] width 73 height 73
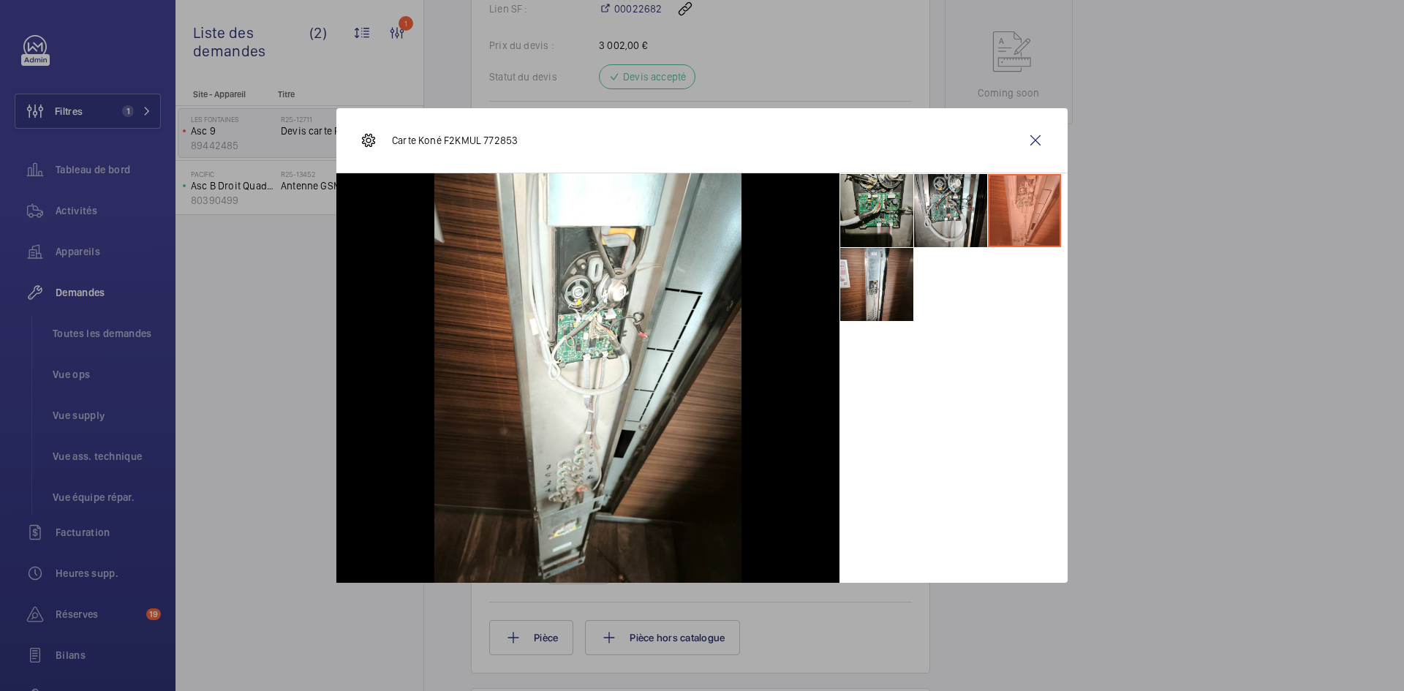
click at [889, 197] on li at bounding box center [876, 210] width 73 height 73
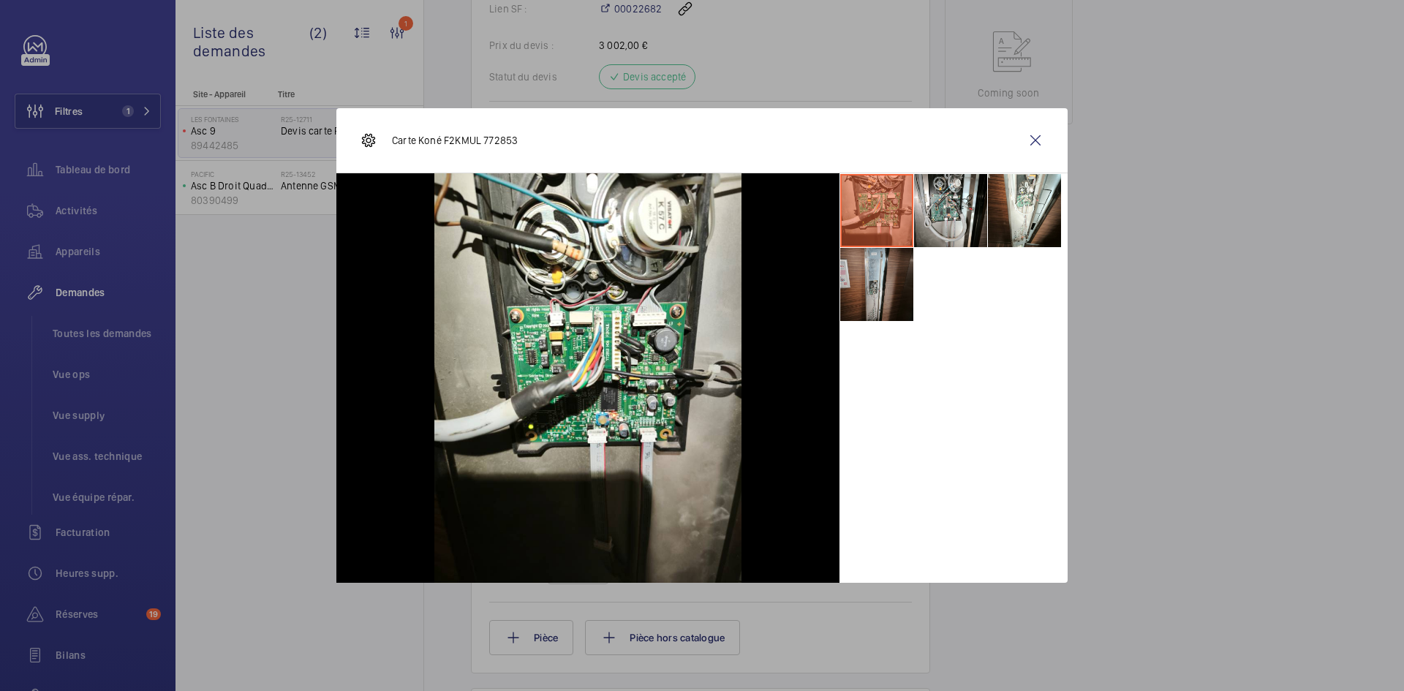
click at [889, 285] on li at bounding box center [876, 284] width 73 height 73
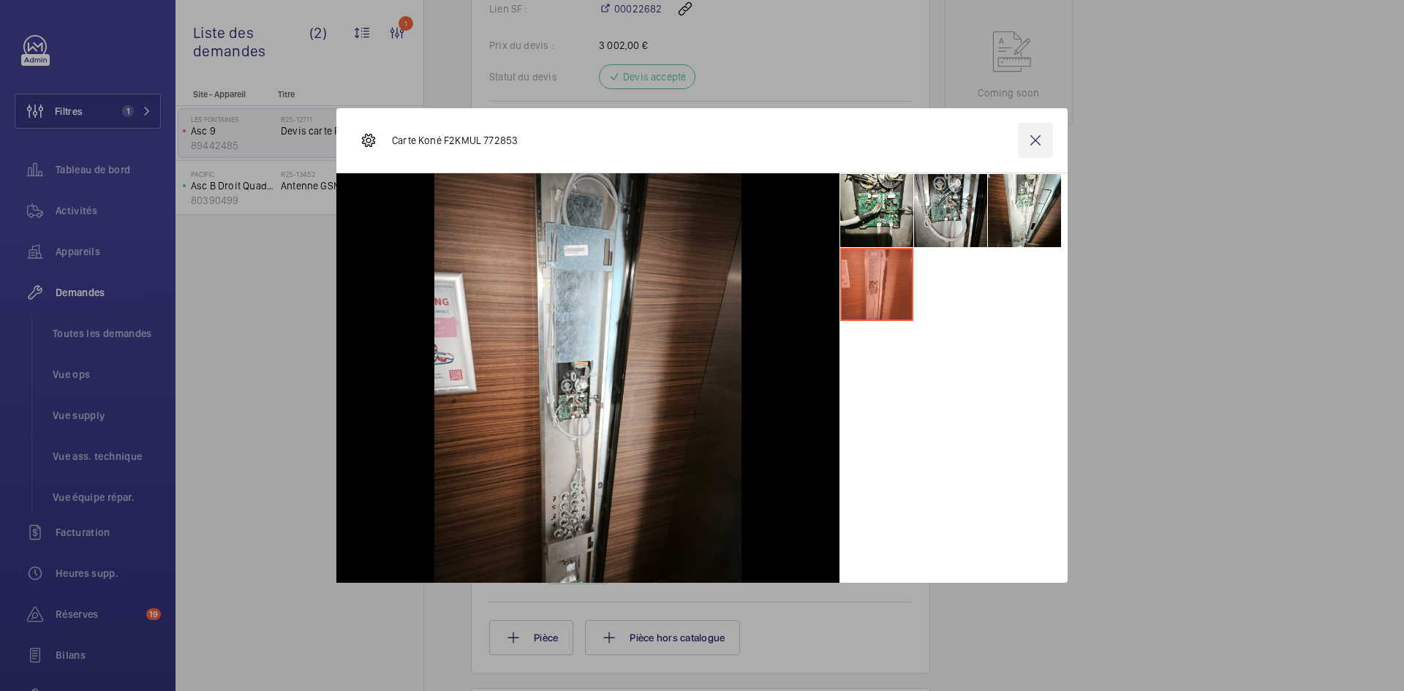
click at [1025, 128] on wm-front-icon-button at bounding box center [1035, 140] width 35 height 35
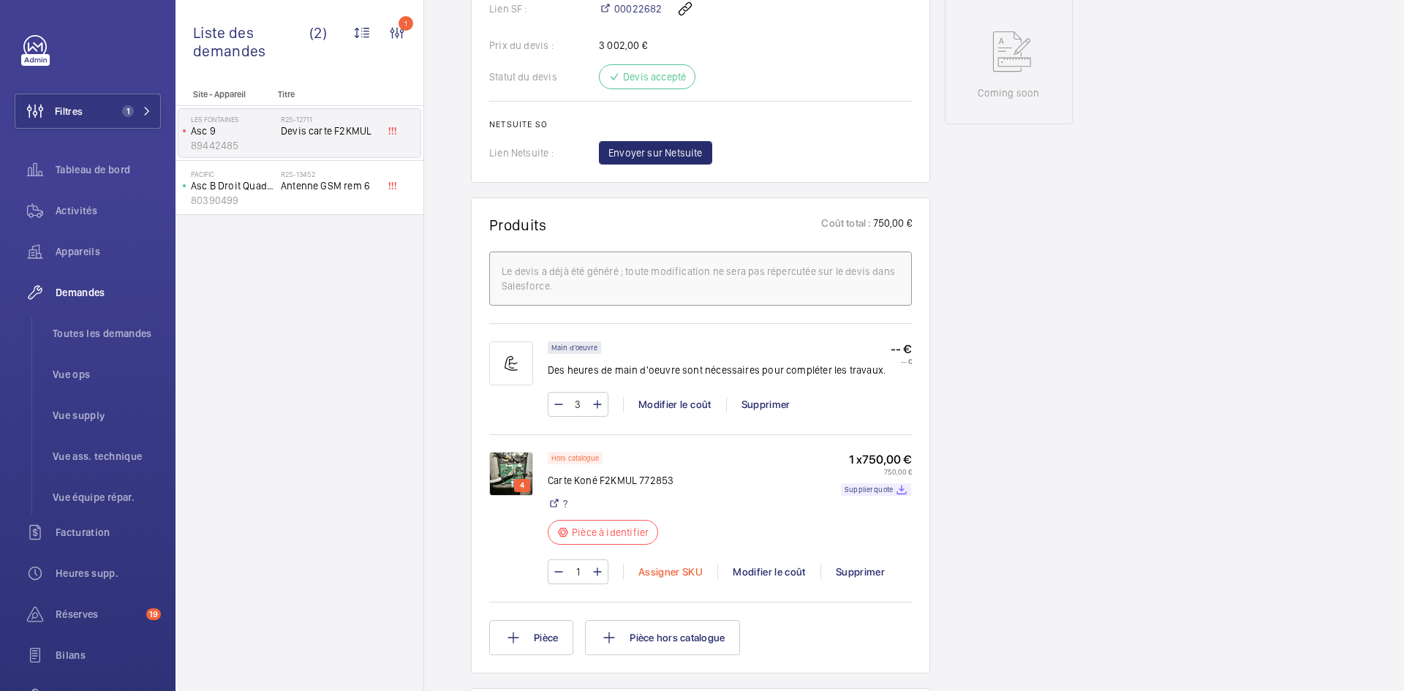
click at [682, 568] on div "Assigner SKU" at bounding box center [670, 572] width 94 height 15
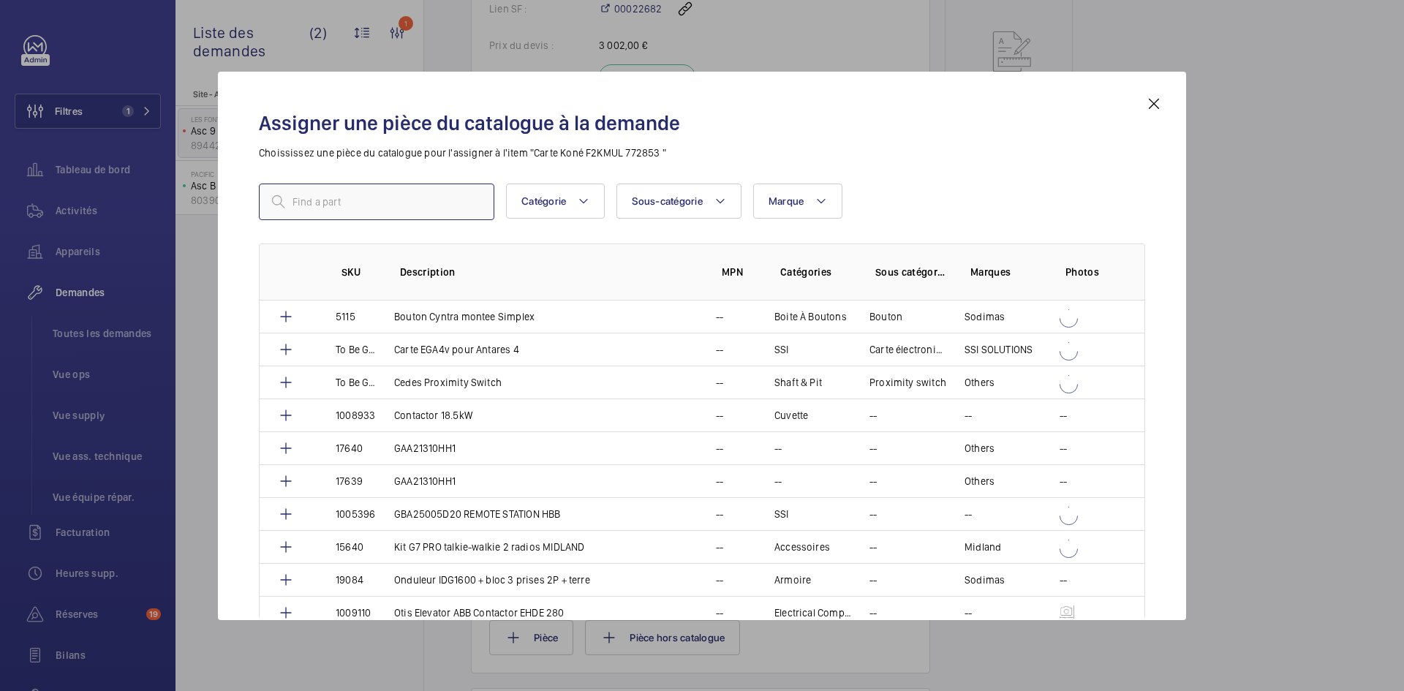
click at [380, 204] on input "text" at bounding box center [376, 202] width 235 height 37
paste input "17129"
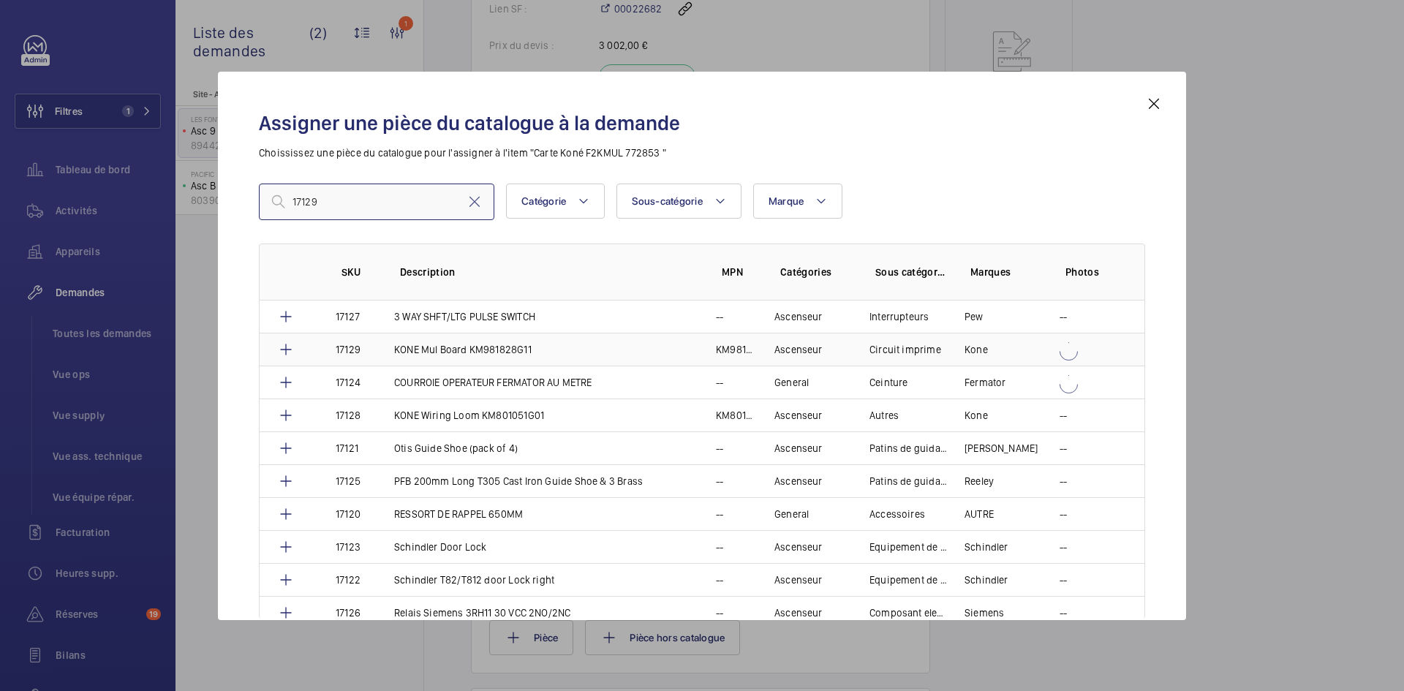
type input "17129"
click at [366, 350] on td "17129" at bounding box center [347, 349] width 59 height 33
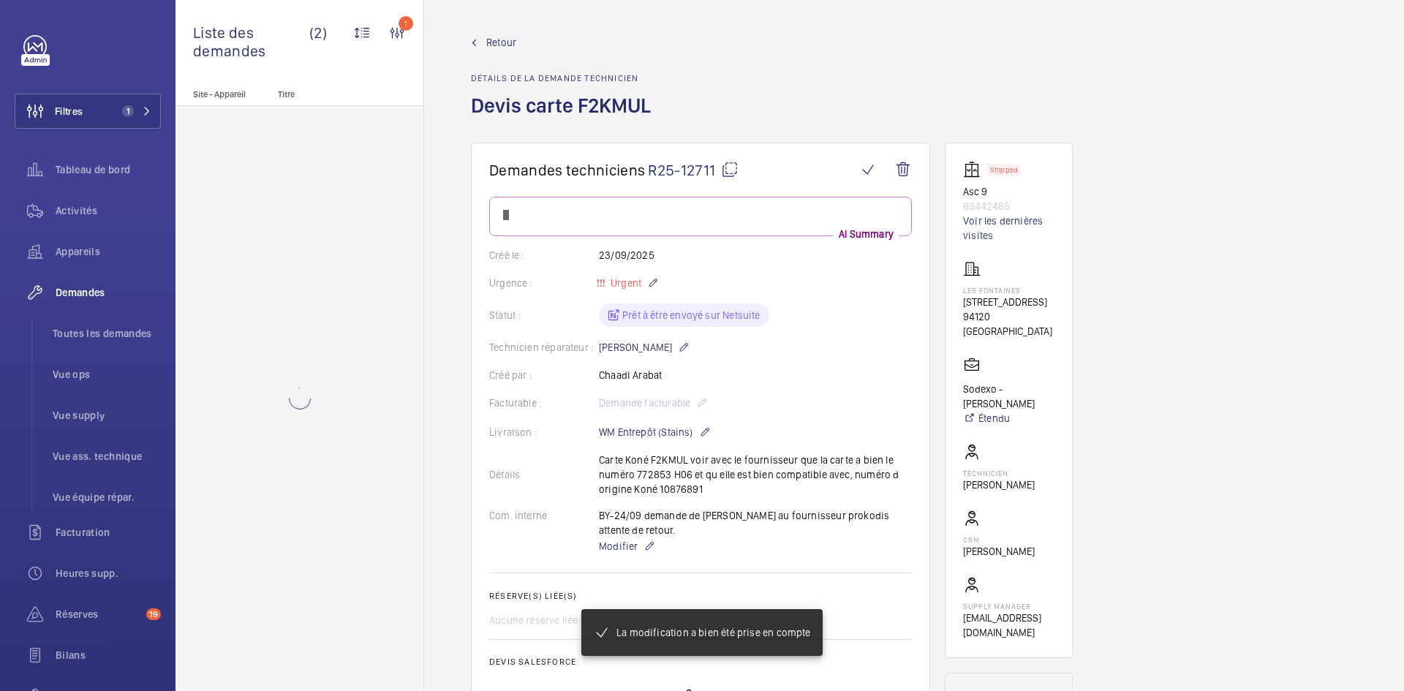
scroll to position [731, 0]
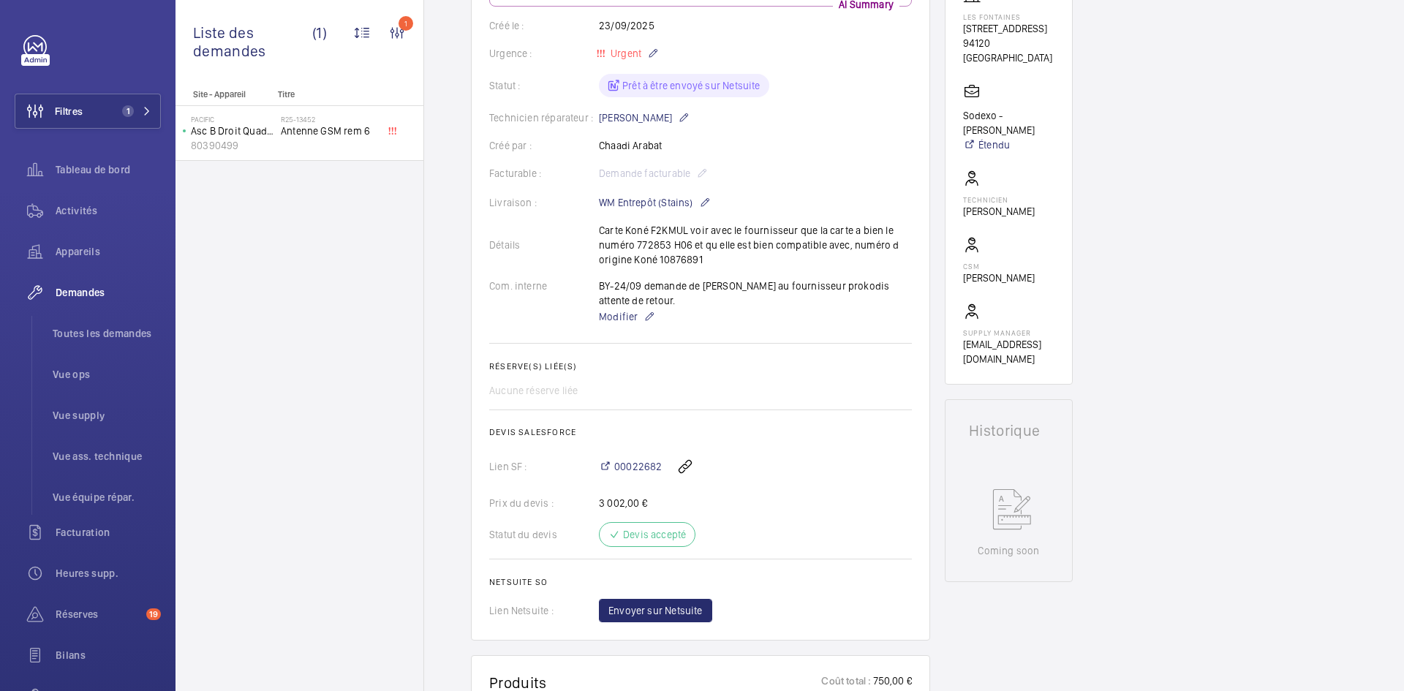
scroll to position [263, 0]
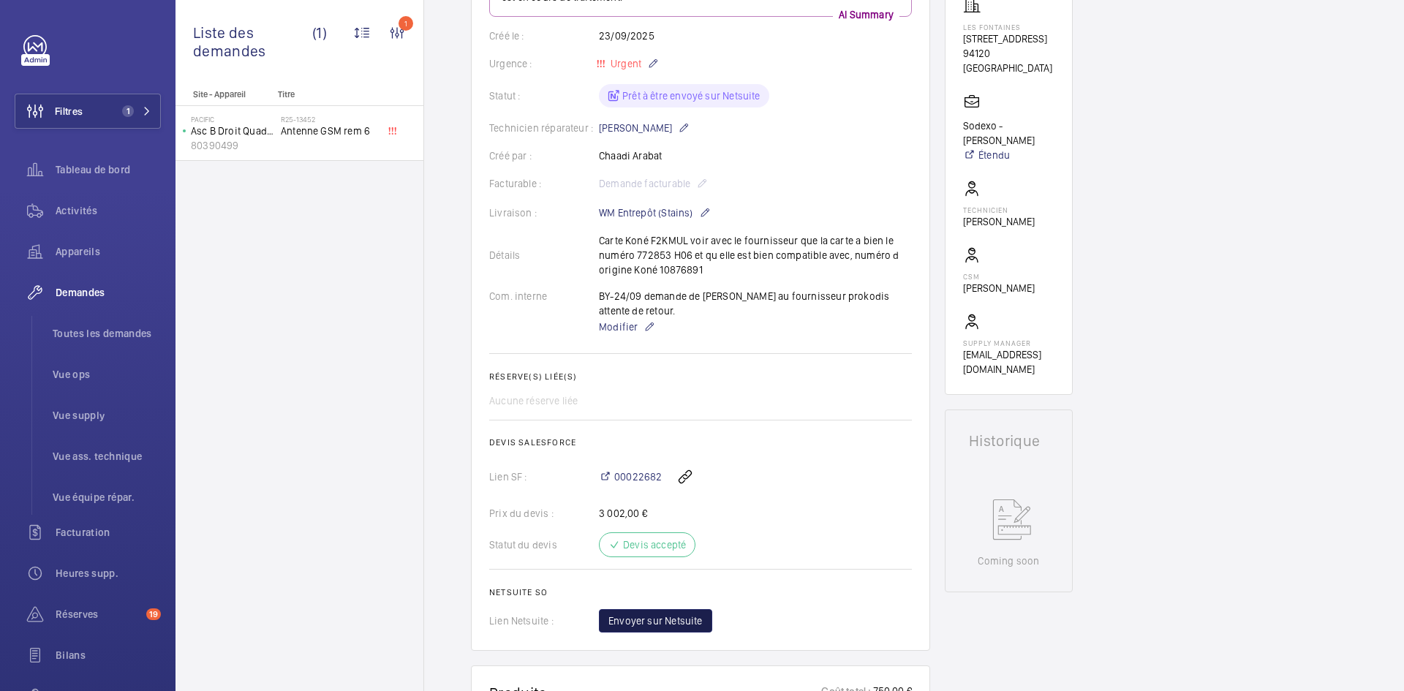
click at [686, 614] on span "Envoyer sur Netsuite" at bounding box center [655, 621] width 94 height 15
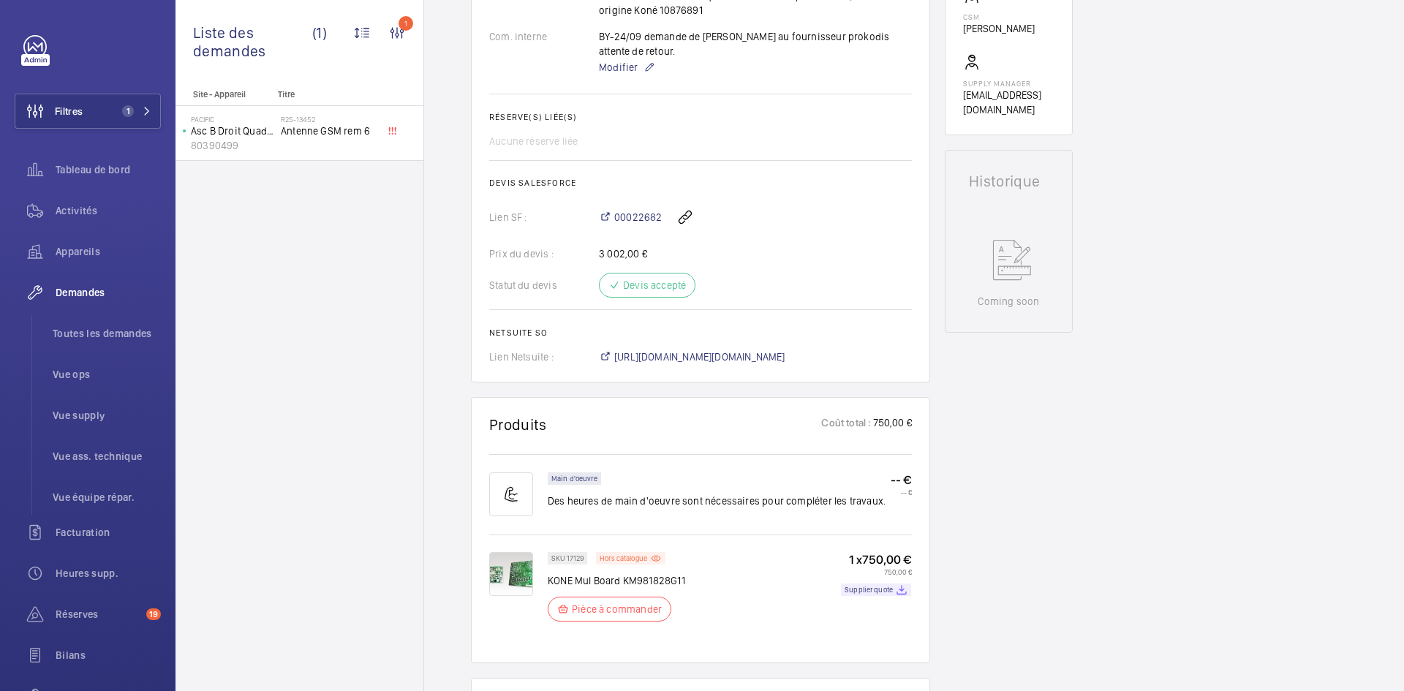
scroll to position [453, 0]
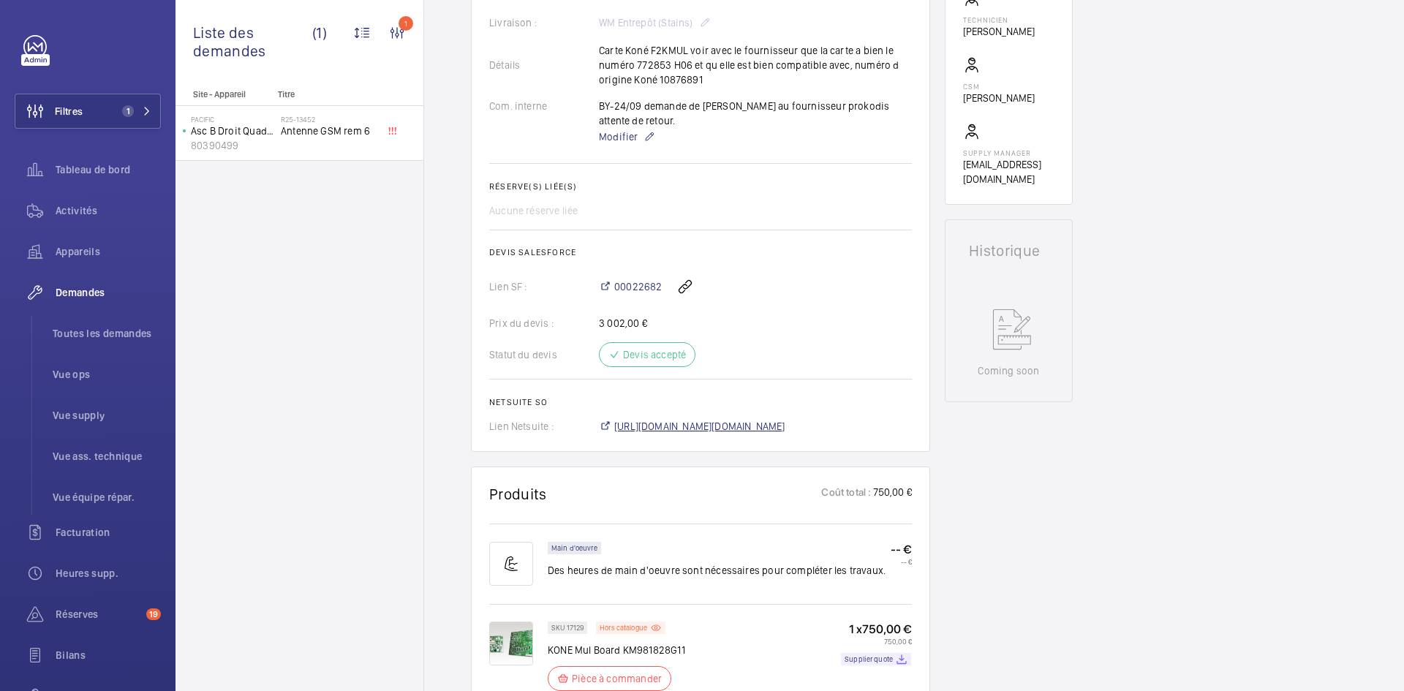
click at [750, 425] on span "[URL][DOMAIN_NAME][DOMAIN_NAME]" at bounding box center [699, 426] width 171 height 15
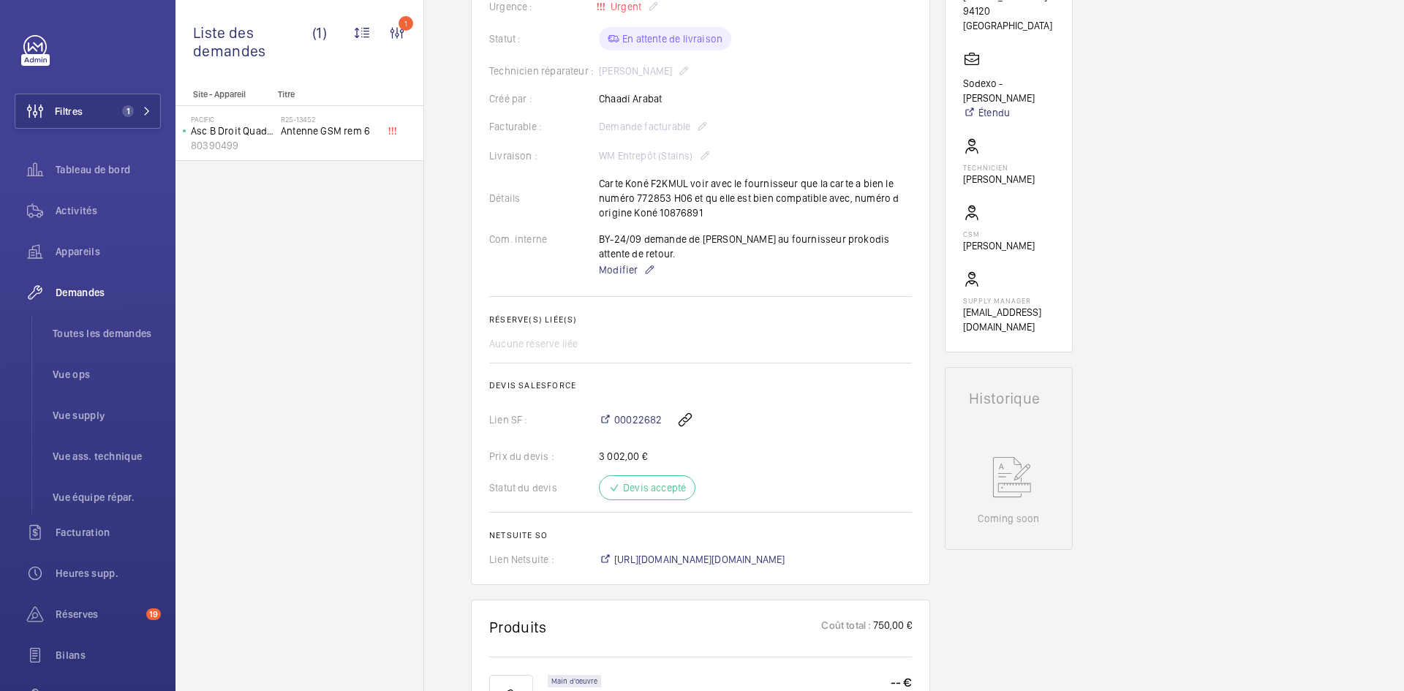
scroll to position [293, 0]
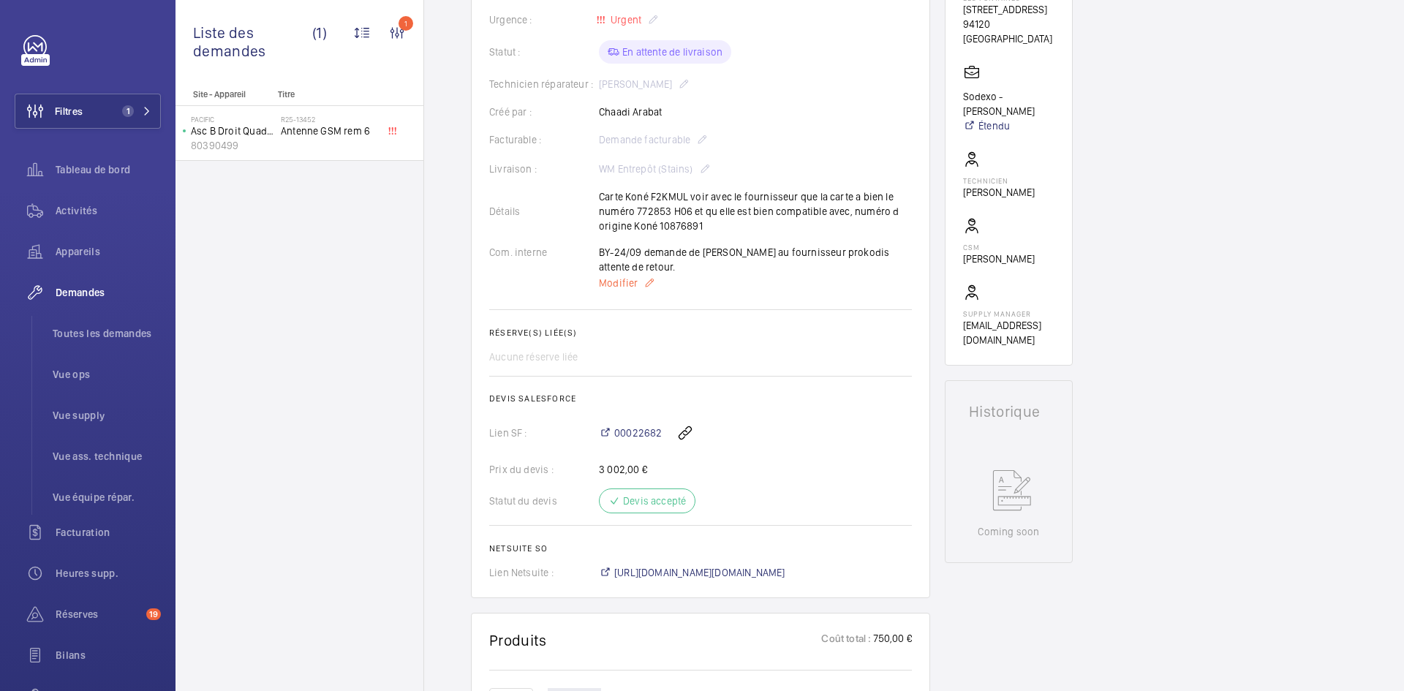
click at [620, 290] on span "Modifier" at bounding box center [618, 283] width 39 height 15
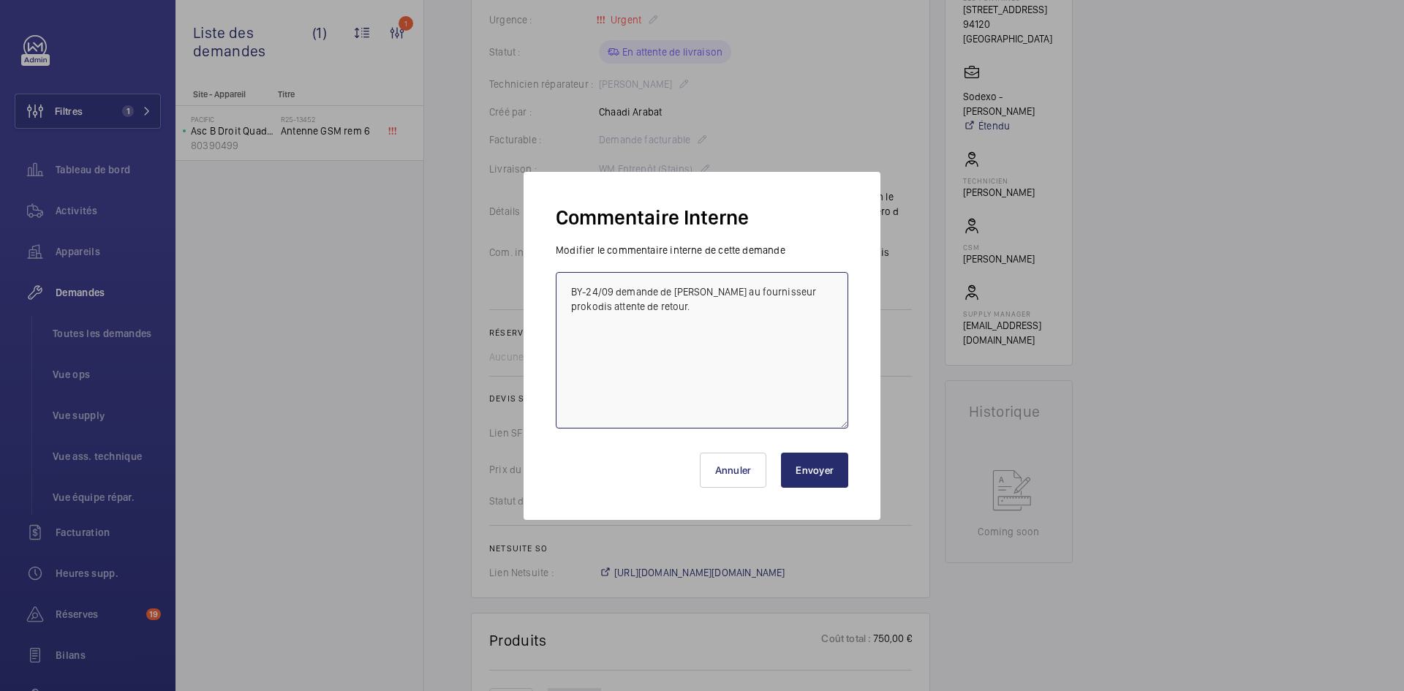
click at [565, 291] on textarea "BY-24/09 demande de [PERSON_NAME] au fournisseur prokodis attente de retour." at bounding box center [702, 350] width 293 height 156
paste textarea "BY-09/10 commande effectuer chez le fournisseur Prokodis via l'email livraison …"
type textarea "BY-09/10 commande effectuer chez le fournisseur Prokodis via l'email livraison …"
click at [810, 467] on button "Envoyer" at bounding box center [814, 470] width 67 height 35
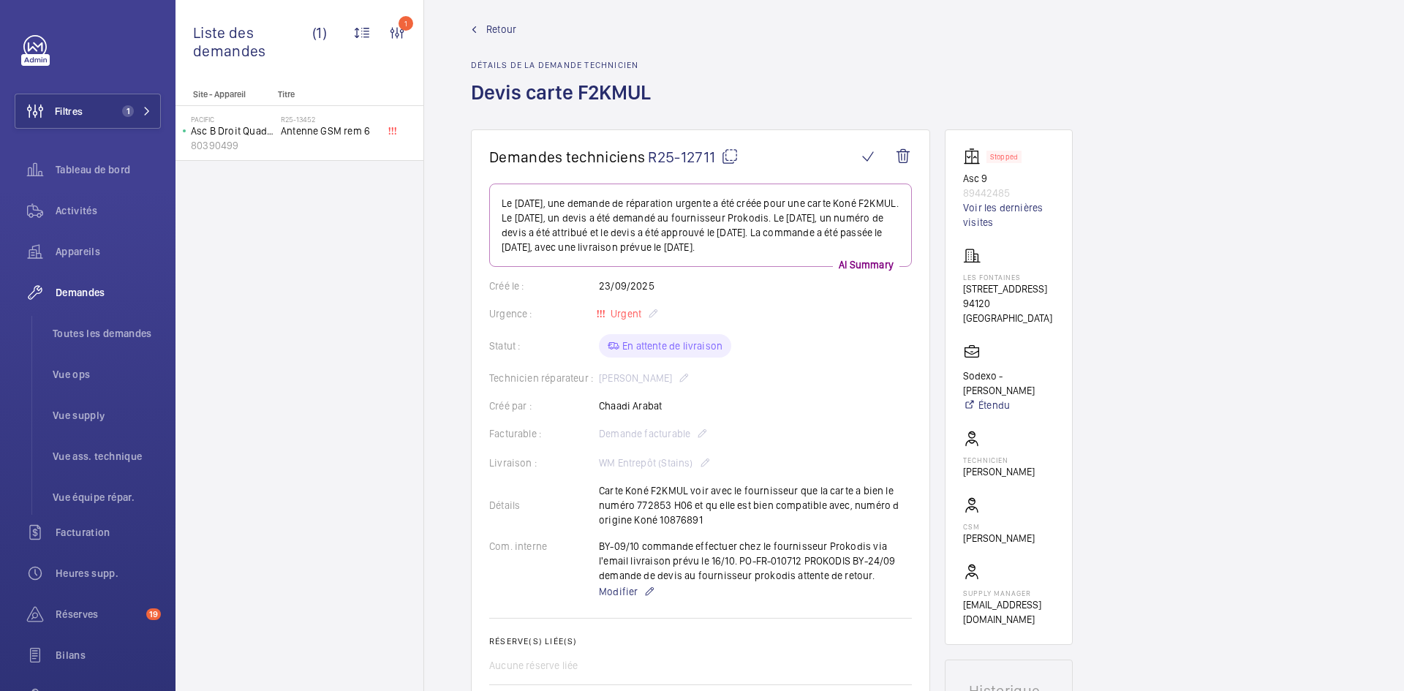
scroll to position [0, 0]
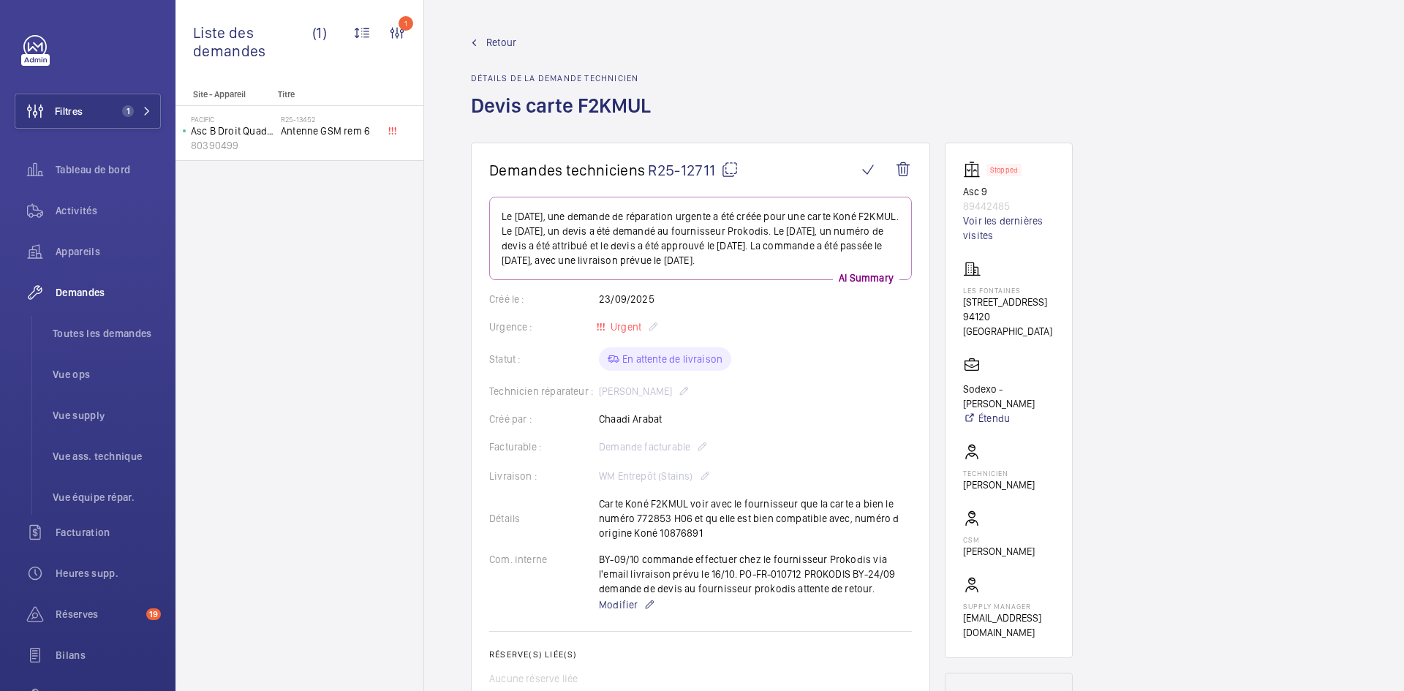
click at [505, 45] on span "Retour" at bounding box center [501, 42] width 30 height 15
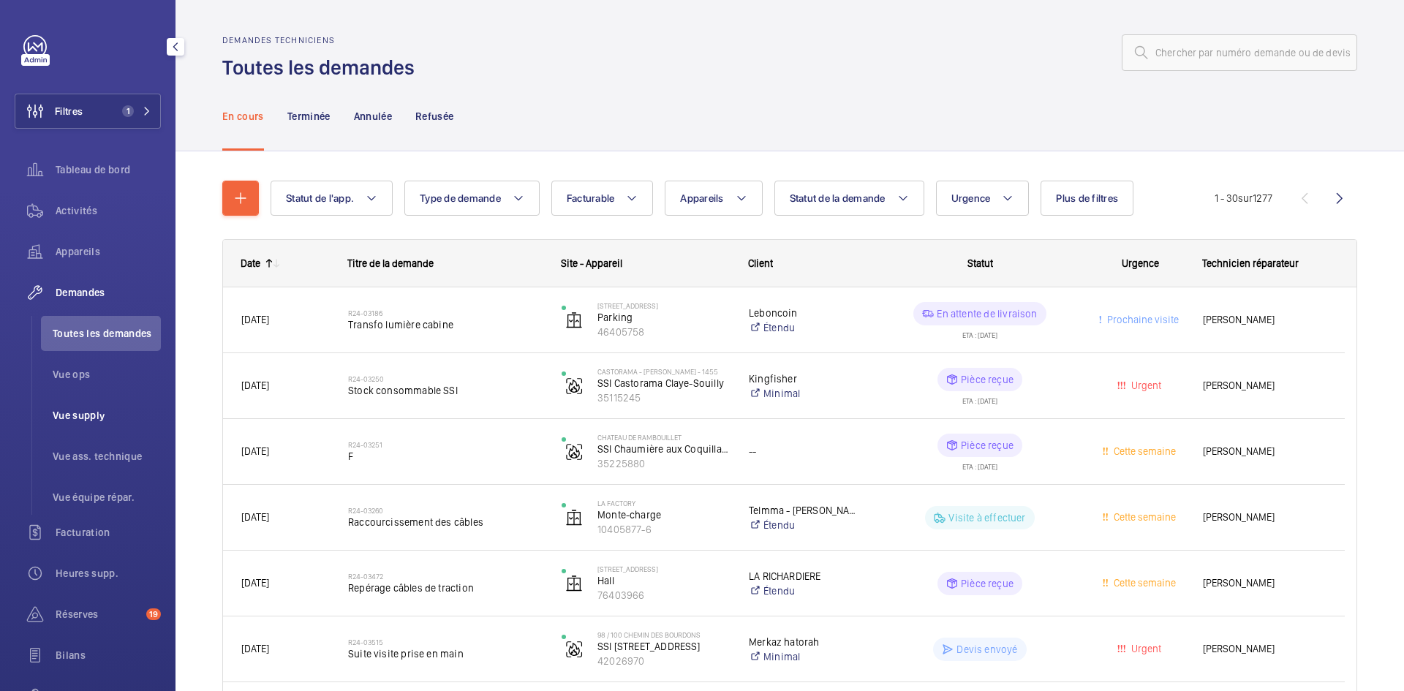
click at [103, 415] on span "Vue supply" at bounding box center [107, 415] width 108 height 15
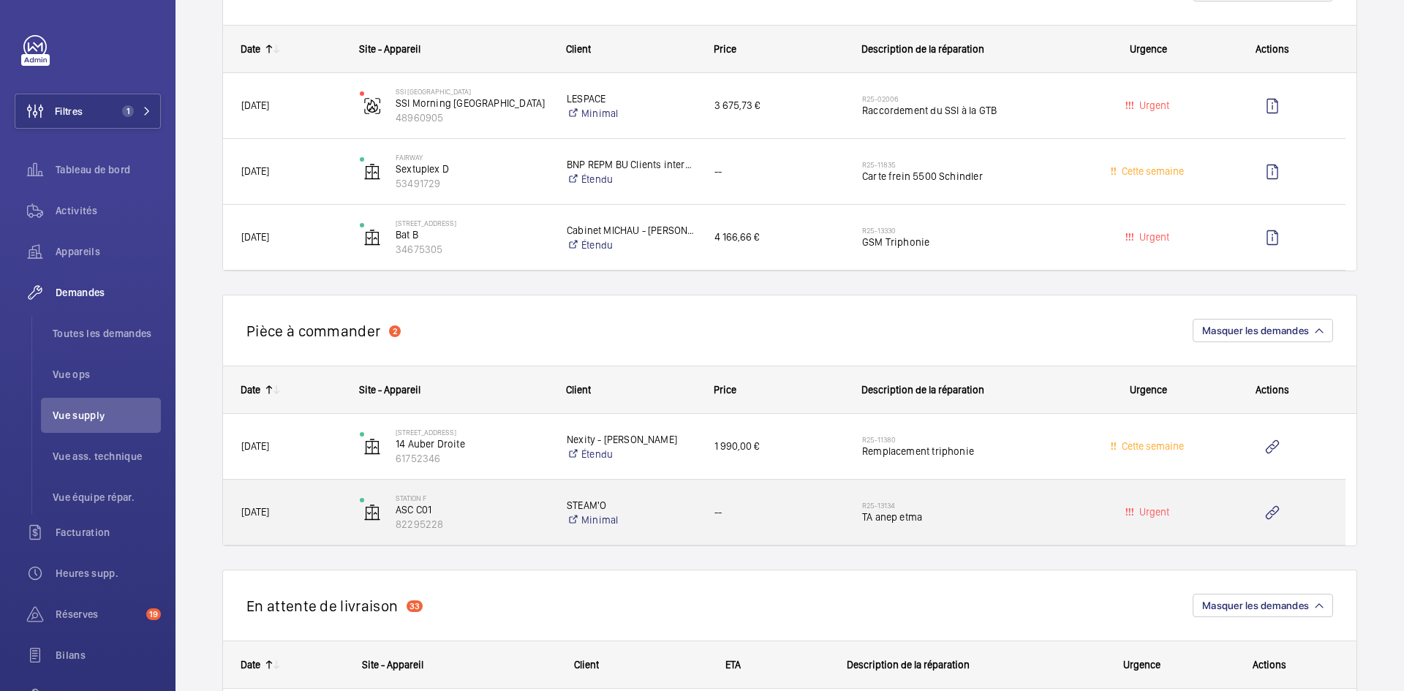
scroll to position [731, 0]
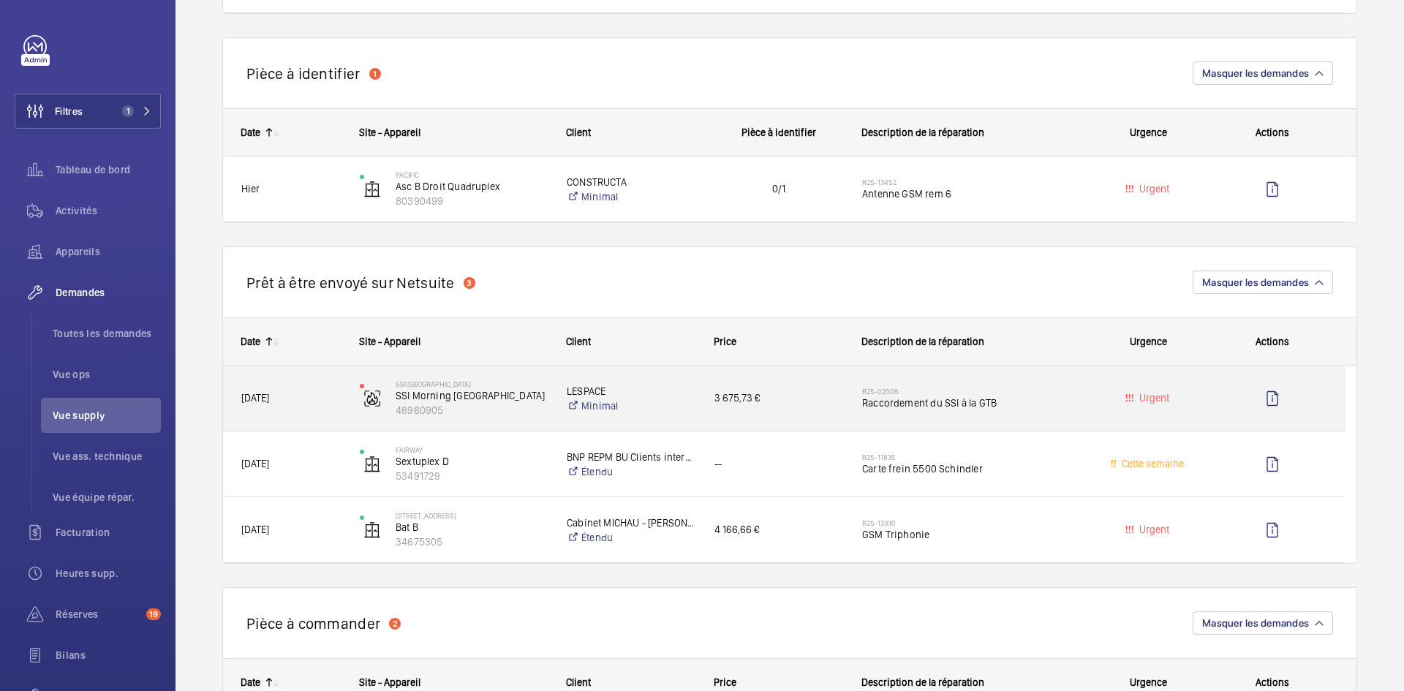
click at [325, 405] on span "[DATE]" at bounding box center [290, 398] width 99 height 17
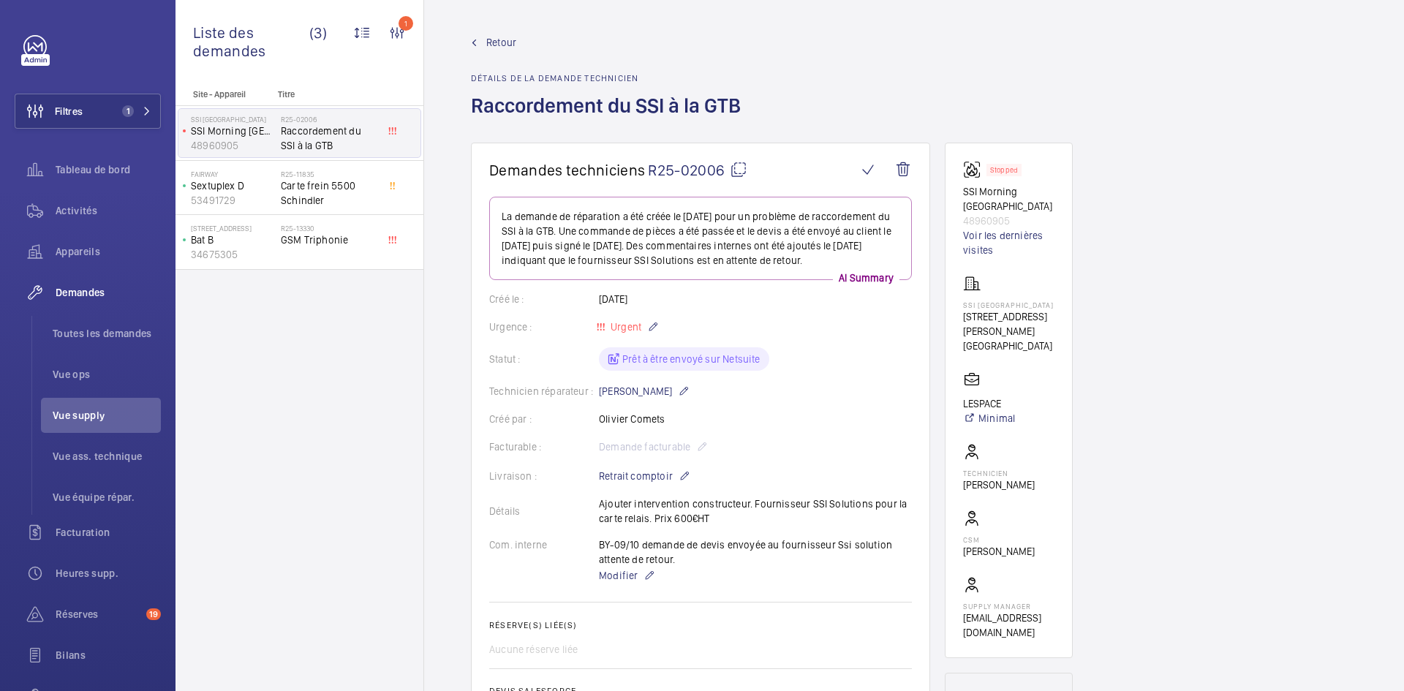
click at [741, 167] on mat-icon at bounding box center [739, 170] width 18 height 18
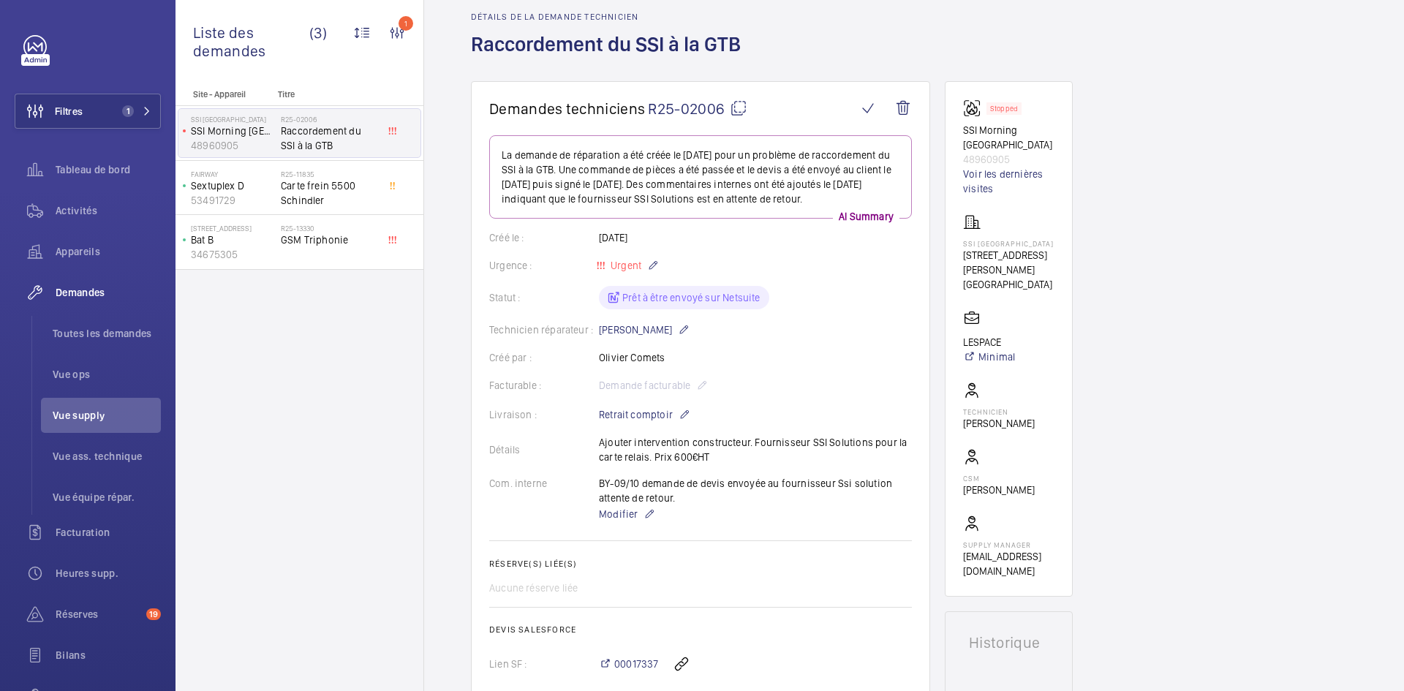
scroll to position [219, 0]
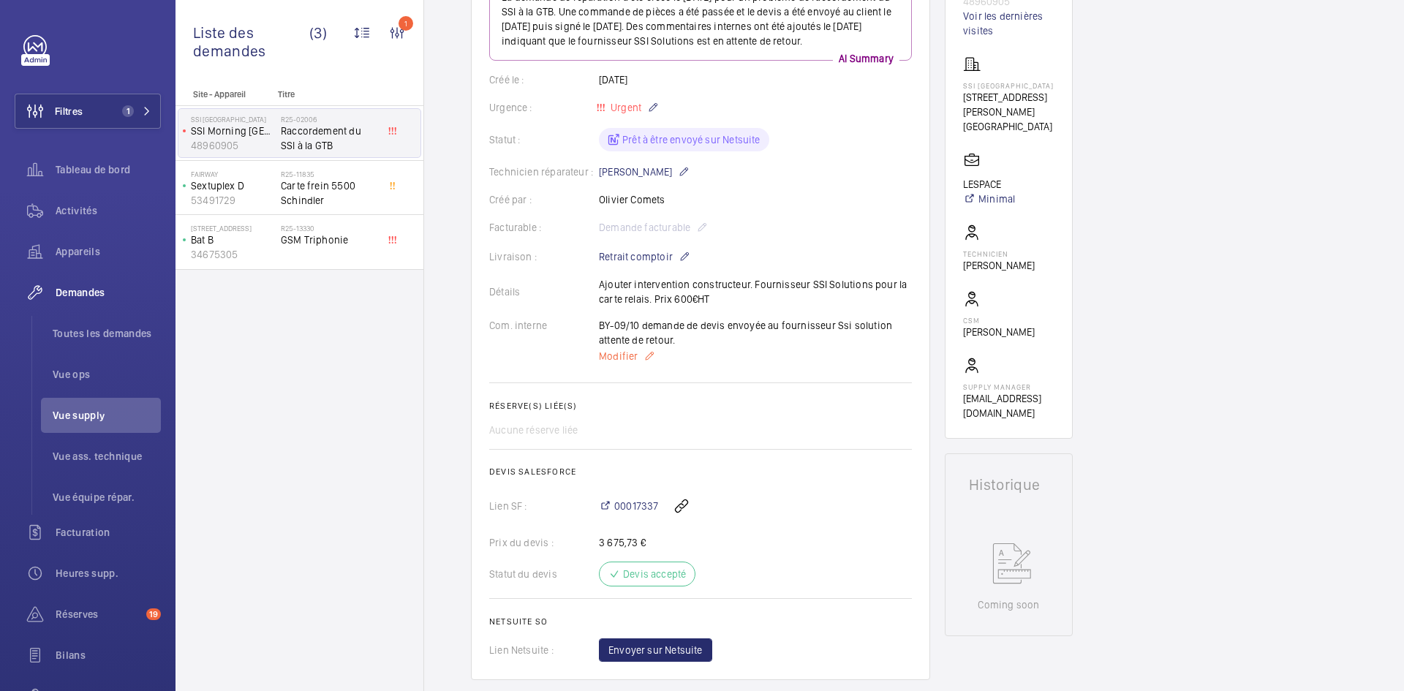
click at [603, 363] on span "Modifier" at bounding box center [618, 356] width 39 height 15
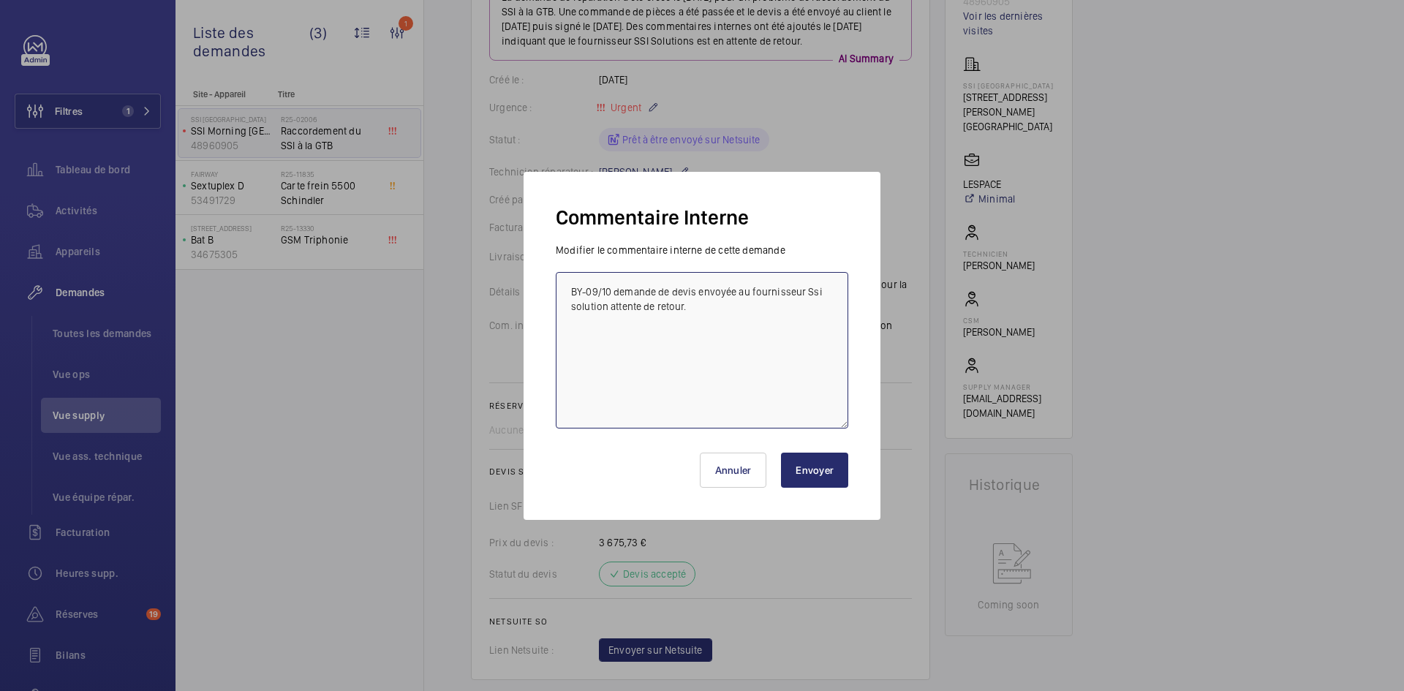
click at [565, 284] on textarea "BY-09/10 demande de devis envoyée au fournisseur Ssi solution attente de retour." at bounding box center [702, 350] width 293 height 156
type textarea "BY-09/10 [PERSON_NAME] ne pas passer commande. BY-09/10 demande de devis envoyé…"
click at [826, 480] on button "Envoyer" at bounding box center [814, 470] width 67 height 35
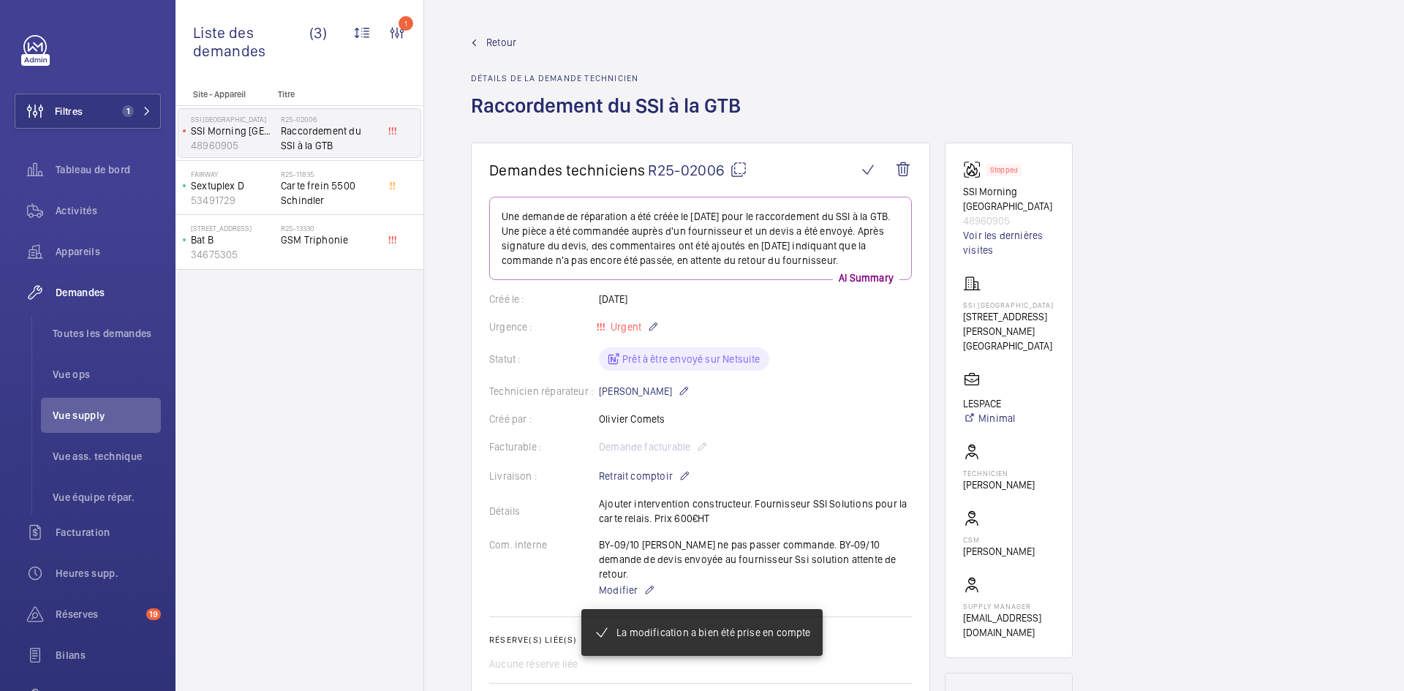
click at [497, 45] on span "Retour" at bounding box center [501, 42] width 30 height 15
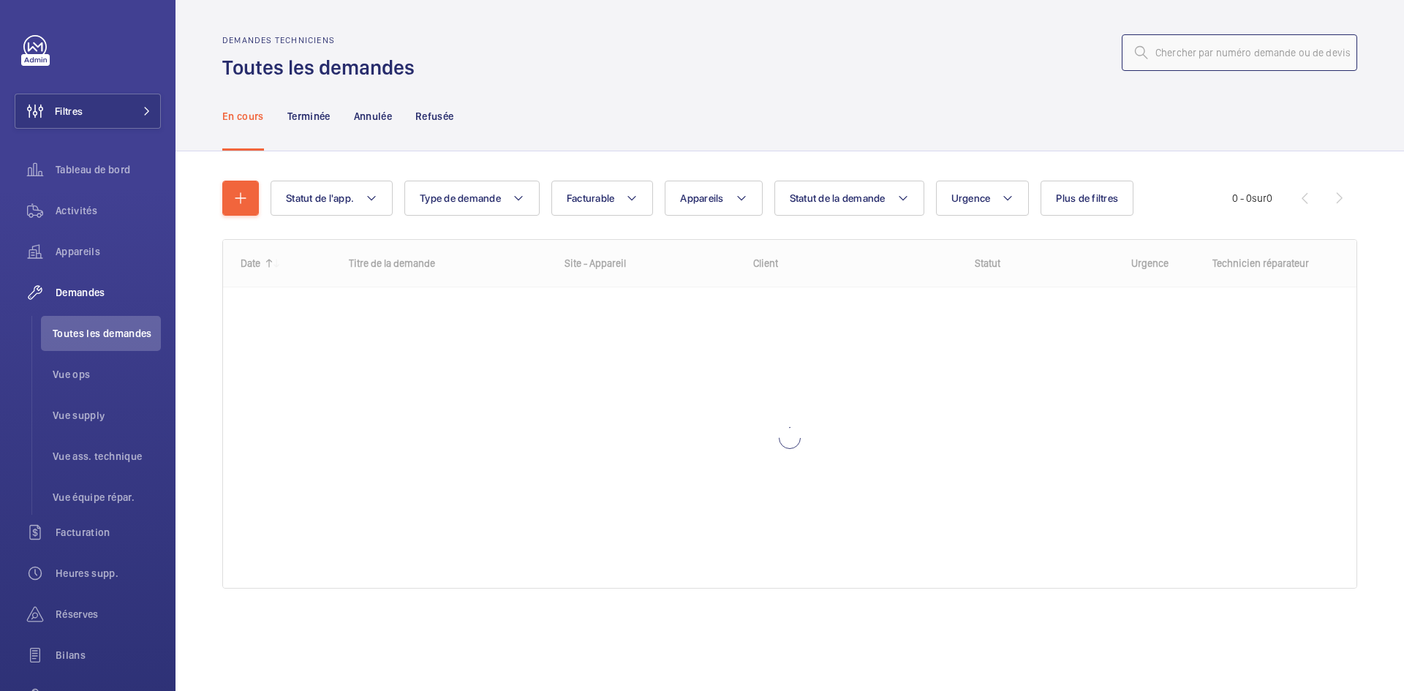
click at [1191, 48] on input "text" at bounding box center [1239, 52] width 235 height 37
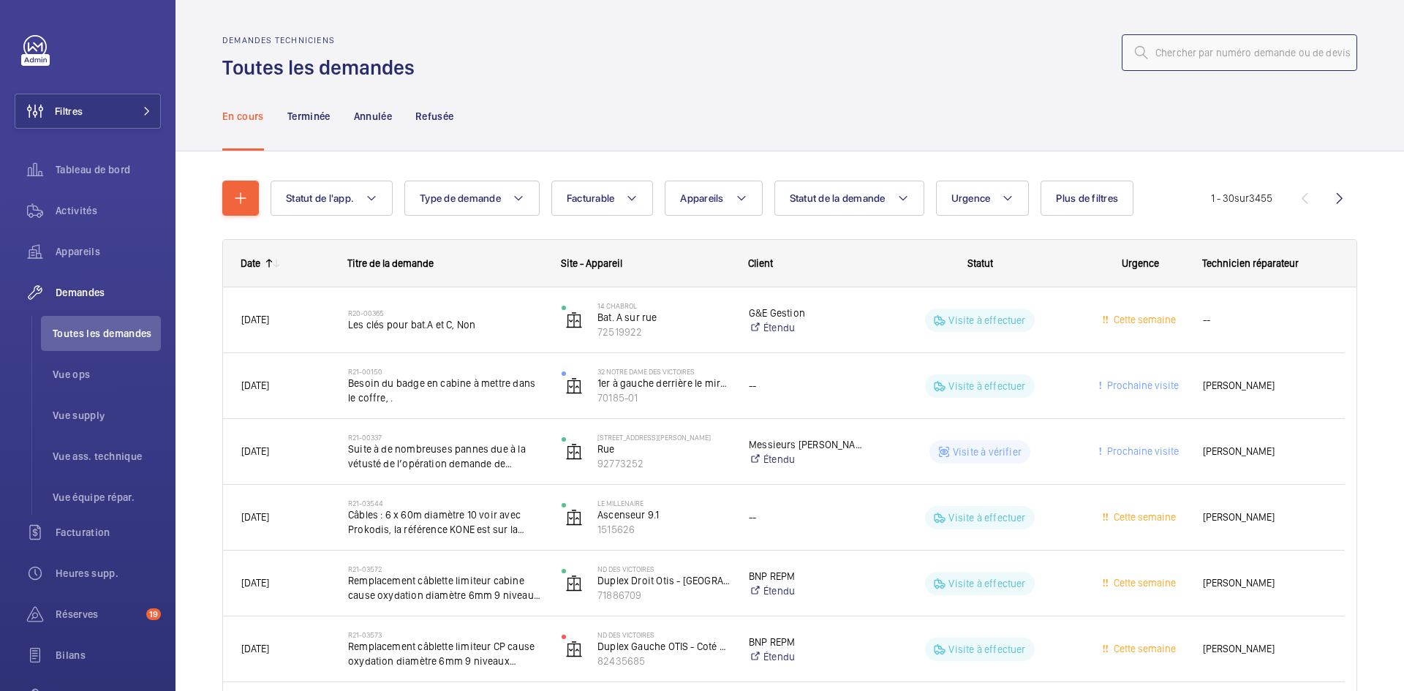
paste input "R25-13439"
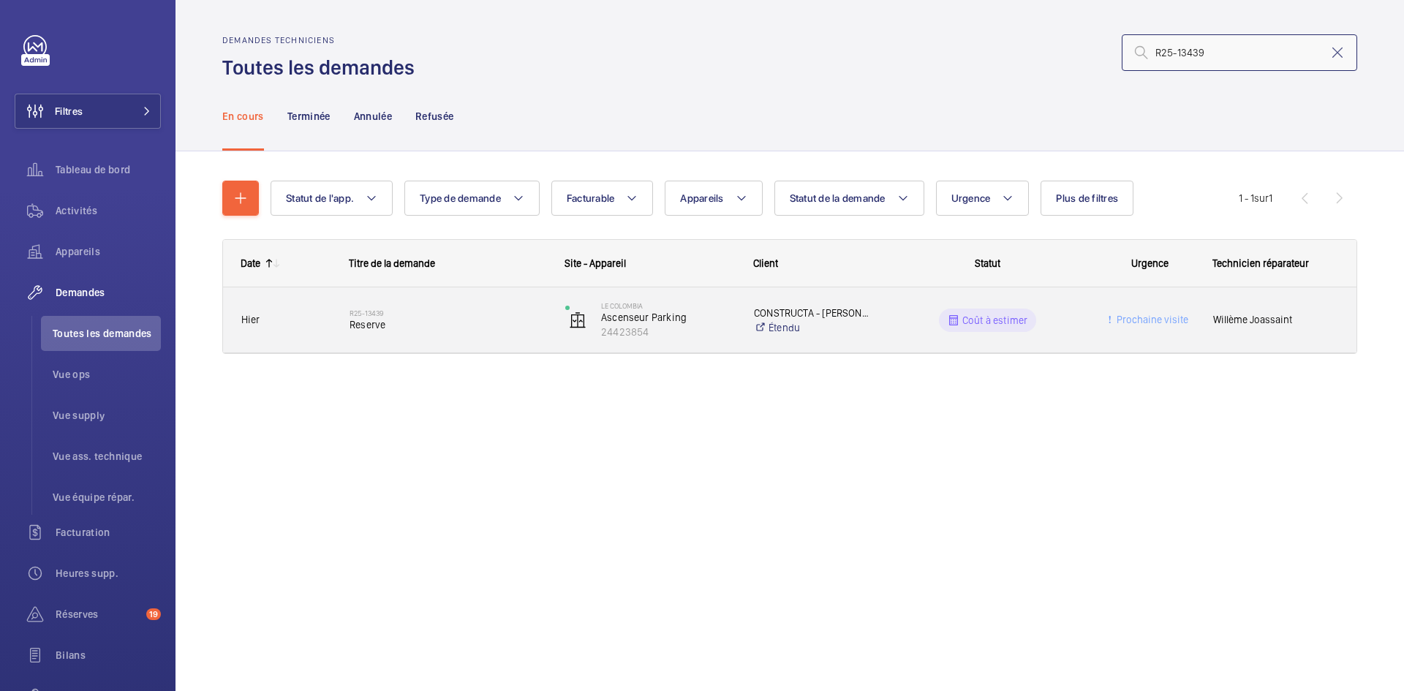
type input "R25-13439"
click at [331, 314] on div "R25-13439 Reserve" at bounding box center [439, 319] width 216 height 65
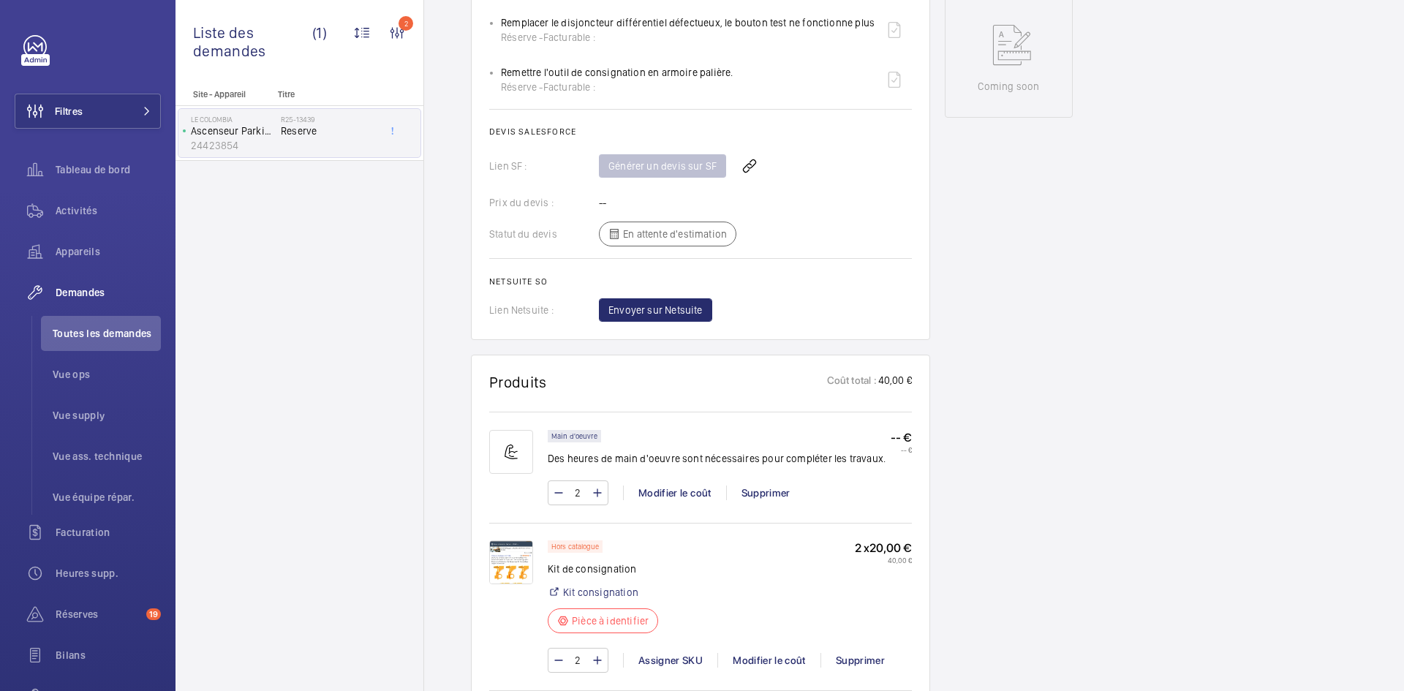
scroll to position [951, 0]
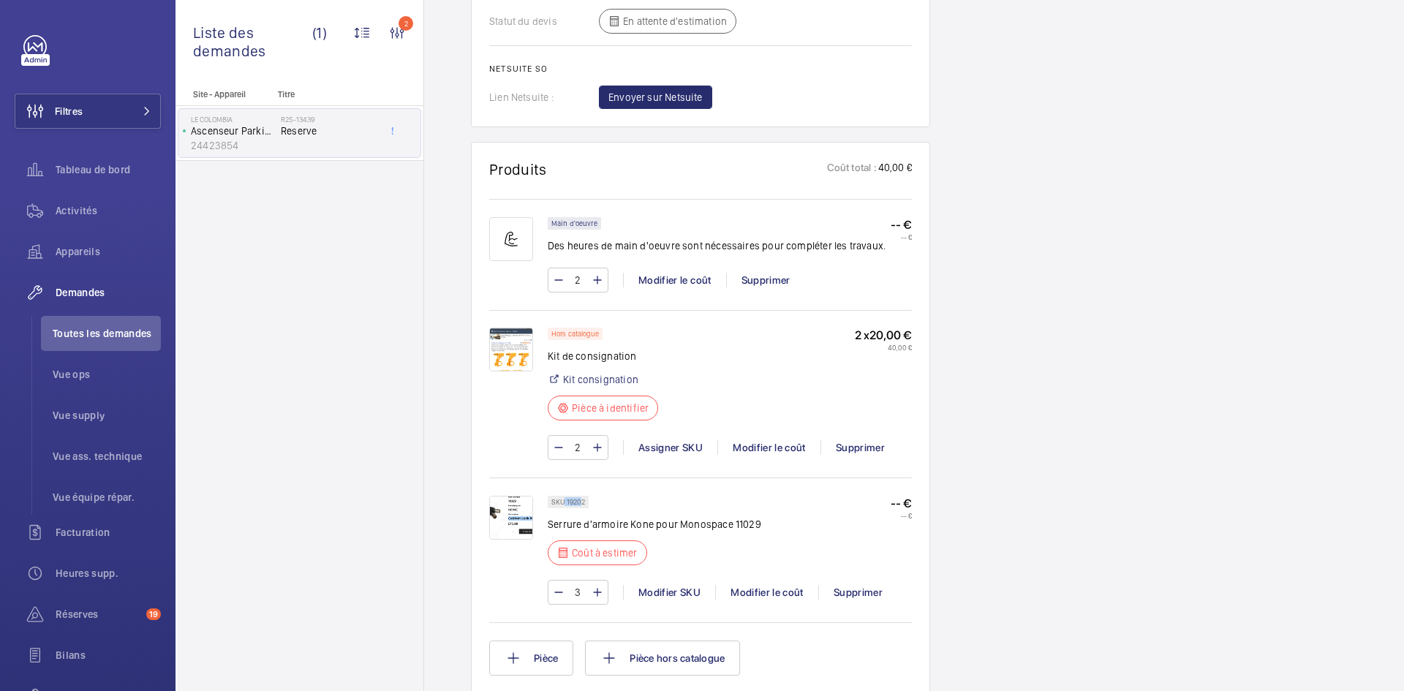
drag, startPoint x: 583, startPoint y: 504, endPoint x: 565, endPoint y: 508, distance: 17.9
click at [565, 505] on p "SKU 19202" at bounding box center [568, 501] width 34 height 5
drag, startPoint x: 584, startPoint y: 507, endPoint x: 566, endPoint y: 507, distance: 17.6
click at [566, 505] on p "SKU 19202" at bounding box center [568, 501] width 34 height 5
copy p "19202"
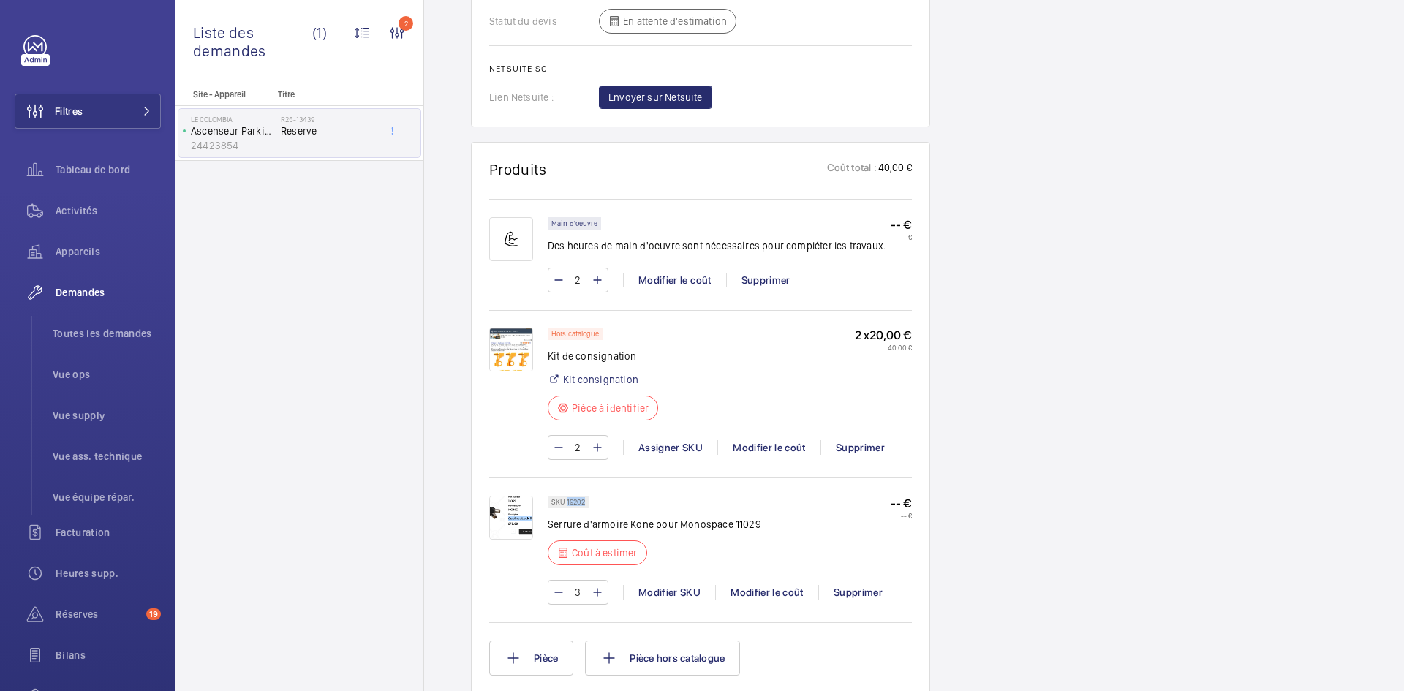
copy p "19202"
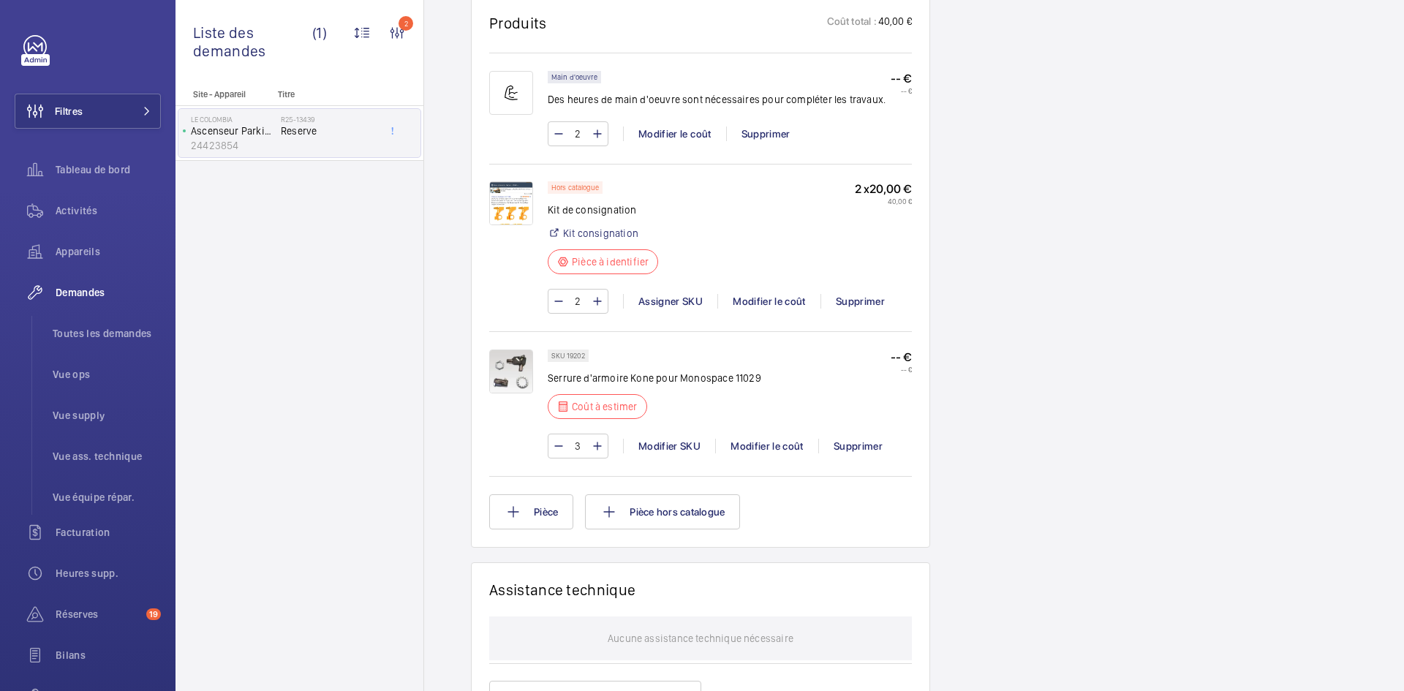
scroll to position [1170, 0]
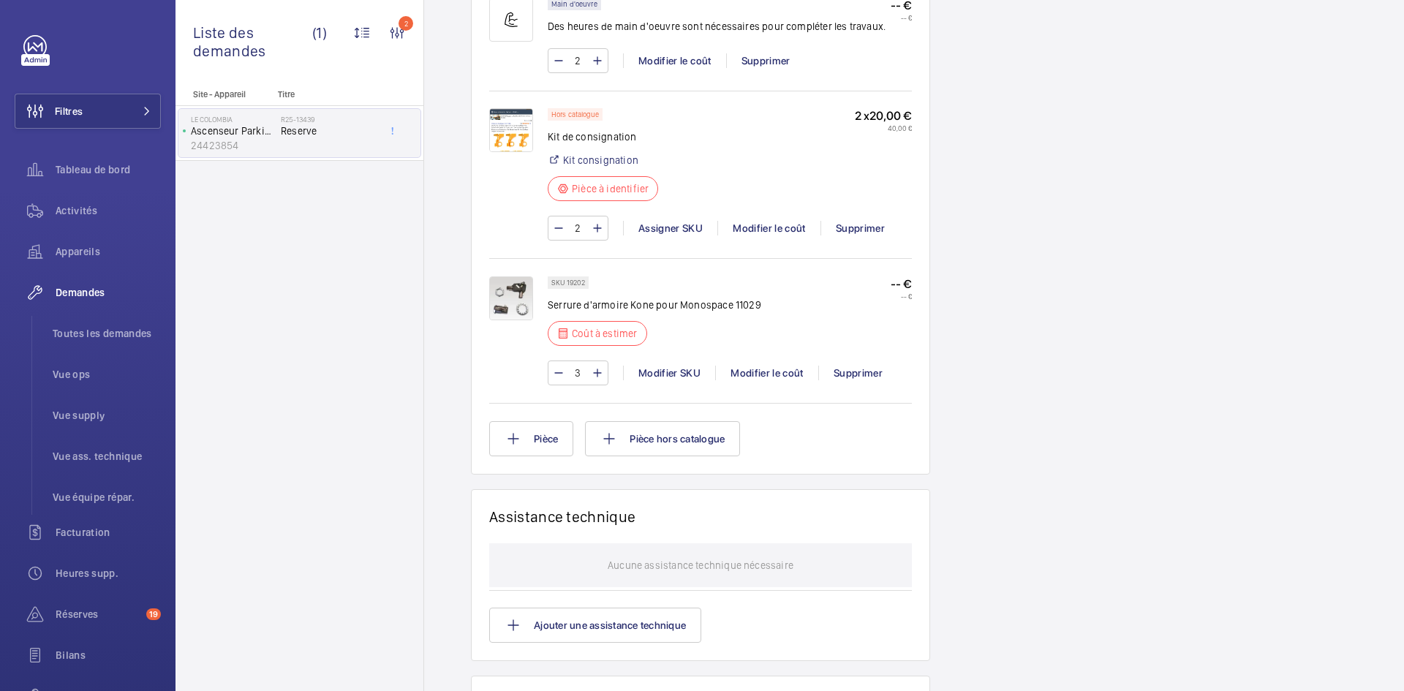
click at [521, 293] on img at bounding box center [511, 298] width 44 height 44
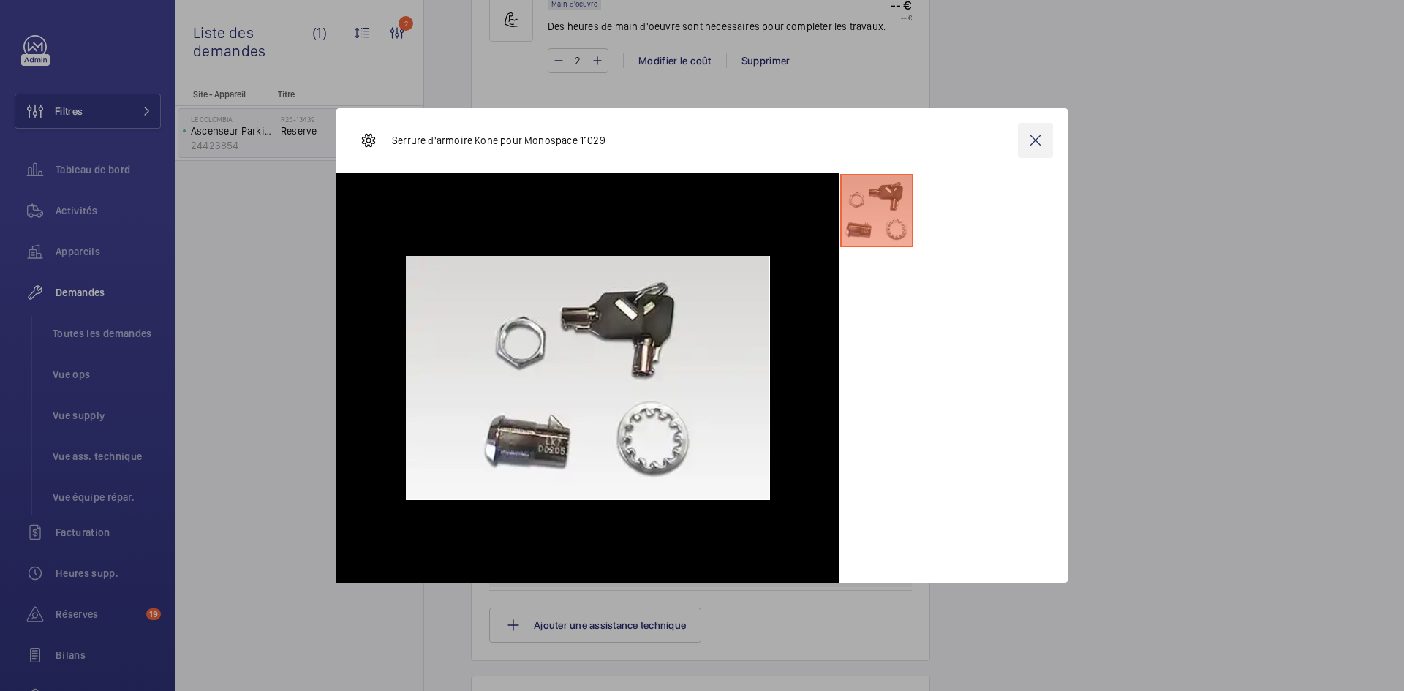
click at [1032, 138] on wm-front-icon-button at bounding box center [1035, 140] width 35 height 35
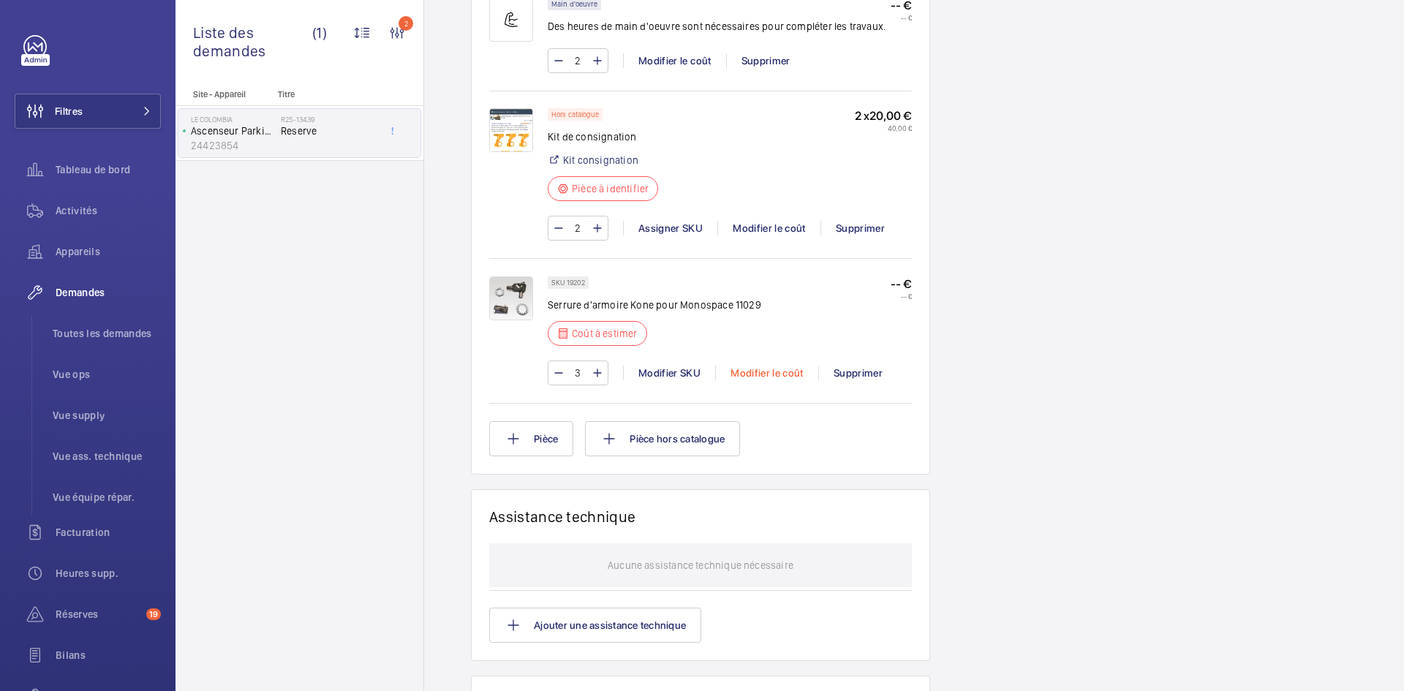
click at [782, 380] on div "Modifier le coût" at bounding box center [766, 373] width 103 height 15
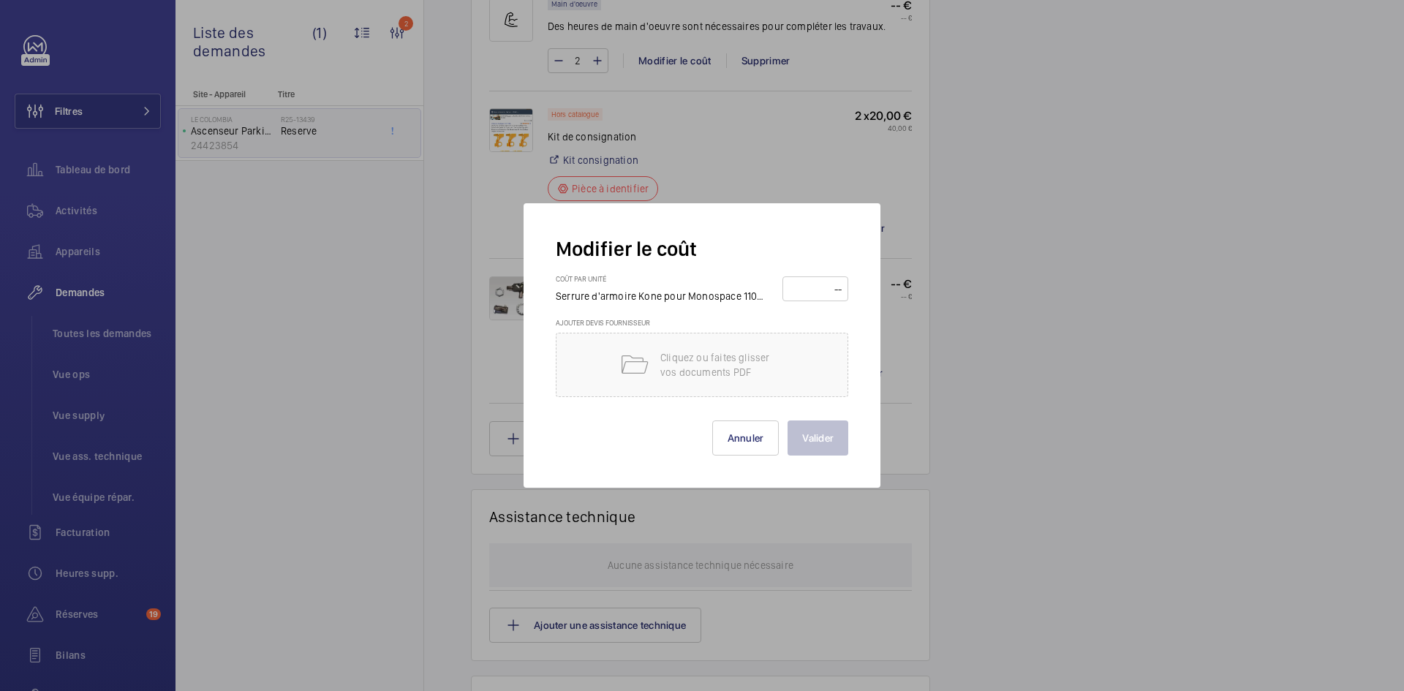
click at [821, 287] on input "number" at bounding box center [816, 288] width 56 height 23
type input "75"
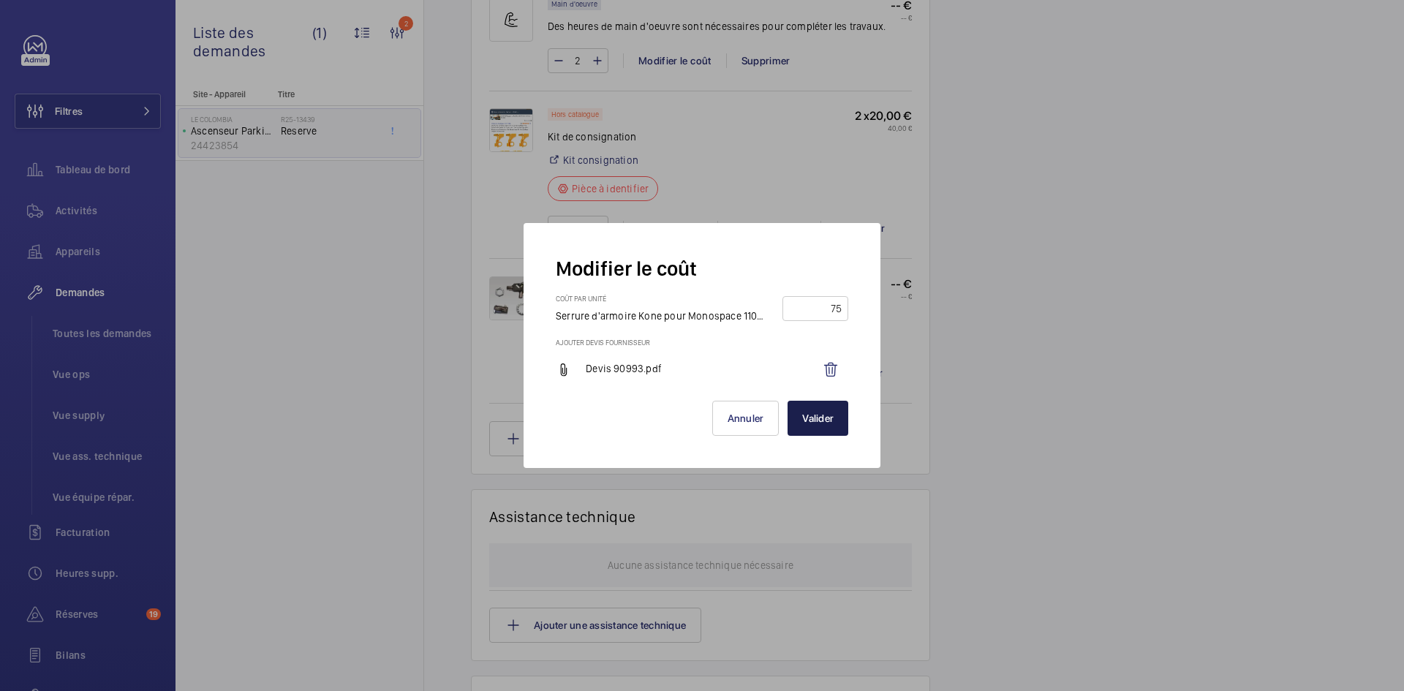
click at [838, 421] on button "Valider" at bounding box center [818, 418] width 61 height 35
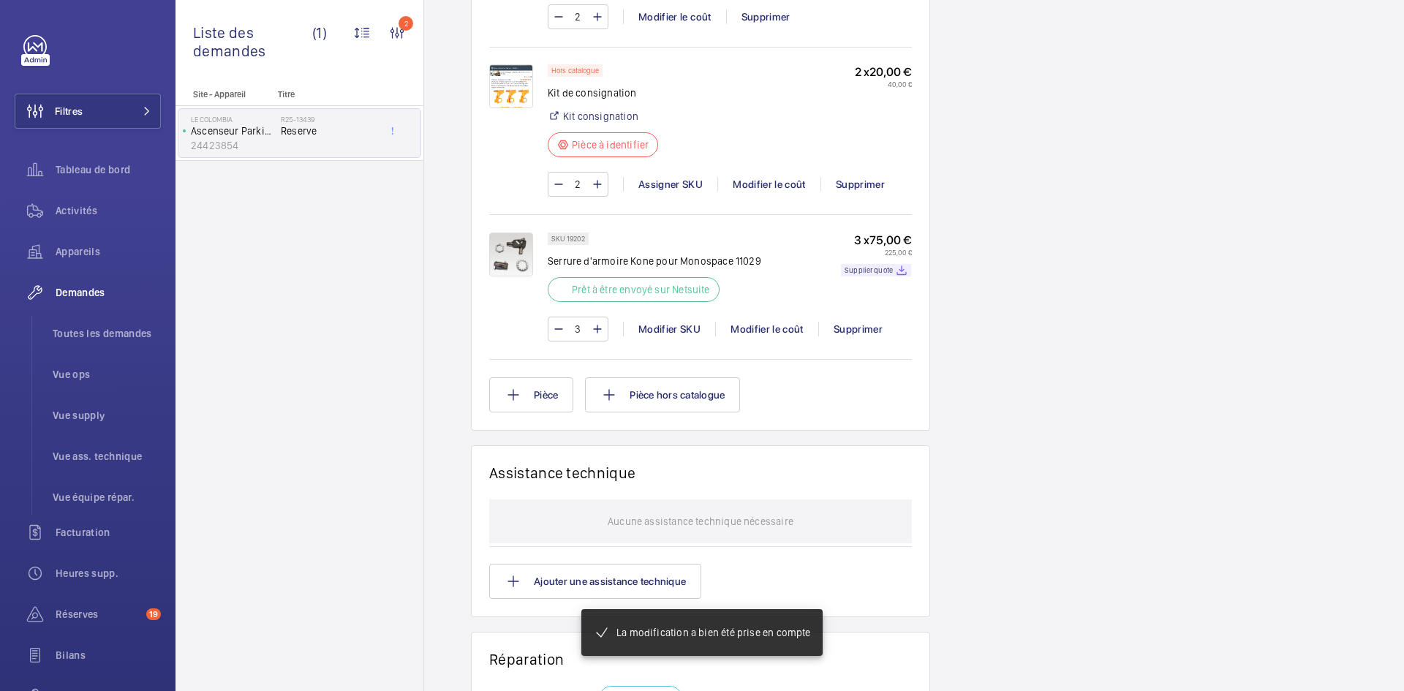
scroll to position [1229, 0]
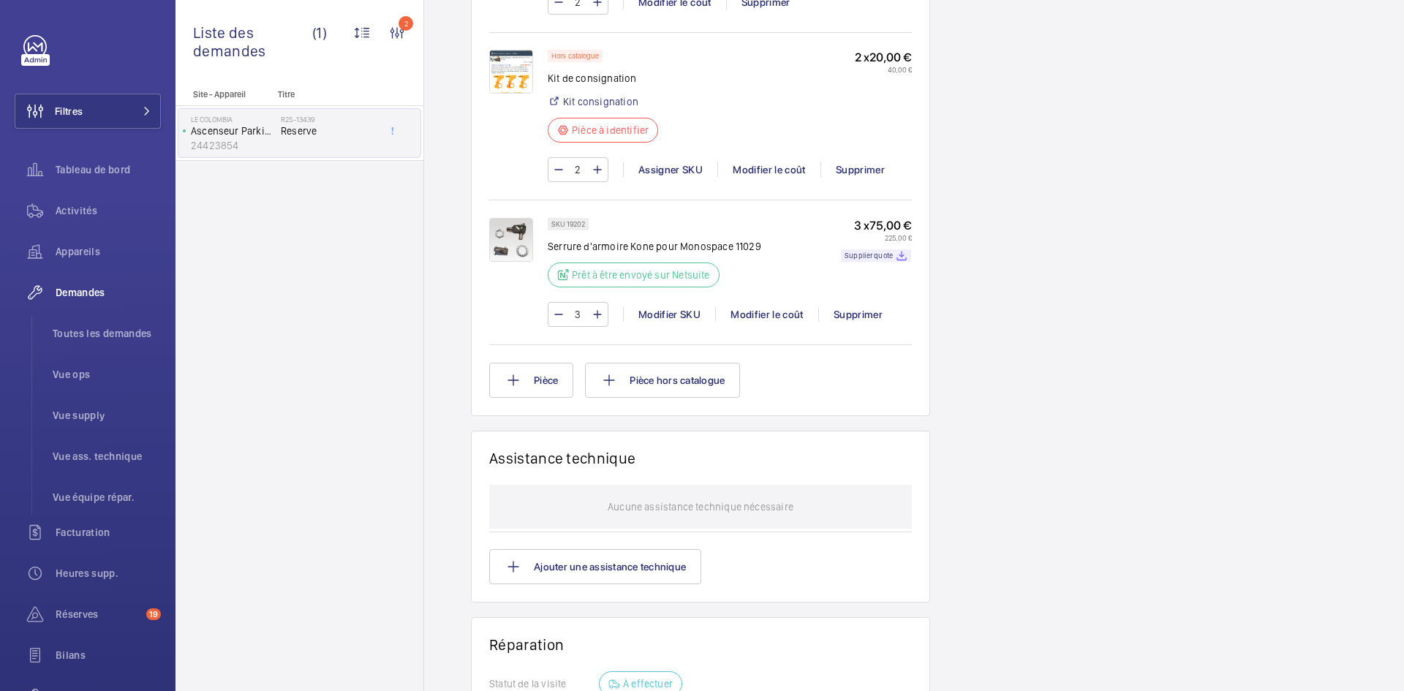
click at [517, 249] on img at bounding box center [511, 240] width 44 height 44
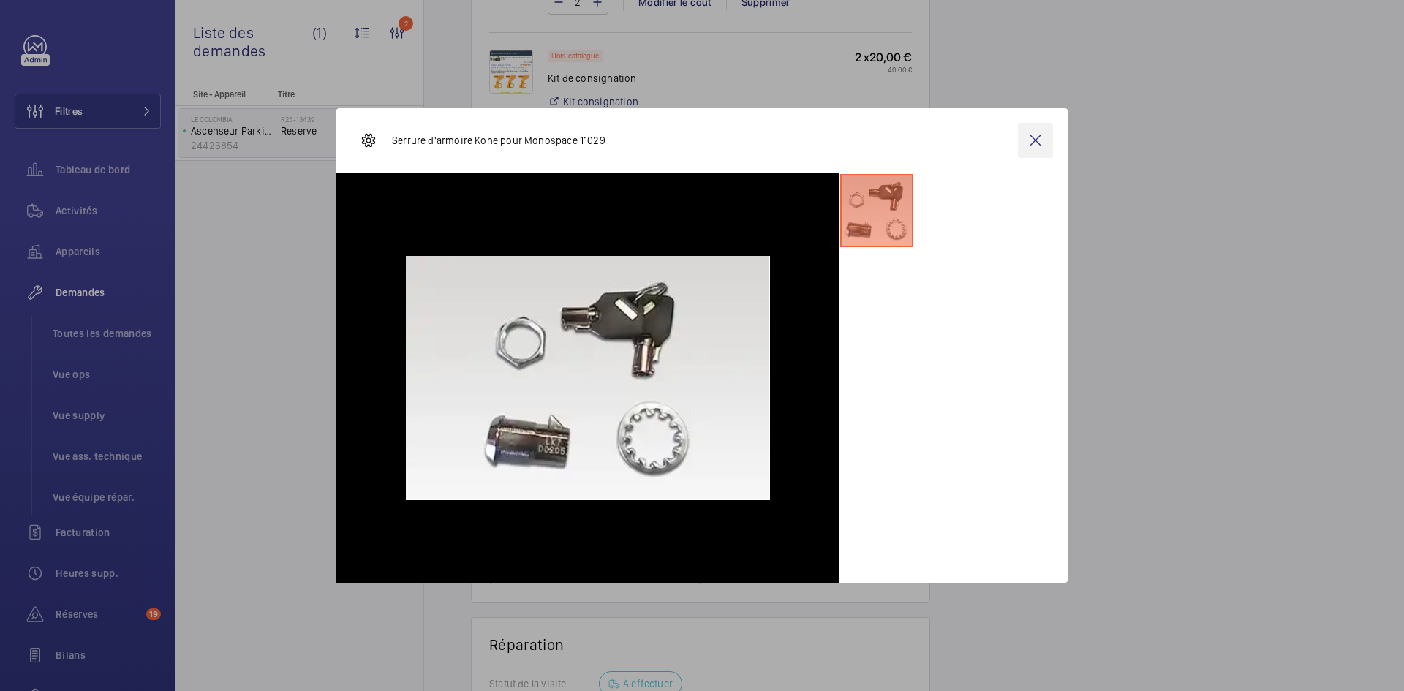
click at [1038, 137] on wm-front-icon-button at bounding box center [1035, 140] width 35 height 35
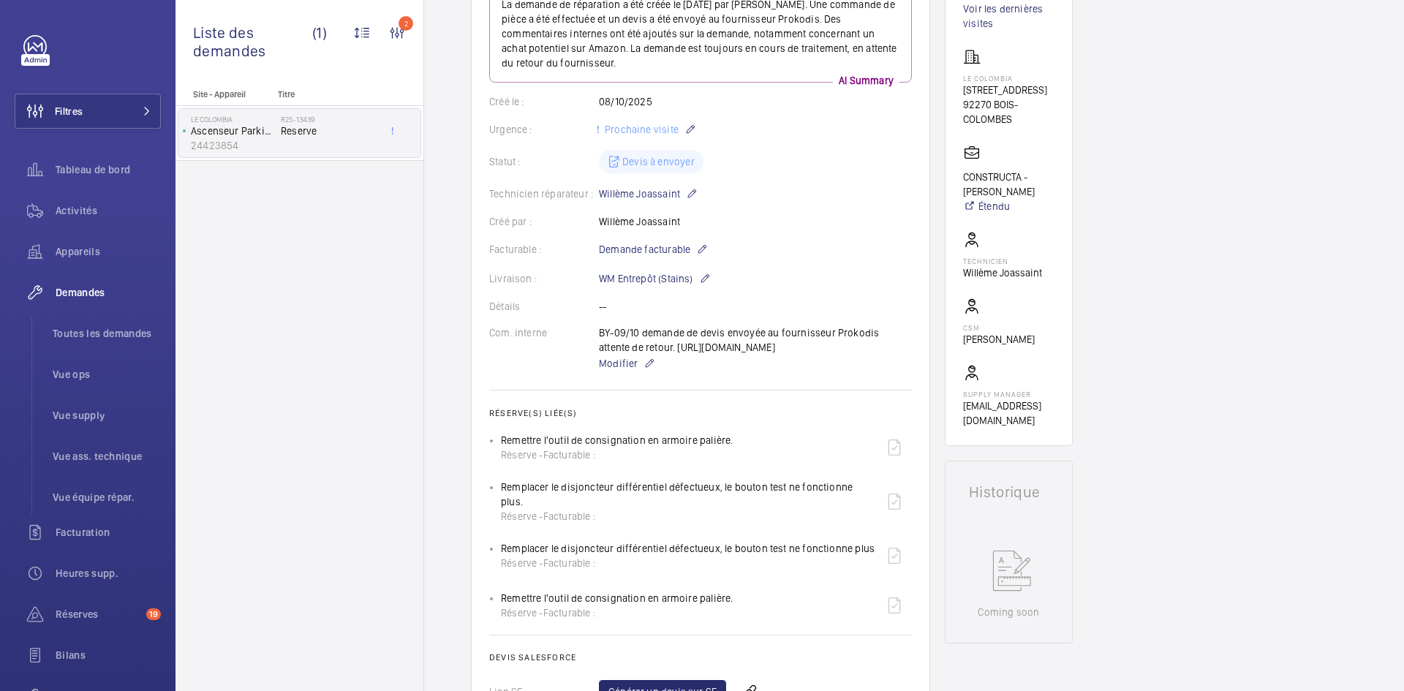
scroll to position [205, 0]
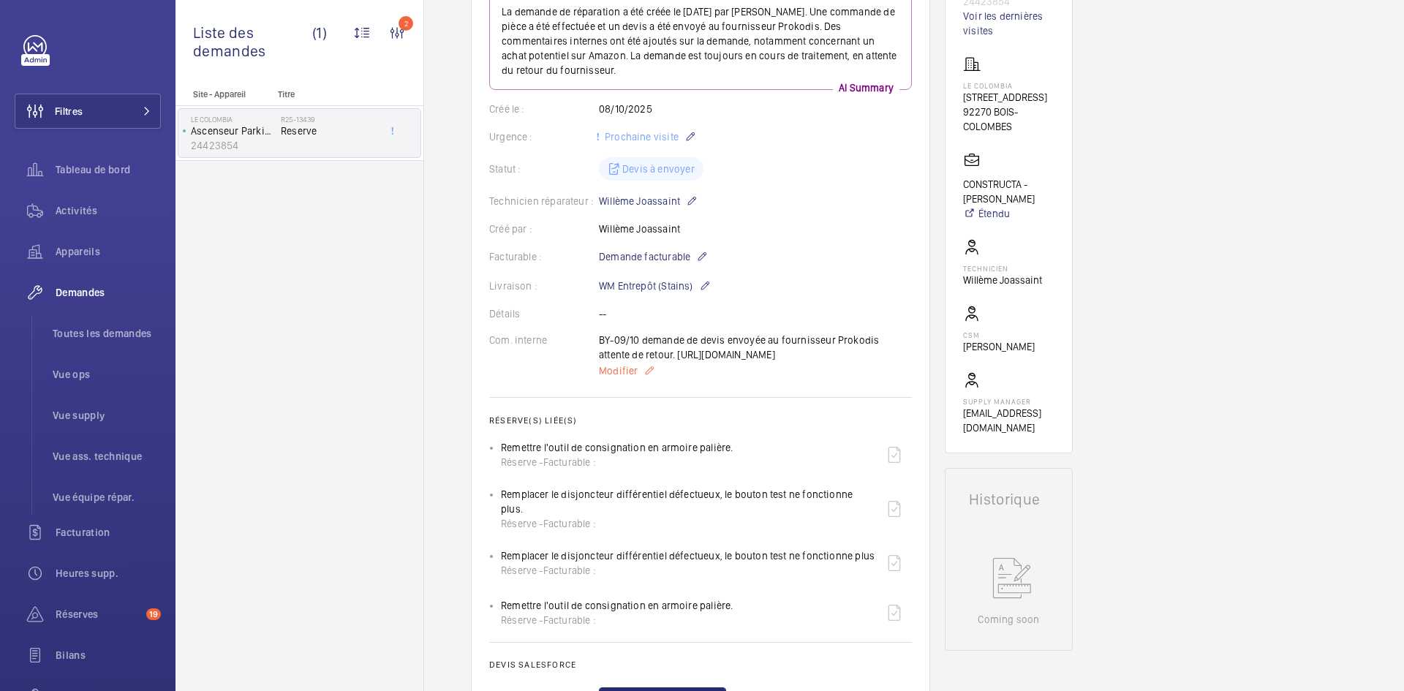
click at [621, 378] on span "Modifier" at bounding box center [618, 370] width 39 height 15
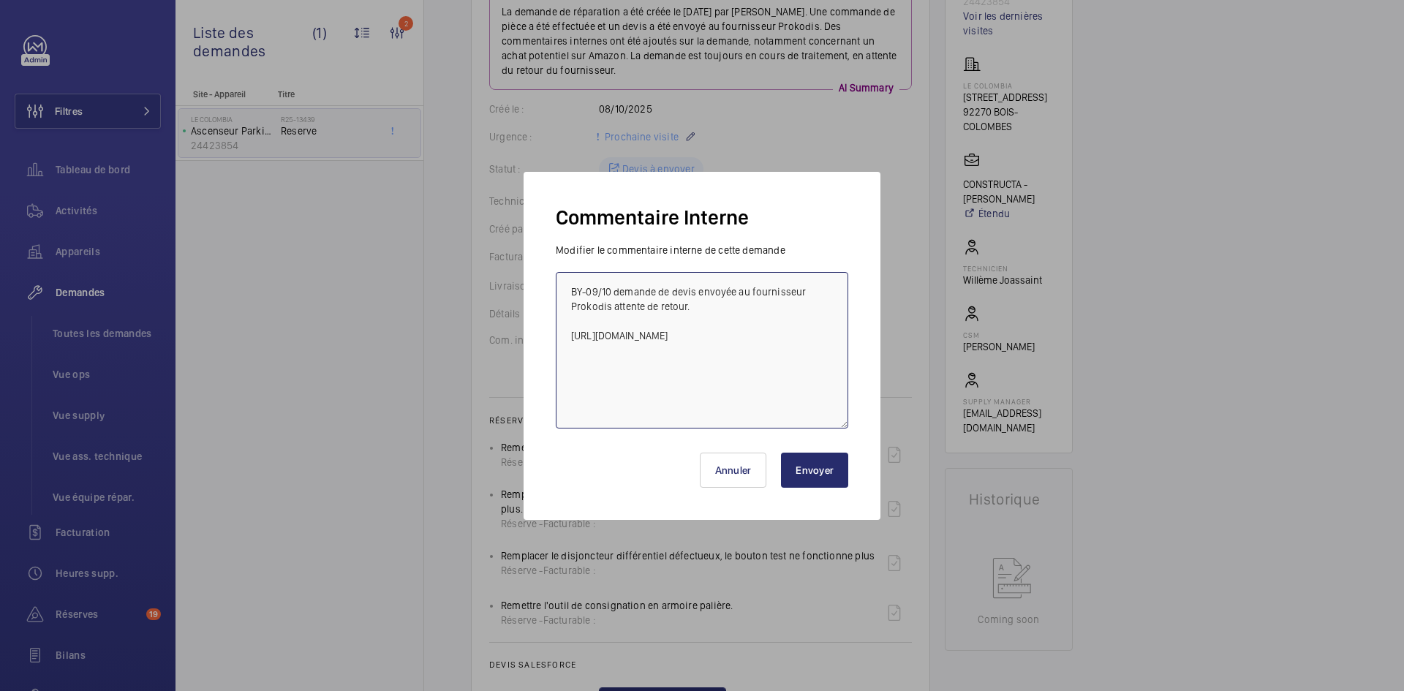
drag, startPoint x: 812, startPoint y: 353, endPoint x: 609, endPoint y: 339, distance: 203.1
click at [574, 330] on textarea "BY-09/10 demande de devis envoyée au fournisseur Prokodis attente de retour. [U…" at bounding box center [702, 350] width 293 height 156
click at [825, 478] on button "Envoyer" at bounding box center [814, 470] width 67 height 35
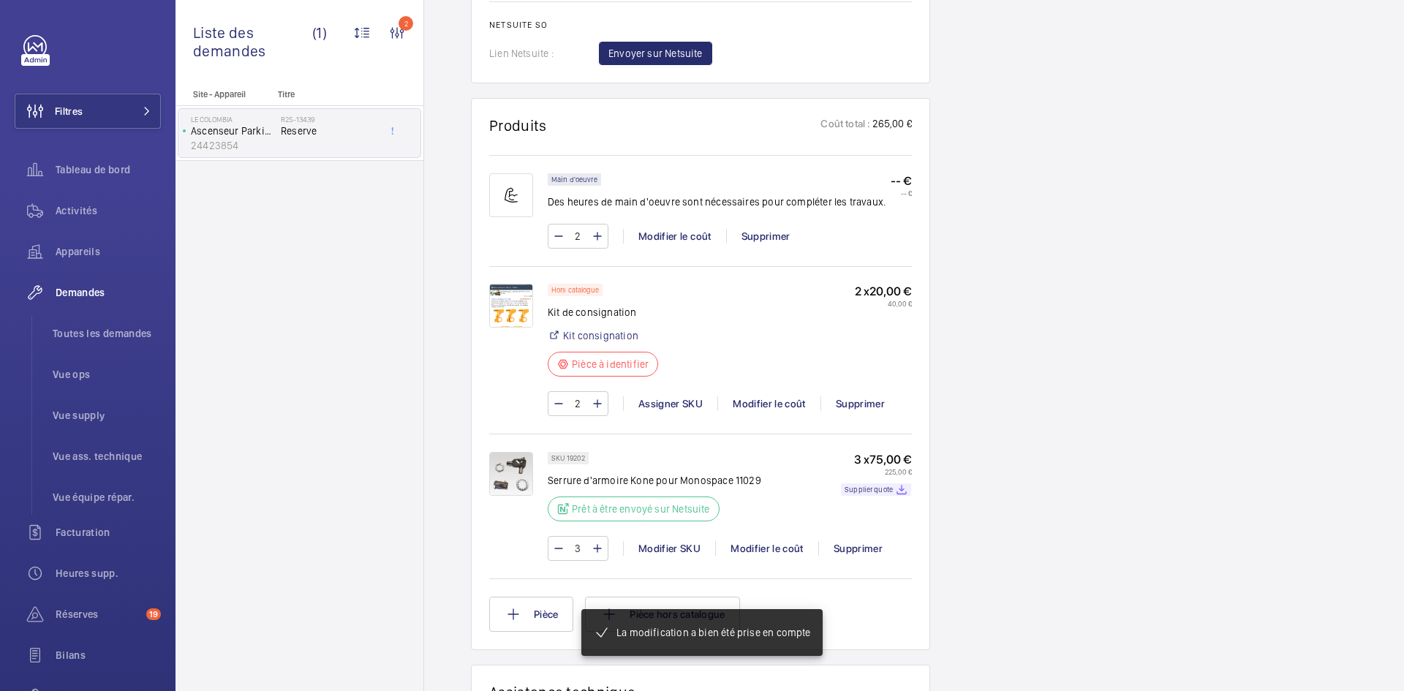
scroll to position [995, 0]
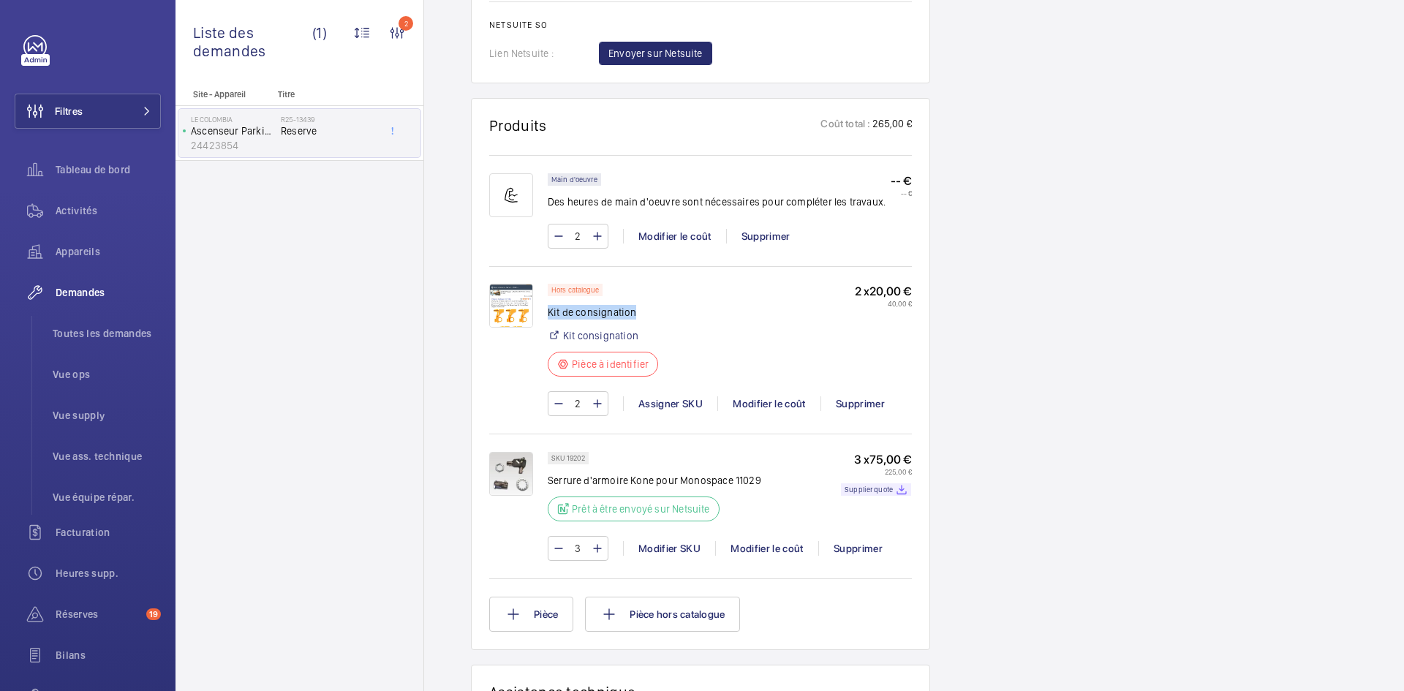
drag, startPoint x: 639, startPoint y: 317, endPoint x: 571, endPoint y: 320, distance: 68.0
click at [550, 320] on p "Kit de consignation" at bounding box center [603, 312] width 110 height 15
copy p "Kit de consignation"
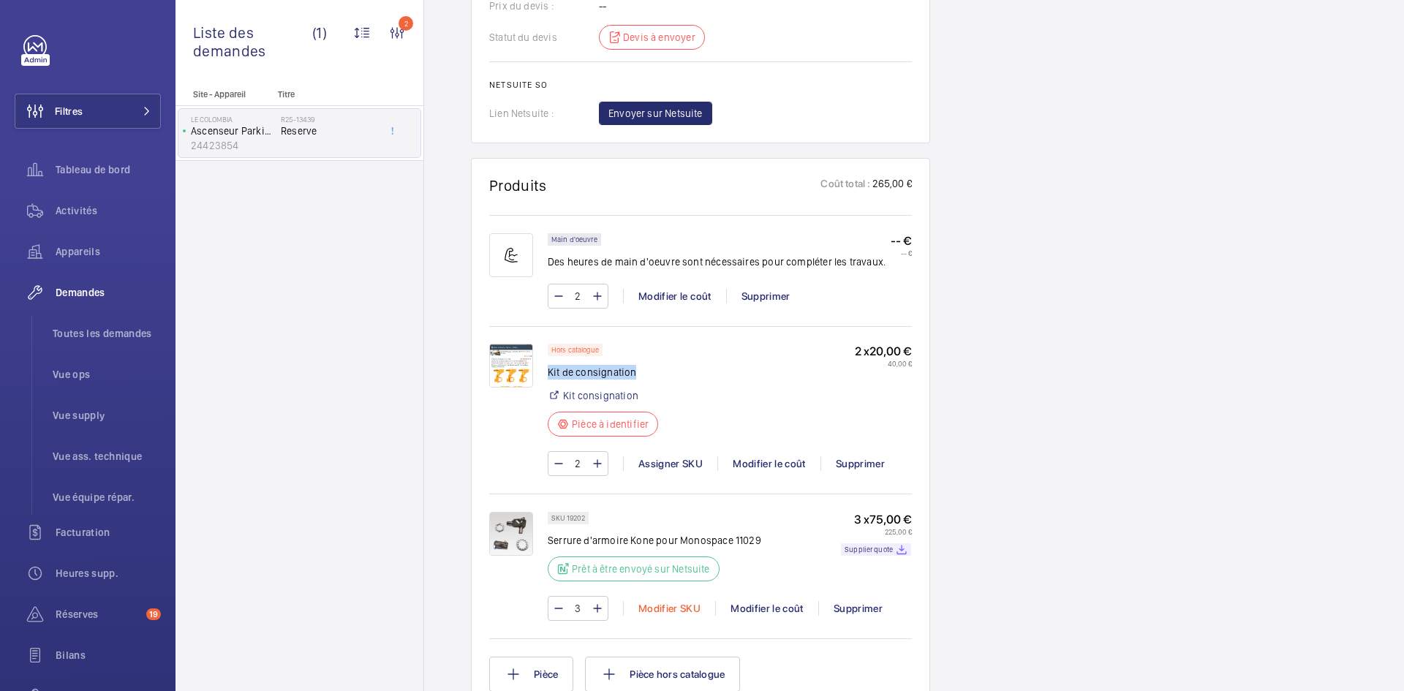
scroll to position [1068, 0]
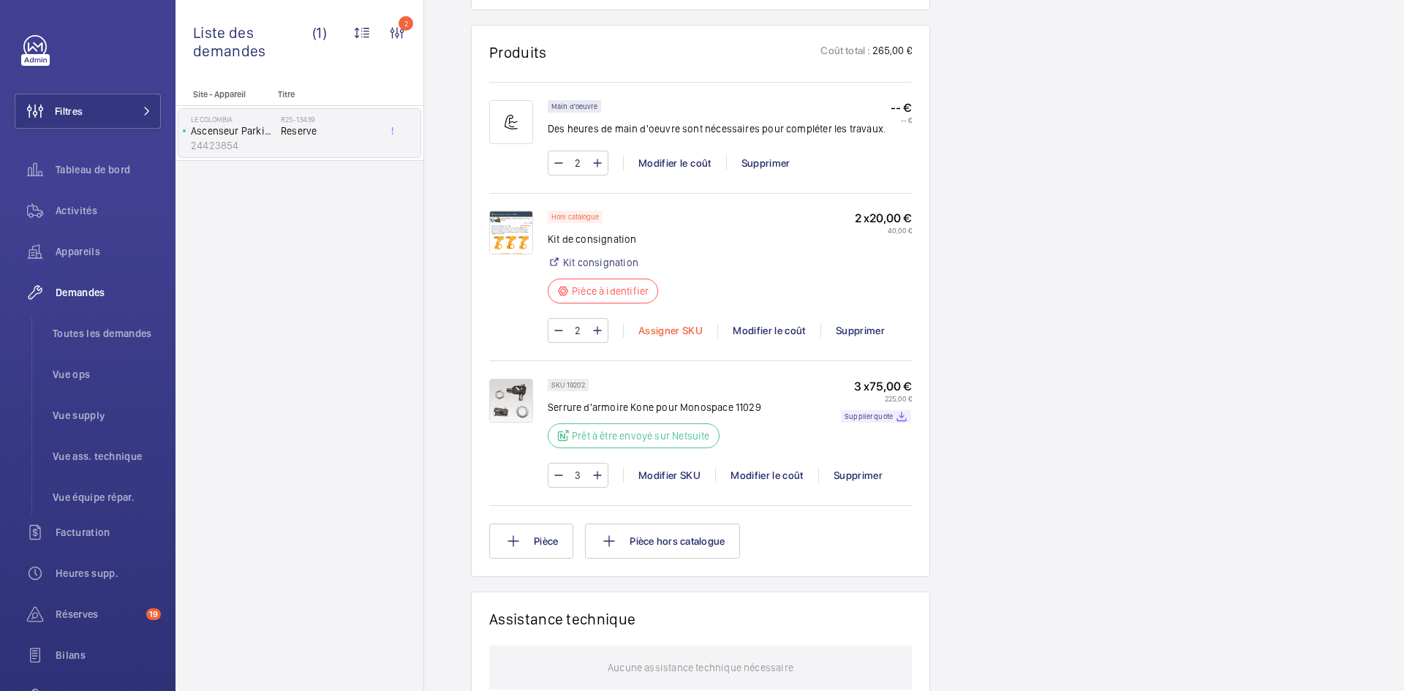
click at [678, 333] on div "Assigner SKU" at bounding box center [670, 330] width 94 height 15
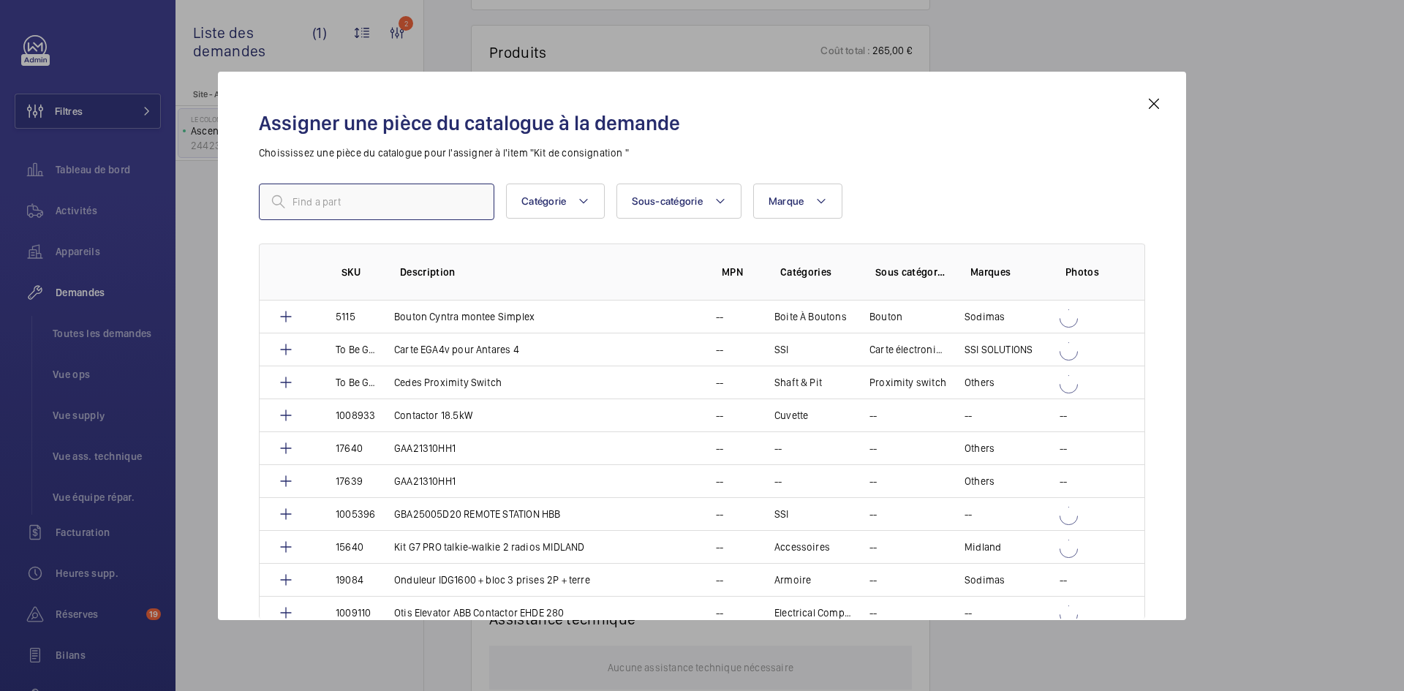
click at [350, 197] on input "text" at bounding box center [376, 202] width 235 height 37
paste input "1010499"
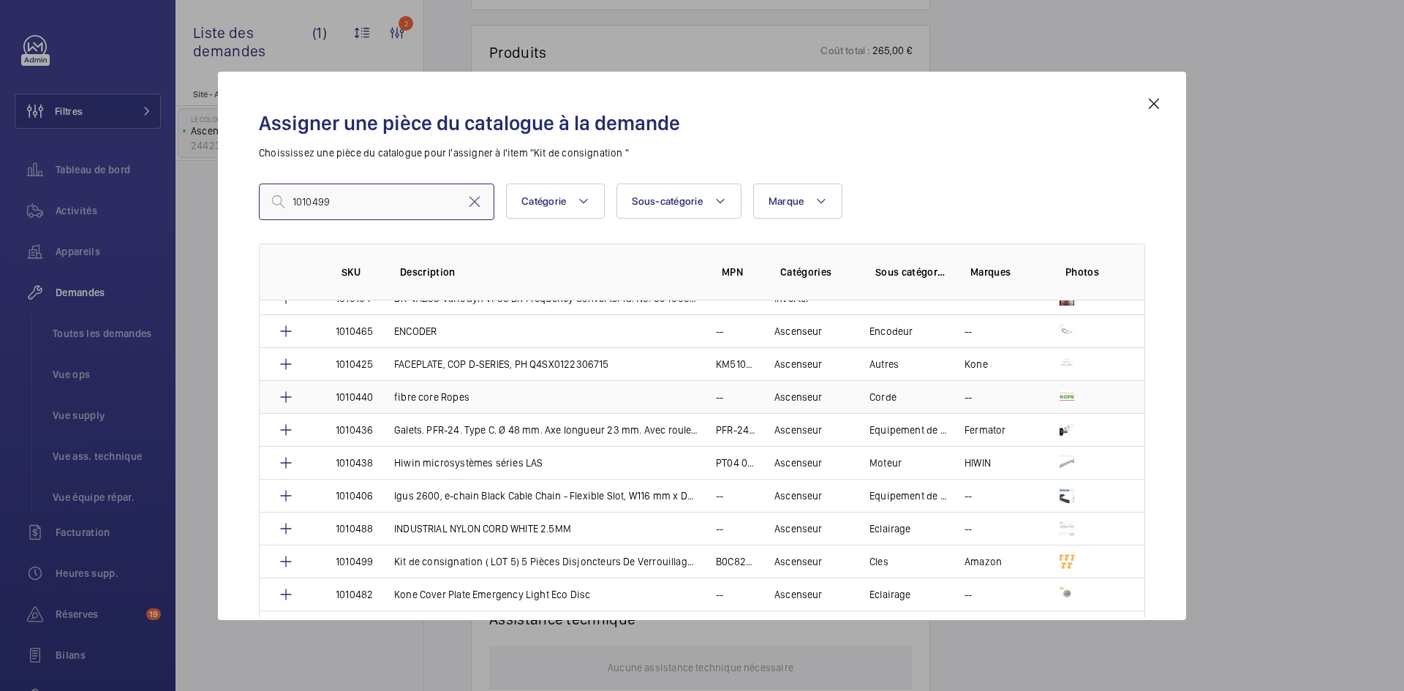
scroll to position [1243, 0]
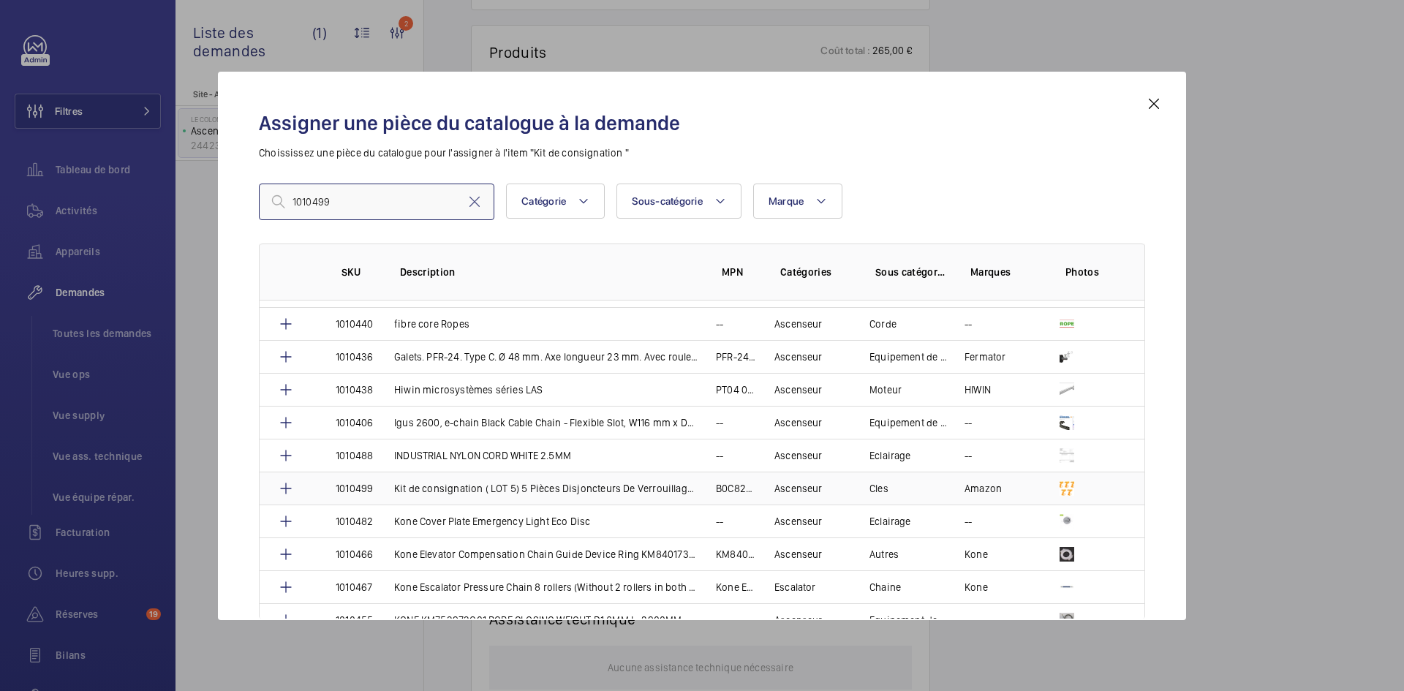
type input "1010499"
click at [386, 487] on td "Kit de consignation ( LOT 5) 5 Pièces Disjoncteurs De Verrouillage Kits Miniatu…" at bounding box center [538, 488] width 322 height 33
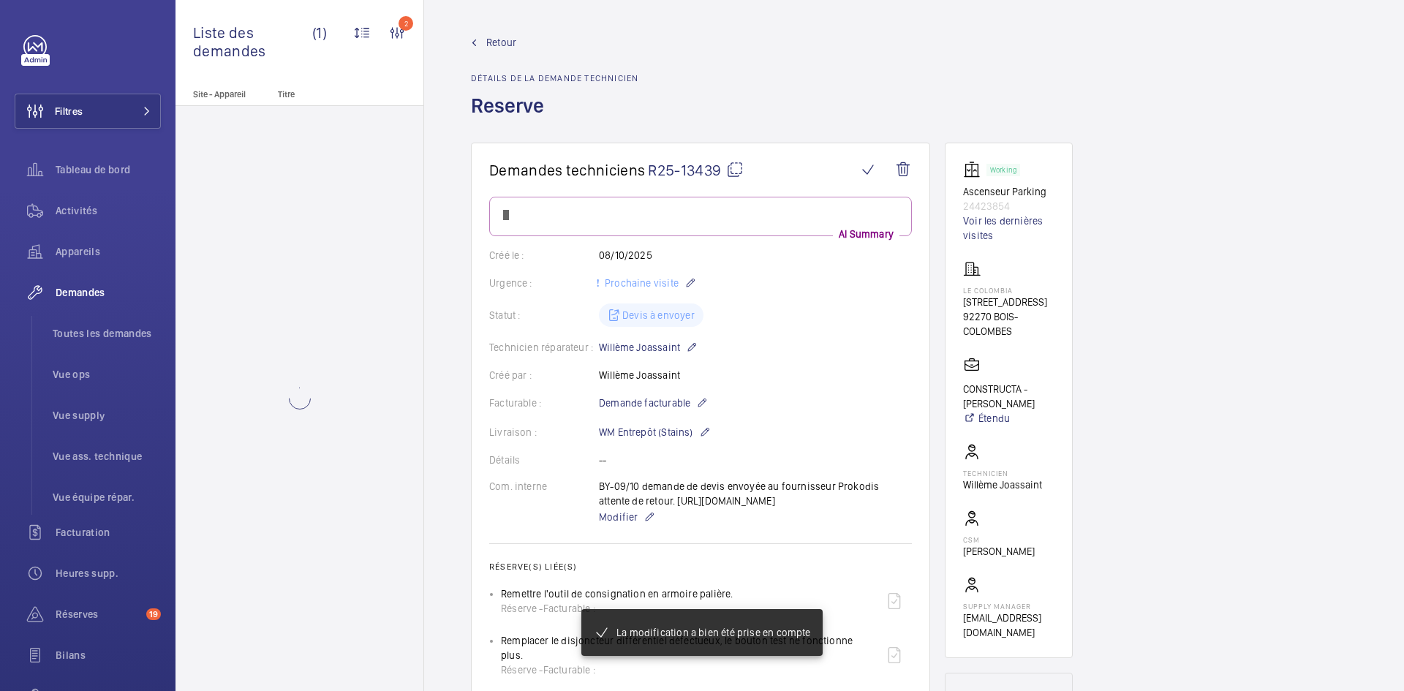
scroll to position [1068, 0]
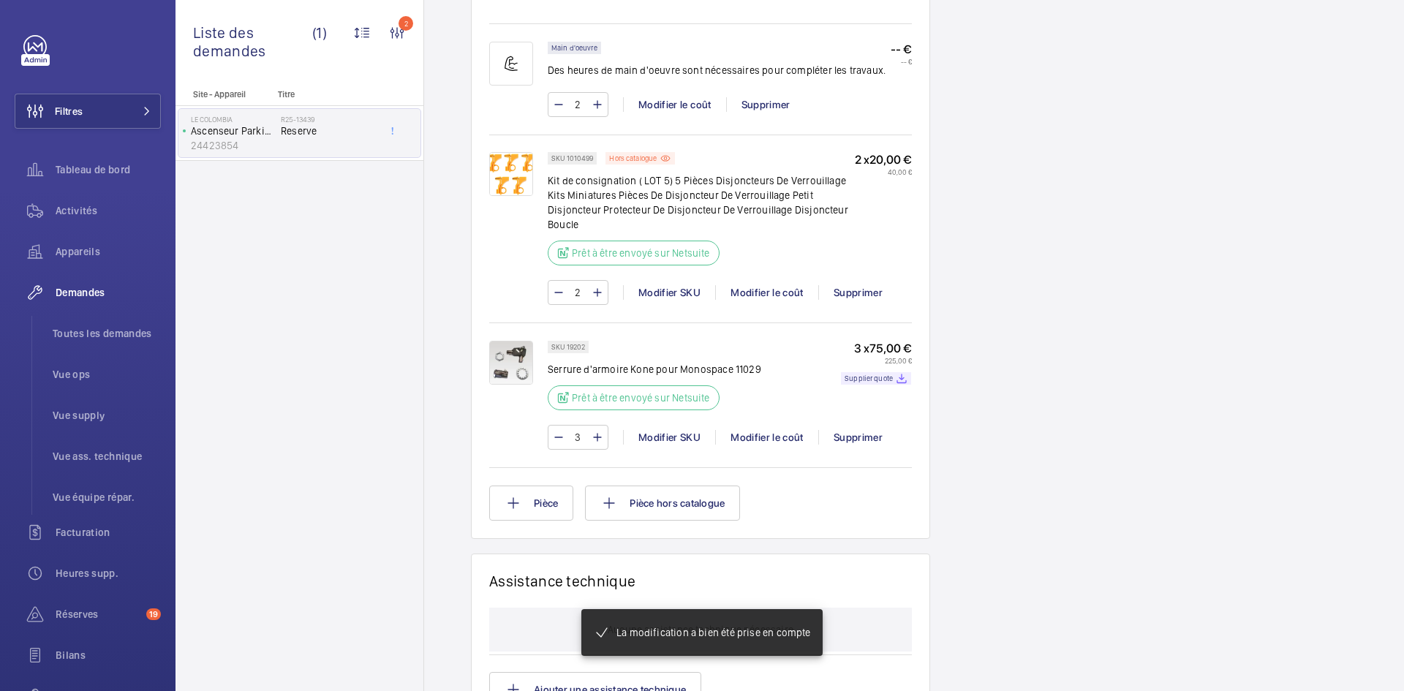
click at [506, 177] on img at bounding box center [511, 174] width 44 height 44
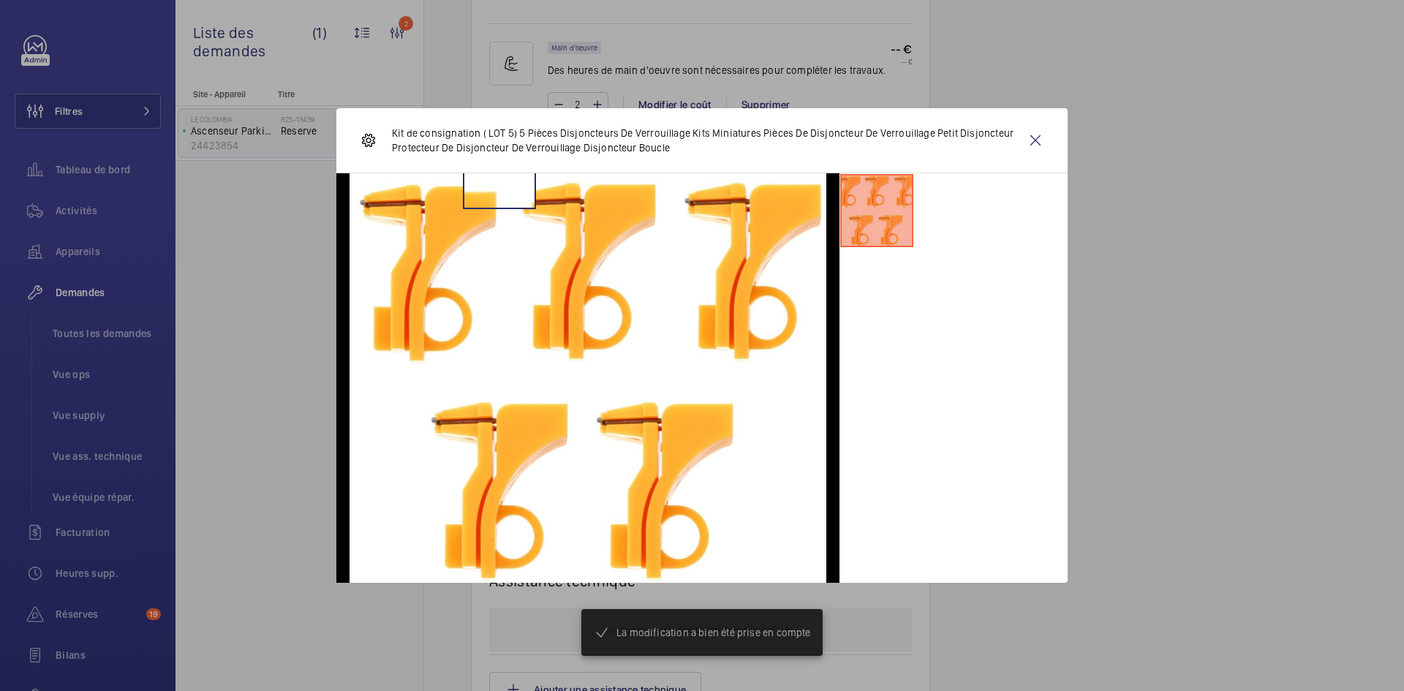
scroll to position [1126, 0]
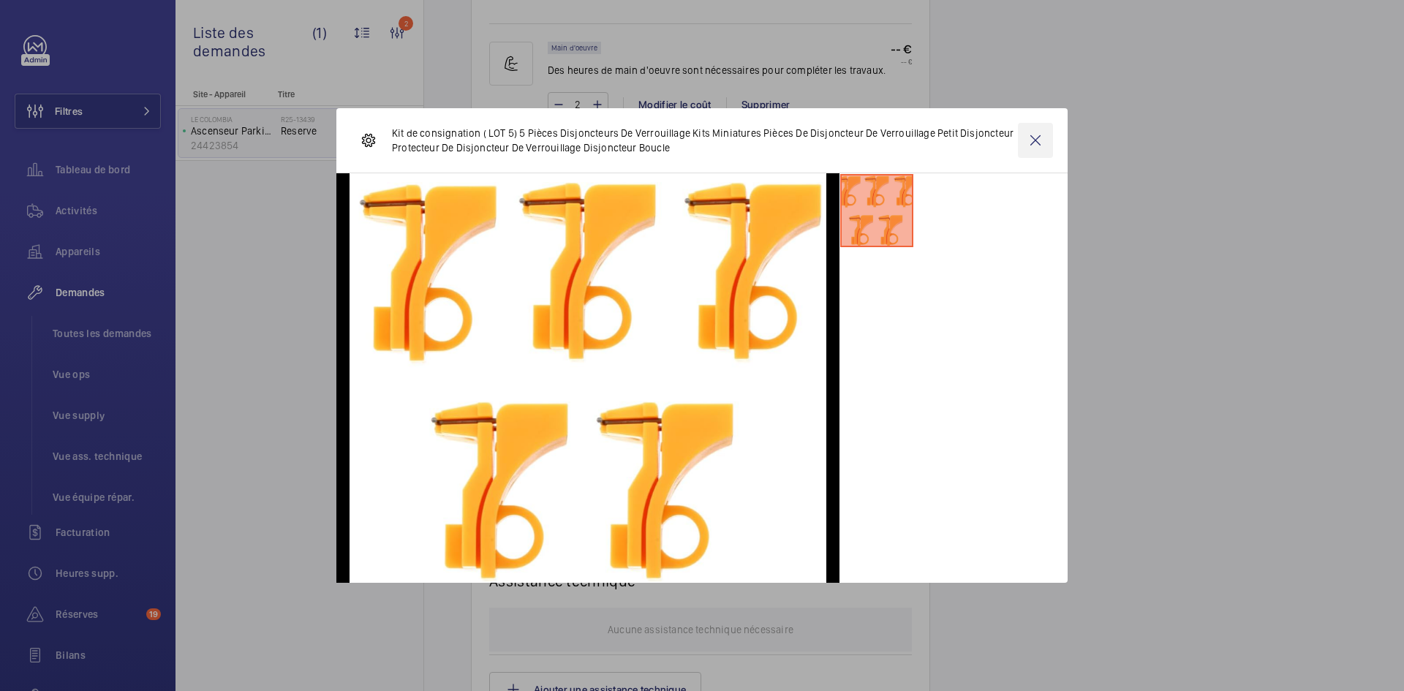
click at [1037, 136] on wm-front-icon-button at bounding box center [1035, 140] width 35 height 35
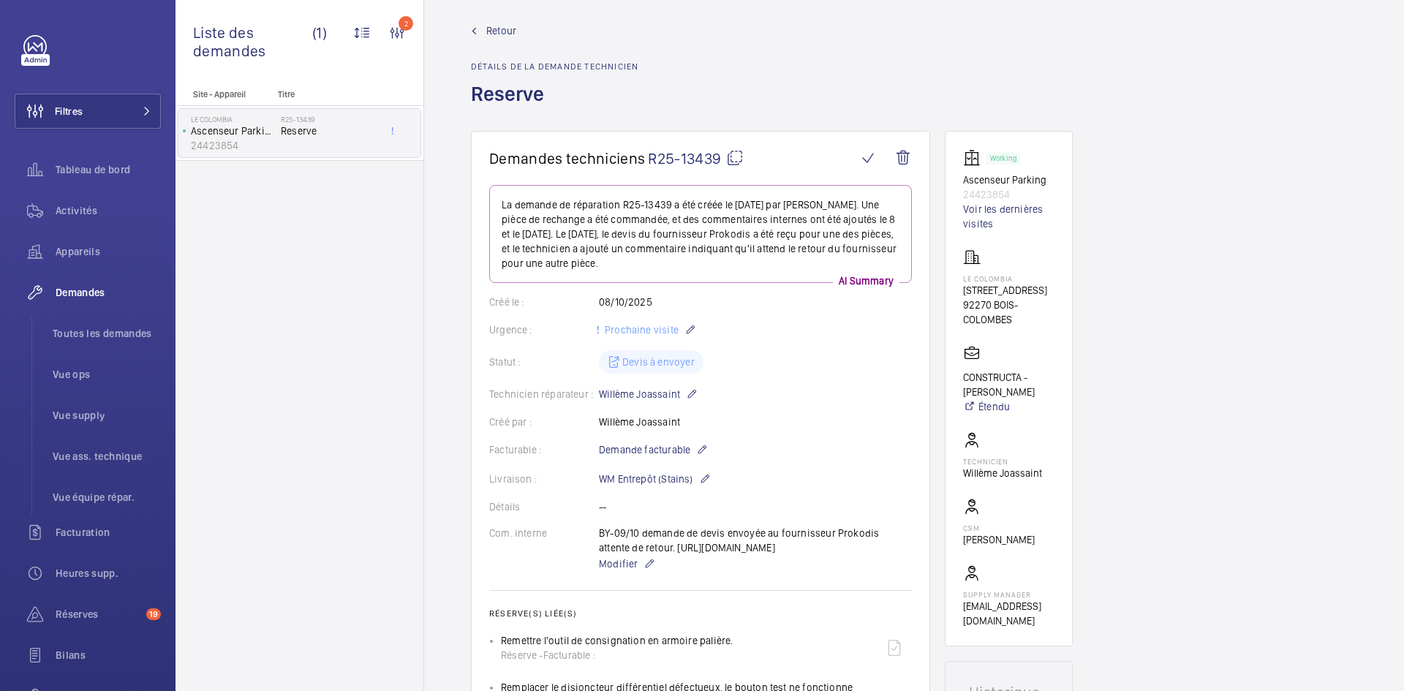
scroll to position [0, 0]
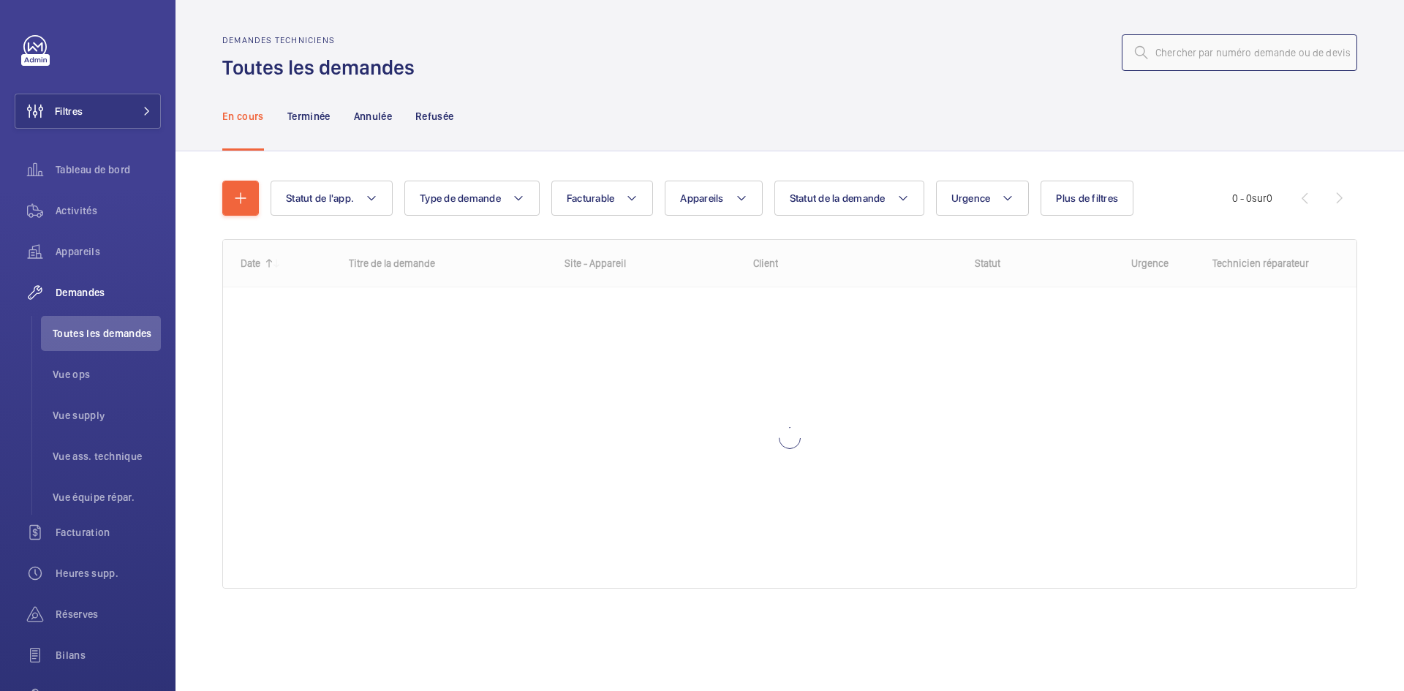
click at [1210, 58] on input "text" at bounding box center [1239, 52] width 235 height 37
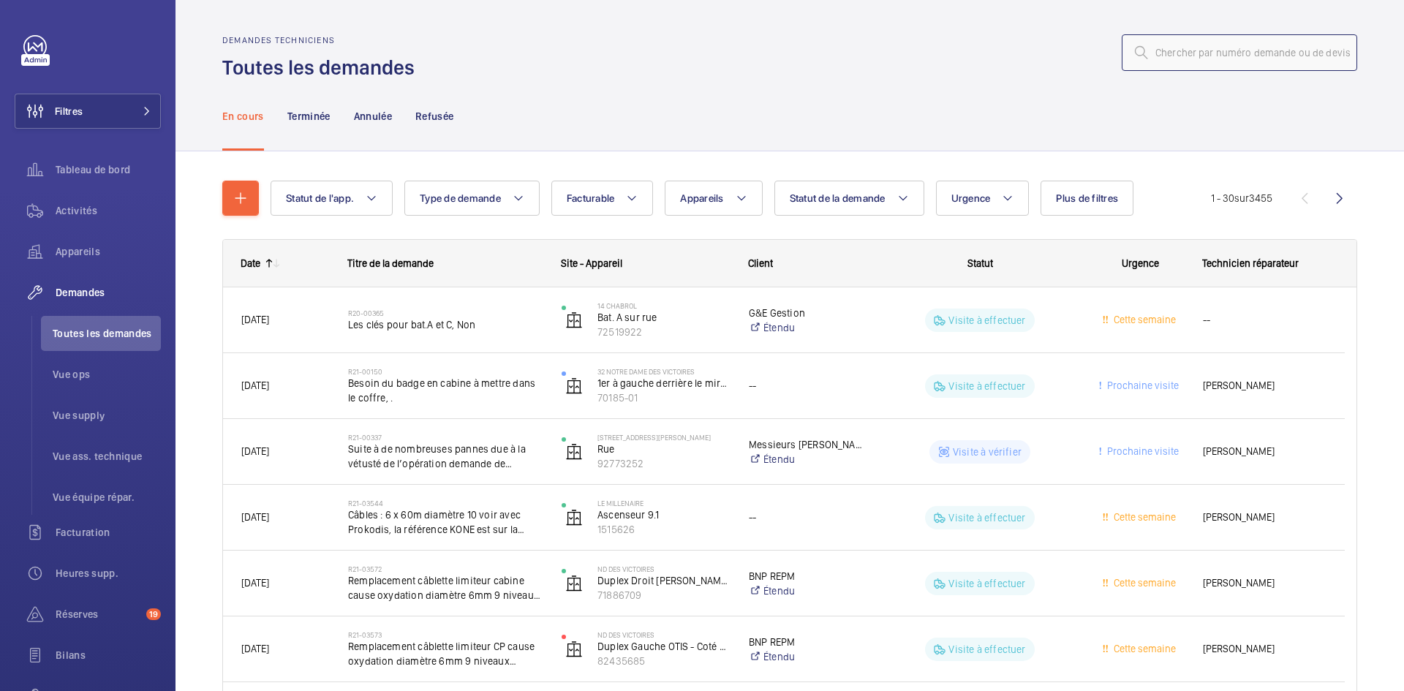
paste input "R25-13439"
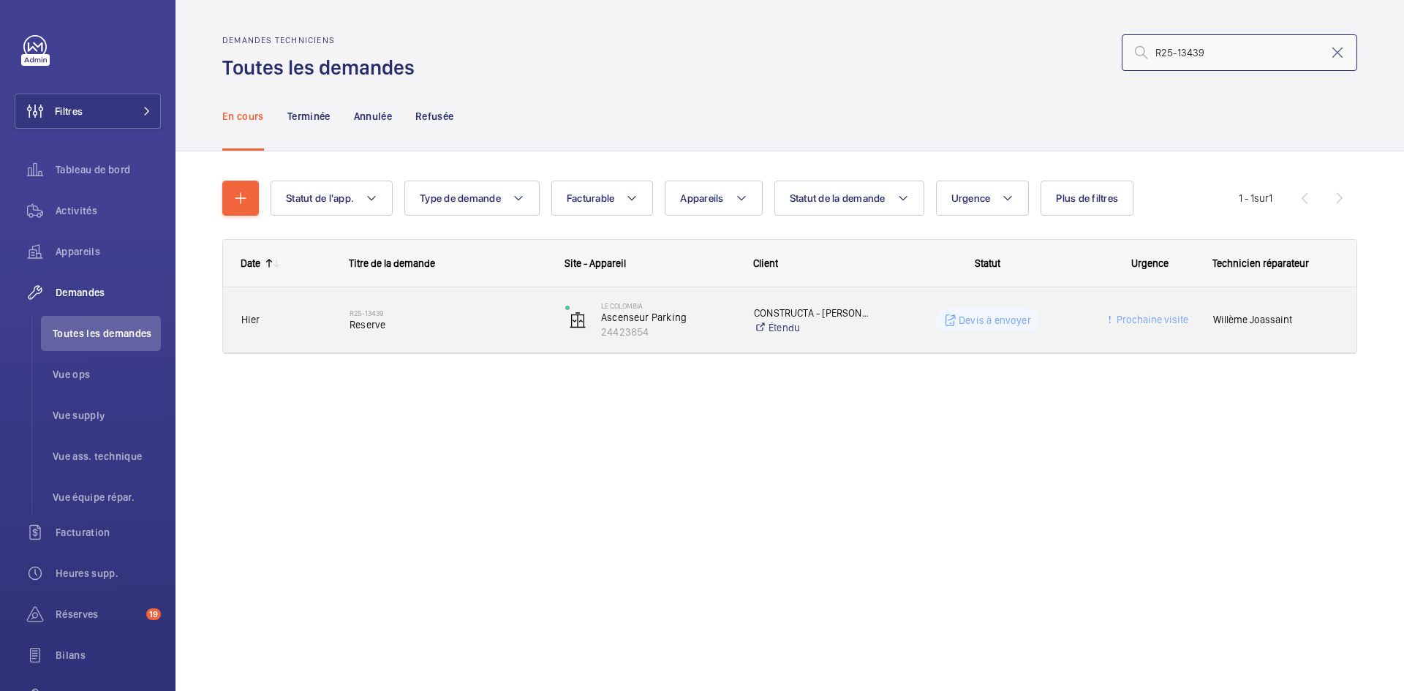
type input "R25-13439"
click at [349, 313] on div "R25-13439 Reserve" at bounding box center [439, 320] width 214 height 66
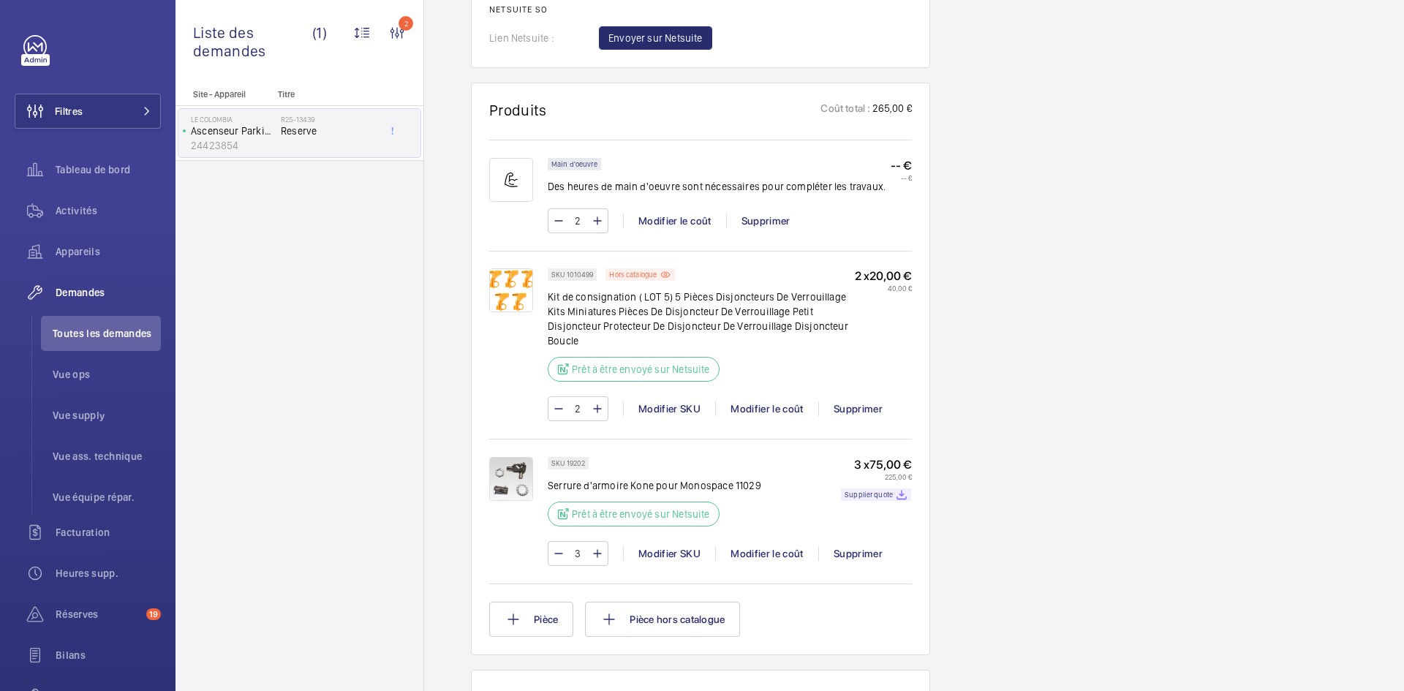
scroll to position [1024, 0]
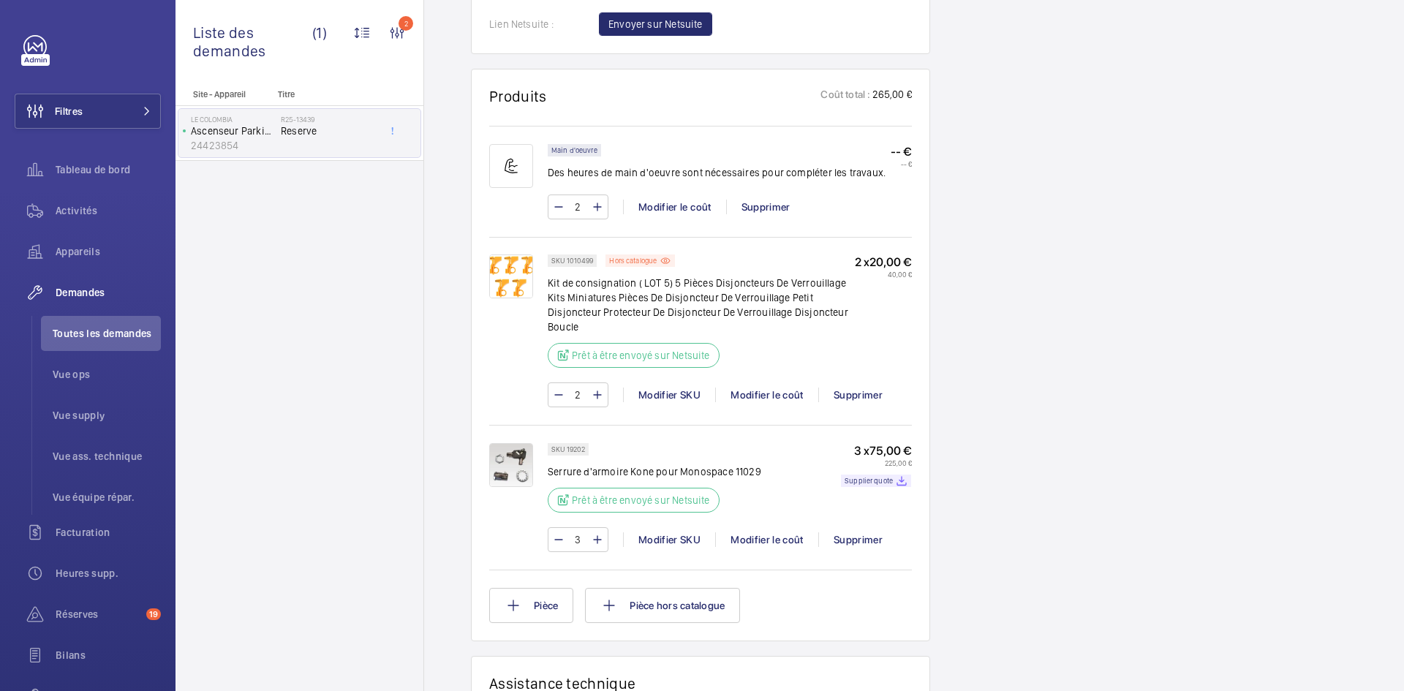
click at [512, 474] on img at bounding box center [511, 465] width 44 height 44
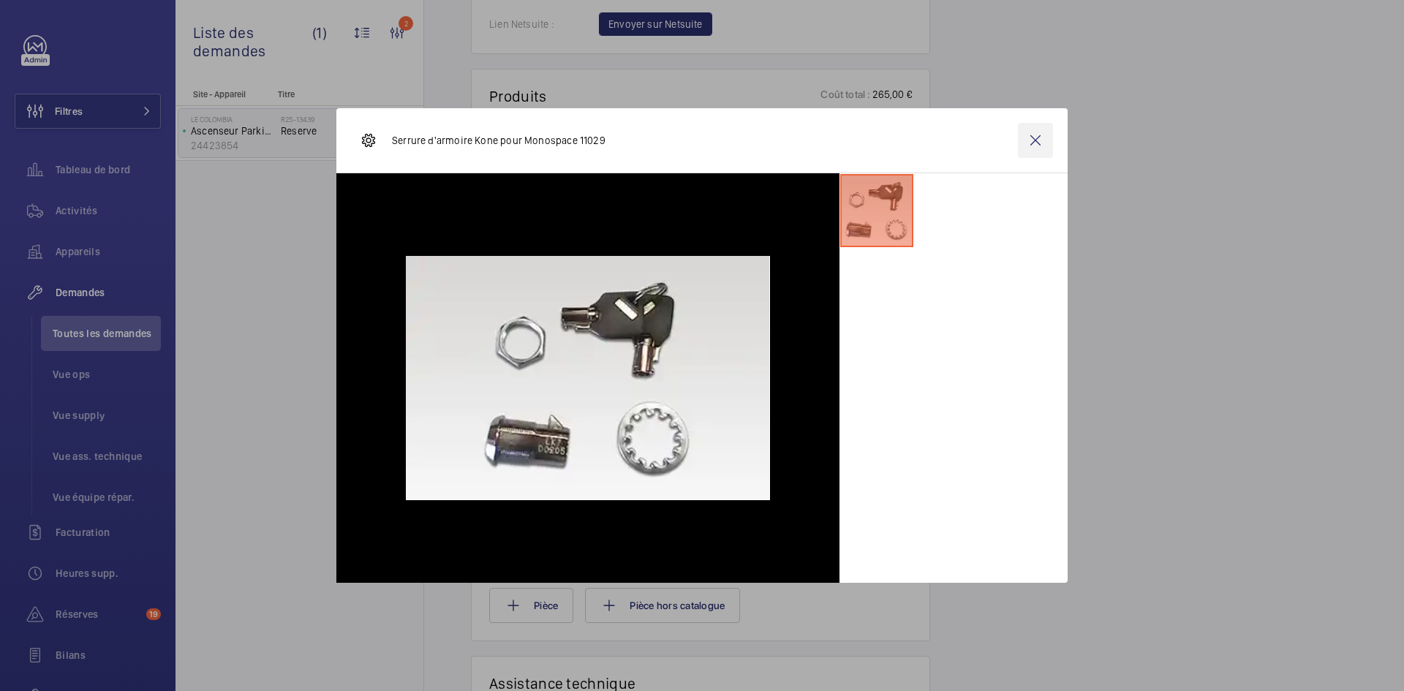
click at [1030, 142] on wm-front-icon-button at bounding box center [1035, 140] width 35 height 35
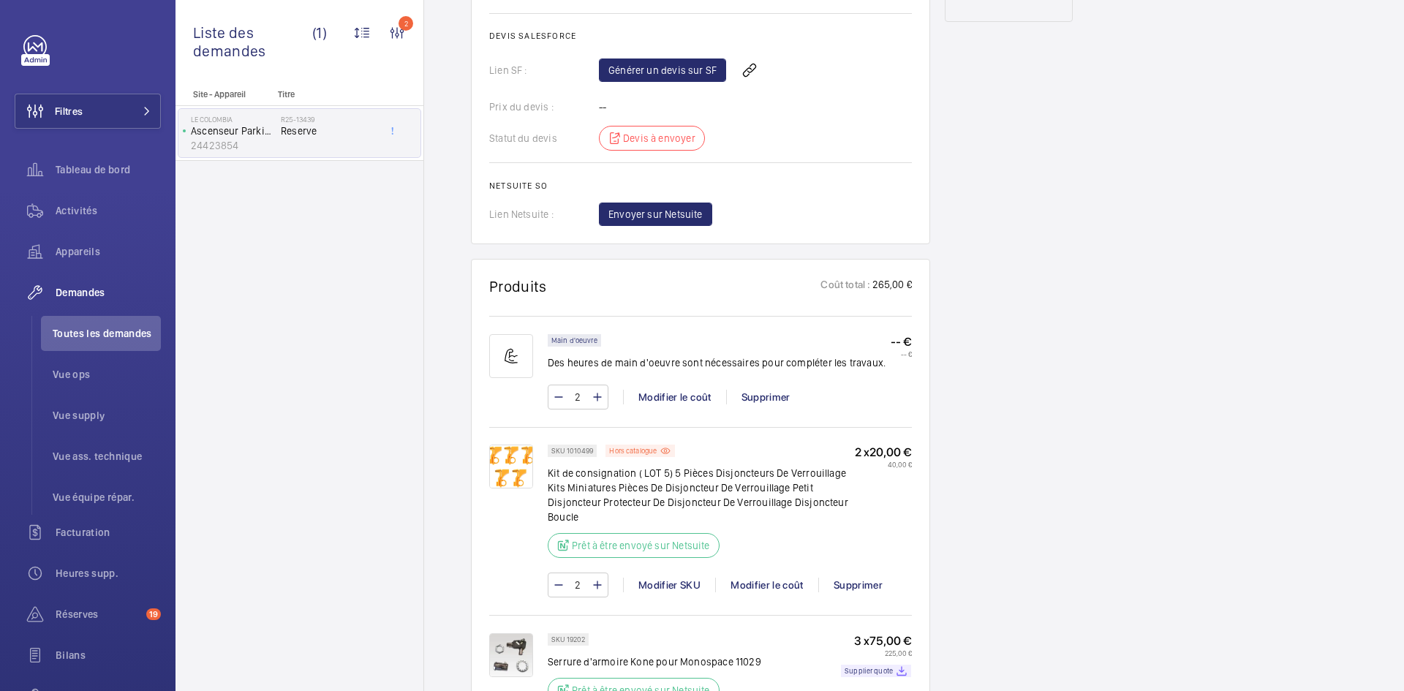
scroll to position [804, 0]
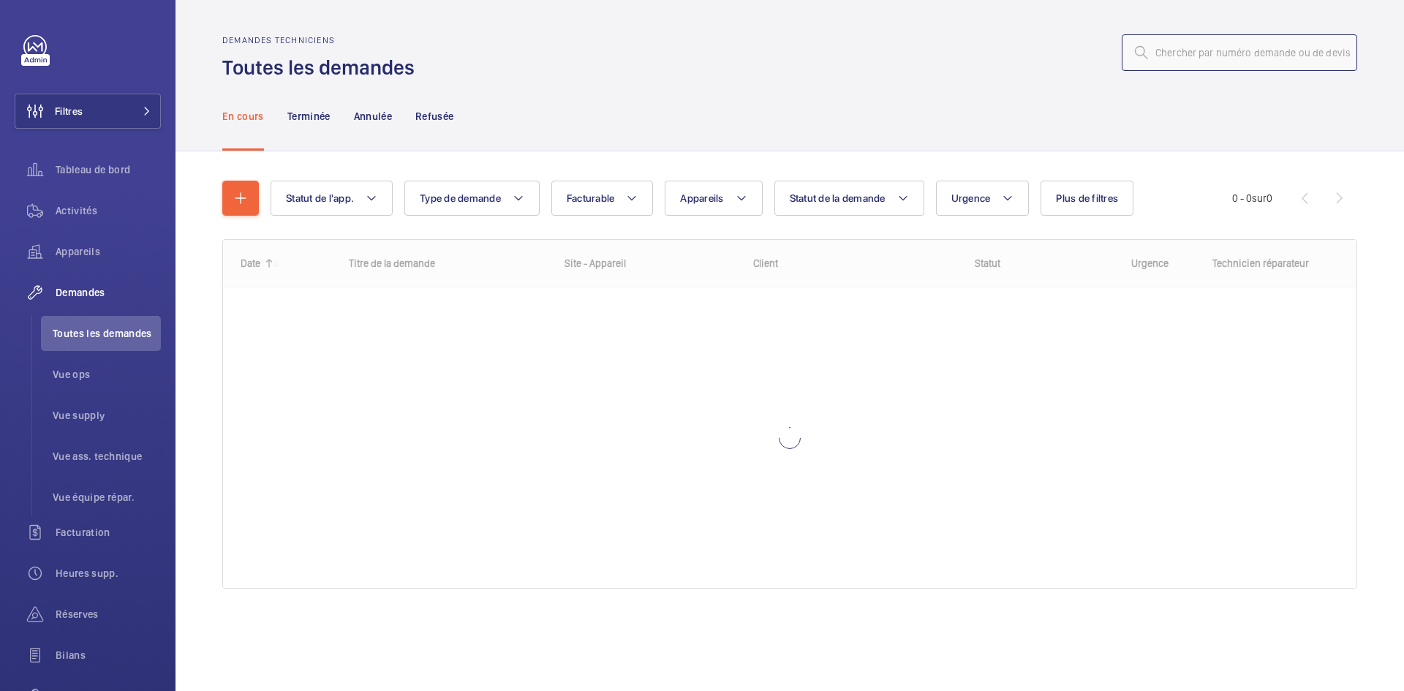
click at [1240, 49] on input "text" at bounding box center [1239, 52] width 235 height 37
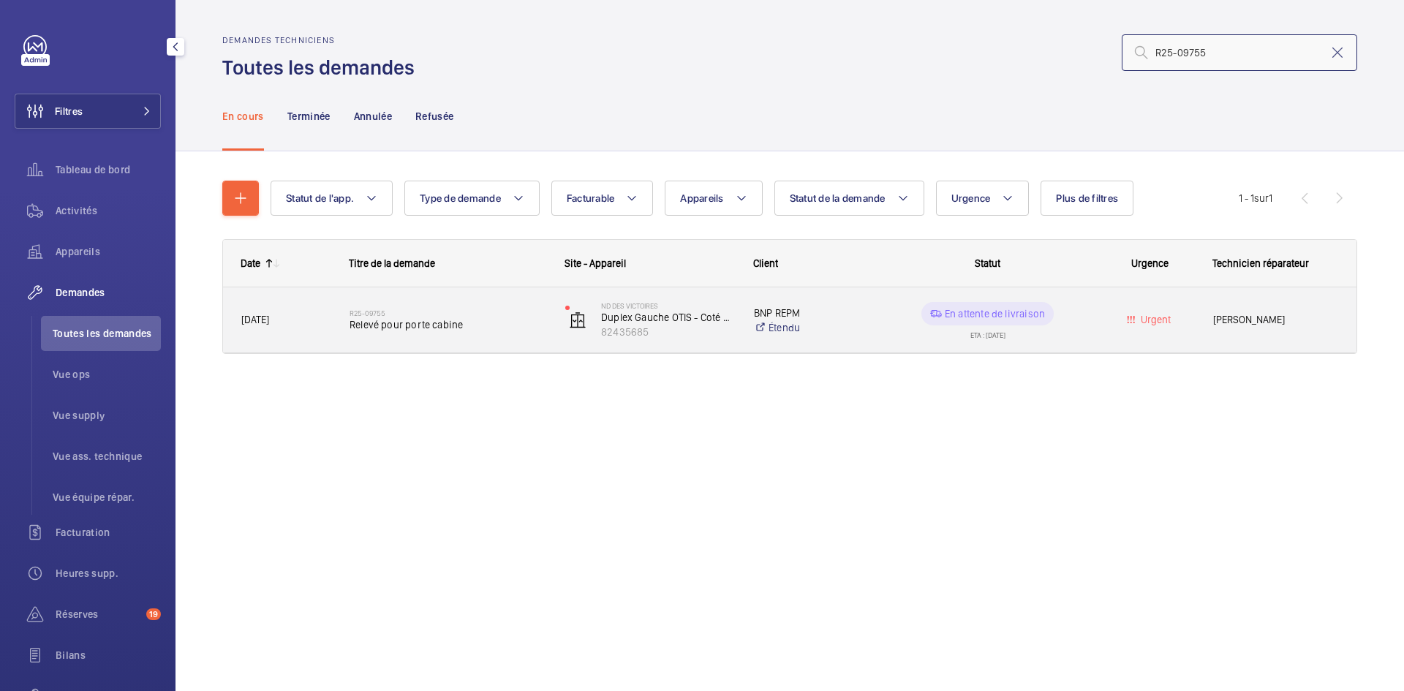
type input "R25-09755"
click at [323, 328] on div "[DATE]" at bounding box center [277, 320] width 107 height 46
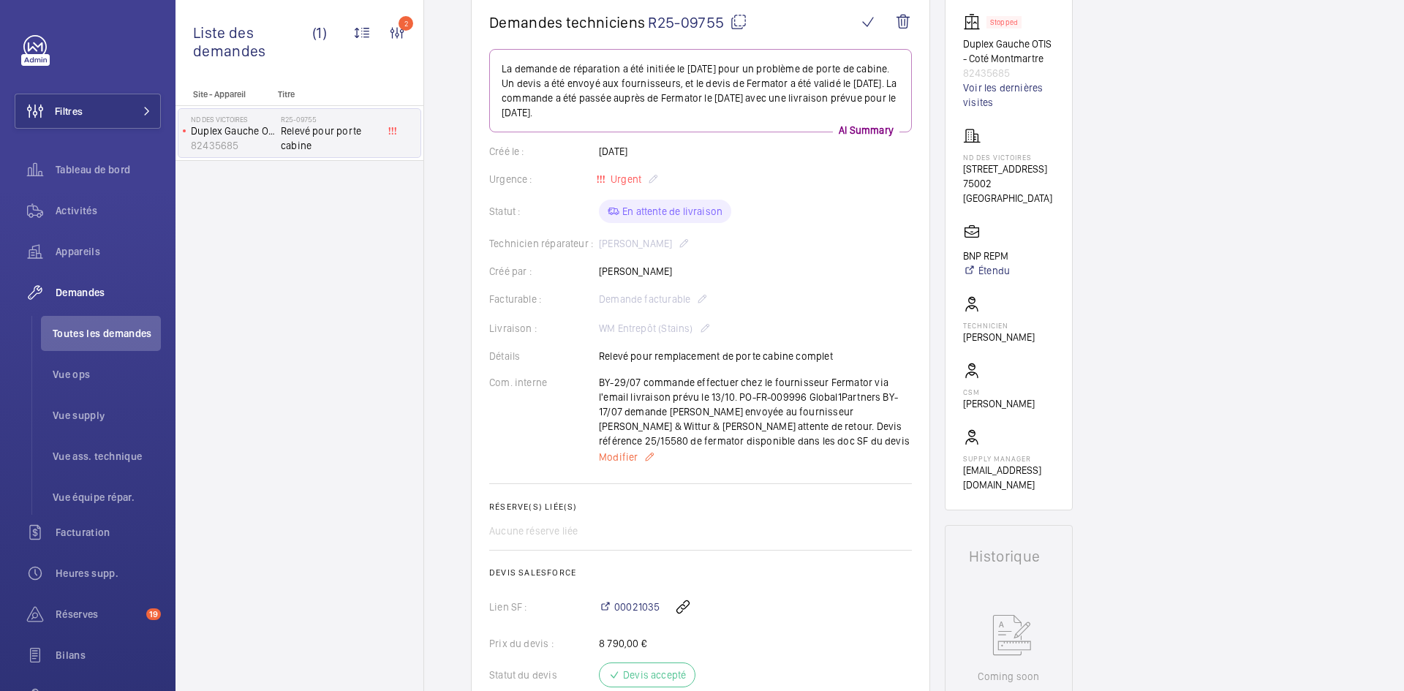
scroll to position [146, 0]
click at [746, 22] on mat-icon at bounding box center [739, 24] width 18 height 18
click at [742, 20] on mat-icon at bounding box center [739, 24] width 18 height 18
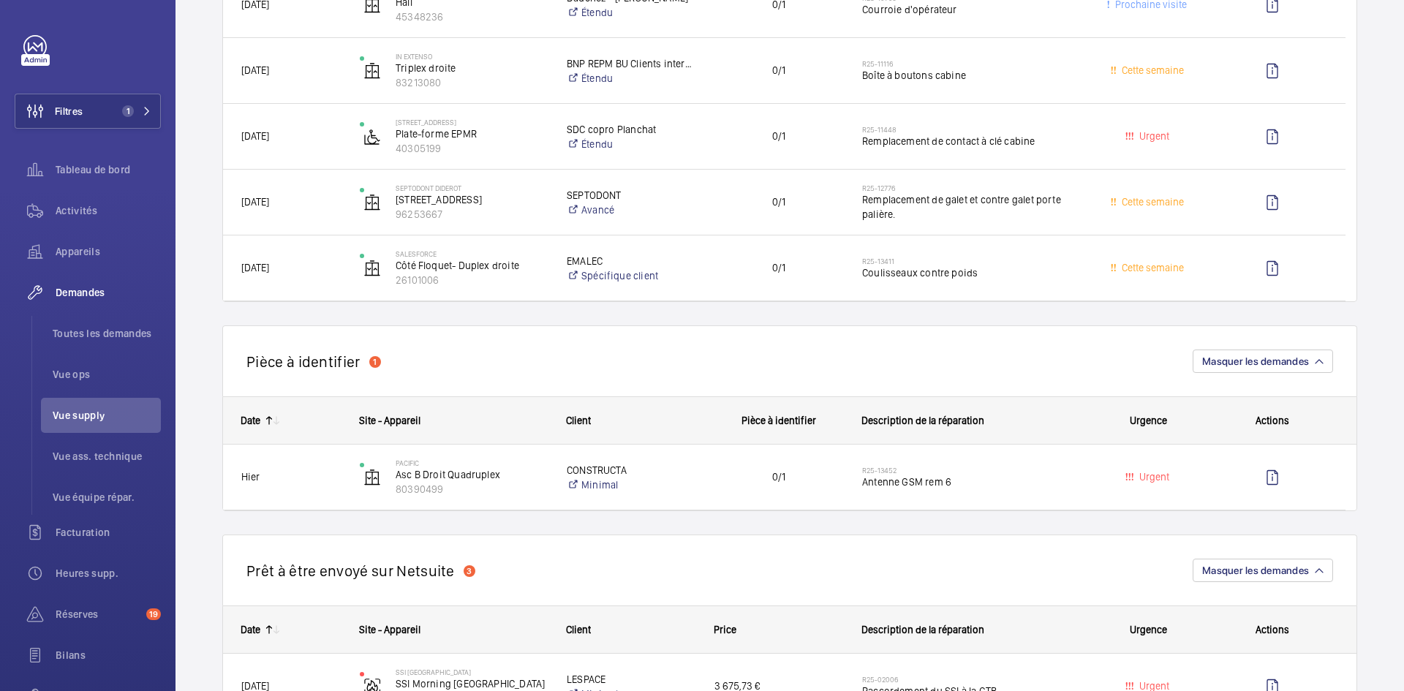
scroll to position [73, 0]
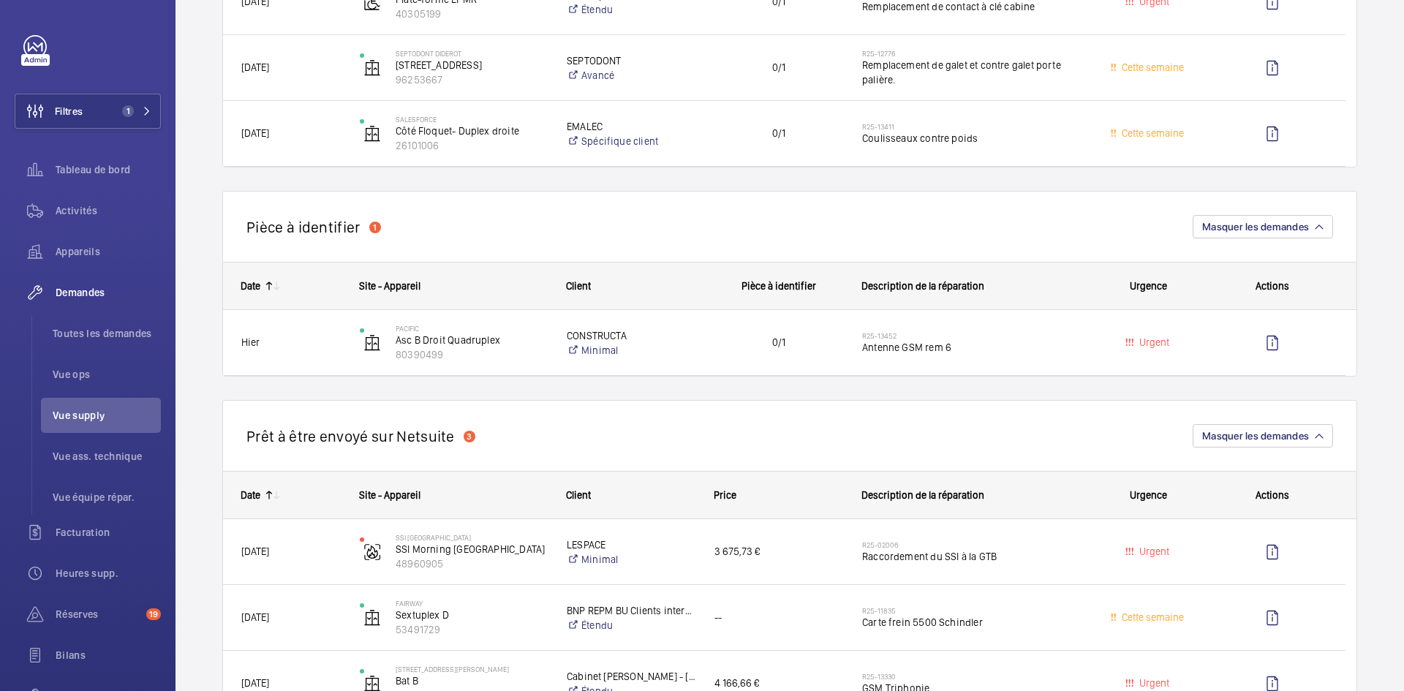
scroll to position [585, 0]
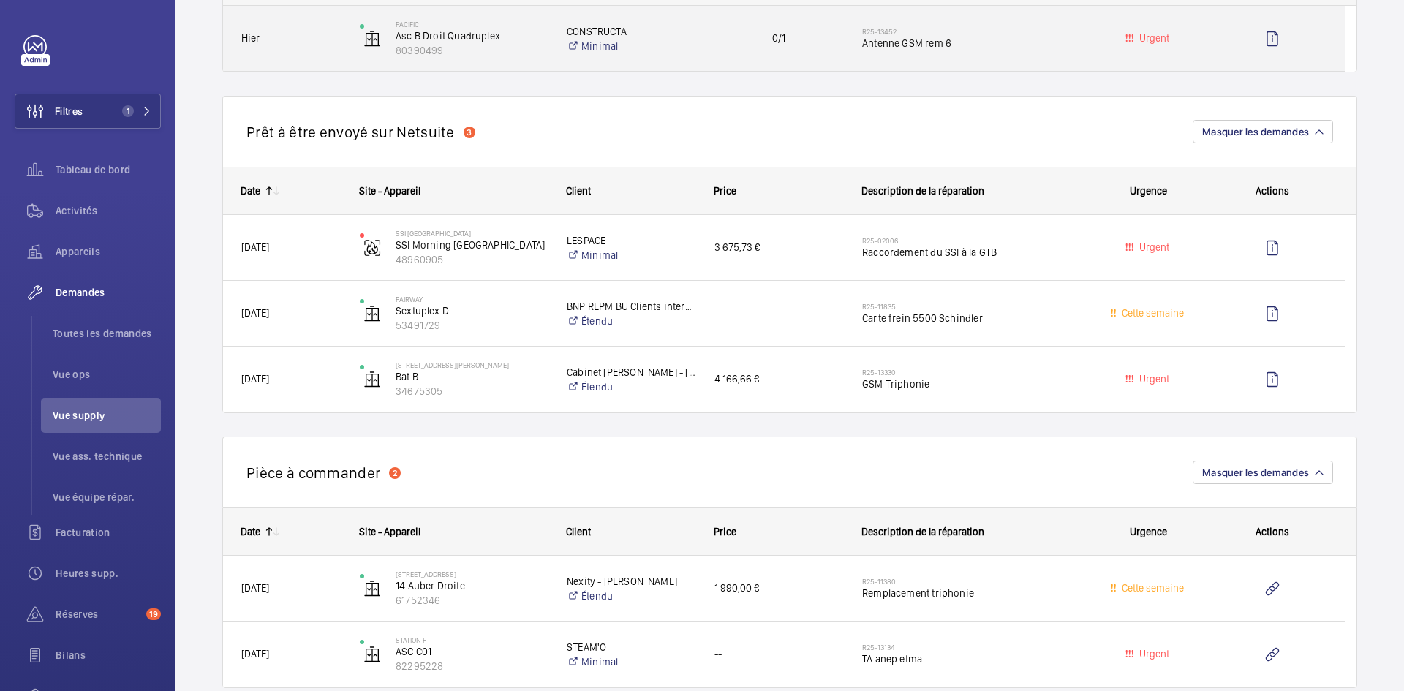
scroll to position [951, 0]
